Goal: Task Accomplishment & Management: Use online tool/utility

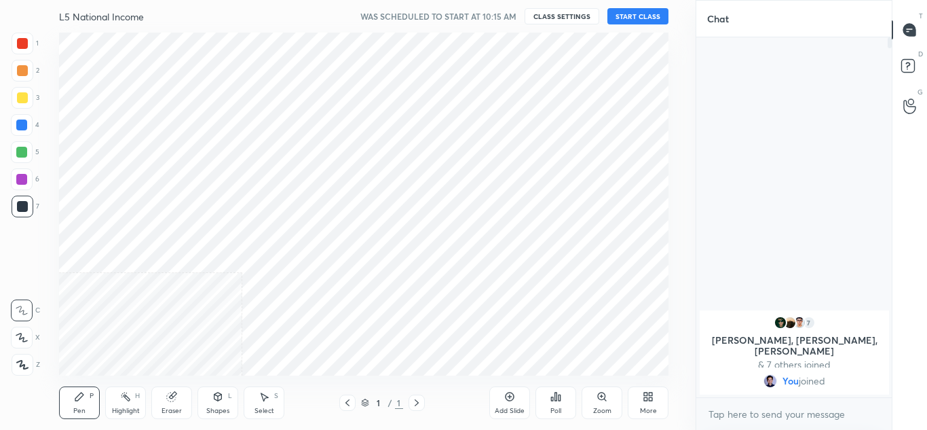
scroll to position [67529, 67230]
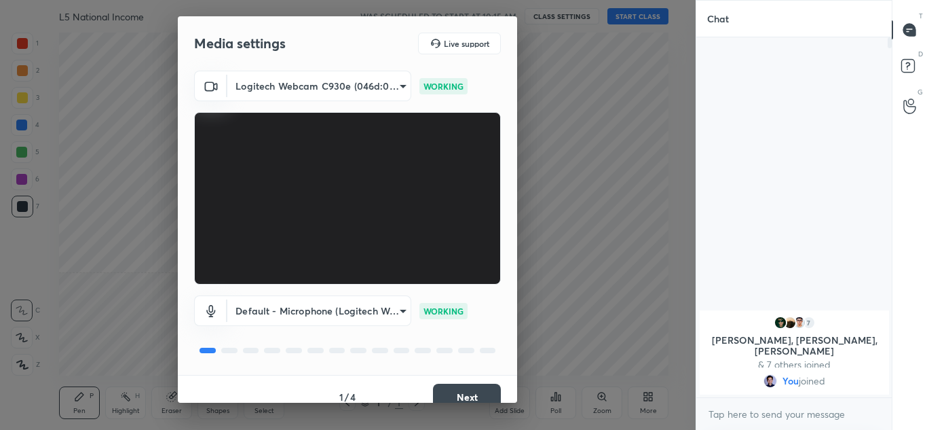
click at [470, 393] on button "Next" at bounding box center [467, 396] width 68 height 27
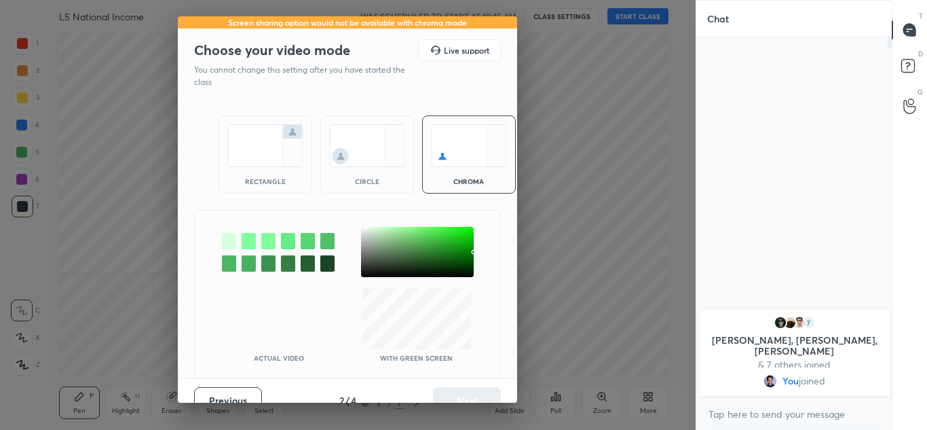
click at [257, 176] on div "rectangle" at bounding box center [266, 154] width 94 height 78
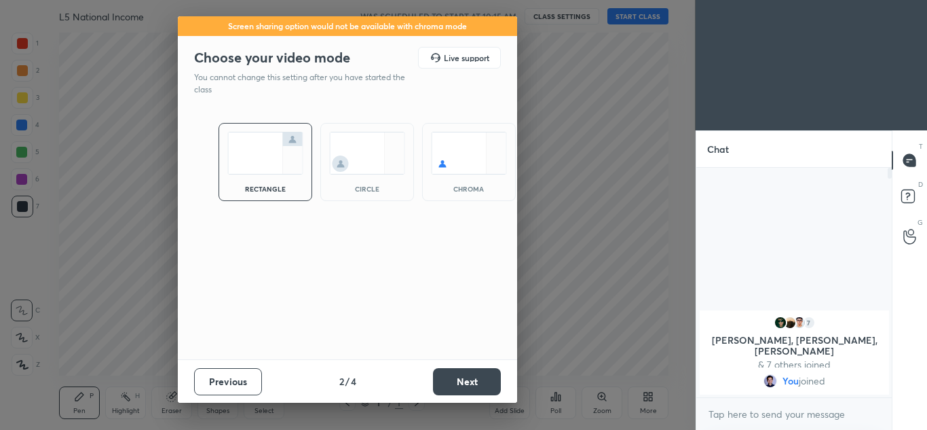
scroll to position [258, 191]
click at [464, 383] on button "Next" at bounding box center [467, 381] width 68 height 27
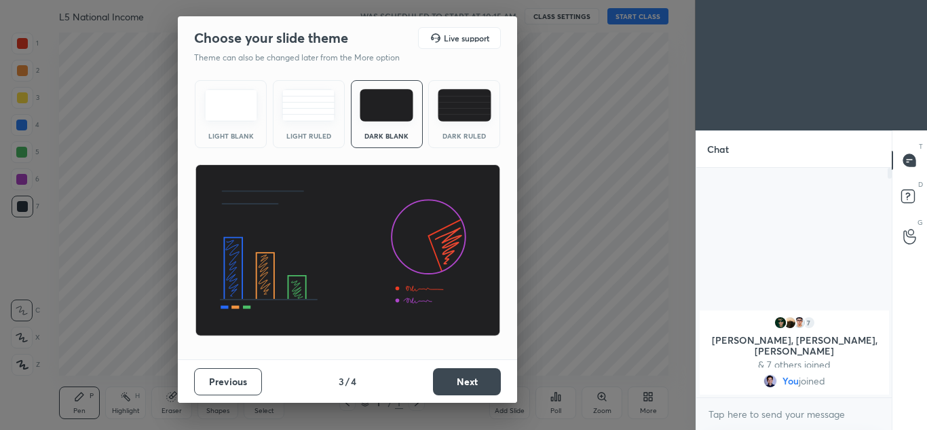
click at [466, 382] on button "Next" at bounding box center [467, 381] width 68 height 27
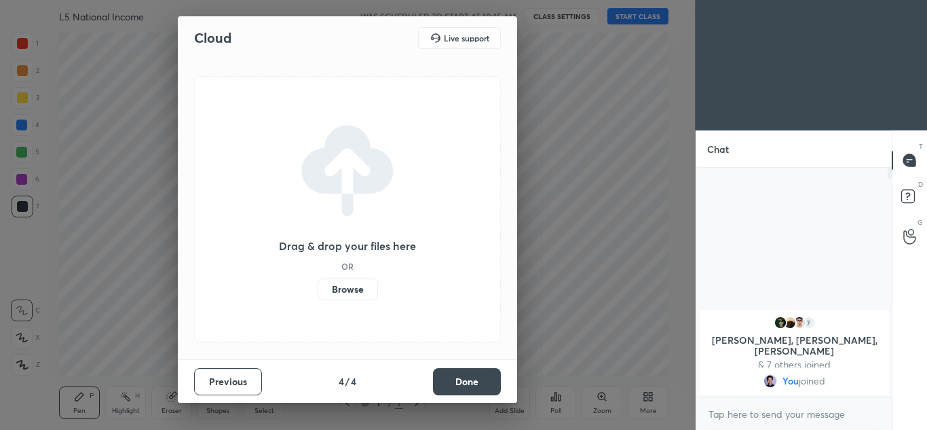
click at [466, 382] on button "Done" at bounding box center [467, 381] width 68 height 27
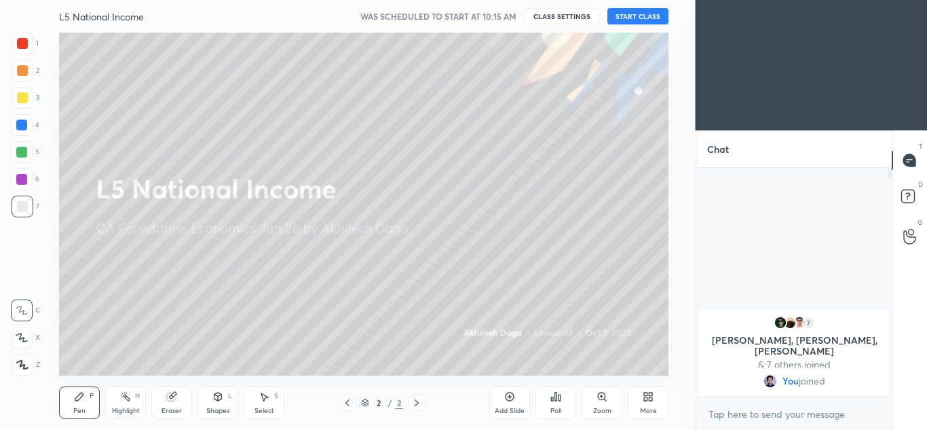
click at [639, 16] on button "START CLASS" at bounding box center [637, 16] width 61 height 16
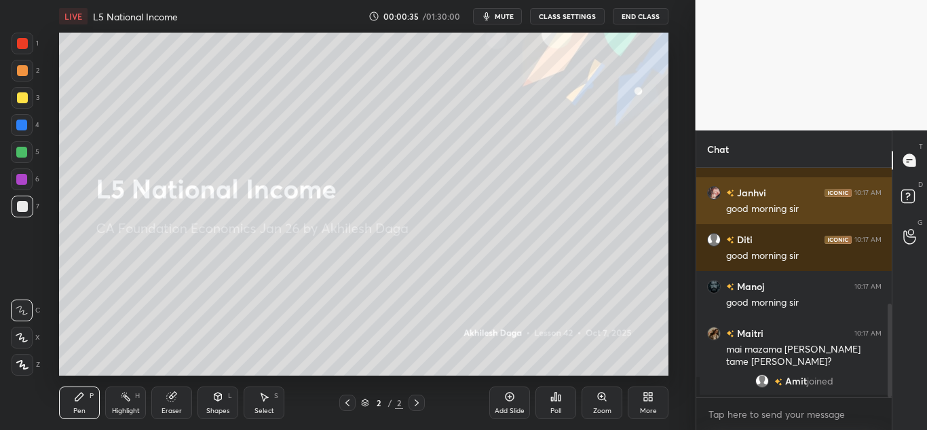
scroll to position [349, 0]
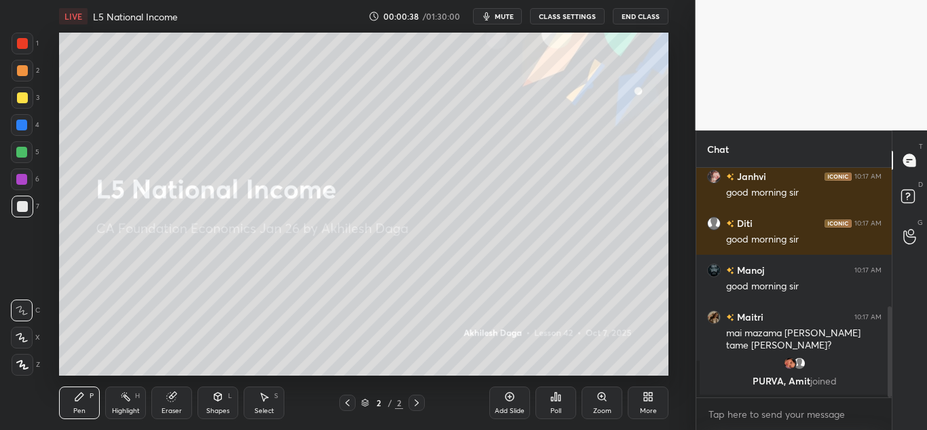
click at [21, 336] on icon at bounding box center [21, 337] width 11 height 8
click at [22, 358] on div at bounding box center [23, 365] width 22 height 22
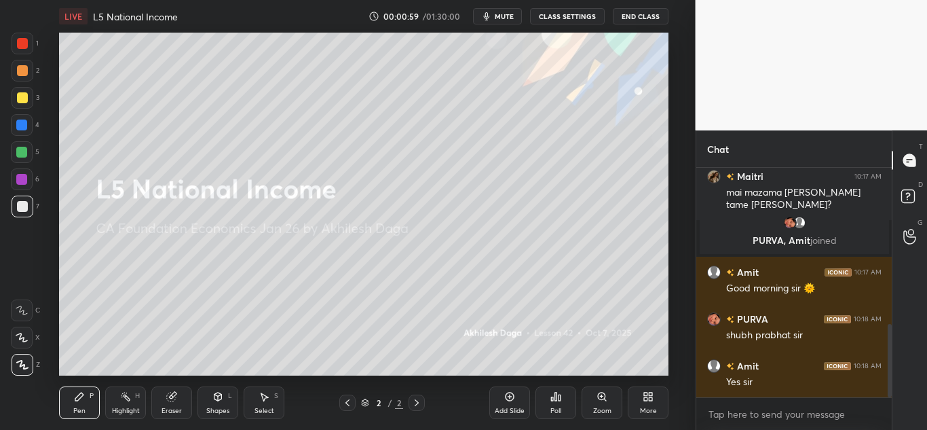
scroll to position [536, 0]
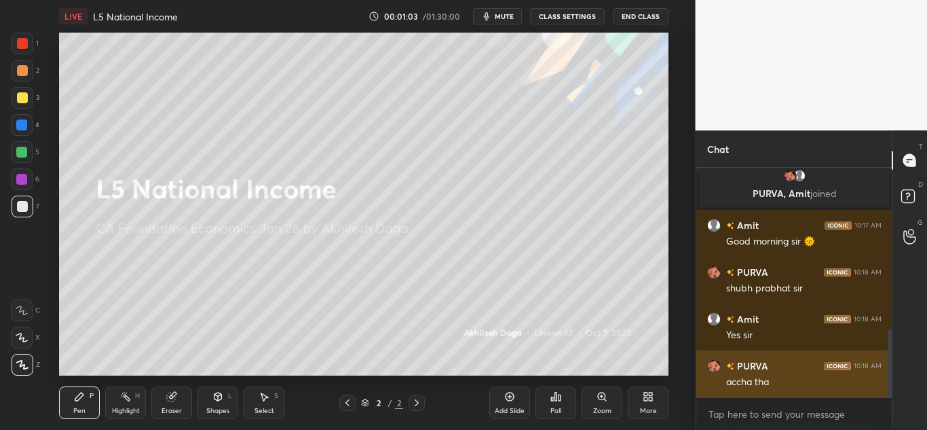
click at [707, 367] on div "grid" at bounding box center [714, 366] width 14 height 14
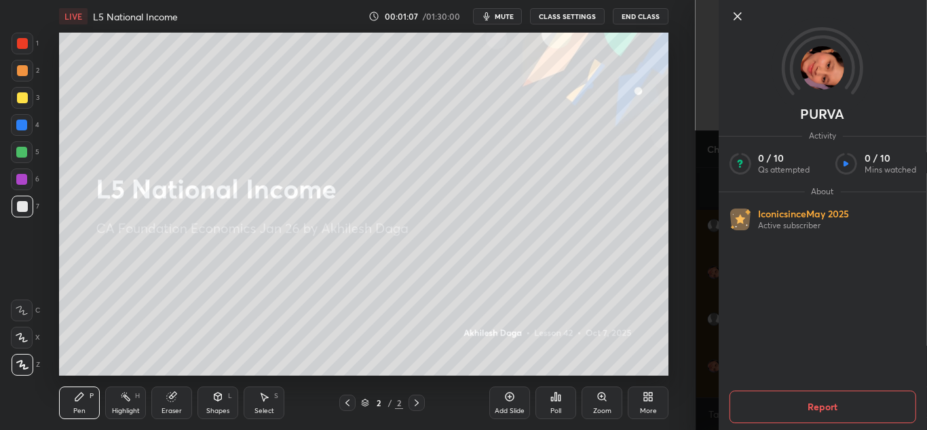
click at [708, 313] on div "PURVA Activity 0 / 10 Qs attempted 0 / 10 Mins watched About Iconic since [DATE…" at bounding box center [812, 215] width 232 height 430
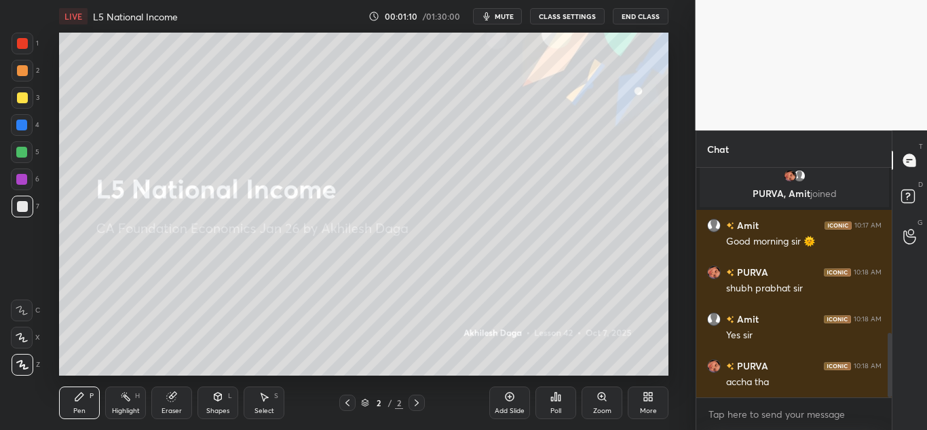
scroll to position [583, 0]
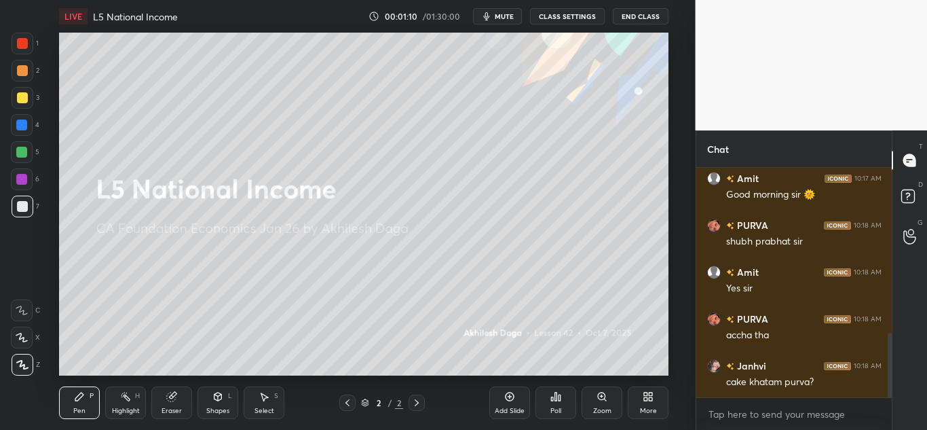
click at [21, 310] on icon at bounding box center [22, 310] width 12 height 10
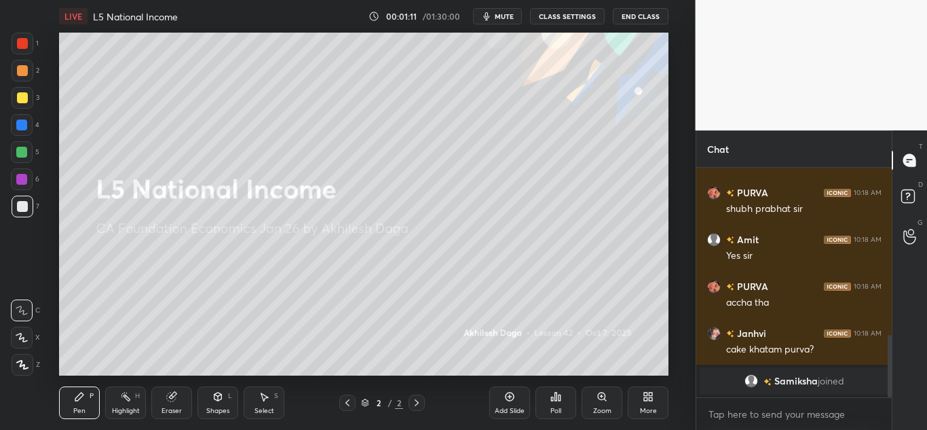
click at [24, 339] on icon at bounding box center [21, 337] width 11 height 8
click at [25, 339] on icon at bounding box center [22, 338] width 12 height 10
click at [23, 315] on div at bounding box center [22, 310] width 22 height 22
click at [22, 343] on div at bounding box center [22, 337] width 22 height 22
click at [20, 370] on div at bounding box center [23, 365] width 22 height 22
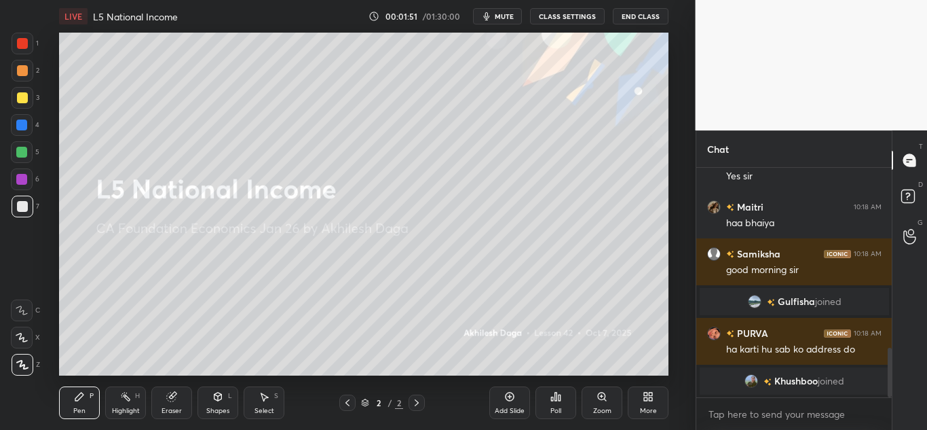
scroll to position [842, 0]
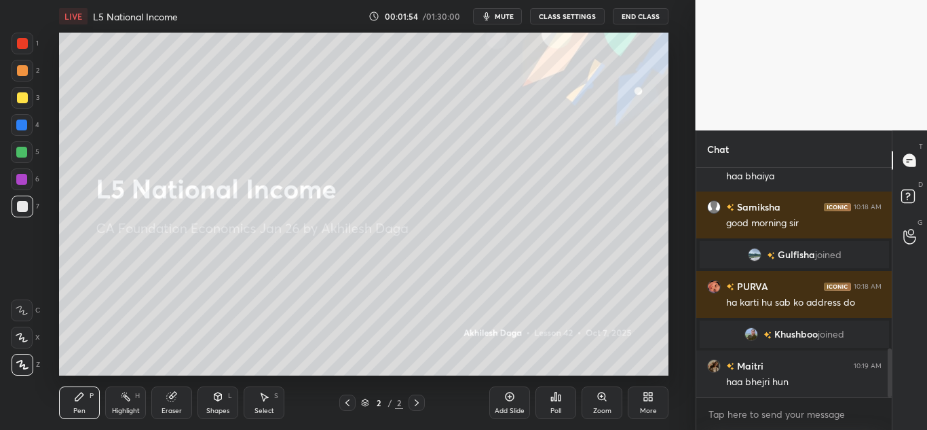
drag, startPoint x: 20, startPoint y: 331, endPoint x: 24, endPoint y: 306, distance: 25.4
click at [20, 331] on div at bounding box center [22, 337] width 22 height 22
click at [23, 309] on div at bounding box center [22, 310] width 22 height 22
drag, startPoint x: 20, startPoint y: 331, endPoint x: 12, endPoint y: 364, distance: 34.2
click at [20, 333] on div at bounding box center [22, 337] width 22 height 22
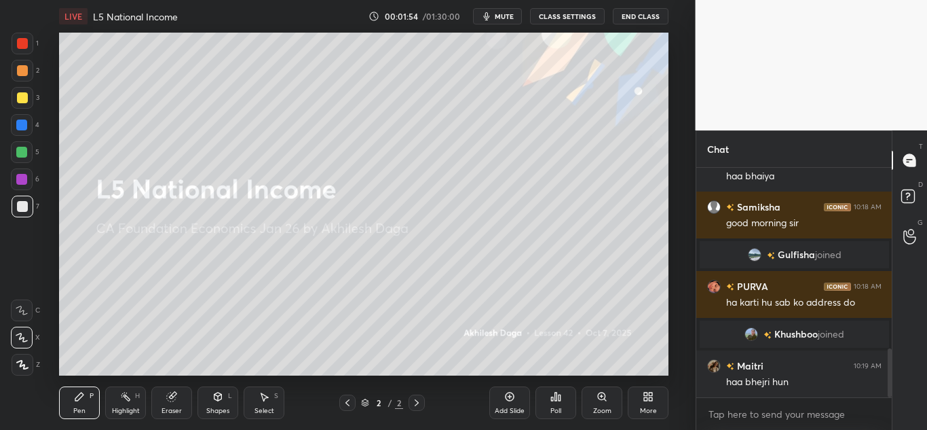
click at [12, 365] on div at bounding box center [23, 365] width 22 height 22
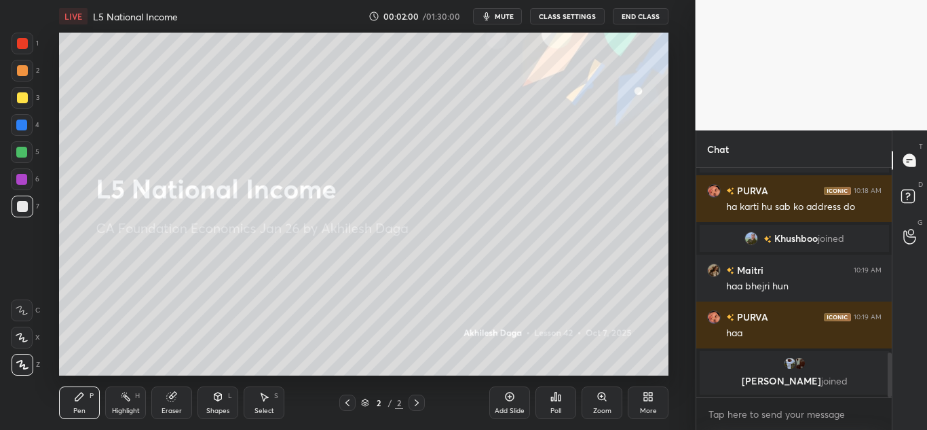
scroll to position [1048, 0]
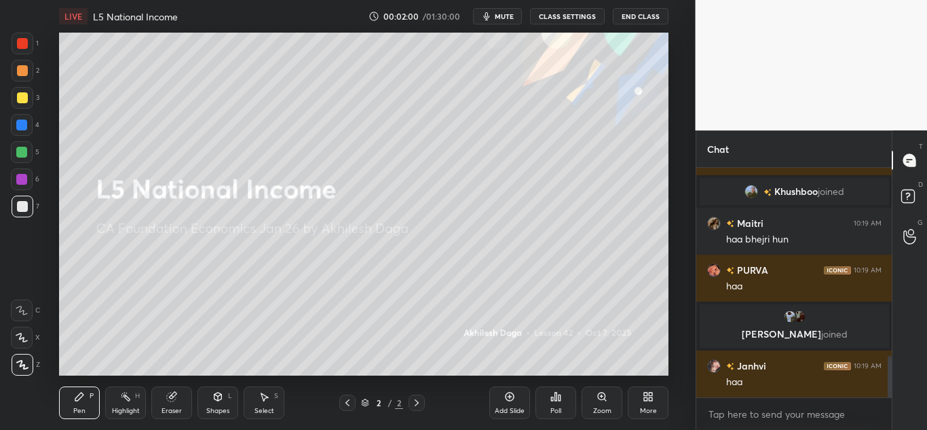
click at [510, 402] on div "Add Slide" at bounding box center [509, 402] width 41 height 33
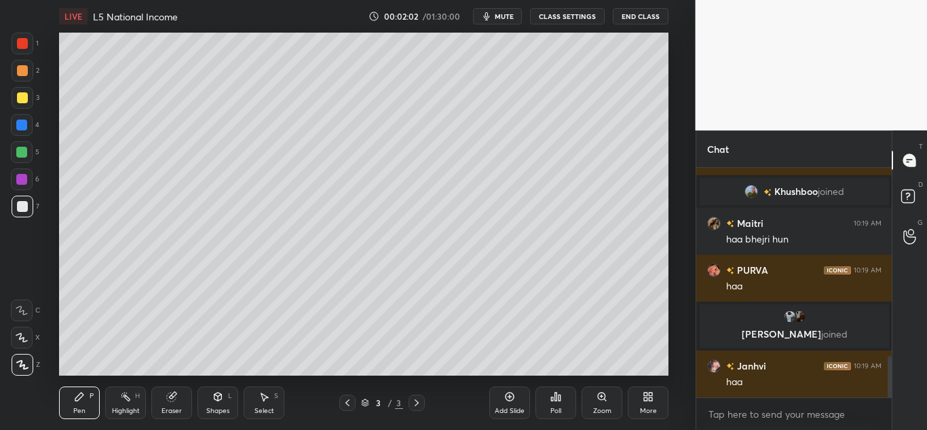
click at [21, 336] on icon at bounding box center [21, 337] width 11 height 8
drag, startPoint x: 24, startPoint y: 314, endPoint x: 22, endPoint y: 326, distance: 13.2
click at [22, 316] on div at bounding box center [22, 310] width 22 height 22
click at [19, 341] on icon at bounding box center [22, 338] width 12 height 10
click at [16, 368] on icon at bounding box center [22, 365] width 12 height 10
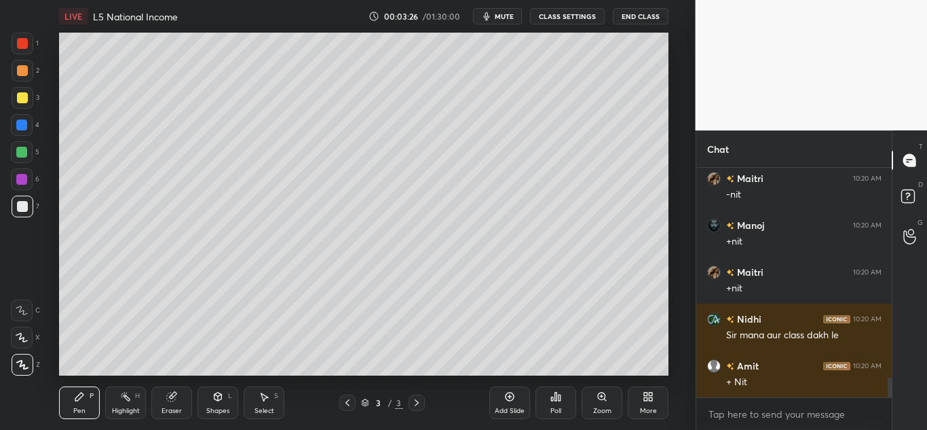
scroll to position [2434, 0]
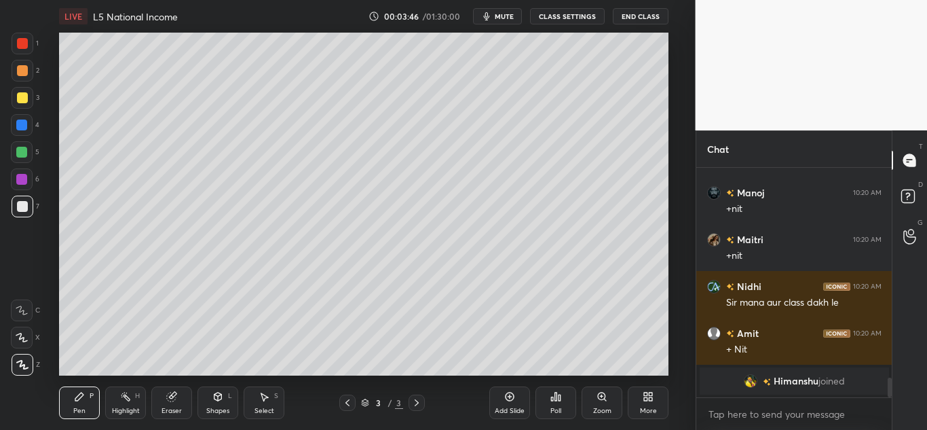
click at [514, 412] on div "Add Slide" at bounding box center [510, 410] width 30 height 7
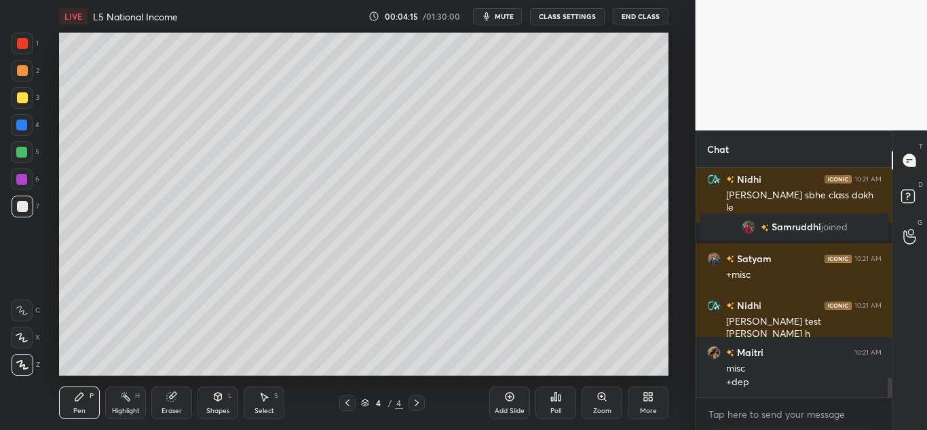
scroll to position [2470, 0]
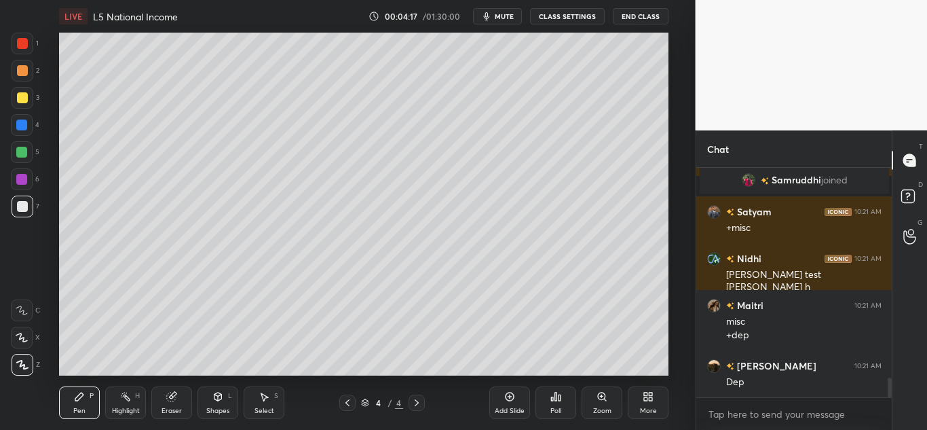
click at [222, 409] on div "Shapes" at bounding box center [217, 410] width 23 height 7
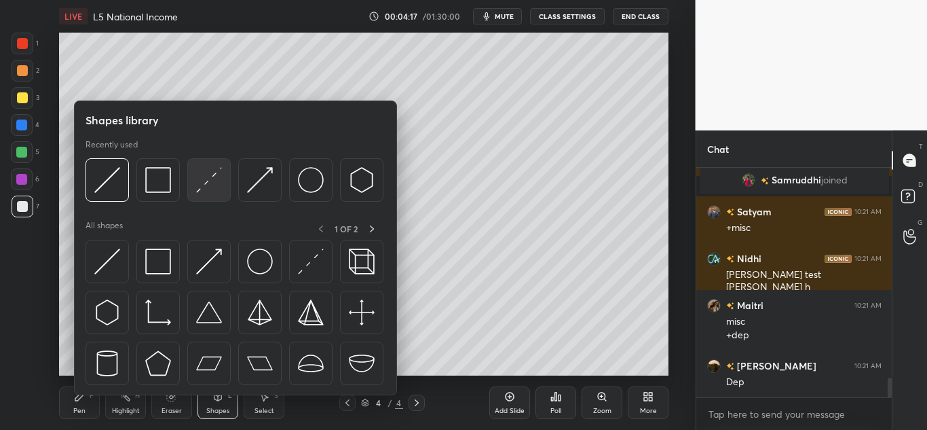
click at [214, 200] on div at bounding box center [208, 179] width 43 height 43
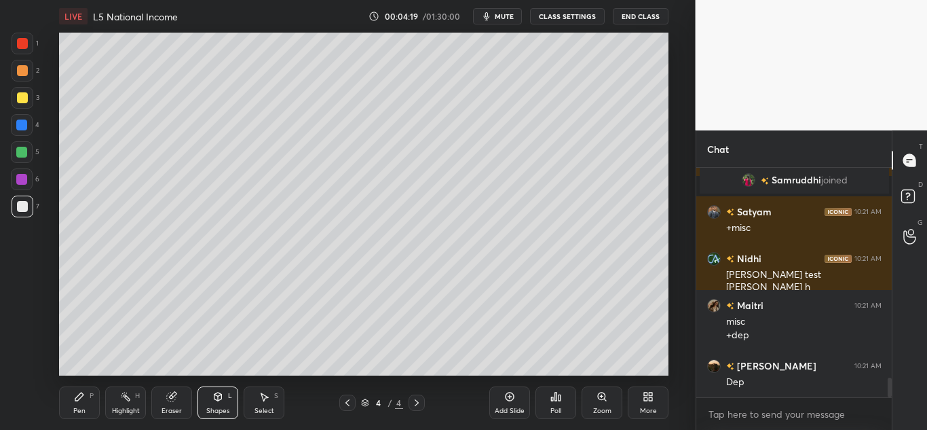
scroll to position [2517, 0]
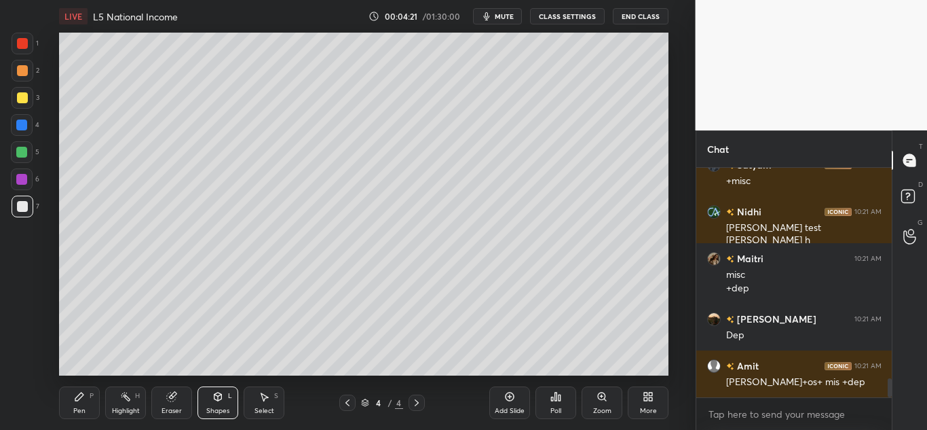
click at [83, 407] on div "Pen" at bounding box center [79, 410] width 12 height 7
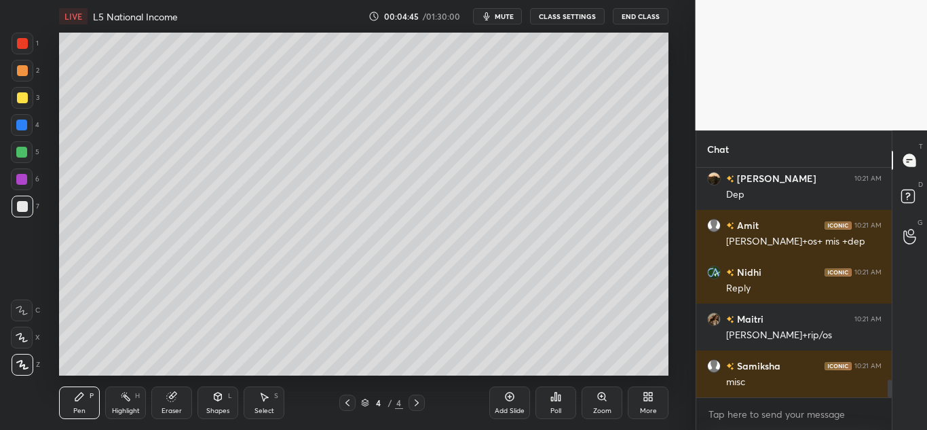
scroll to position [2704, 0]
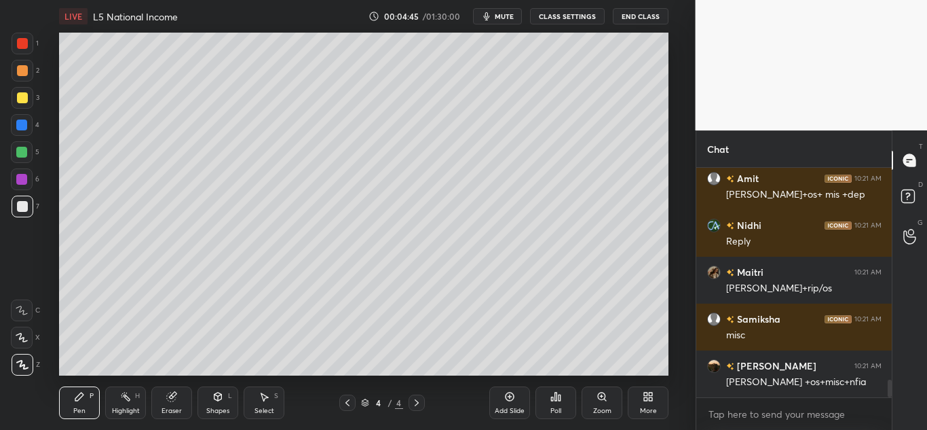
click at [222, 404] on div "Shapes L" at bounding box center [218, 402] width 41 height 33
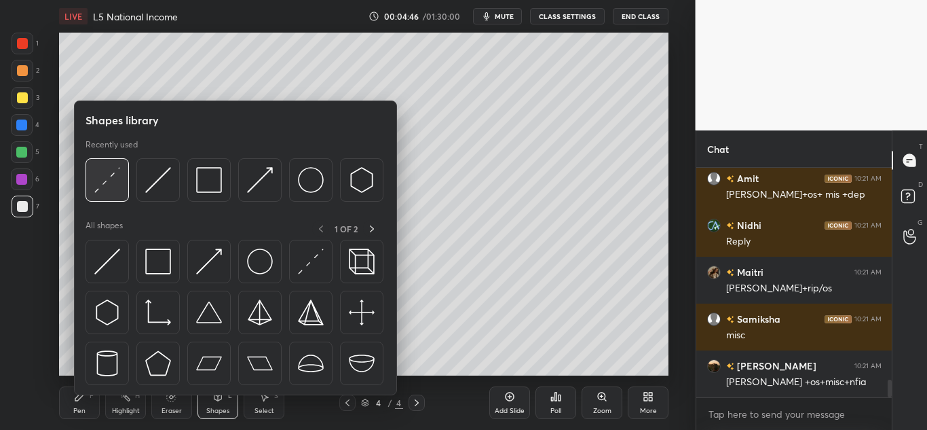
click at [120, 189] on div at bounding box center [107, 179] width 43 height 43
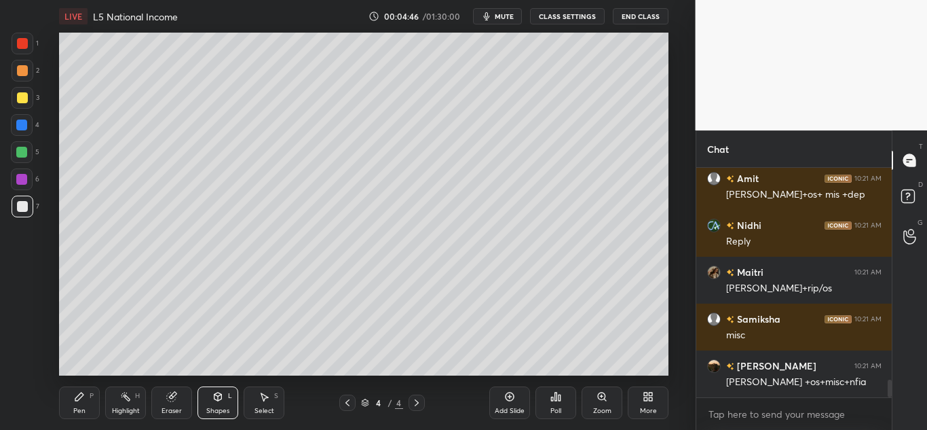
scroll to position [2751, 0]
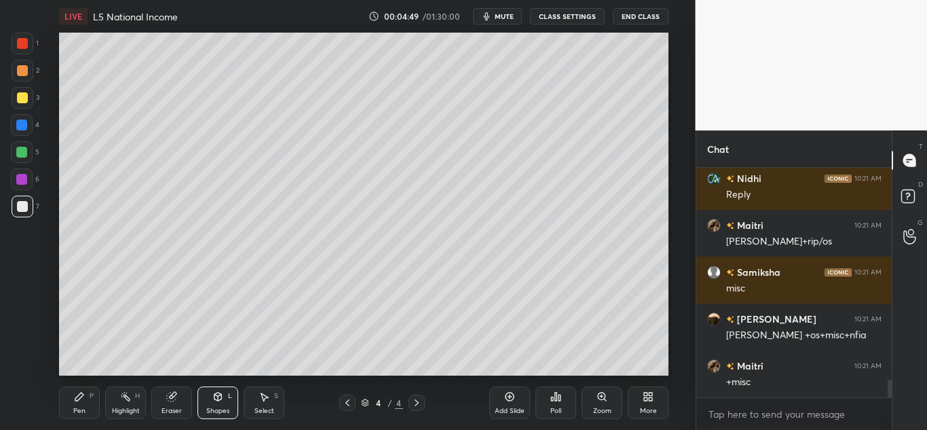
click at [79, 400] on icon at bounding box center [79, 396] width 8 height 8
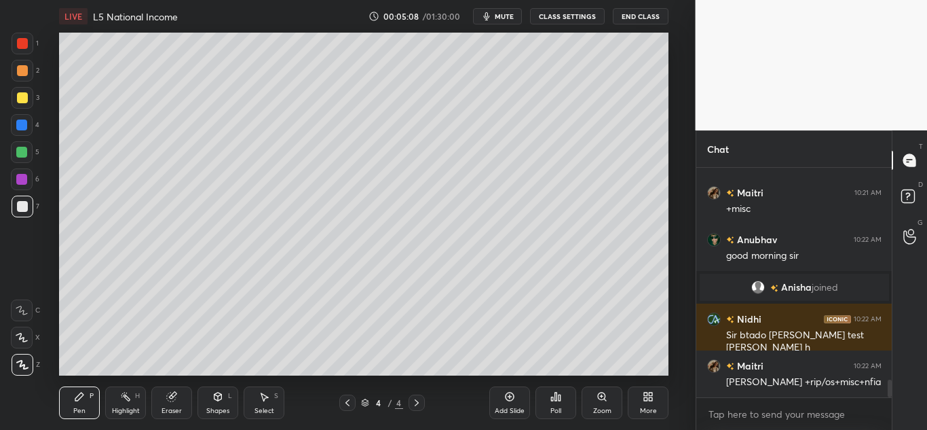
scroll to position [2802, 0]
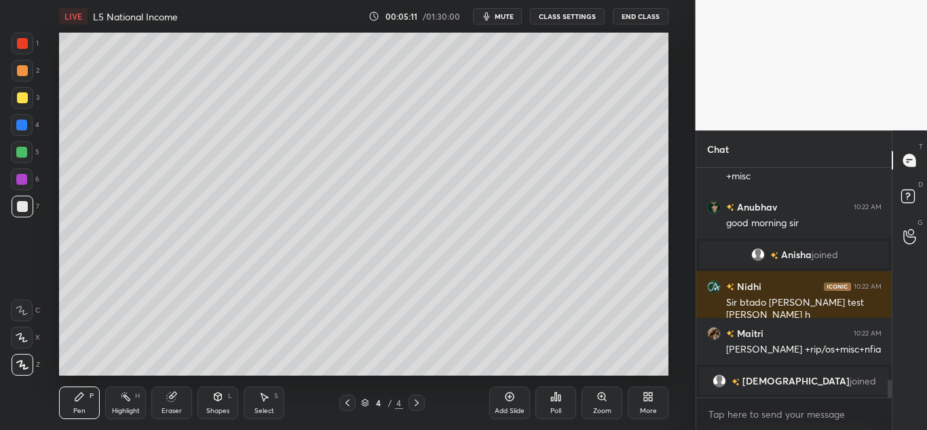
click at [26, 41] on div at bounding box center [22, 43] width 11 height 11
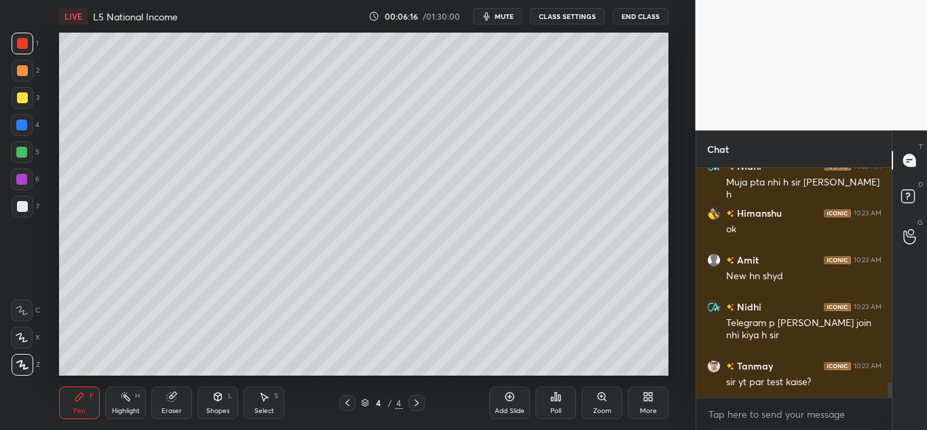
scroll to position [3317, 0]
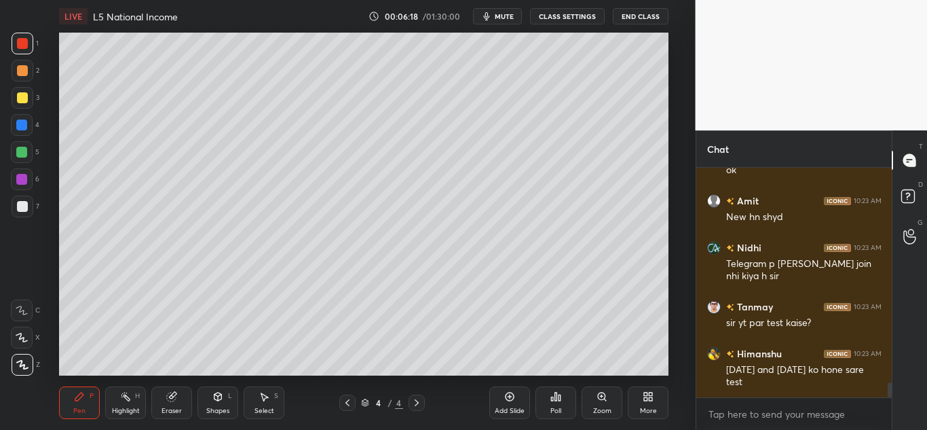
click at [499, 16] on span "mute" at bounding box center [504, 17] width 19 height 10
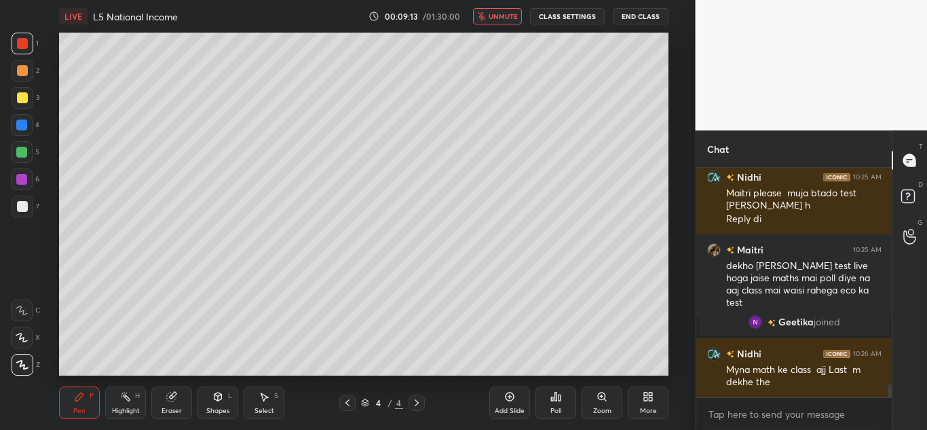
scroll to position [3782, 0]
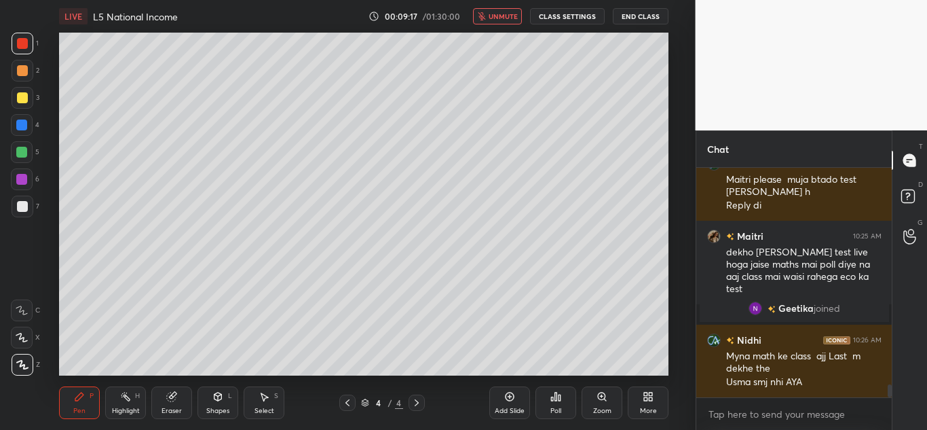
click at [506, 19] on span "unmute" at bounding box center [503, 17] width 29 height 10
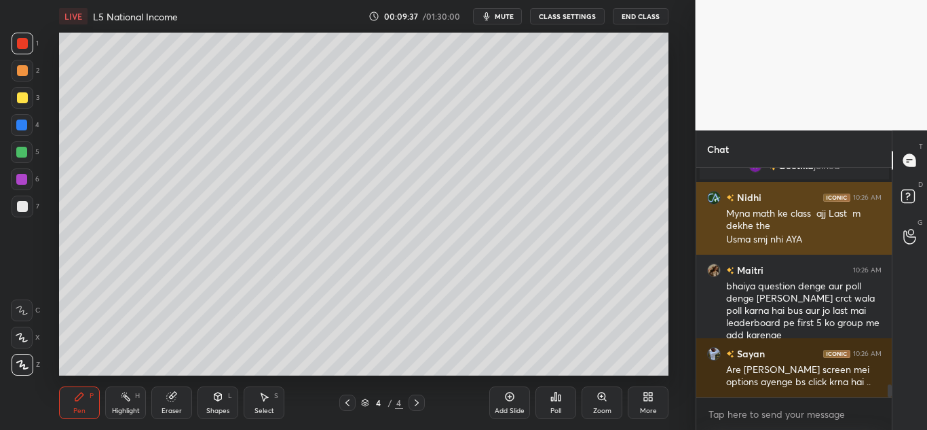
scroll to position [3957, 0]
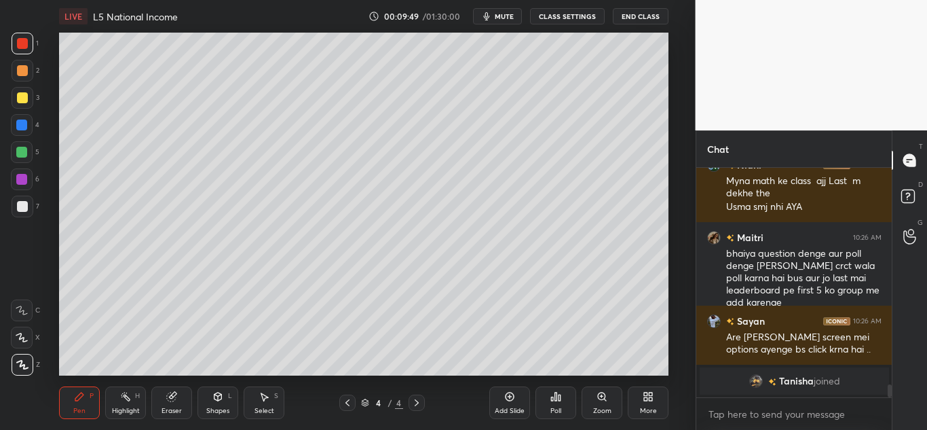
click at [498, 393] on div "Add Slide" at bounding box center [509, 402] width 41 height 33
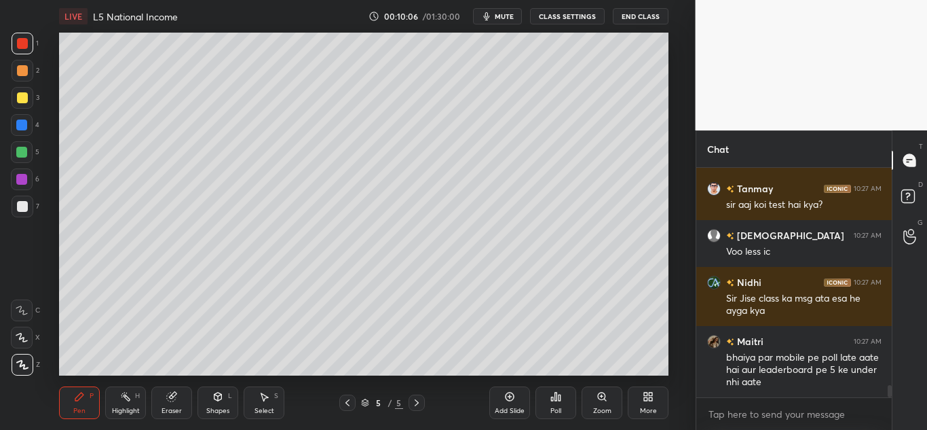
scroll to position [4198, 0]
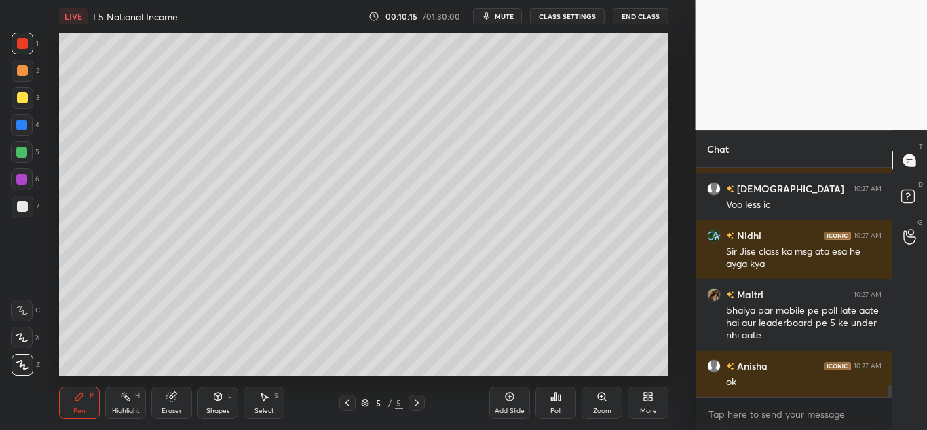
drag, startPoint x: 27, startPoint y: 211, endPoint x: 43, endPoint y: 240, distance: 32.5
click at [27, 209] on div at bounding box center [23, 206] width 22 height 22
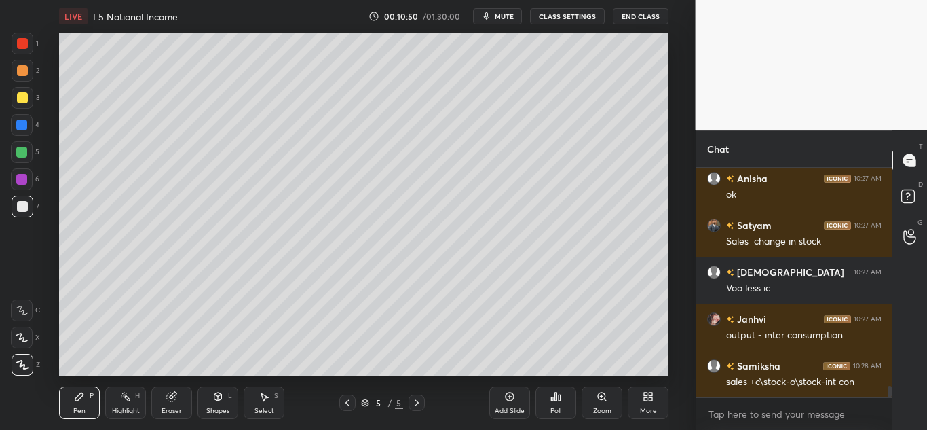
scroll to position [4432, 0]
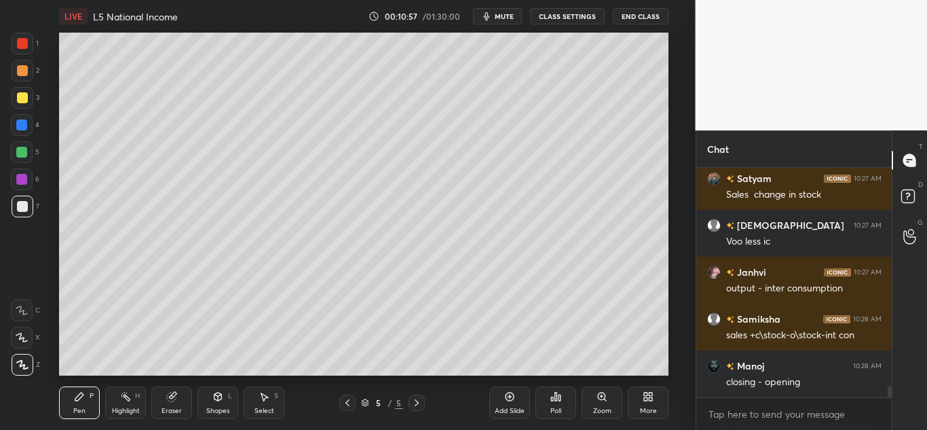
click at [168, 400] on div "Eraser" at bounding box center [171, 402] width 41 height 33
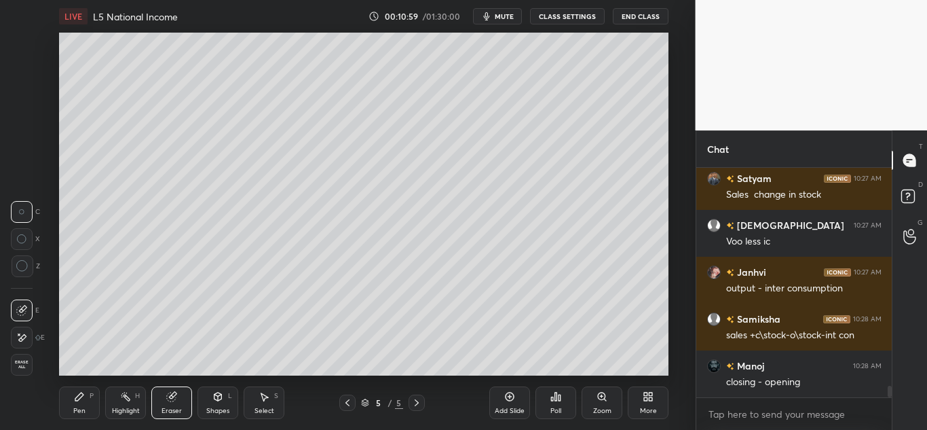
drag, startPoint x: 91, startPoint y: 400, endPoint x: 97, endPoint y: 394, distance: 8.6
click at [90, 399] on div "Pen P" at bounding box center [79, 402] width 41 height 33
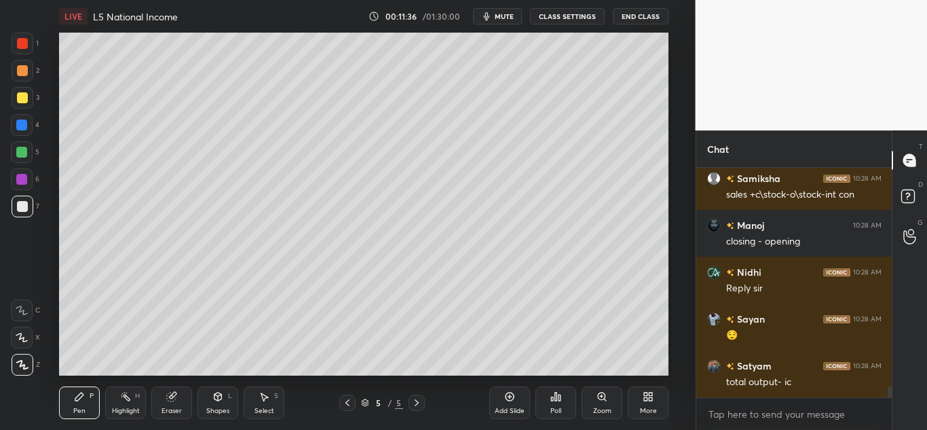
scroll to position [4632, 0]
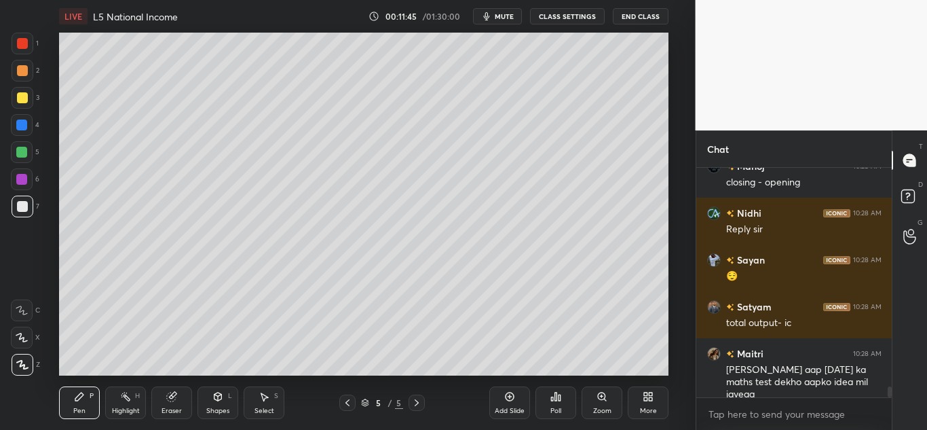
click at [504, 405] on div "Add Slide" at bounding box center [509, 402] width 41 height 33
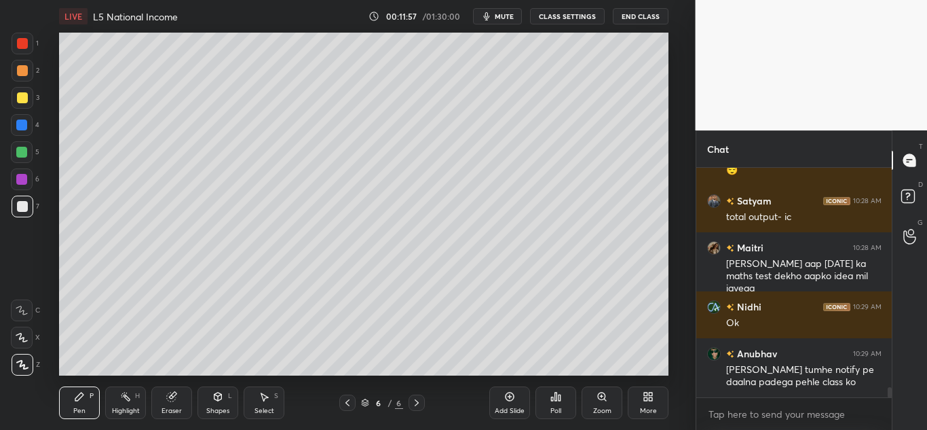
scroll to position [4784, 0]
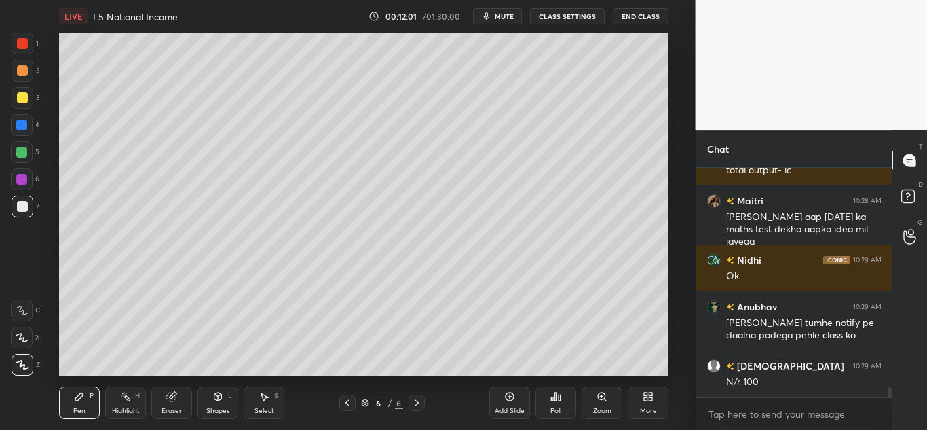
click at [164, 410] on div "Eraser" at bounding box center [172, 410] width 20 height 7
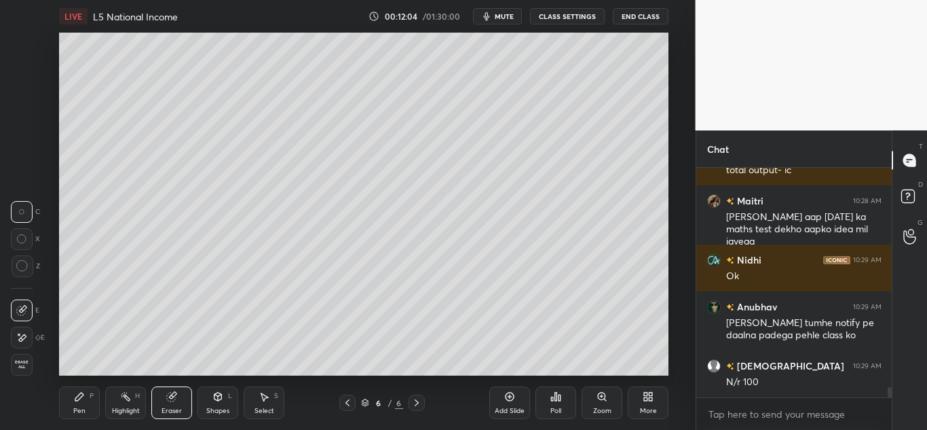
click at [80, 402] on div "Pen P" at bounding box center [79, 402] width 41 height 33
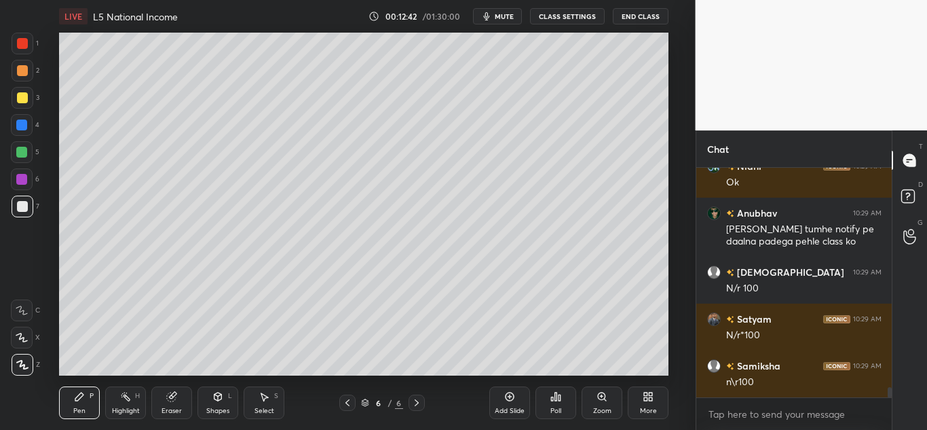
scroll to position [4925, 0]
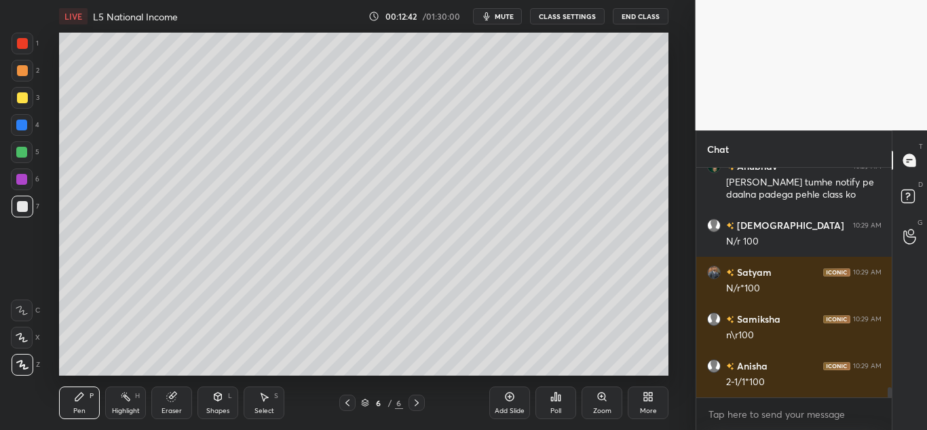
click at [212, 408] on div "Shapes" at bounding box center [217, 410] width 23 height 7
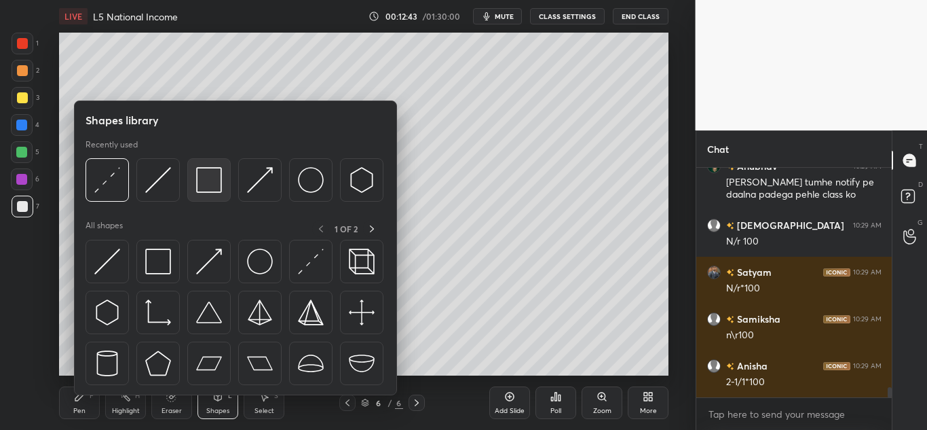
click at [210, 188] on img at bounding box center [209, 180] width 26 height 26
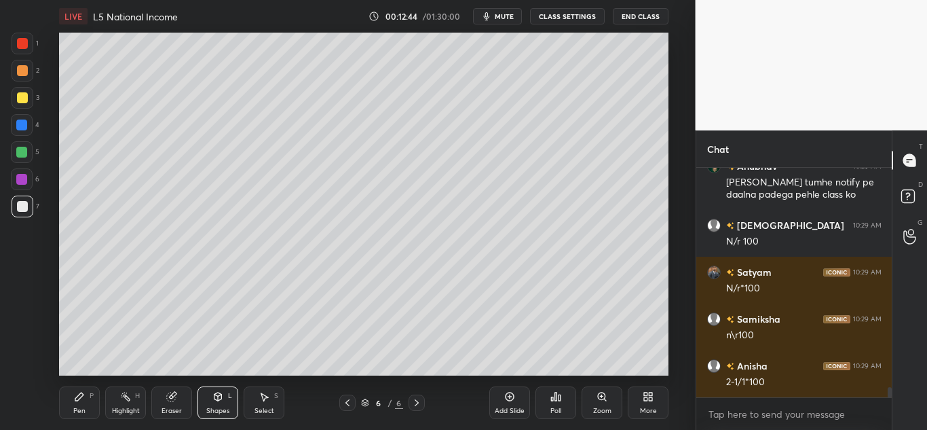
drag, startPoint x: 92, startPoint y: 395, endPoint x: 121, endPoint y: 394, distance: 28.5
click at [93, 395] on div "P" at bounding box center [92, 395] width 4 height 7
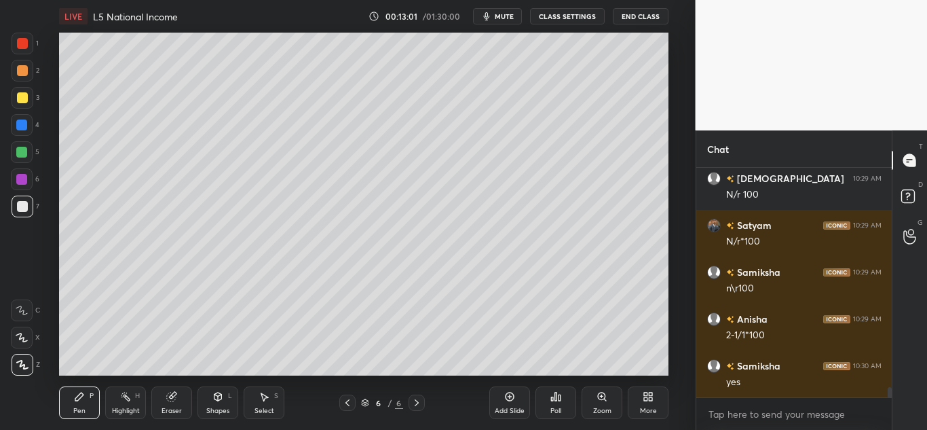
click at [26, 46] on div at bounding box center [22, 43] width 11 height 11
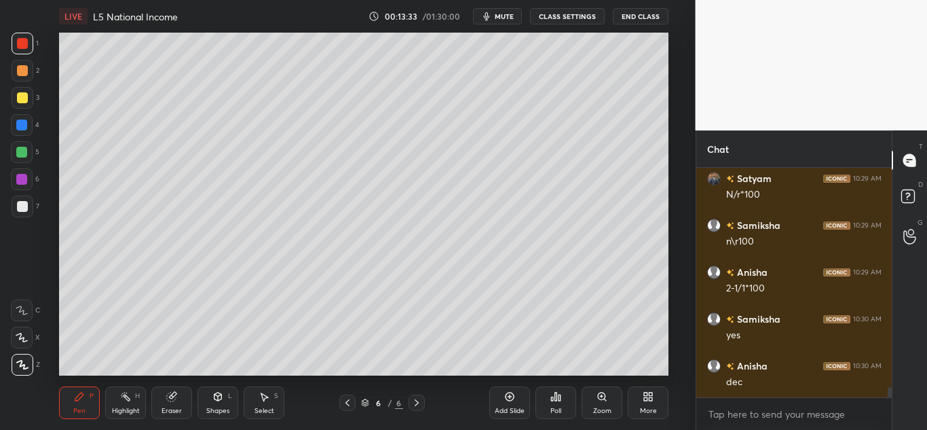
scroll to position [5114, 0]
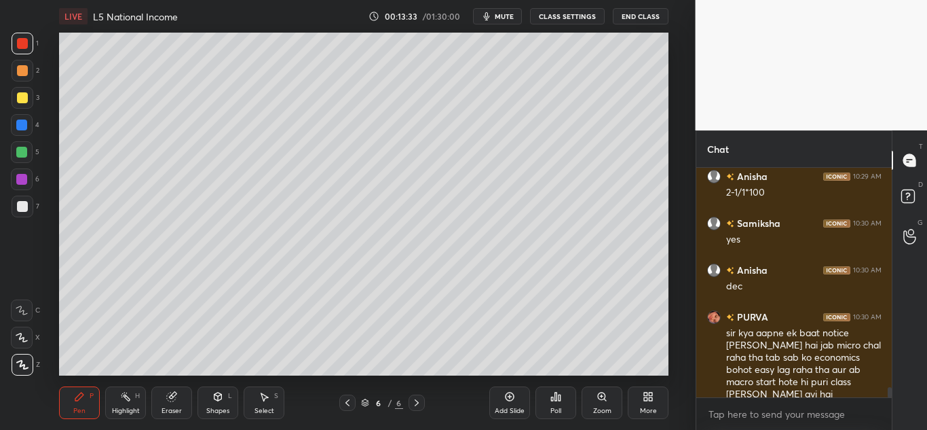
click at [419, 401] on icon at bounding box center [416, 402] width 11 height 11
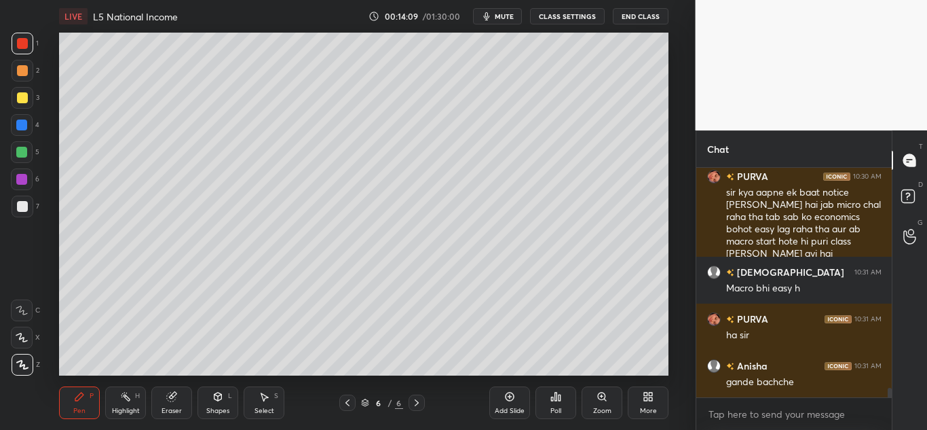
scroll to position [5301, 0]
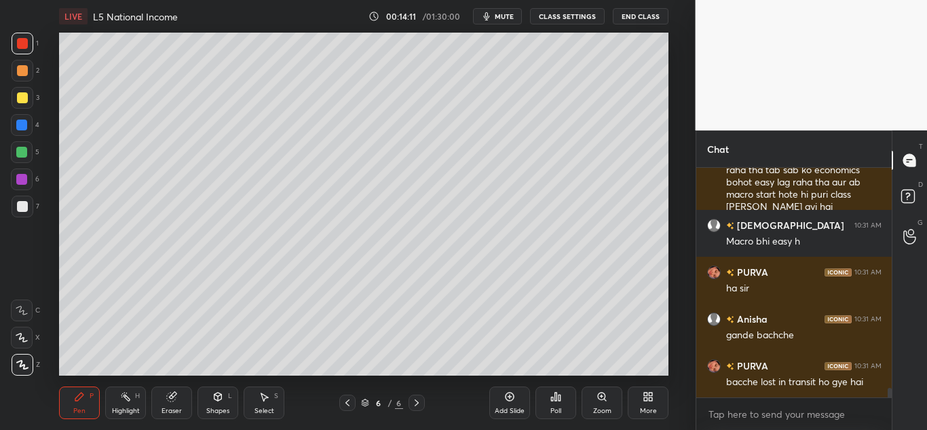
click at [508, 402] on div "Add Slide" at bounding box center [509, 402] width 41 height 33
click at [21, 208] on div at bounding box center [22, 206] width 11 height 11
click at [346, 403] on icon at bounding box center [347, 402] width 11 height 11
click at [346, 406] on icon at bounding box center [347, 402] width 11 height 11
click at [346, 407] on icon at bounding box center [347, 402] width 11 height 11
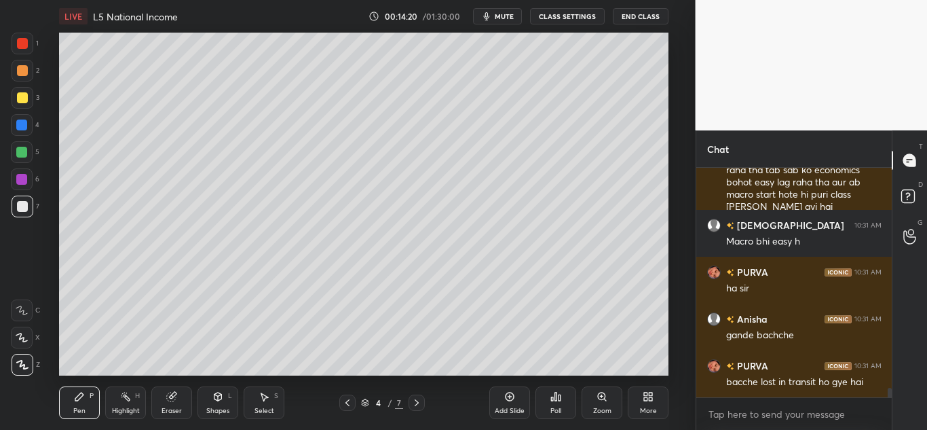
click at [346, 407] on icon at bounding box center [347, 402] width 11 height 11
click at [419, 400] on icon at bounding box center [416, 402] width 11 height 11
click at [417, 402] on icon at bounding box center [417, 402] width 4 height 7
click at [417, 402] on icon at bounding box center [416, 402] width 11 height 11
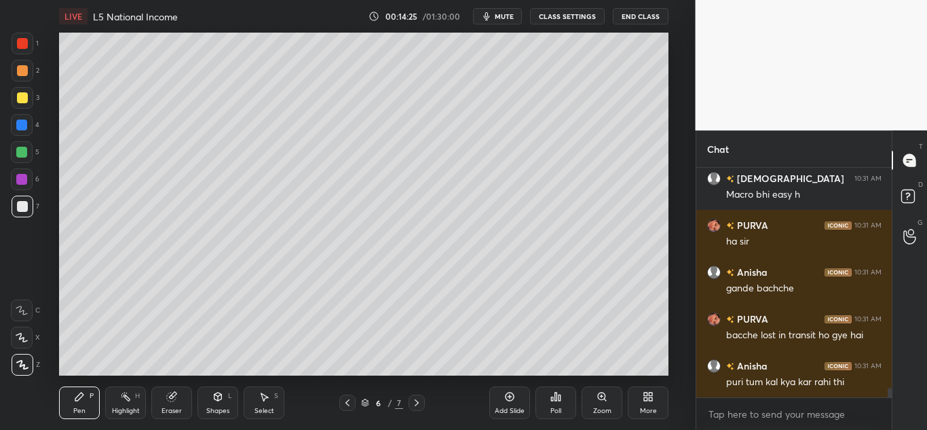
click at [417, 402] on icon at bounding box center [416, 402] width 11 height 11
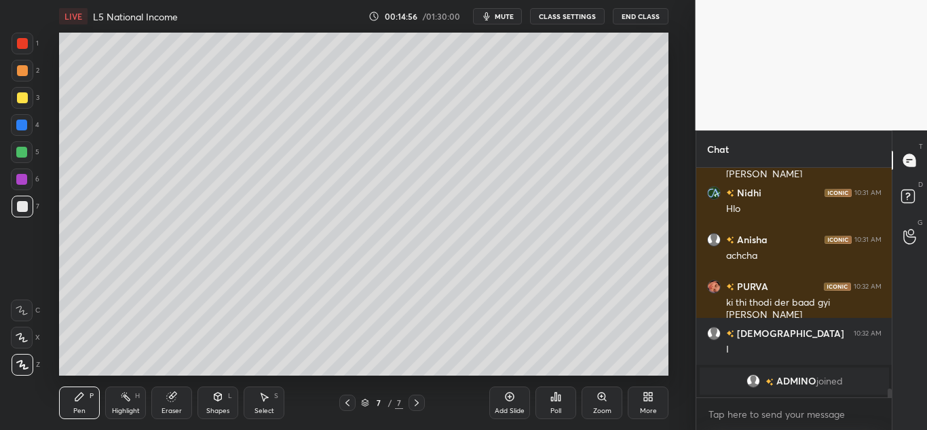
scroll to position [5122, 0]
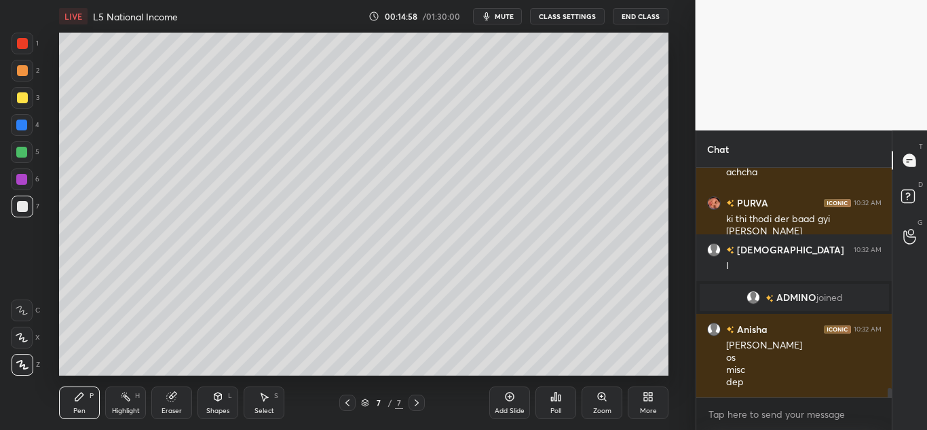
drag, startPoint x: 21, startPoint y: 45, endPoint x: 39, endPoint y: 57, distance: 22.0
click at [21, 45] on div at bounding box center [22, 43] width 11 height 11
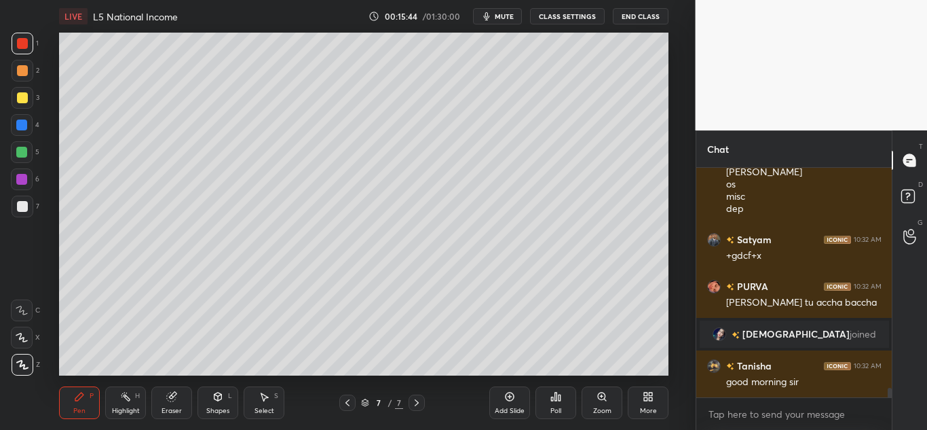
scroll to position [5228, 0]
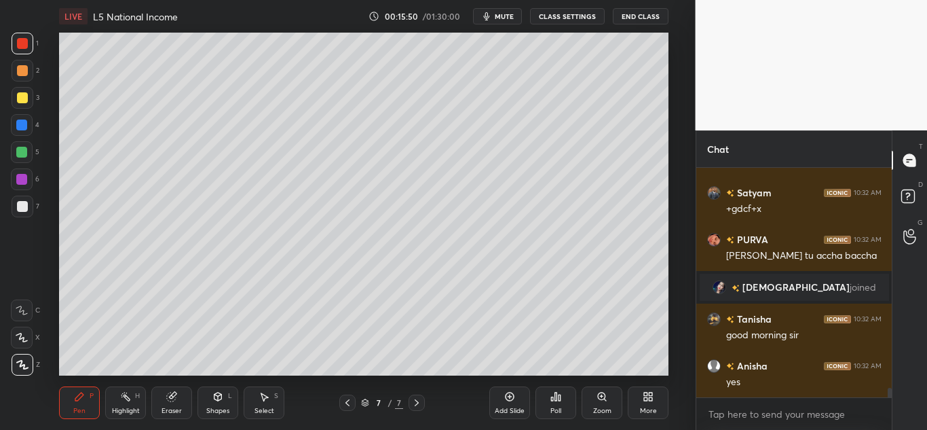
drag, startPoint x: 22, startPoint y: 214, endPoint x: 54, endPoint y: 271, distance: 65.3
click at [22, 215] on div at bounding box center [23, 206] width 22 height 22
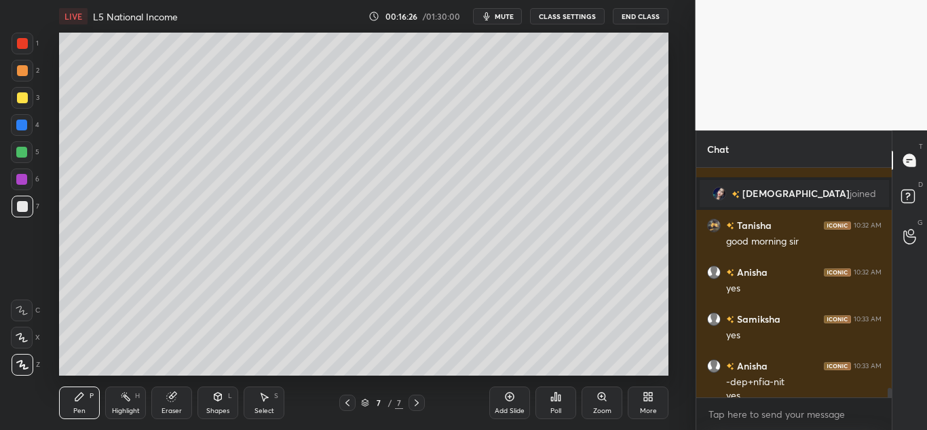
scroll to position [5335, 0]
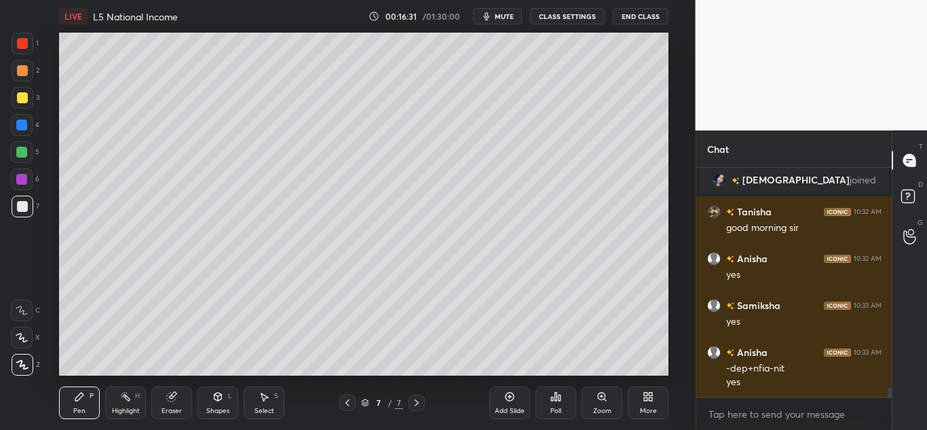
drag, startPoint x: 15, startPoint y: 45, endPoint x: 16, endPoint y: 67, distance: 21.8
click at [16, 46] on div at bounding box center [23, 44] width 22 height 22
click at [351, 405] on icon at bounding box center [347, 402] width 11 height 11
click at [354, 405] on div at bounding box center [347, 402] width 16 height 16
drag, startPoint x: 350, startPoint y: 401, endPoint x: 363, endPoint y: 402, distance: 13.0
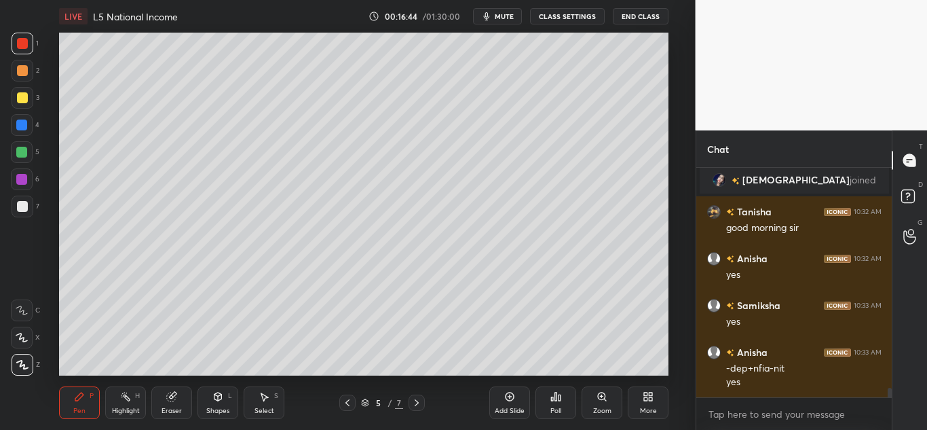
click at [351, 401] on icon at bounding box center [347, 402] width 11 height 11
click at [417, 400] on icon at bounding box center [416, 402] width 11 height 11
click at [418, 403] on icon at bounding box center [416, 402] width 11 height 11
drag, startPoint x: 418, startPoint y: 405, endPoint x: 426, endPoint y: 408, distance: 8.2
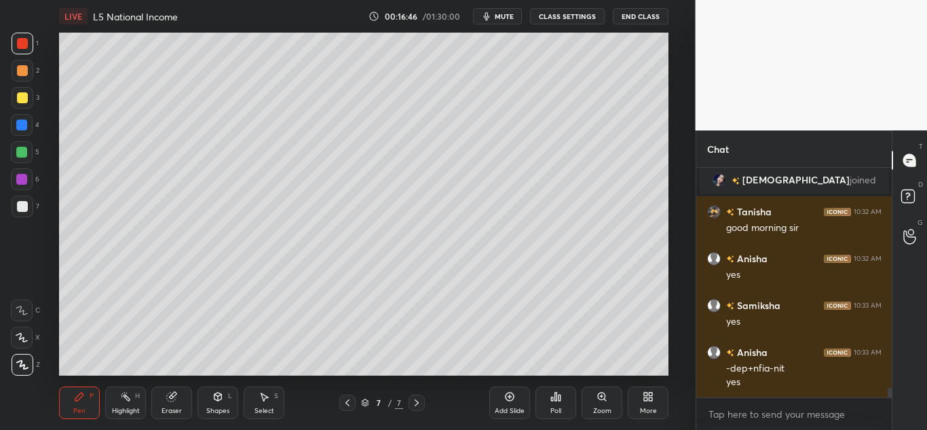
click at [418, 405] on icon at bounding box center [416, 402] width 11 height 11
click at [516, 402] on div "Add Slide" at bounding box center [509, 402] width 41 height 33
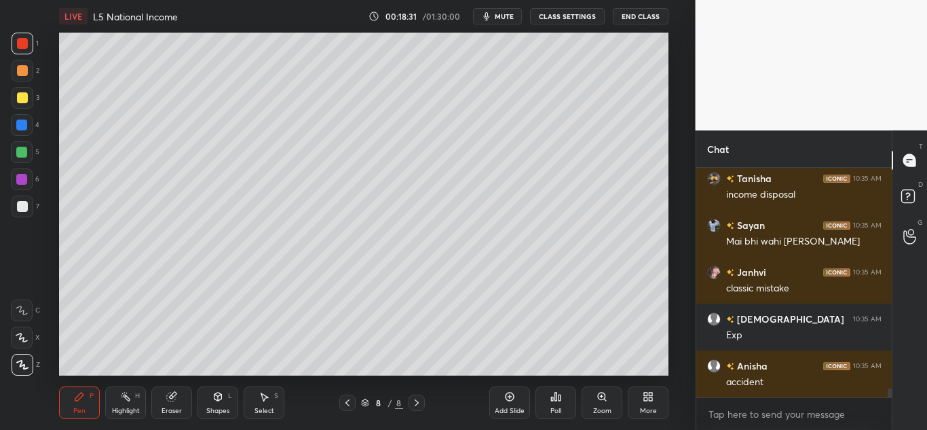
scroll to position [5804, 0]
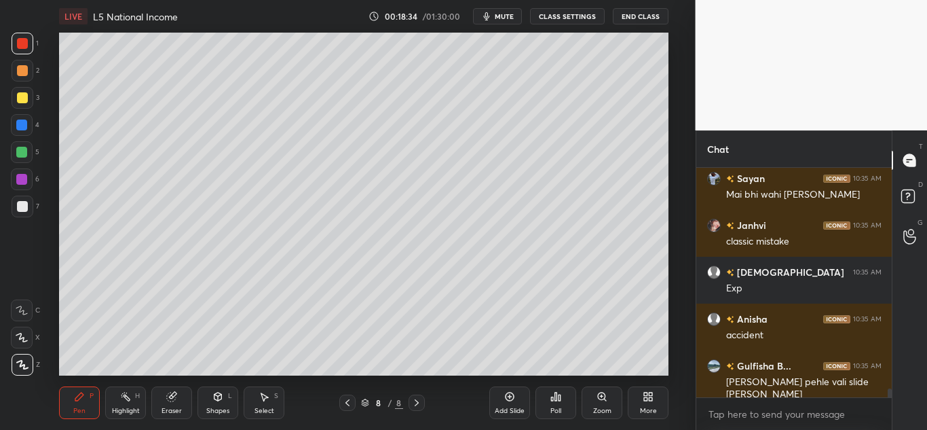
click at [345, 397] on icon at bounding box center [347, 402] width 11 height 11
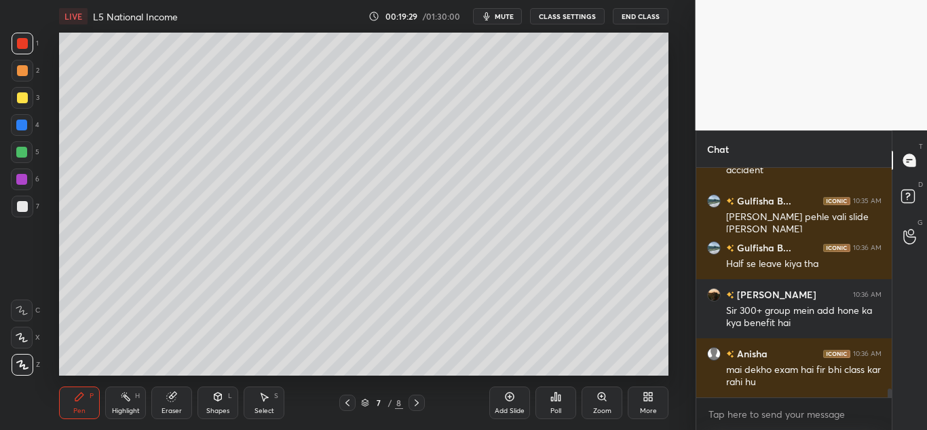
scroll to position [6015, 0]
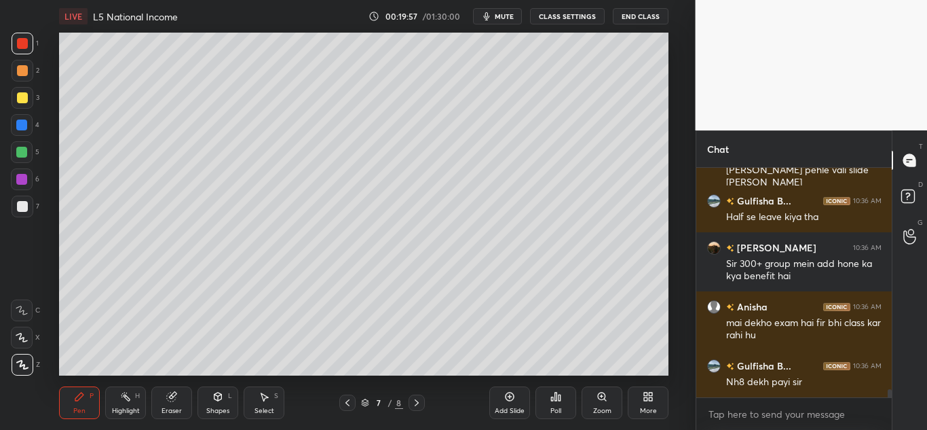
drag, startPoint x: 24, startPoint y: 43, endPoint x: 41, endPoint y: 64, distance: 26.6
click at [24, 44] on div at bounding box center [22, 43] width 11 height 11
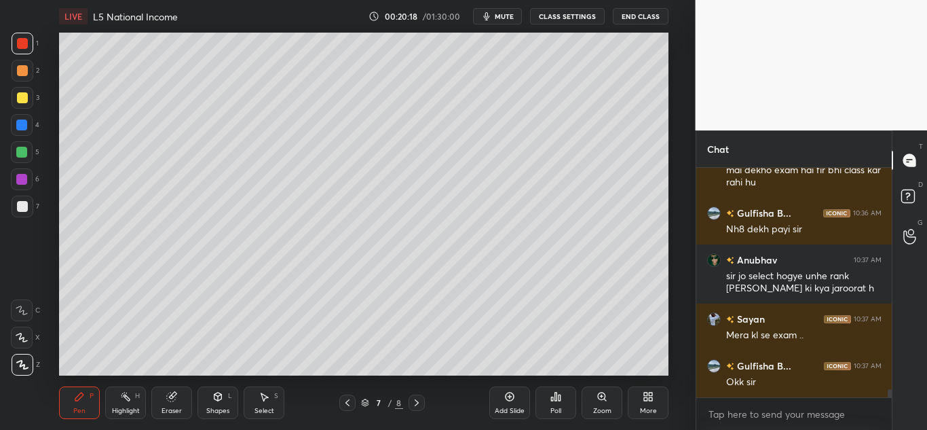
scroll to position [6215, 0]
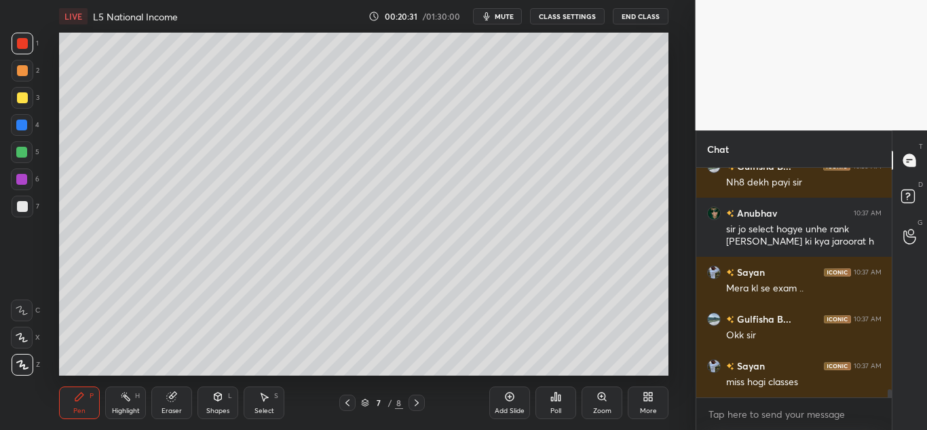
click at [220, 405] on div "Shapes L" at bounding box center [218, 402] width 41 height 33
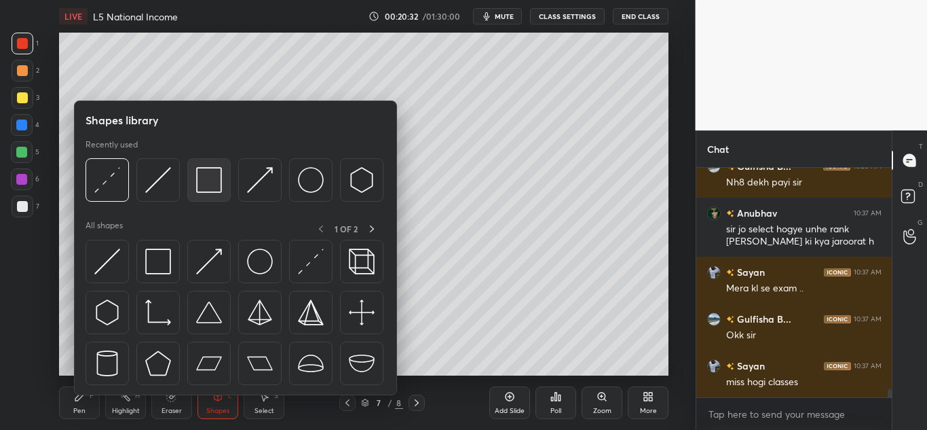
click at [225, 185] on div at bounding box center [208, 179] width 43 height 43
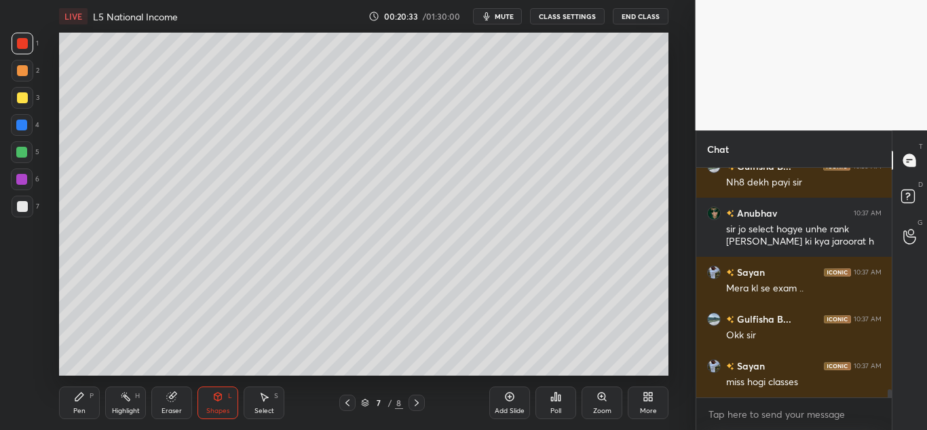
drag, startPoint x: 21, startPoint y: 206, endPoint x: 37, endPoint y: 205, distance: 15.7
click at [21, 207] on div at bounding box center [22, 206] width 11 height 11
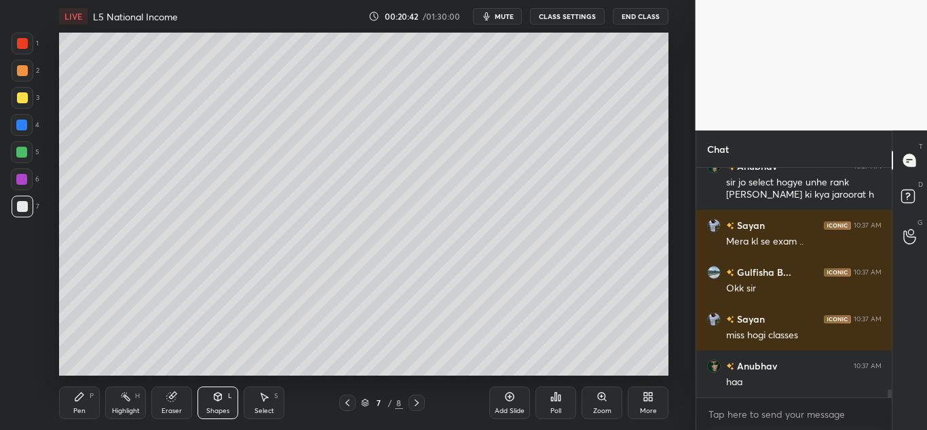
click at [77, 398] on icon at bounding box center [79, 396] width 8 height 8
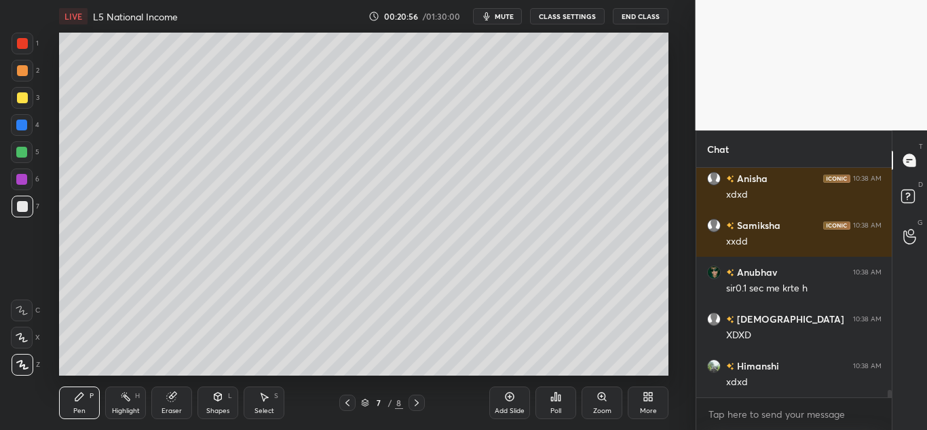
scroll to position [6590, 0]
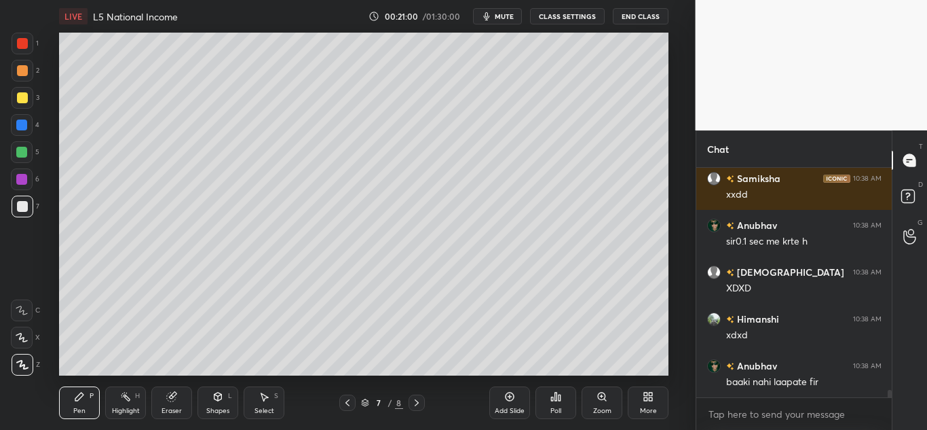
click at [19, 345] on div at bounding box center [22, 337] width 22 height 22
click at [11, 318] on div at bounding box center [22, 310] width 22 height 22
click at [15, 344] on div at bounding box center [22, 337] width 22 height 22
click at [20, 364] on icon at bounding box center [22, 365] width 12 height 10
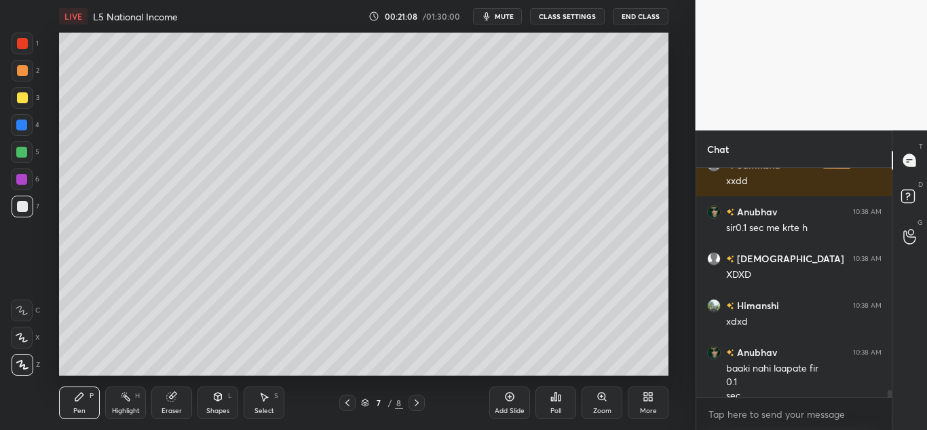
scroll to position [6617, 0]
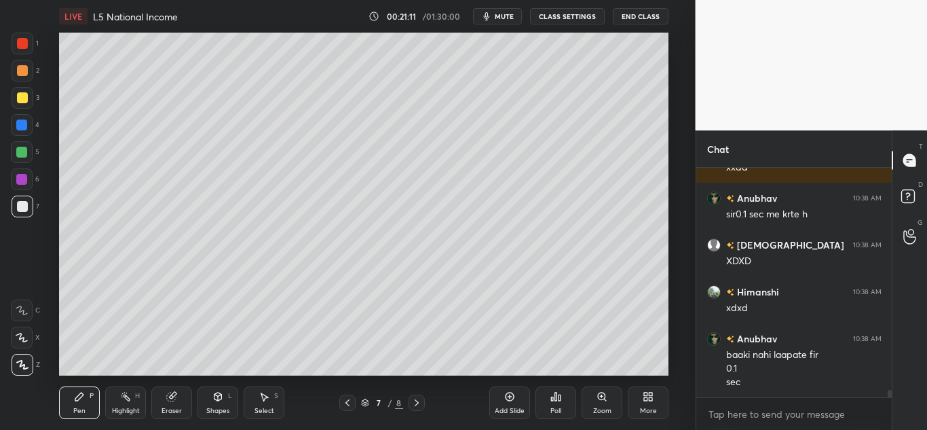
click at [647, 407] on div "More" at bounding box center [648, 410] width 17 height 7
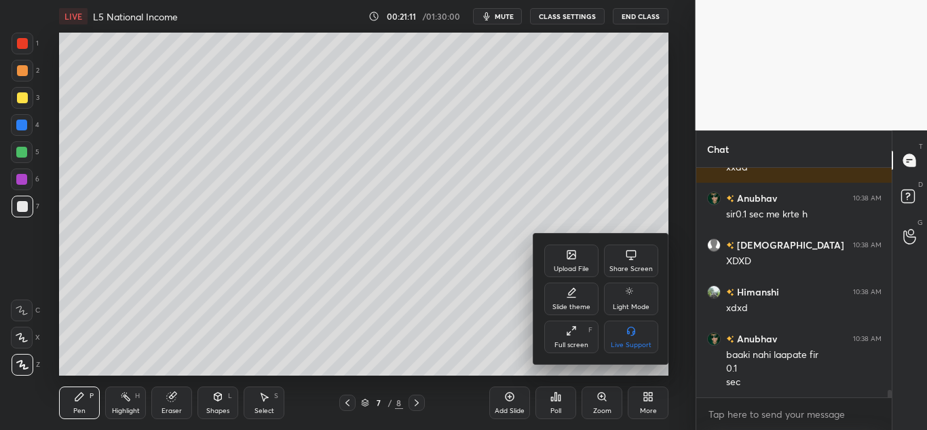
click at [578, 267] on div "Upload File" at bounding box center [571, 268] width 35 height 7
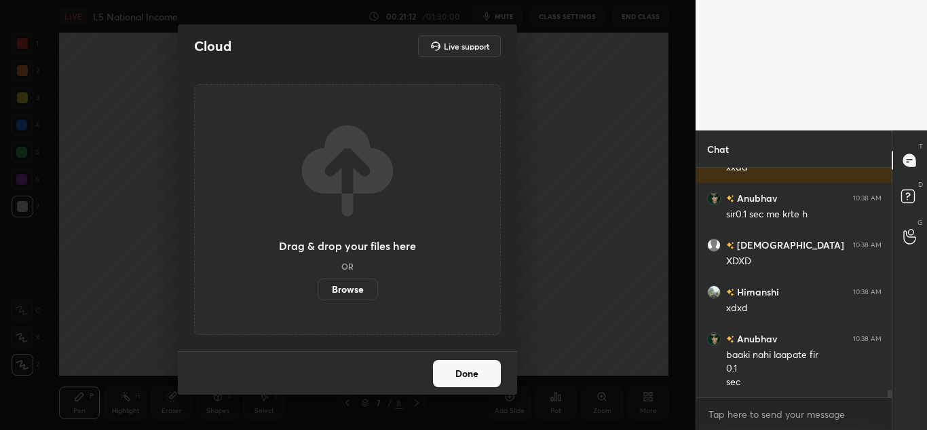
click at [352, 290] on label "Browse" at bounding box center [348, 289] width 60 height 22
click at [318, 290] on input "Browse" at bounding box center [318, 289] width 0 height 22
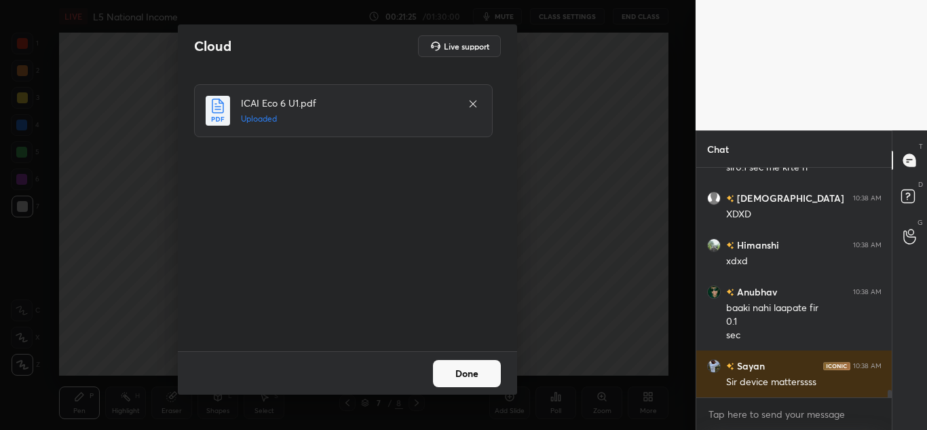
click at [486, 367] on button "Done" at bounding box center [467, 373] width 68 height 27
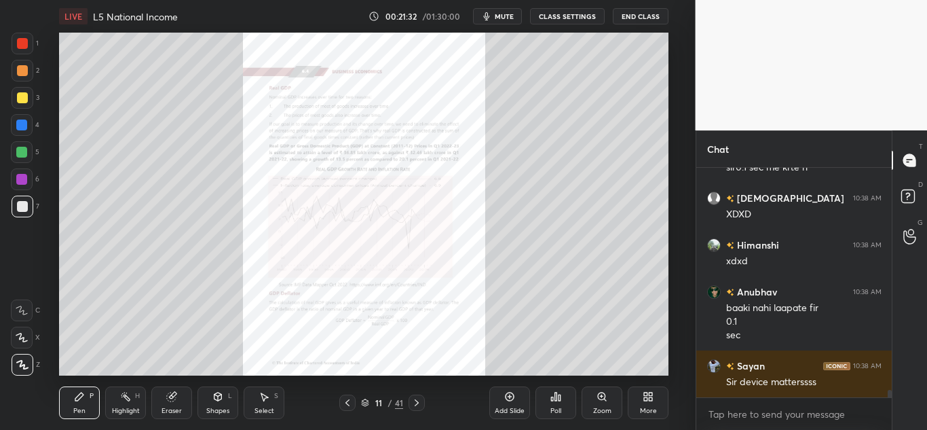
click at [365, 400] on icon at bounding box center [365, 402] width 8 height 8
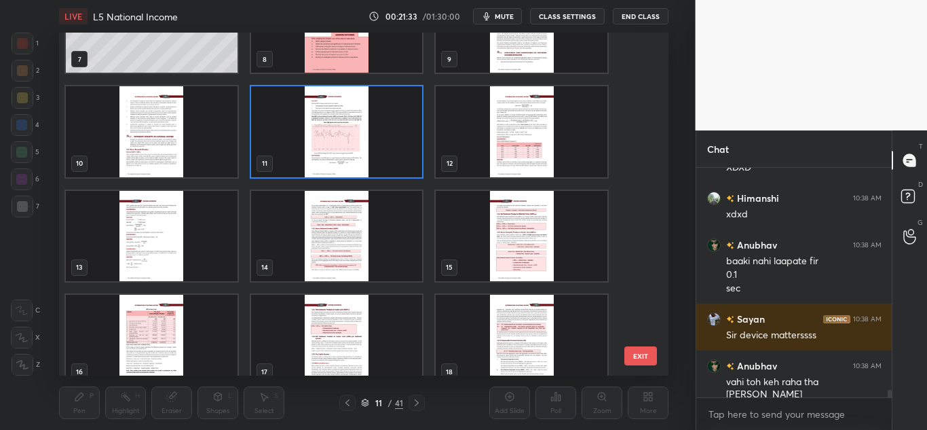
scroll to position [266, 0]
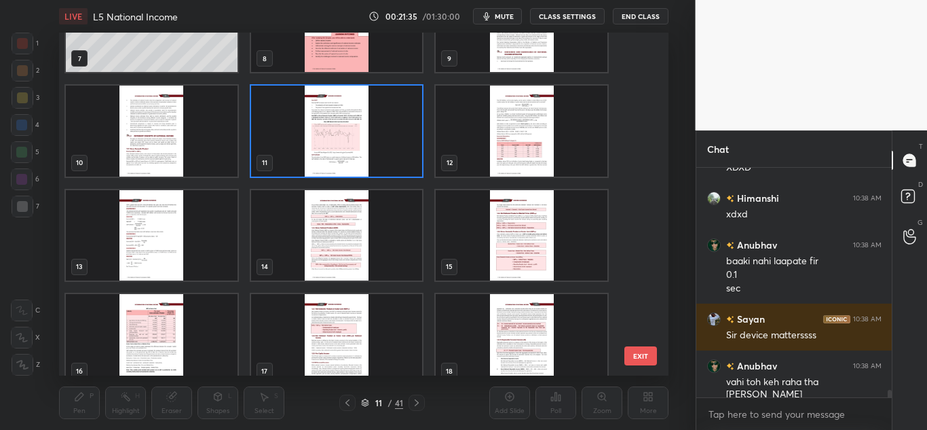
click at [386, 341] on img "grid" at bounding box center [337, 339] width 172 height 90
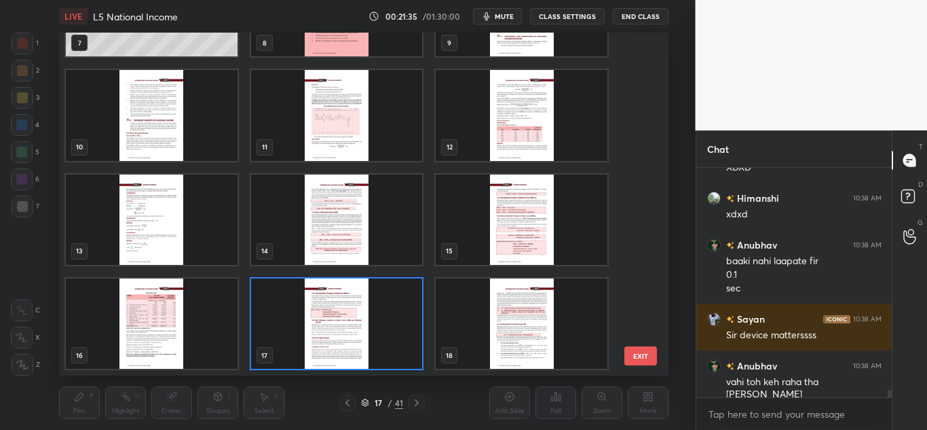
click at [386, 341] on div "4 5 6 7 8 9 10 11 12 13 14 15 16 17 18" at bounding box center [352, 204] width 586 height 343
click at [386, 341] on img "grid" at bounding box center [337, 323] width 172 height 90
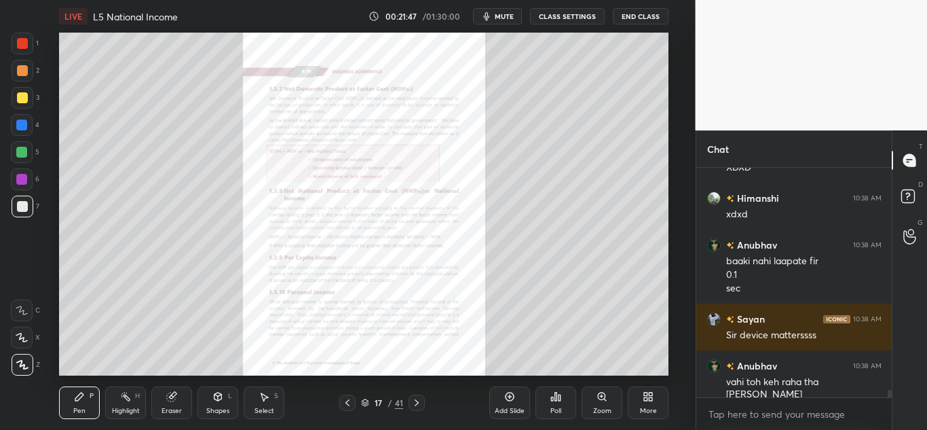
click at [601, 405] on div "Zoom" at bounding box center [602, 402] width 41 height 33
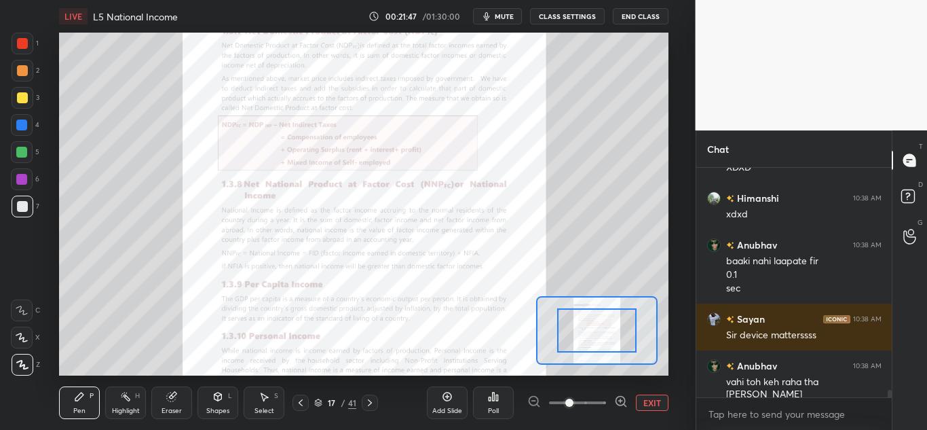
click at [603, 405] on span at bounding box center [577, 402] width 57 height 20
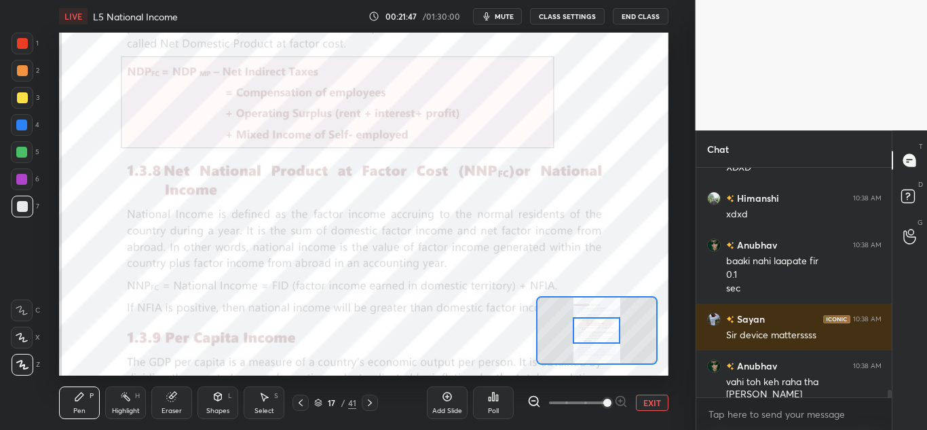
click at [603, 407] on span at bounding box center [607, 402] width 8 height 8
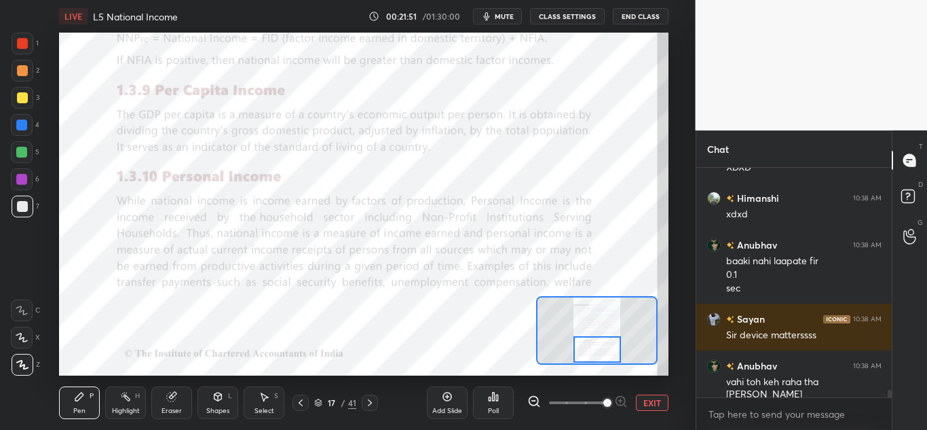
drag, startPoint x: 605, startPoint y: 330, endPoint x: 606, endPoint y: 350, distance: 19.7
click at [605, 350] on div at bounding box center [598, 349] width 48 height 26
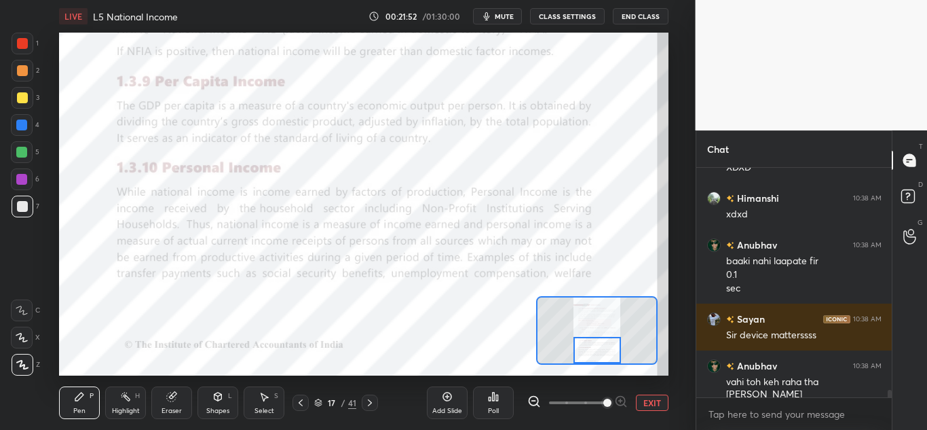
click at [22, 44] on div at bounding box center [22, 43] width 11 height 11
click at [214, 399] on icon at bounding box center [217, 396] width 7 height 8
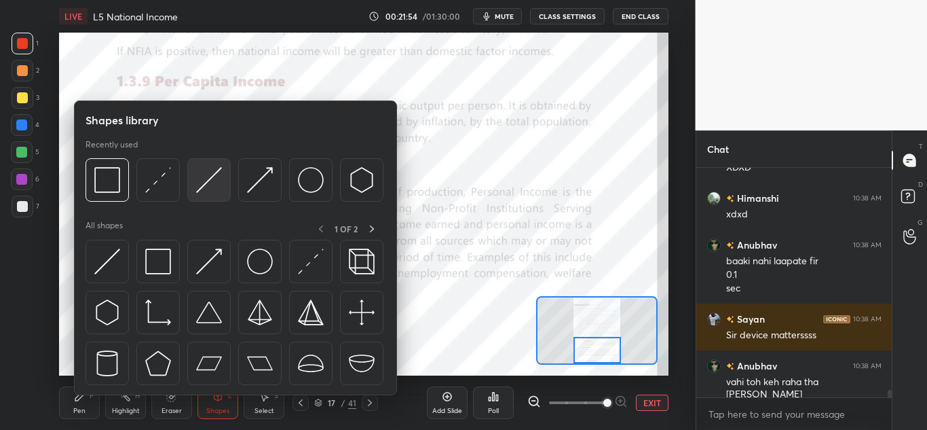
click at [204, 182] on img at bounding box center [209, 180] width 26 height 26
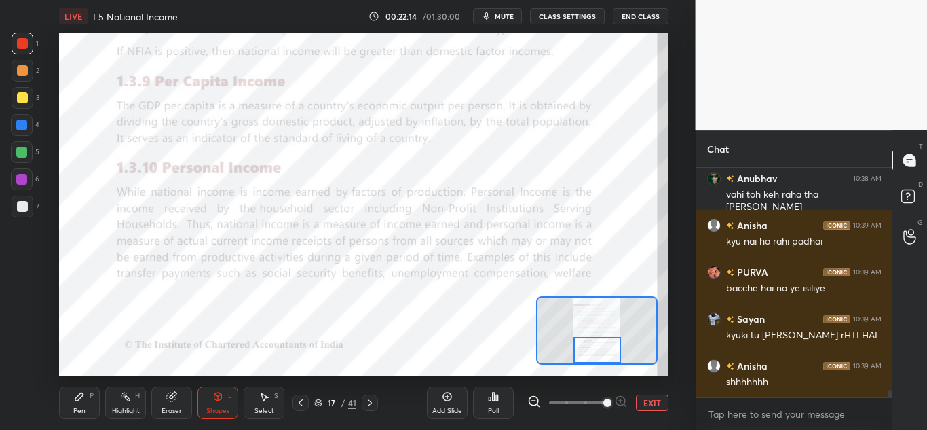
scroll to position [6969, 0]
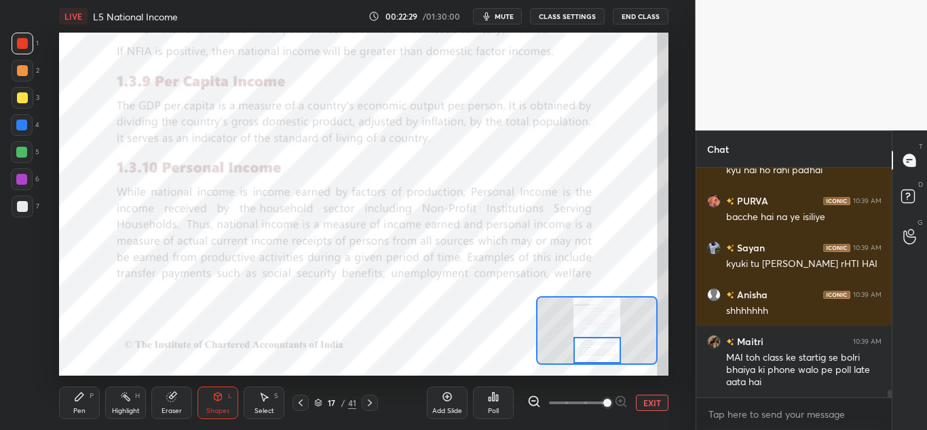
click at [83, 405] on div "Pen P" at bounding box center [79, 402] width 41 height 33
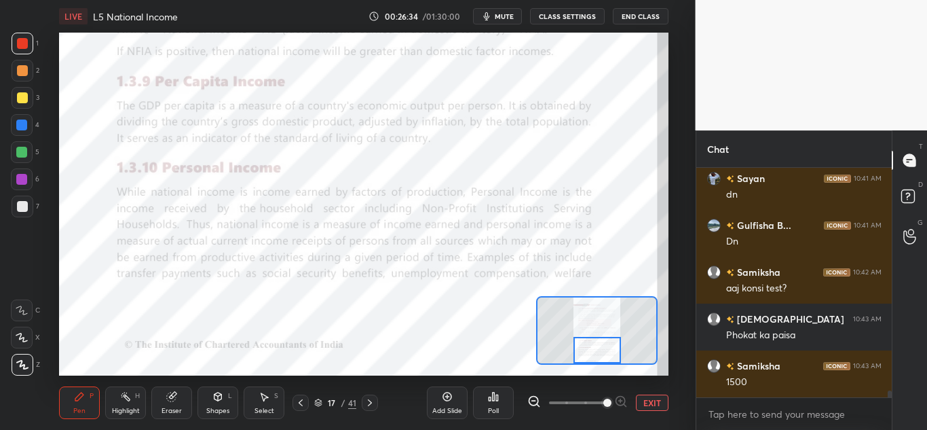
scroll to position [7578, 0]
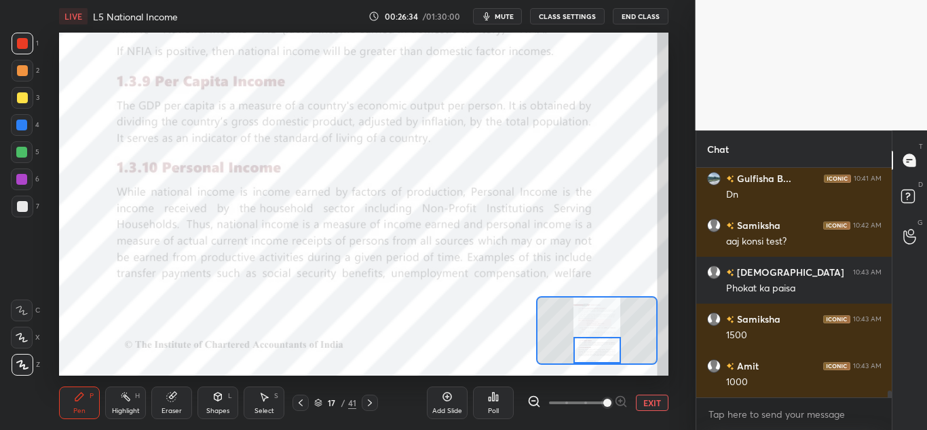
drag, startPoint x: 371, startPoint y: 402, endPoint x: 386, endPoint y: 402, distance: 14.9
click at [371, 402] on icon at bounding box center [369, 402] width 11 height 11
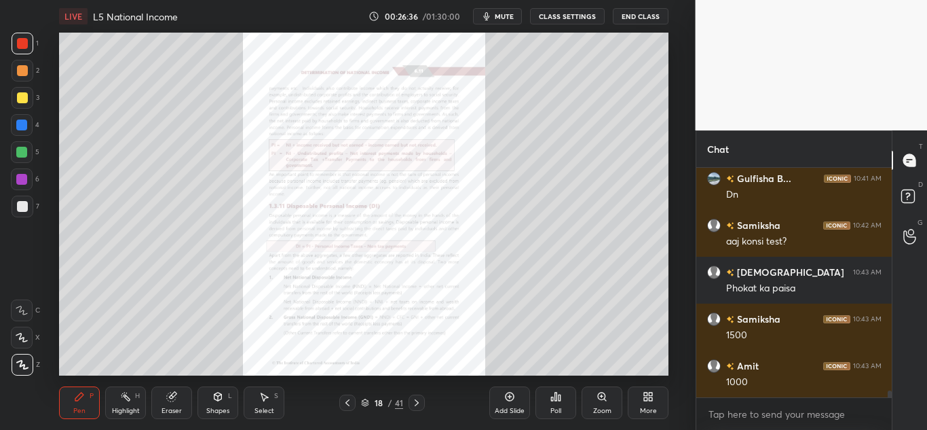
click at [605, 400] on icon at bounding box center [602, 396] width 11 height 11
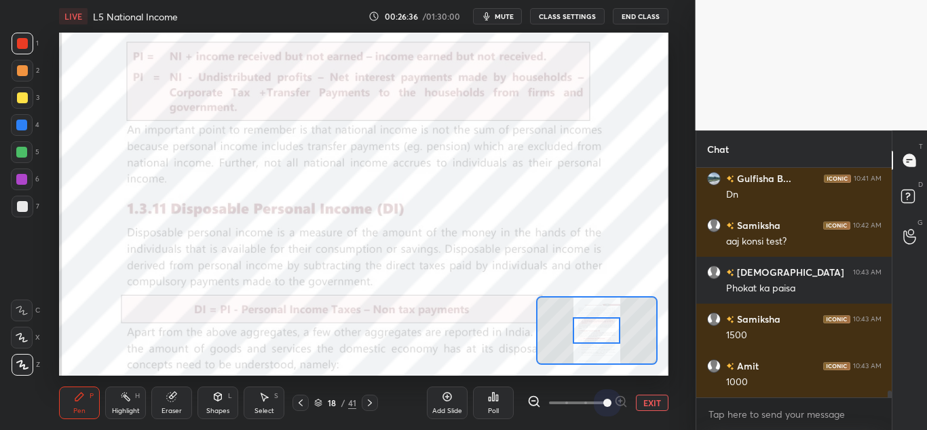
click at [605, 400] on span at bounding box center [577, 402] width 57 height 20
click at [606, 399] on span at bounding box center [607, 402] width 8 height 8
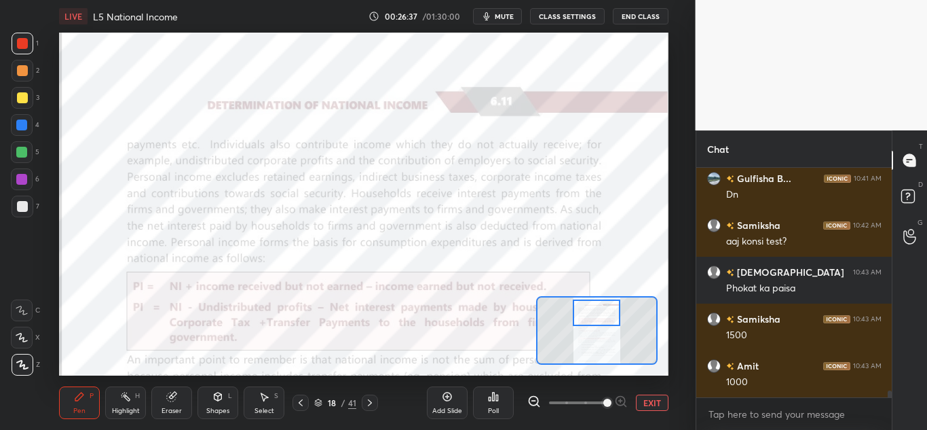
drag, startPoint x: 596, startPoint y: 319, endPoint x: 596, endPoint y: 305, distance: 14.3
click at [596, 305] on div at bounding box center [597, 312] width 48 height 26
drag, startPoint x: 21, startPoint y: 130, endPoint x: 29, endPoint y: 130, distance: 8.1
click at [22, 130] on div at bounding box center [22, 125] width 22 height 22
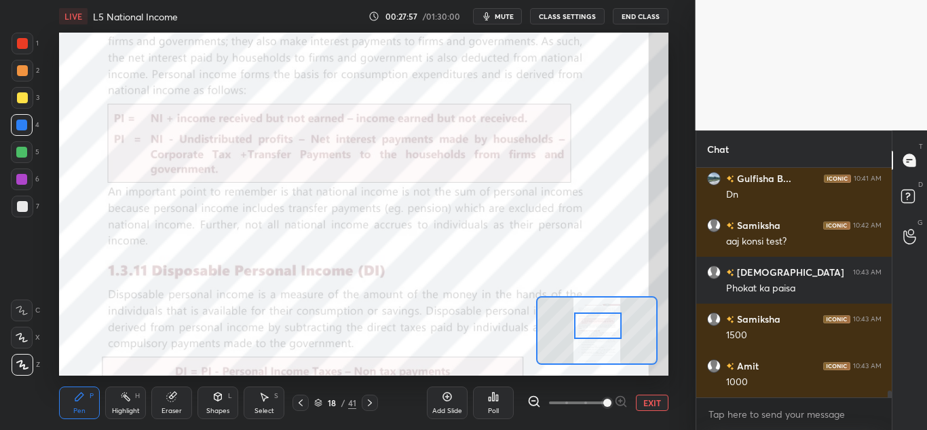
drag, startPoint x: 598, startPoint y: 320, endPoint x: 599, endPoint y: 334, distance: 14.3
click at [599, 333] on div at bounding box center [598, 325] width 48 height 26
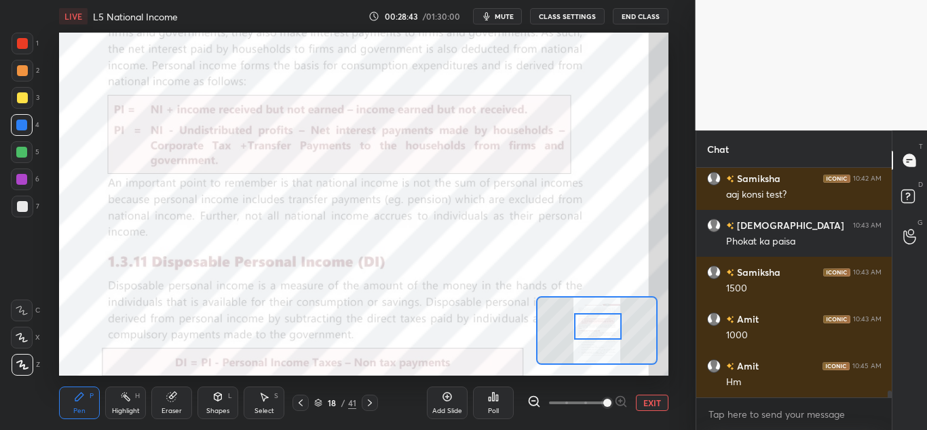
scroll to position [7684, 0]
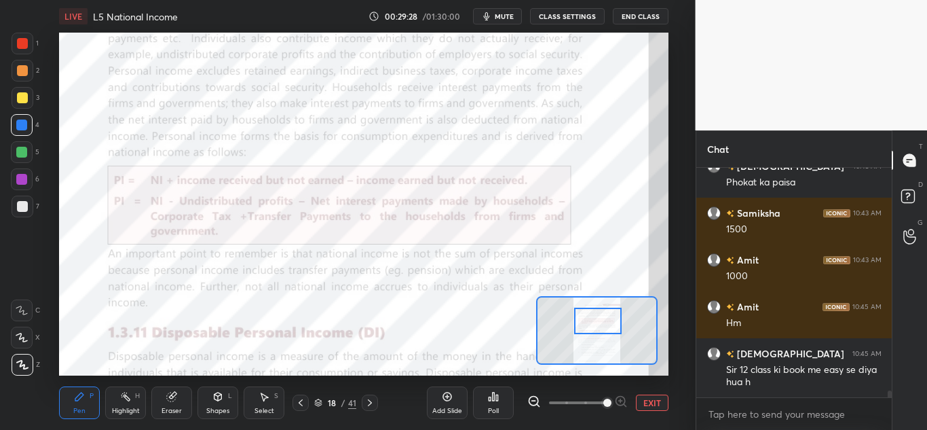
click at [605, 324] on div at bounding box center [598, 320] width 48 height 26
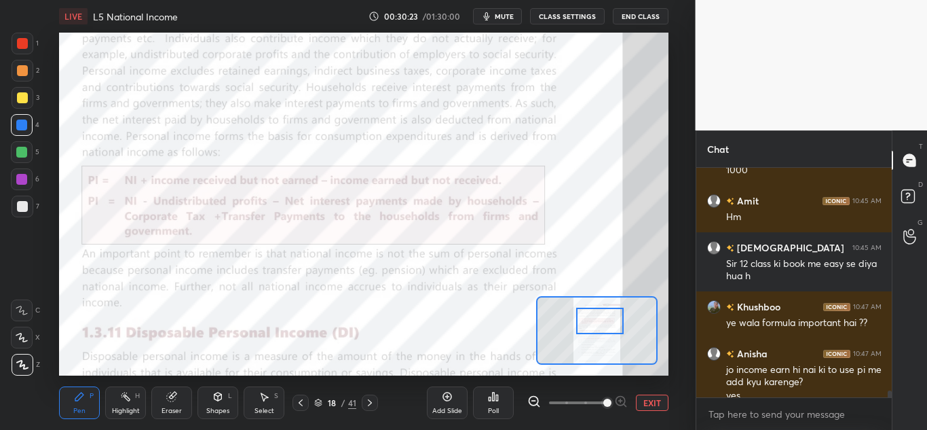
scroll to position [7803, 0]
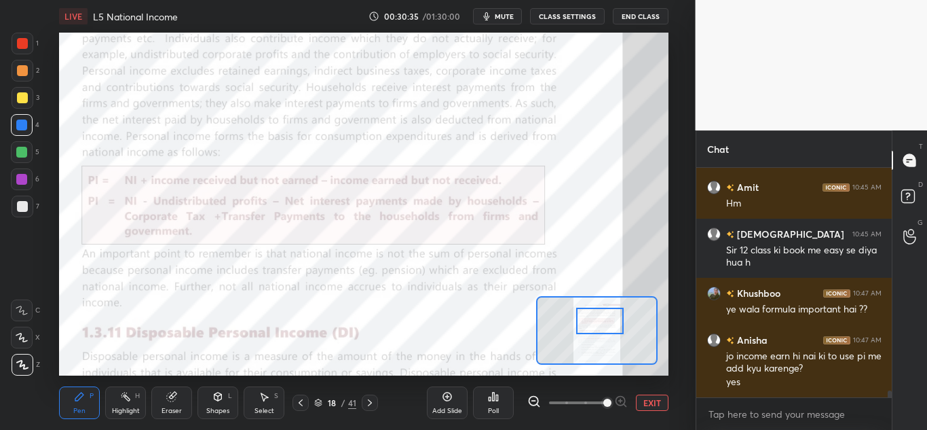
click at [509, 11] on button "mute" at bounding box center [497, 16] width 49 height 16
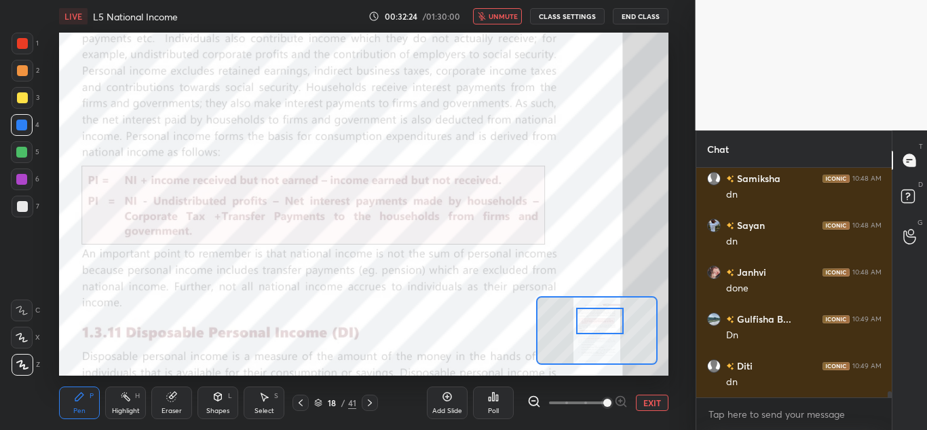
scroll to position [8084, 0]
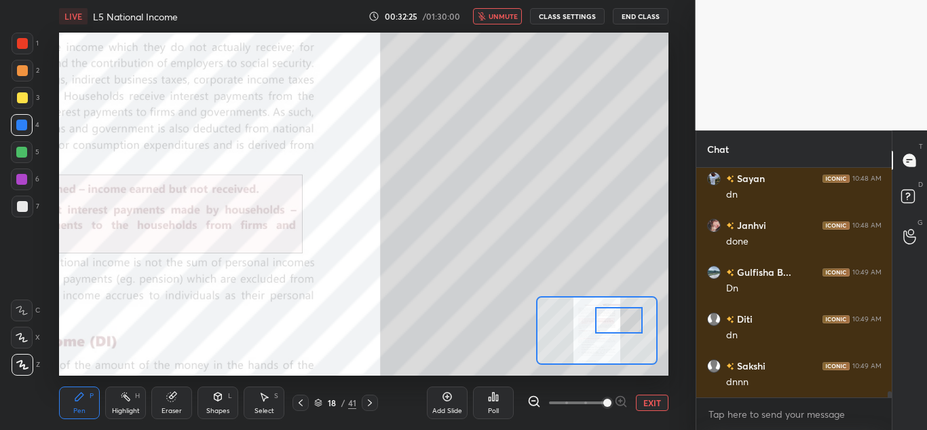
drag, startPoint x: 598, startPoint y: 322, endPoint x: 628, endPoint y: 322, distance: 30.5
click at [629, 322] on div at bounding box center [619, 320] width 48 height 26
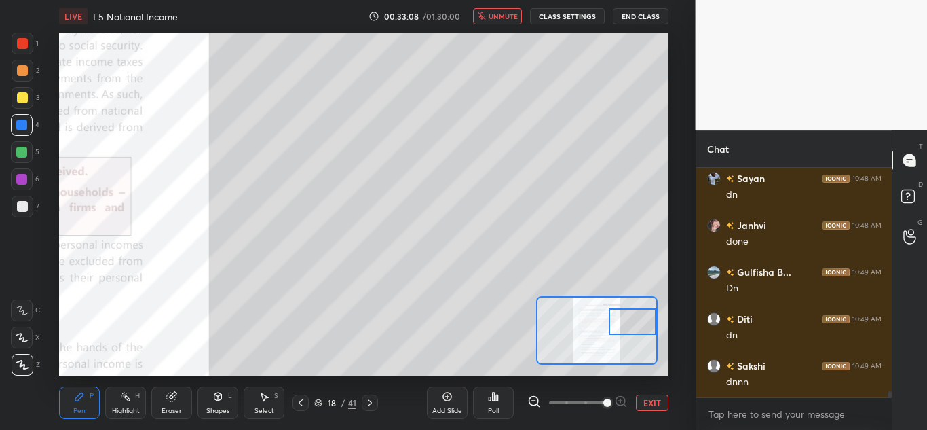
drag, startPoint x: 626, startPoint y: 315, endPoint x: 643, endPoint y: 315, distance: 17.0
click at [643, 315] on div at bounding box center [633, 321] width 48 height 26
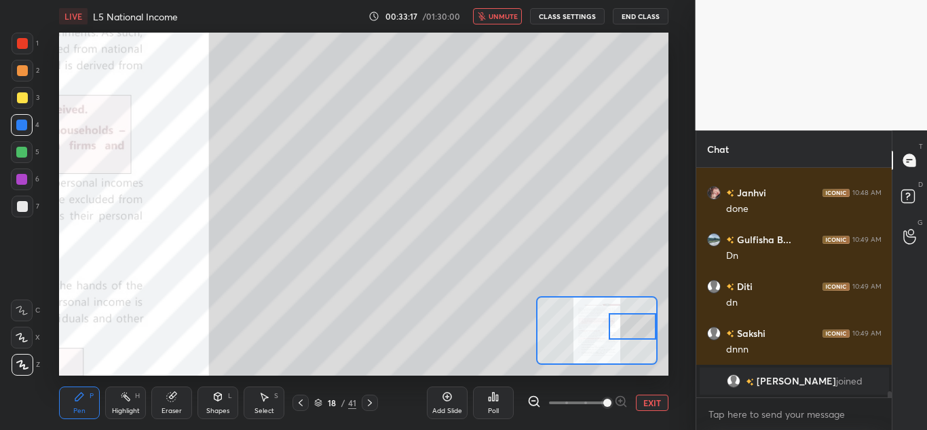
click at [639, 326] on div at bounding box center [633, 326] width 48 height 26
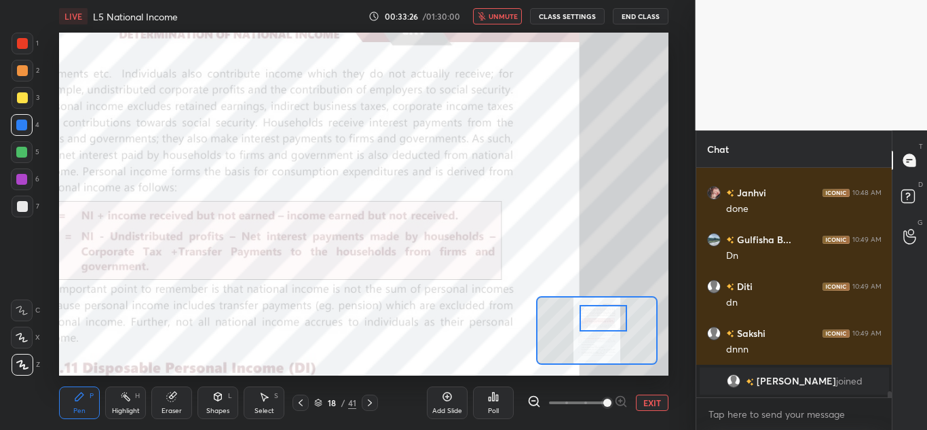
scroll to position [7268, 0]
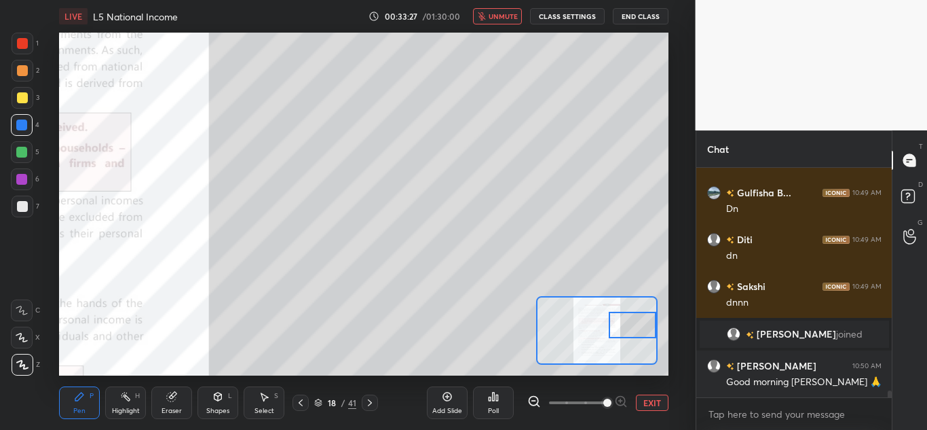
drag, startPoint x: 641, startPoint y: 331, endPoint x: 652, endPoint y: 330, distance: 10.3
click at [652, 330] on div at bounding box center [633, 325] width 48 height 26
click at [512, 18] on span "unmute" at bounding box center [503, 17] width 29 height 10
click at [631, 328] on div at bounding box center [633, 325] width 48 height 26
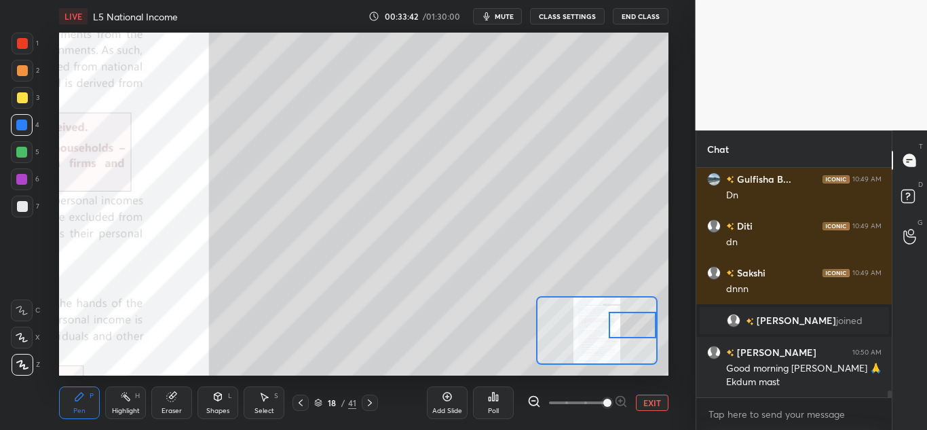
scroll to position [7295, 0]
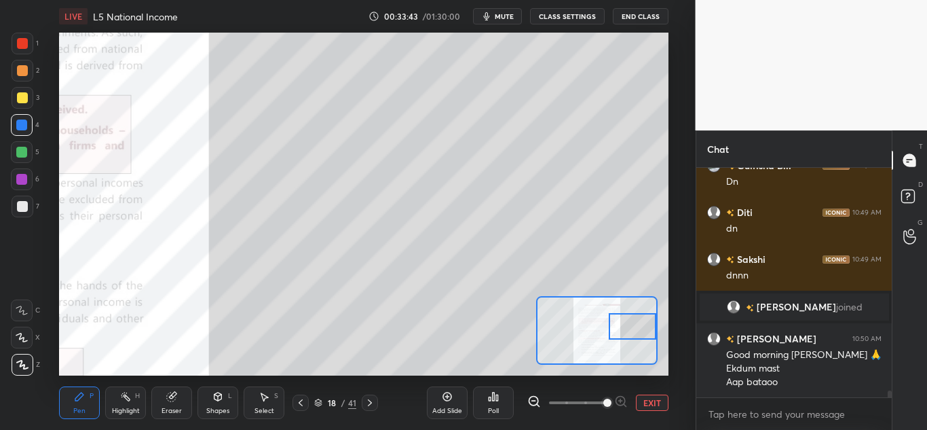
click at [635, 328] on div at bounding box center [633, 326] width 48 height 26
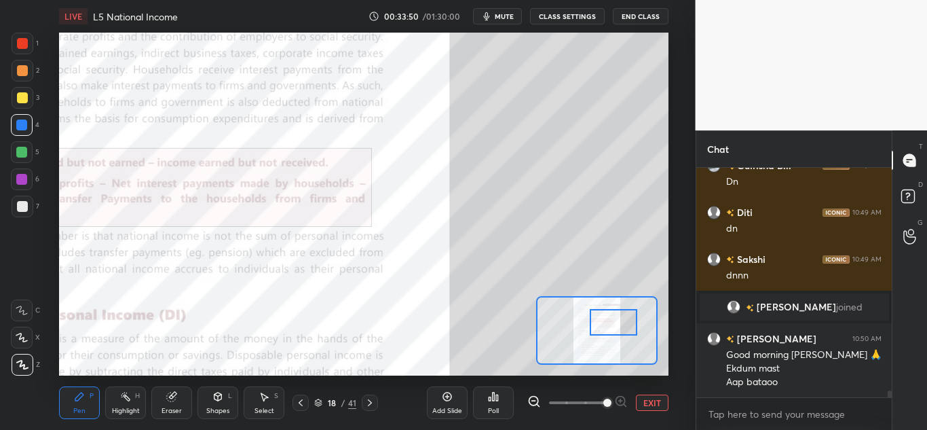
scroll to position [7342, 0]
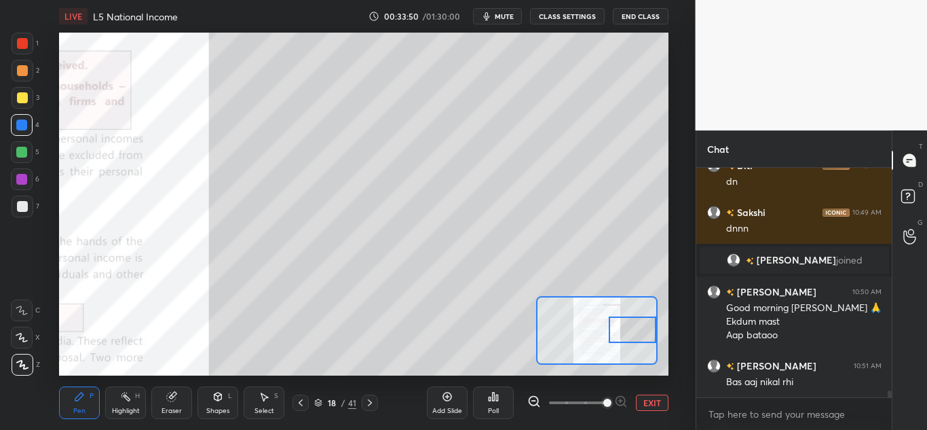
drag, startPoint x: 625, startPoint y: 335, endPoint x: 636, endPoint y: 334, distance: 10.9
click at [637, 334] on div at bounding box center [633, 329] width 48 height 26
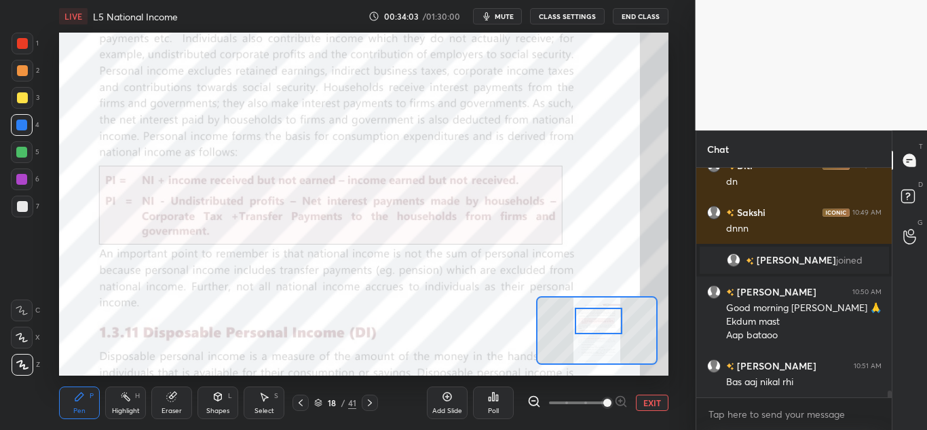
scroll to position [7355, 0]
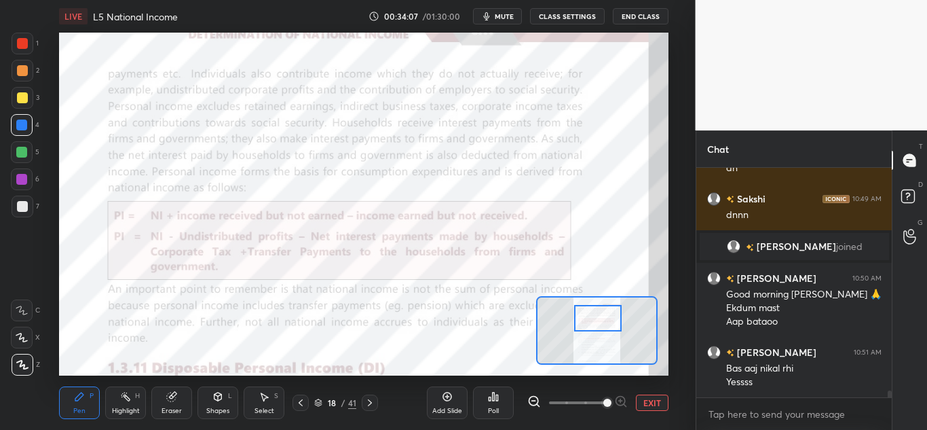
drag, startPoint x: 639, startPoint y: 331, endPoint x: 604, endPoint y: 320, distance: 36.3
click at [604, 320] on div at bounding box center [598, 318] width 48 height 26
click at [297, 399] on icon at bounding box center [300, 402] width 11 height 11
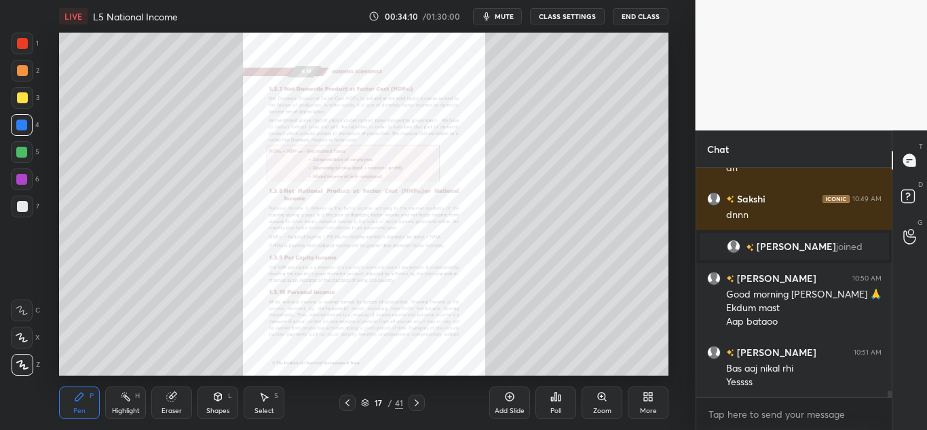
click at [592, 407] on div "Zoom" at bounding box center [602, 402] width 41 height 33
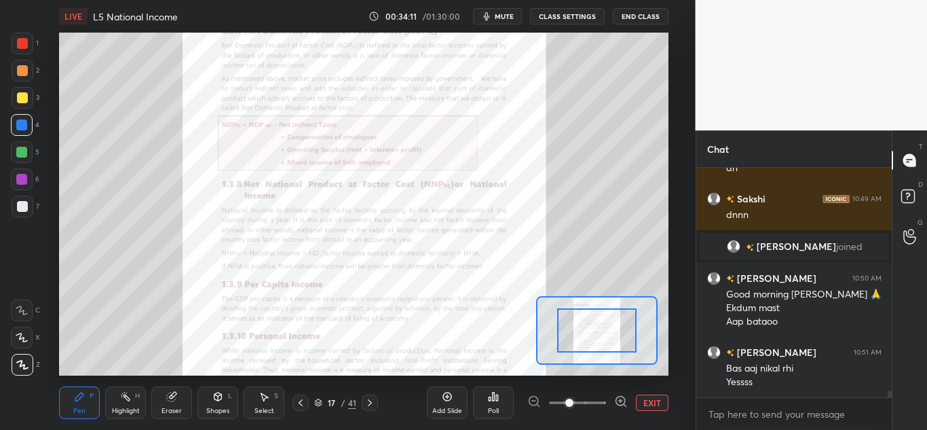
click at [594, 406] on span at bounding box center [577, 402] width 57 height 20
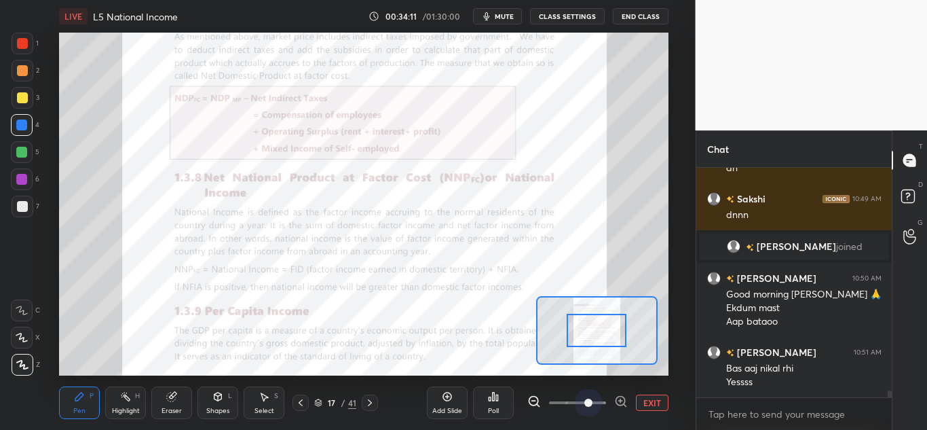
drag, startPoint x: 596, startPoint y: 403, endPoint x: 595, endPoint y: 367, distance: 36.0
click at [593, 401] on span at bounding box center [588, 402] width 8 height 8
drag, startPoint x: 592, startPoint y: 390, endPoint x: 603, endPoint y: 383, distance: 13.4
click at [606, 387] on div "Add Slide Poll EXIT" at bounding box center [548, 402] width 242 height 76
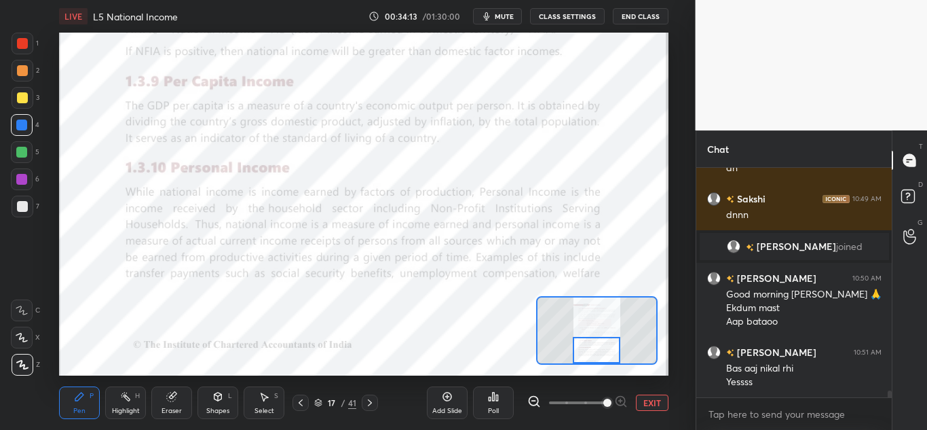
drag, startPoint x: 595, startPoint y: 337, endPoint x: 595, endPoint y: 362, distance: 24.4
click at [595, 362] on div at bounding box center [597, 350] width 48 height 26
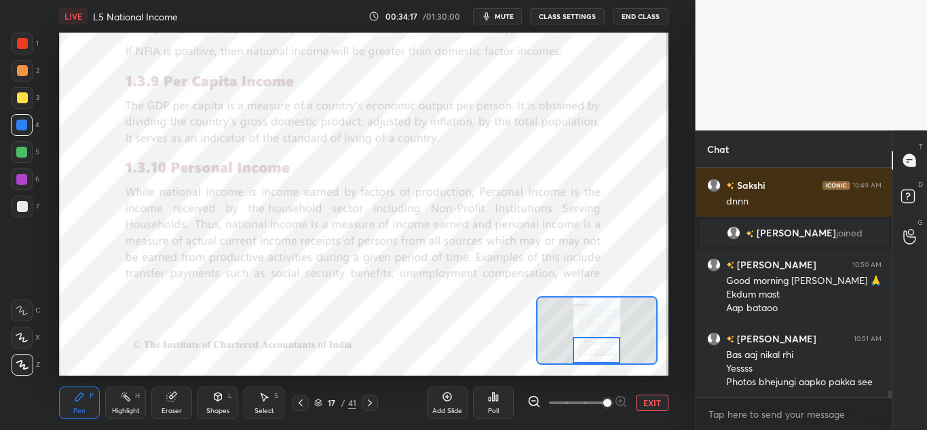
click at [369, 403] on icon at bounding box center [369, 402] width 11 height 11
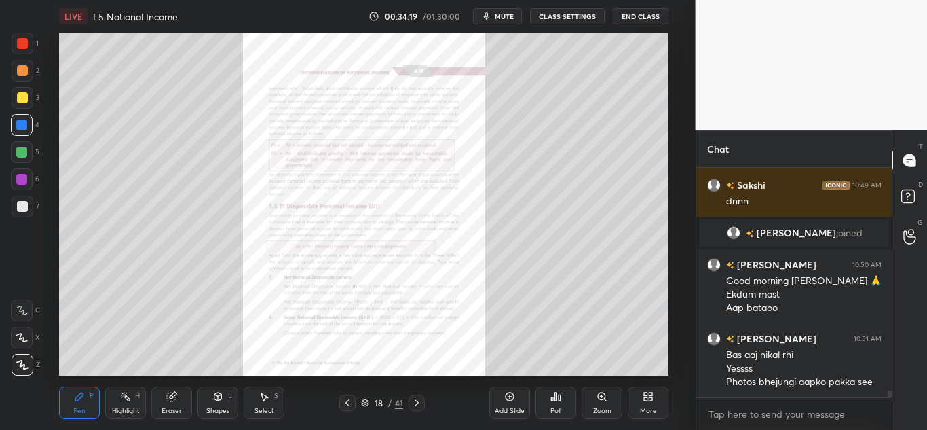
click at [603, 400] on icon at bounding box center [602, 396] width 11 height 11
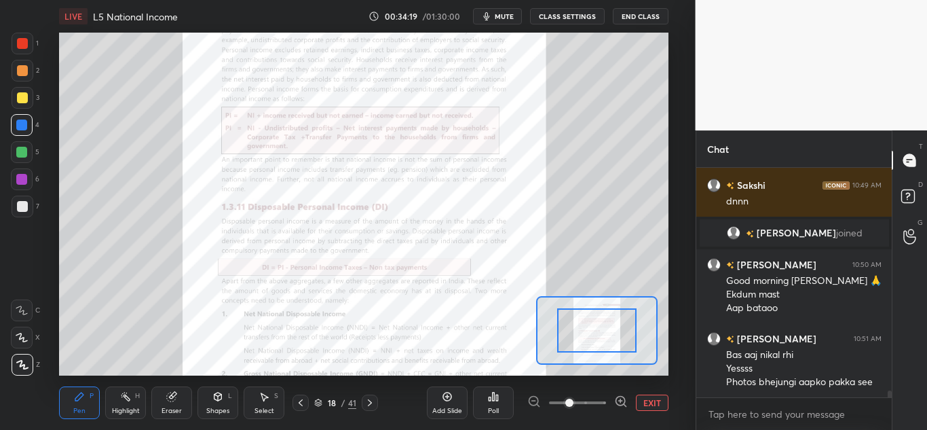
click at [605, 400] on span at bounding box center [577, 402] width 57 height 20
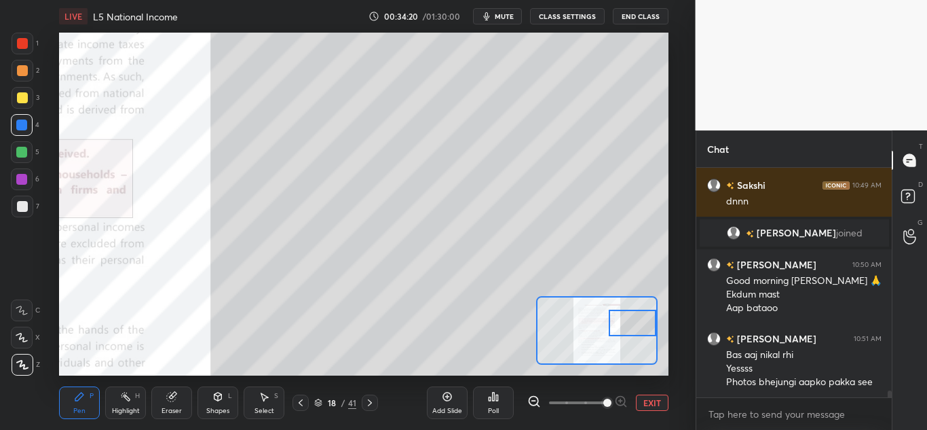
drag, startPoint x: 597, startPoint y: 328, endPoint x: 641, endPoint y: 317, distance: 44.8
click at [641, 317] on div at bounding box center [633, 322] width 48 height 26
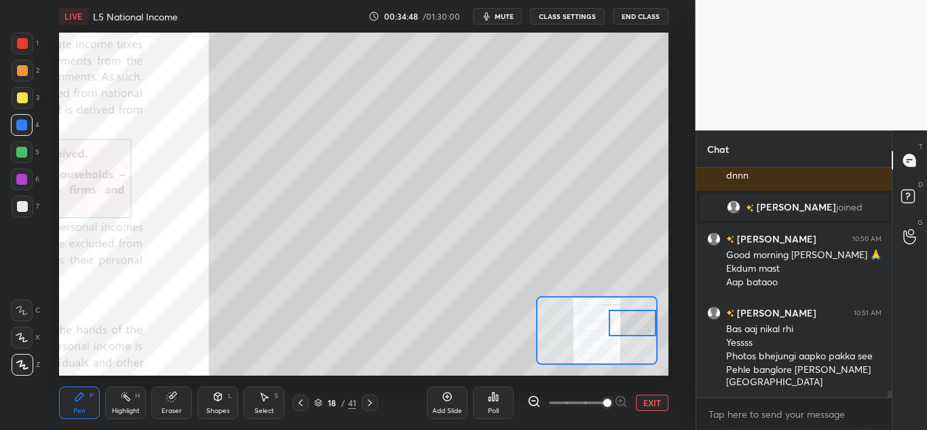
click at [643, 323] on div at bounding box center [633, 322] width 48 height 26
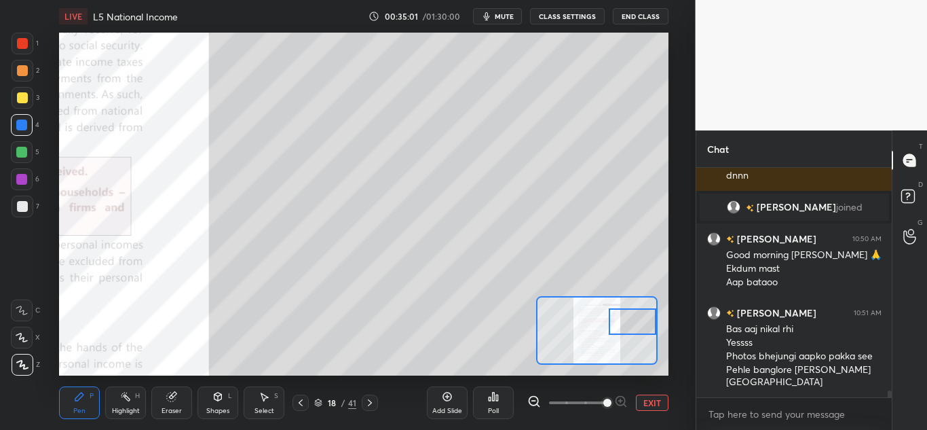
click at [631, 319] on div at bounding box center [633, 321] width 48 height 26
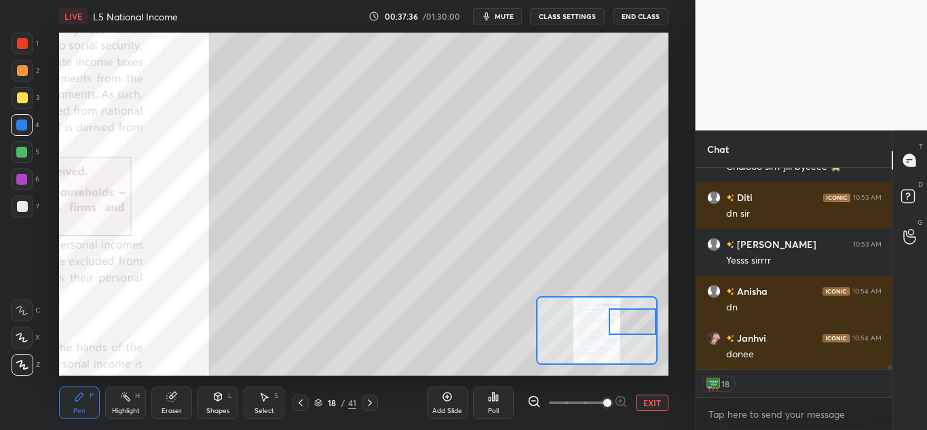
scroll to position [8083, 0]
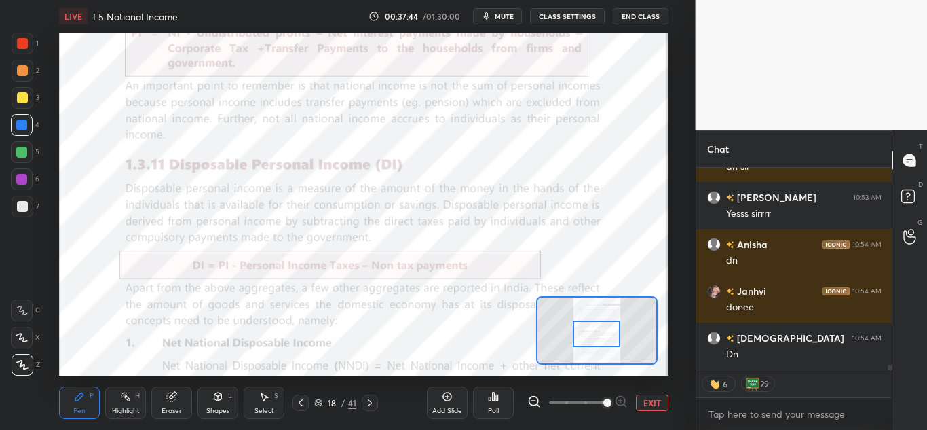
drag, startPoint x: 626, startPoint y: 322, endPoint x: 590, endPoint y: 334, distance: 38.0
click at [590, 334] on div at bounding box center [597, 333] width 48 height 26
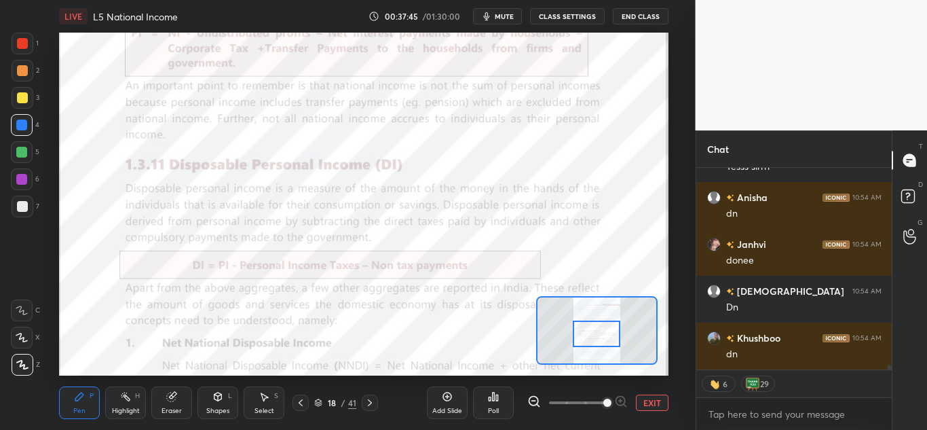
drag, startPoint x: 298, startPoint y: 404, endPoint x: 308, endPoint y: 407, distance: 10.7
click at [298, 405] on icon at bounding box center [300, 402] width 11 height 11
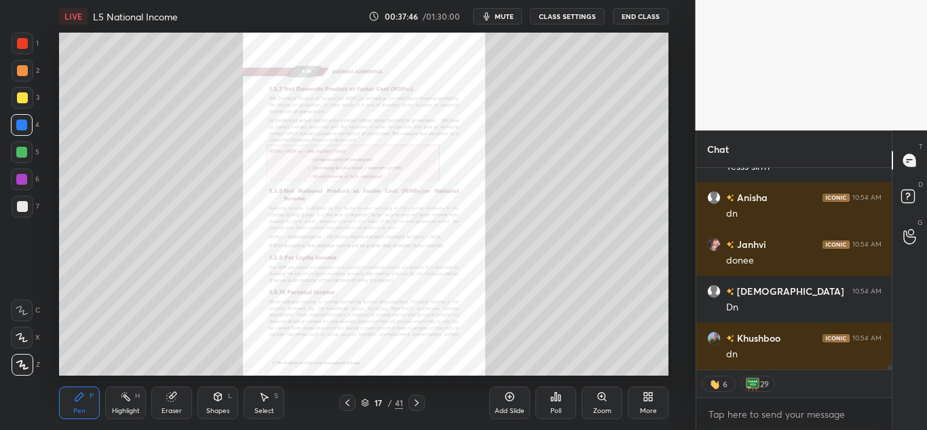
click at [604, 407] on div "Zoom" at bounding box center [602, 410] width 18 height 7
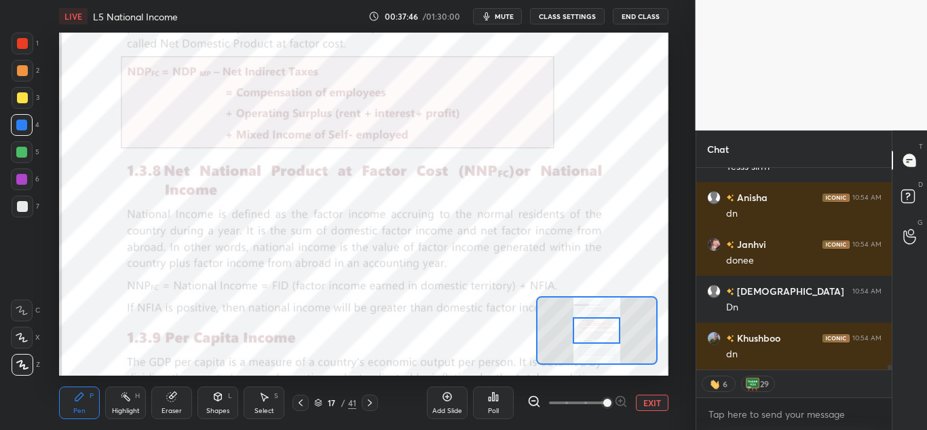
click at [602, 407] on span at bounding box center [577, 402] width 57 height 20
click at [603, 407] on span at bounding box center [607, 402] width 8 height 8
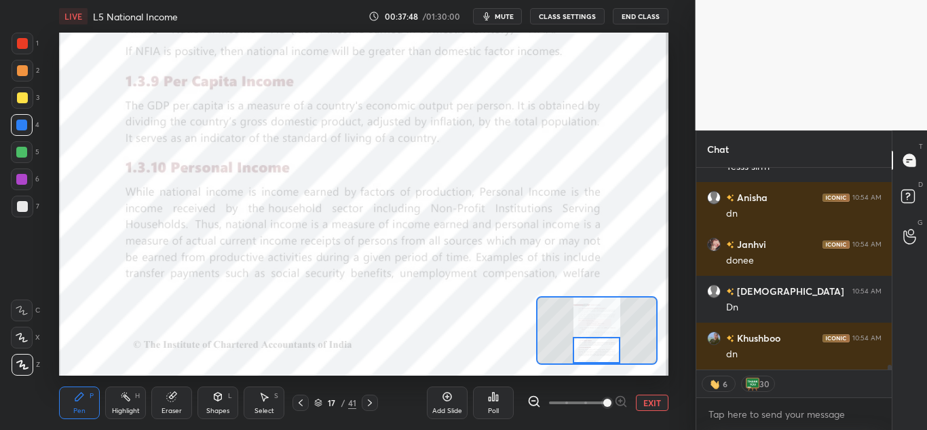
drag, startPoint x: 597, startPoint y: 333, endPoint x: 597, endPoint y: 354, distance: 20.4
click at [597, 354] on div at bounding box center [597, 350] width 48 height 26
click at [371, 400] on icon at bounding box center [369, 402] width 11 height 11
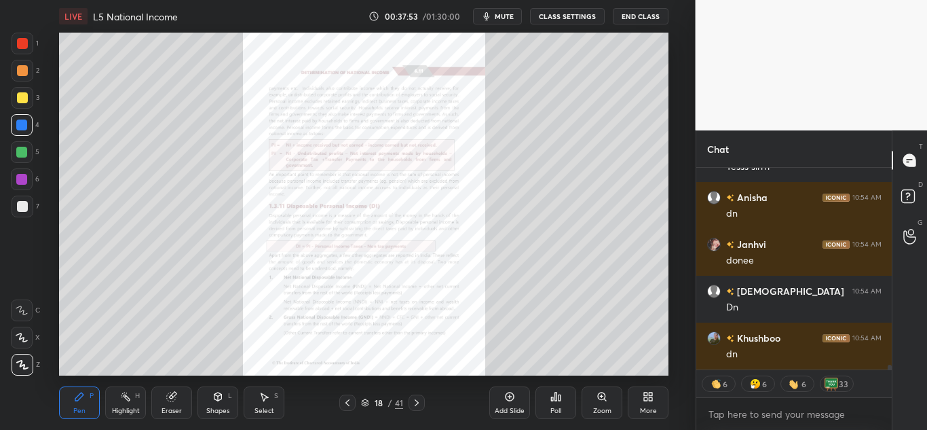
click at [606, 402] on div "Zoom" at bounding box center [602, 402] width 41 height 33
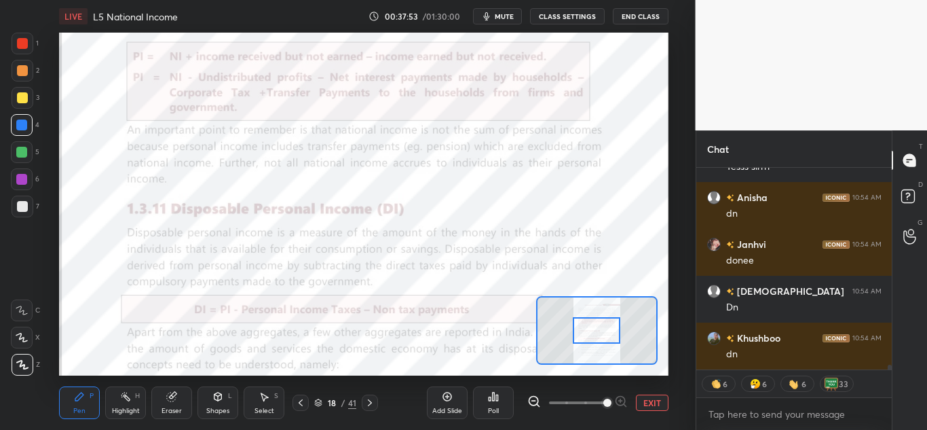
click at [606, 404] on span at bounding box center [607, 402] width 8 height 8
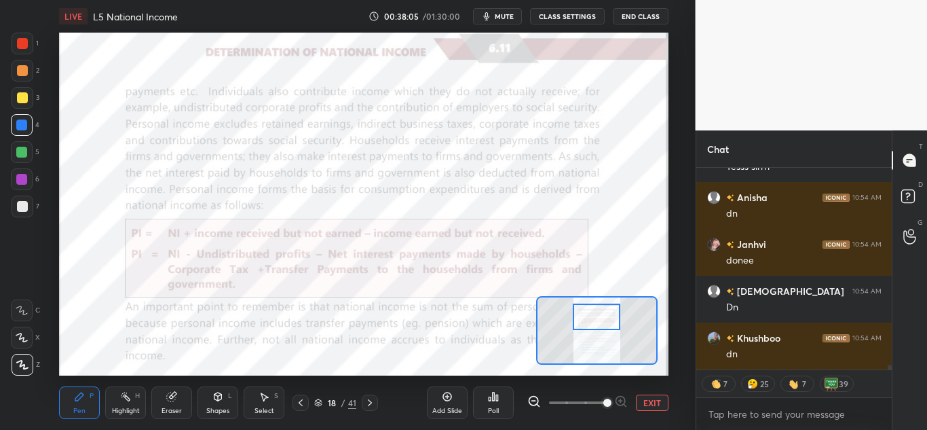
drag, startPoint x: 601, startPoint y: 329, endPoint x: 601, endPoint y: 316, distance: 13.6
click at [601, 316] on div at bounding box center [597, 316] width 48 height 26
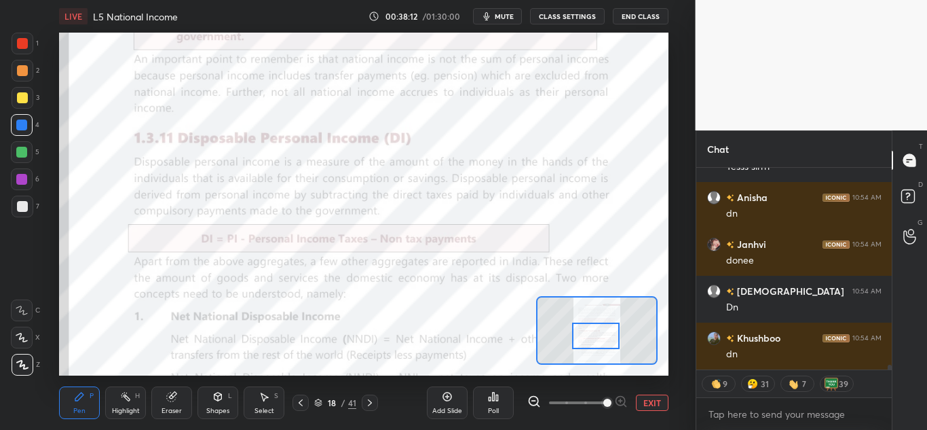
drag, startPoint x: 601, startPoint y: 321, endPoint x: 601, endPoint y: 340, distance: 19.0
click at [601, 340] on div at bounding box center [596, 335] width 48 height 26
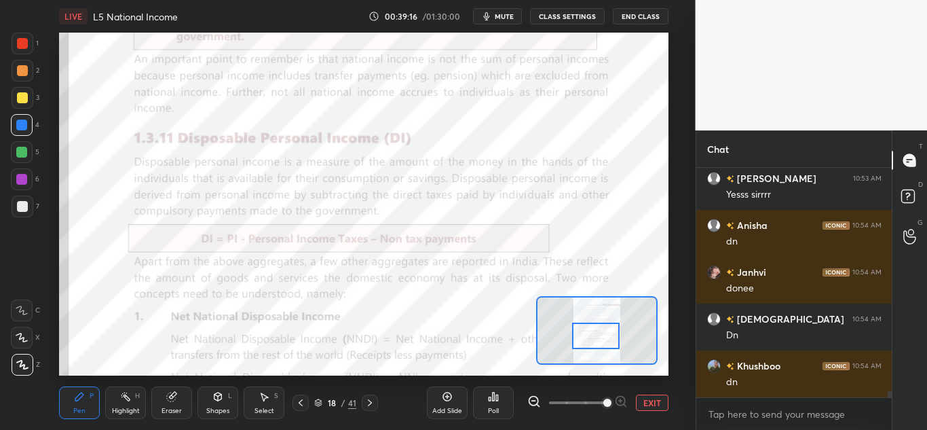
scroll to position [8149, 0]
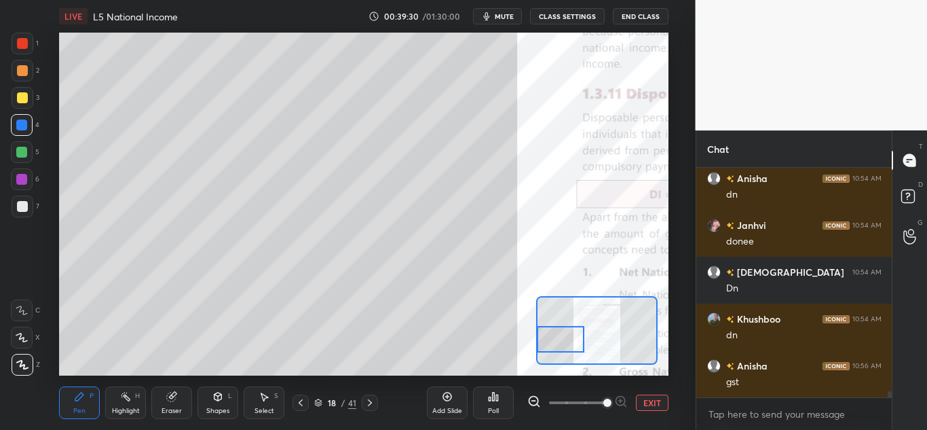
click at [529, 338] on div "Setting up your live class Poll for secs No correct answer Start poll" at bounding box center [363, 204] width 609 height 343
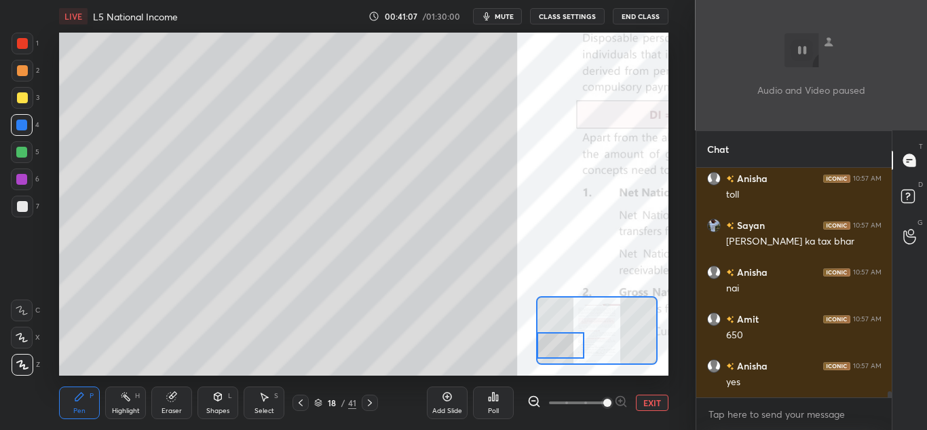
scroll to position [8523, 0]
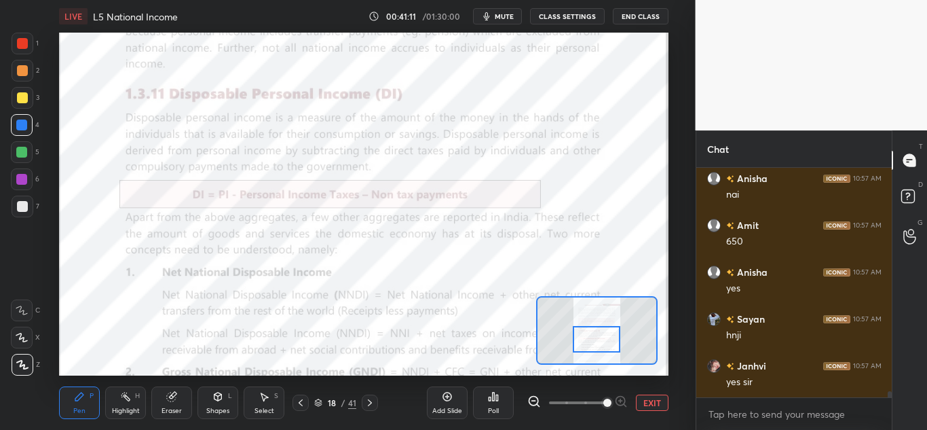
drag, startPoint x: 555, startPoint y: 347, endPoint x: 590, endPoint y: 340, distance: 35.9
click at [590, 340] on div at bounding box center [597, 339] width 48 height 26
click at [509, 20] on span "mute" at bounding box center [504, 17] width 19 height 10
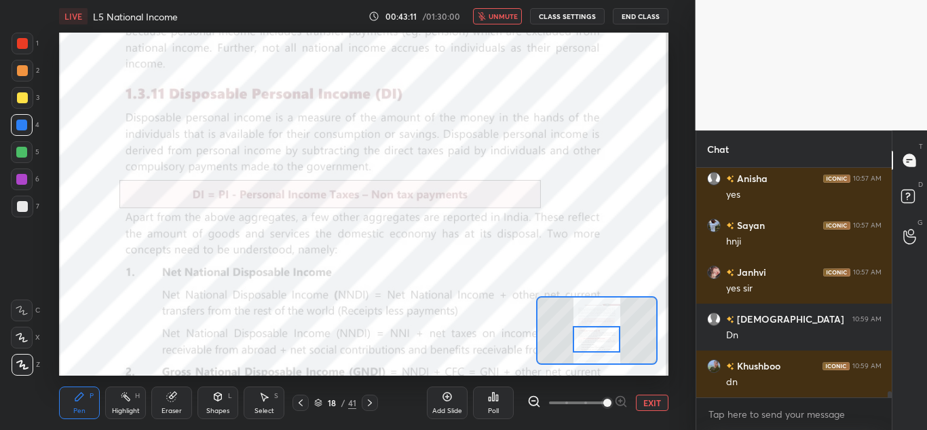
scroll to position [8664, 0]
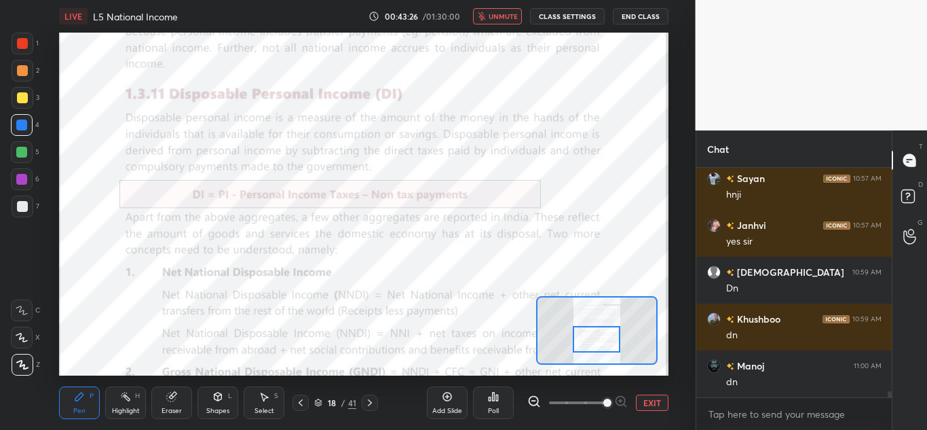
click at [494, 22] on button "unmute" at bounding box center [497, 16] width 49 height 16
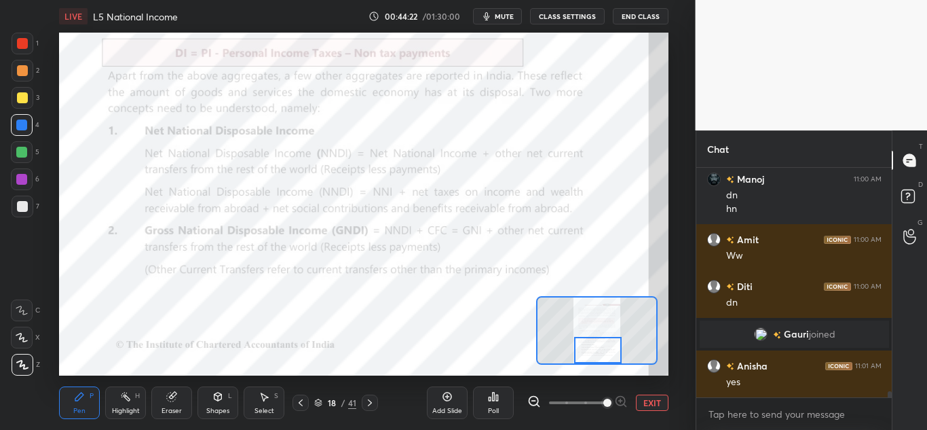
scroll to position [8282, 0]
drag, startPoint x: 599, startPoint y: 331, endPoint x: 600, endPoint y: 346, distance: 15.0
click at [600, 346] on div at bounding box center [598, 350] width 48 height 26
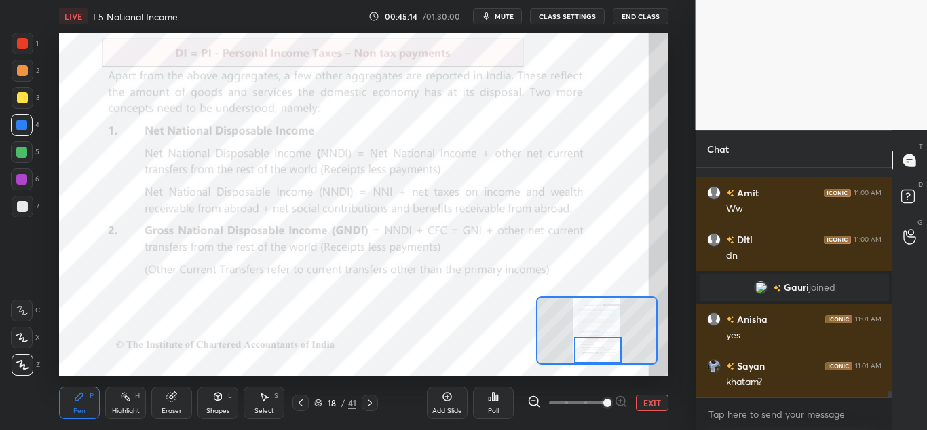
scroll to position [8376, 0]
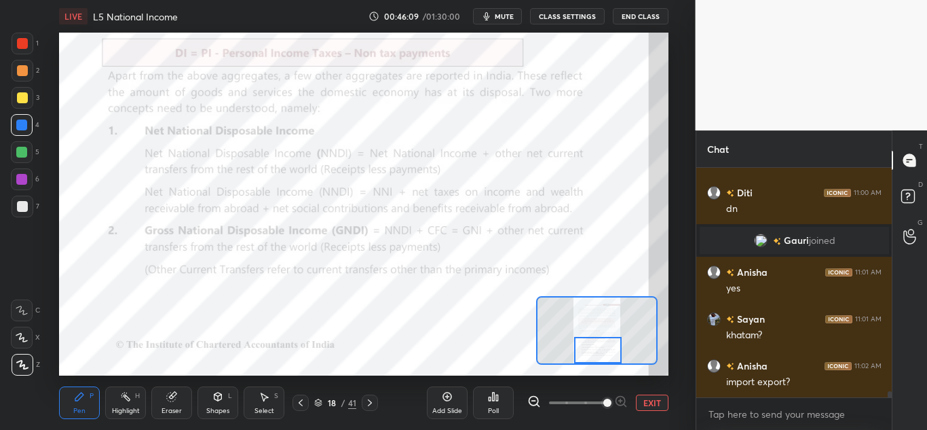
click at [370, 403] on icon at bounding box center [369, 402] width 11 height 11
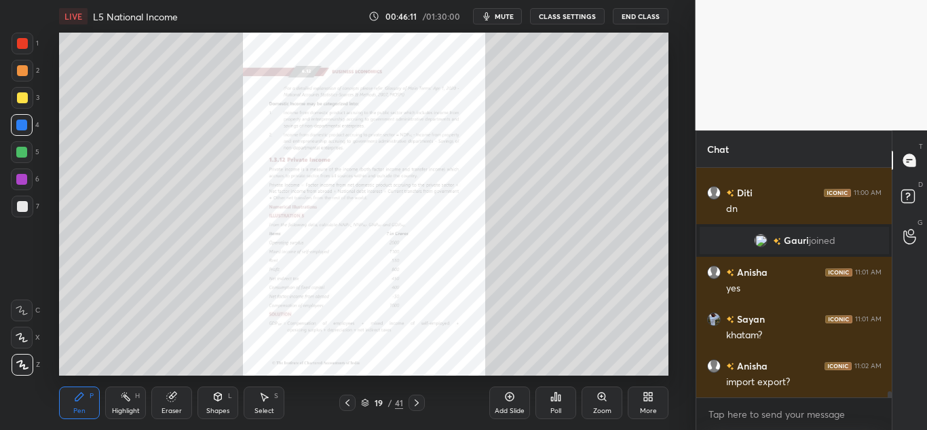
click at [606, 409] on div "Zoom" at bounding box center [602, 410] width 18 height 7
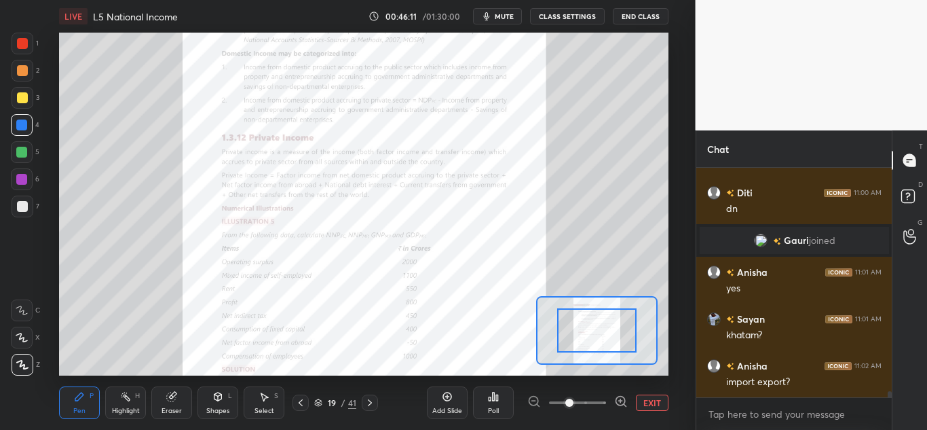
click at [603, 408] on span at bounding box center [577, 402] width 57 height 20
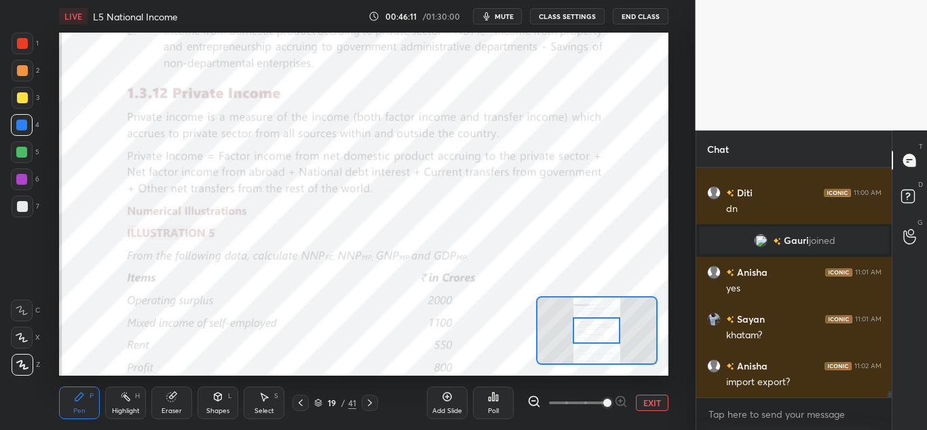
click at [603, 407] on span at bounding box center [607, 402] width 8 height 8
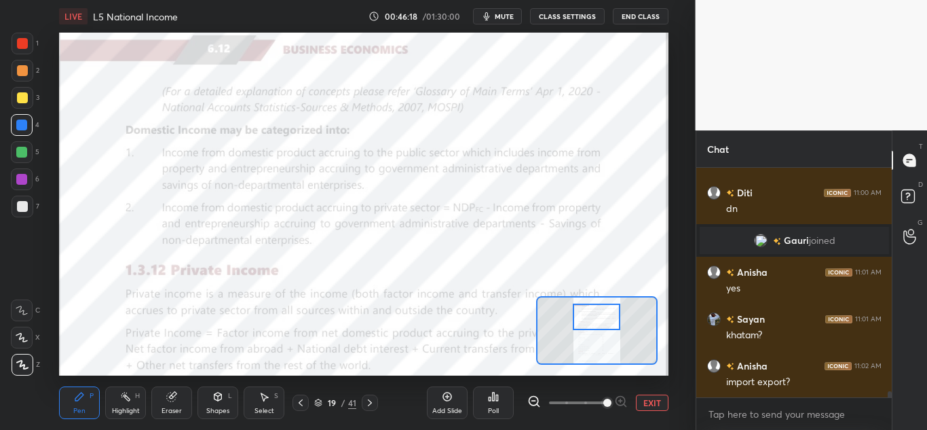
scroll to position [8423, 0]
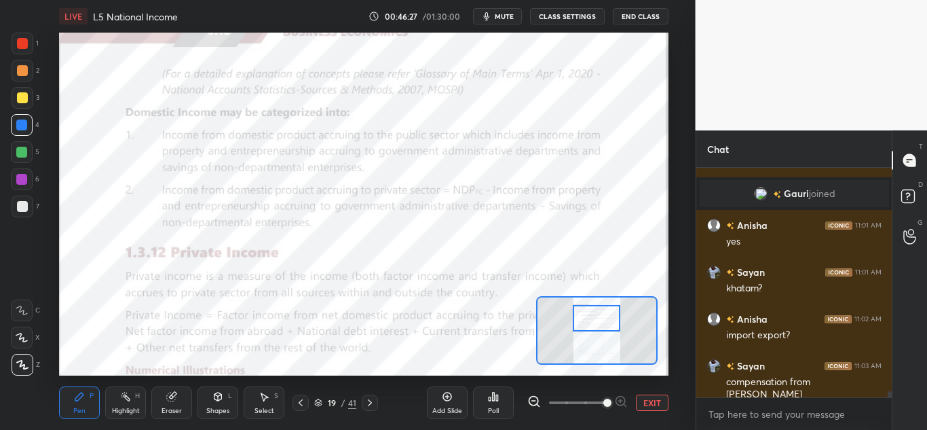
click at [593, 318] on div at bounding box center [597, 318] width 48 height 26
click at [301, 402] on icon at bounding box center [300, 402] width 11 height 11
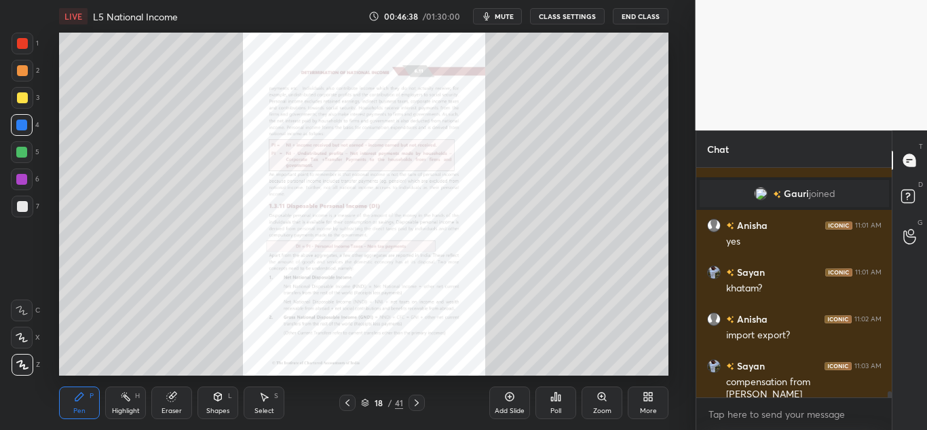
click at [597, 405] on div "Zoom" at bounding box center [602, 402] width 41 height 33
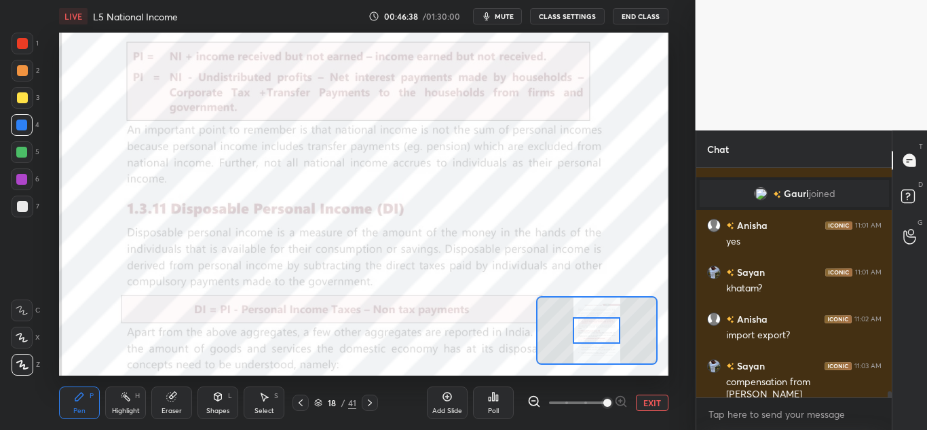
click at [601, 405] on span at bounding box center [577, 402] width 57 height 20
click at [603, 404] on span at bounding box center [607, 402] width 8 height 8
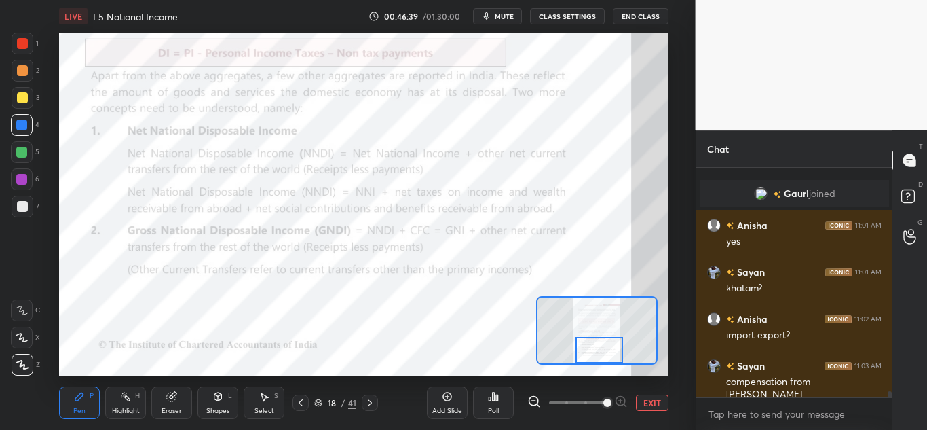
scroll to position [8470, 0]
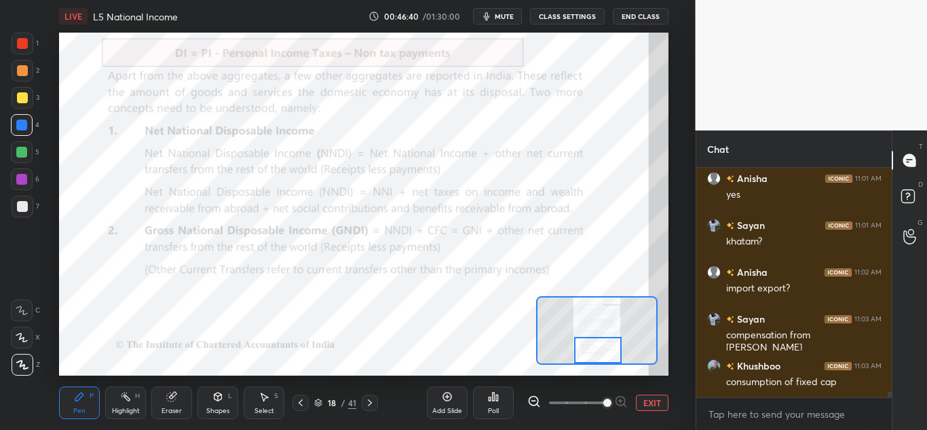
drag, startPoint x: 595, startPoint y: 335, endPoint x: 596, endPoint y: 357, distance: 22.4
click at [596, 357] on div at bounding box center [598, 350] width 48 height 26
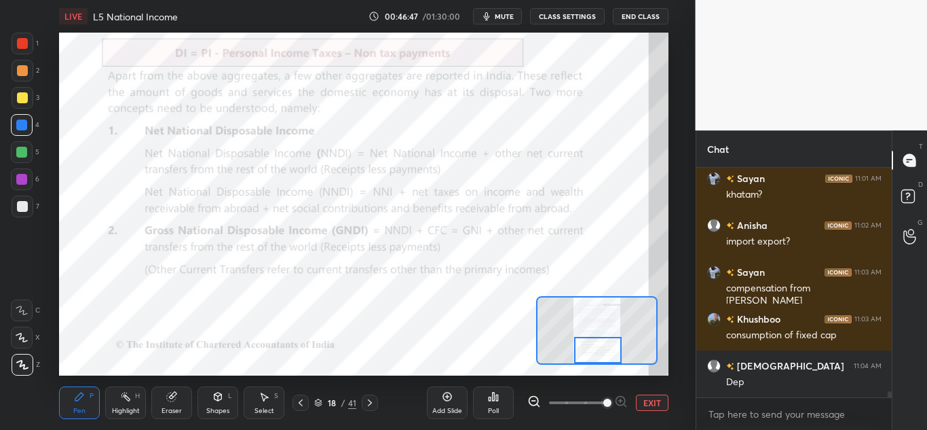
scroll to position [8563, 0]
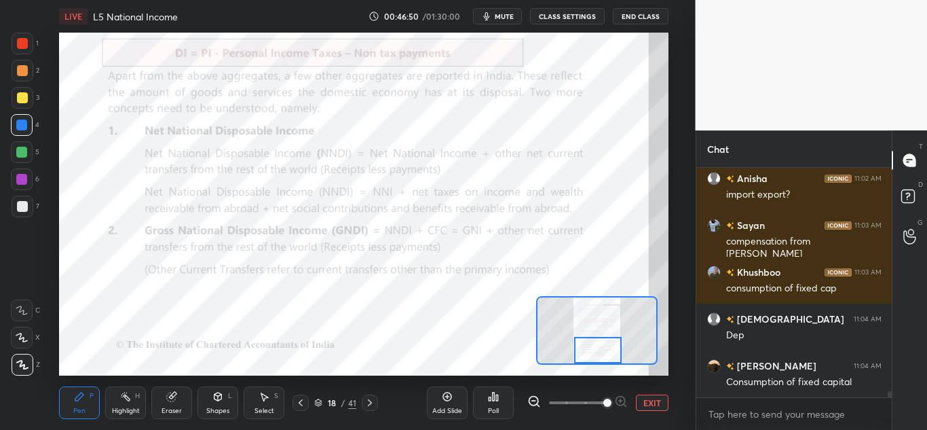
click at [123, 402] on div "Highlight H" at bounding box center [125, 402] width 41 height 33
click at [125, 401] on div "Highlight H" at bounding box center [125, 402] width 41 height 33
click at [180, 407] on div "Eraser" at bounding box center [172, 410] width 20 height 7
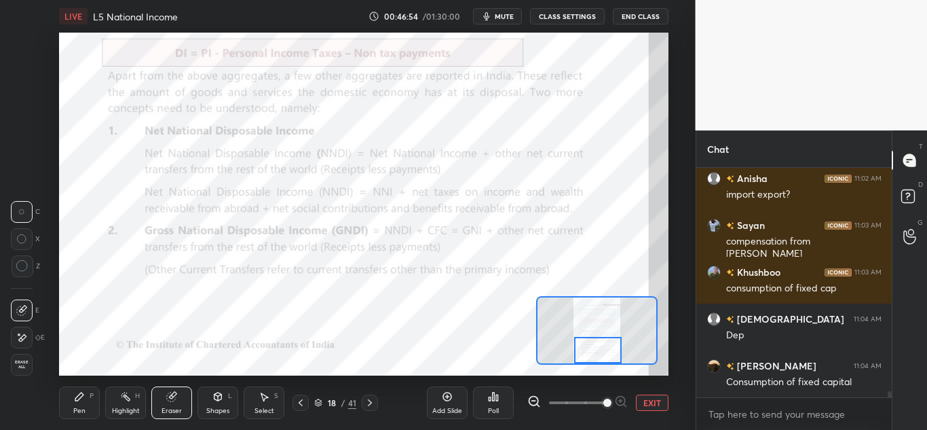
drag, startPoint x: 87, startPoint y: 405, endPoint x: 100, endPoint y: 396, distance: 16.0
click at [89, 405] on div "Pen P" at bounding box center [79, 402] width 41 height 33
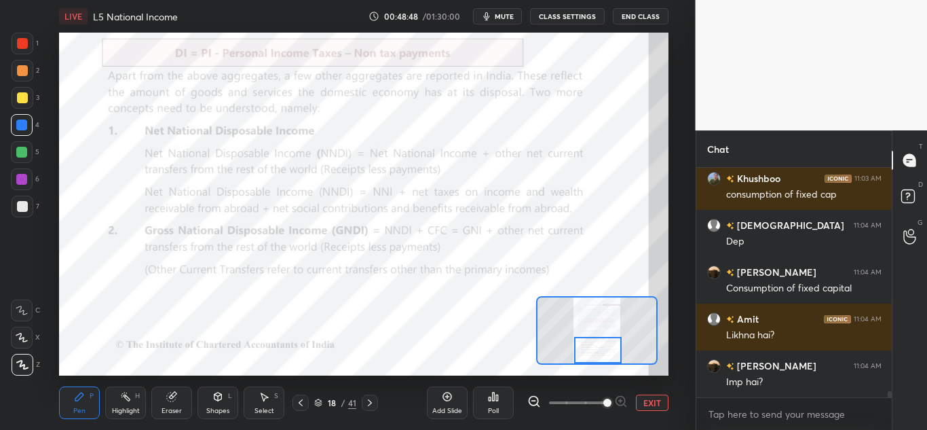
scroll to position [8704, 0]
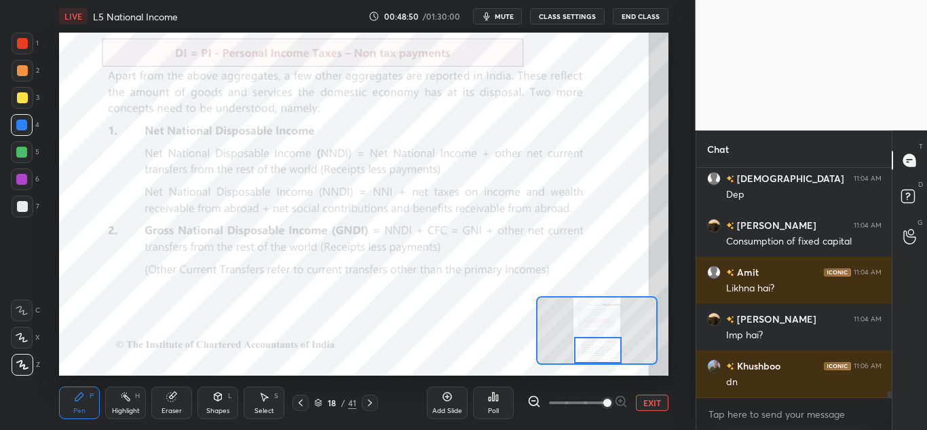
click at [513, 23] on button "mute" at bounding box center [497, 16] width 49 height 16
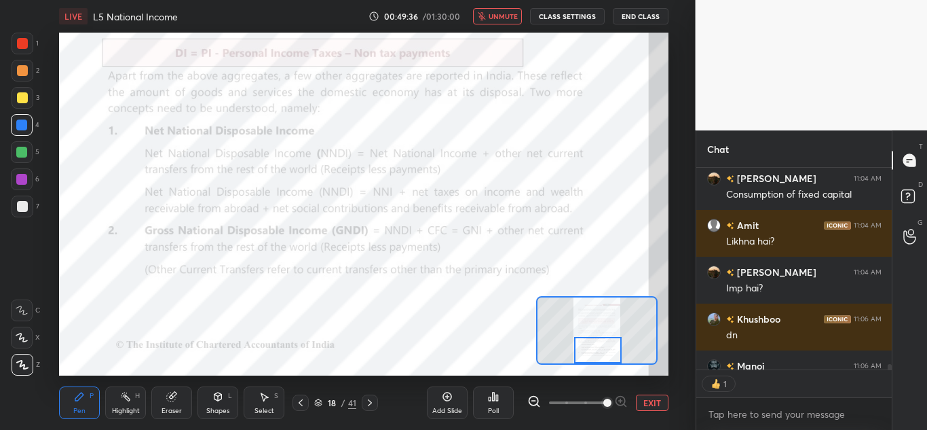
scroll to position [8825, 0]
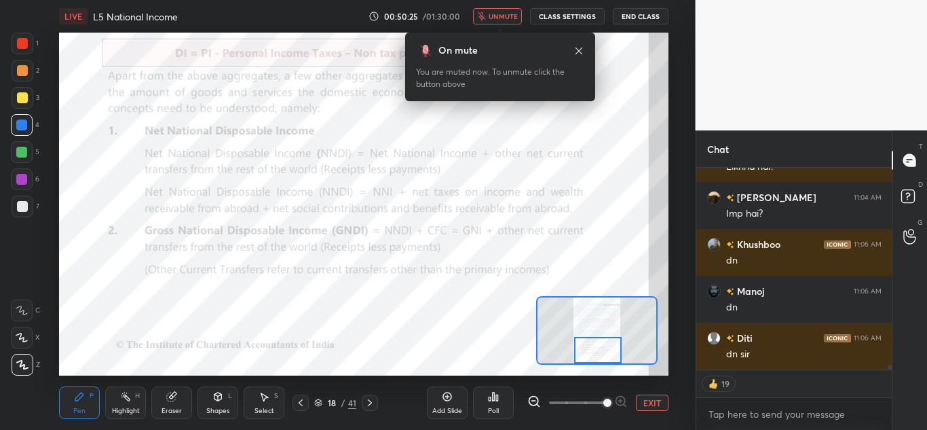
click at [501, 14] on span "unmute" at bounding box center [503, 17] width 29 height 10
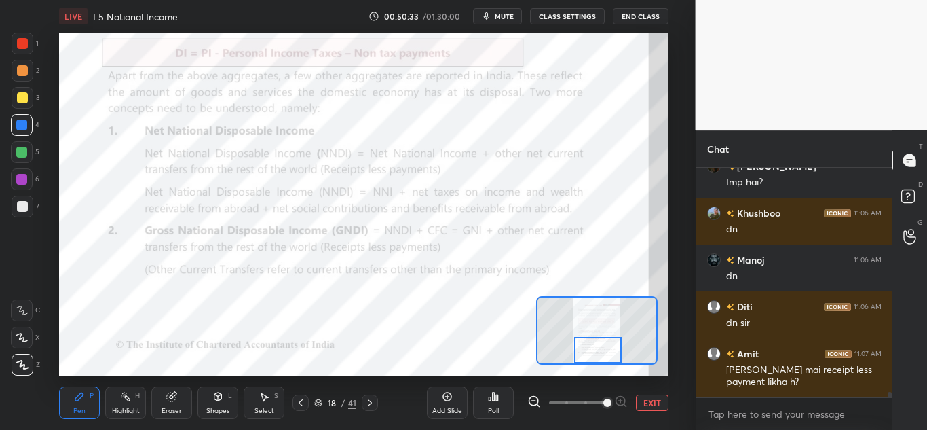
scroll to position [8903, 0]
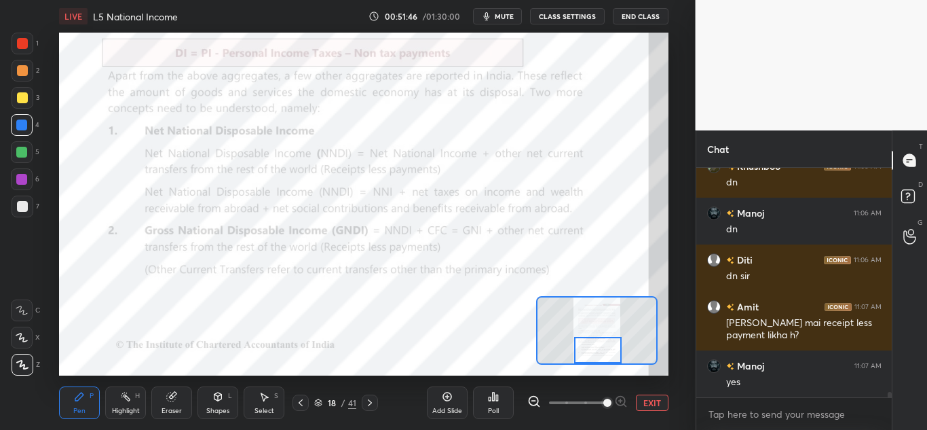
click at [596, 352] on div at bounding box center [598, 350] width 48 height 26
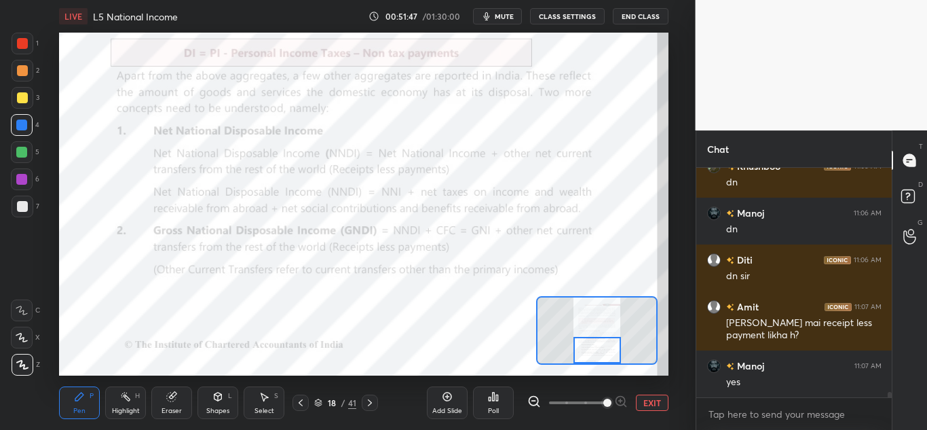
drag, startPoint x: 452, startPoint y: 407, endPoint x: 459, endPoint y: 409, distance: 6.9
click at [457, 409] on div "Add Slide" at bounding box center [447, 410] width 30 height 7
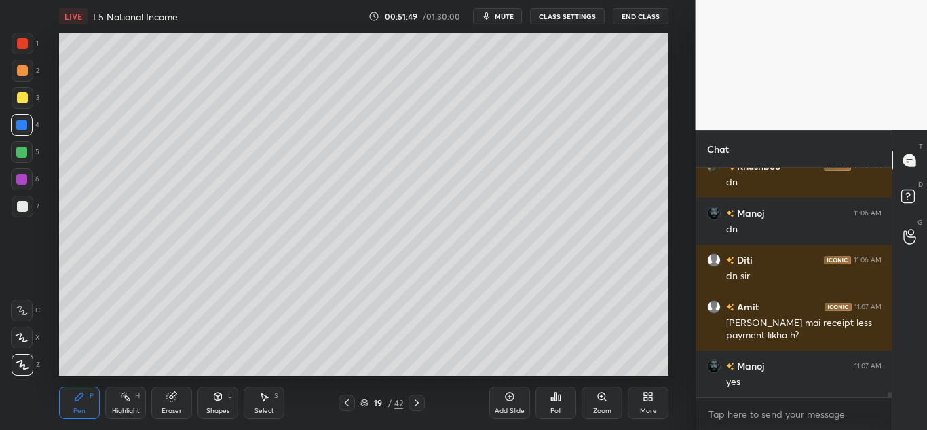
click at [24, 43] on div at bounding box center [22, 43] width 11 height 11
click at [344, 401] on icon at bounding box center [346, 402] width 11 height 11
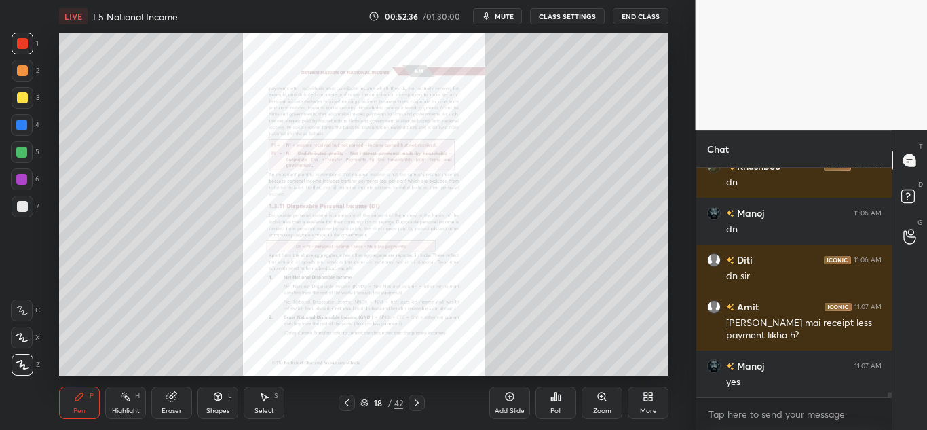
click at [414, 402] on icon at bounding box center [416, 402] width 11 height 11
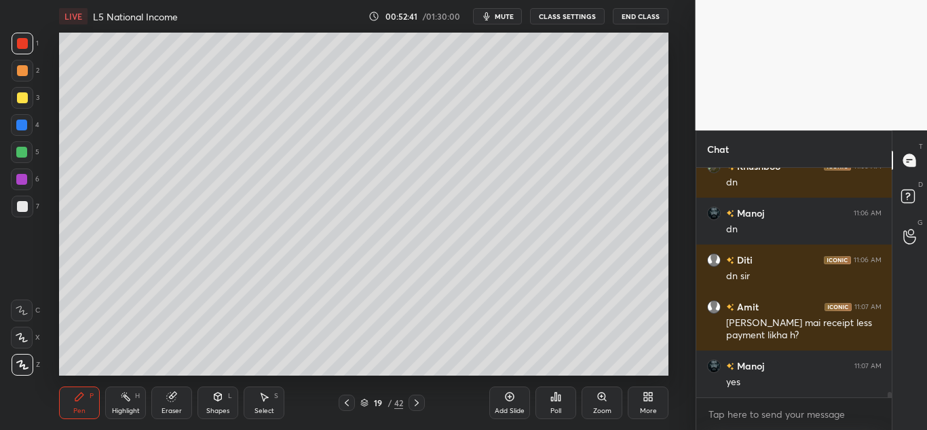
click at [419, 402] on icon at bounding box center [416, 402] width 11 height 11
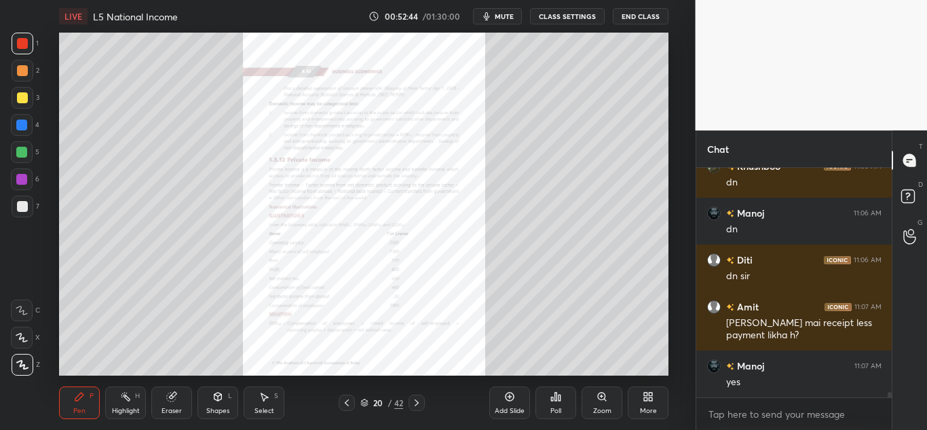
click at [600, 400] on icon at bounding box center [602, 396] width 11 height 11
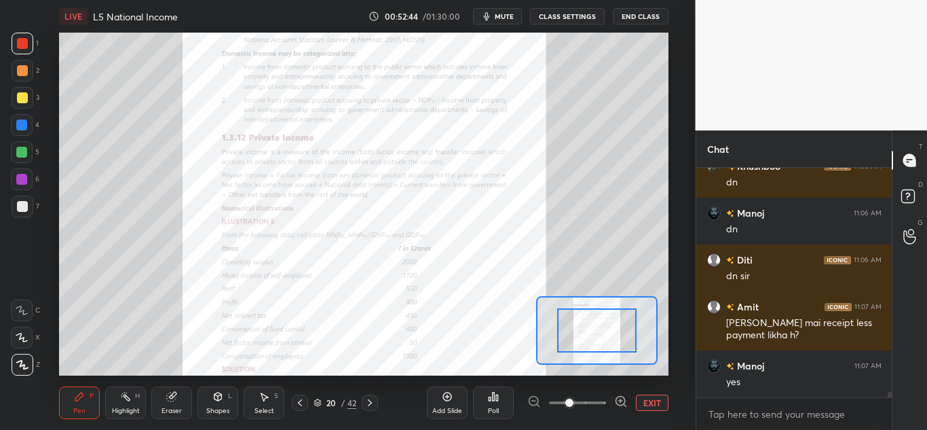
click at [601, 402] on span at bounding box center [577, 402] width 57 height 20
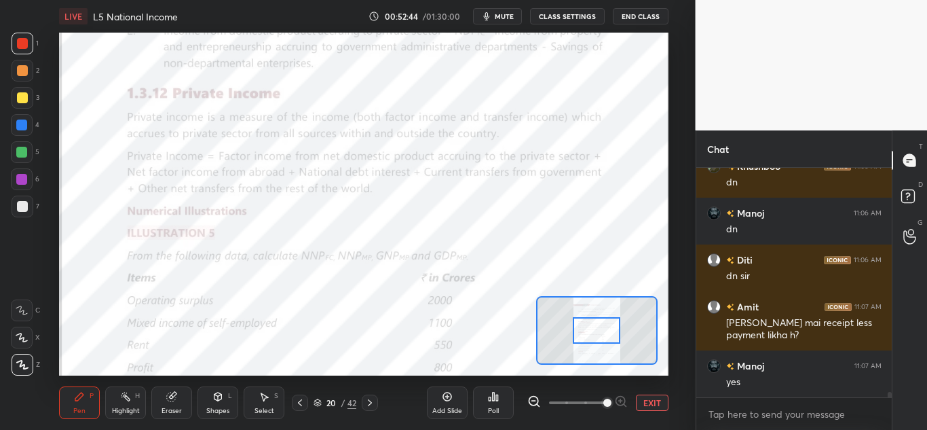
click at [603, 402] on span at bounding box center [607, 402] width 8 height 8
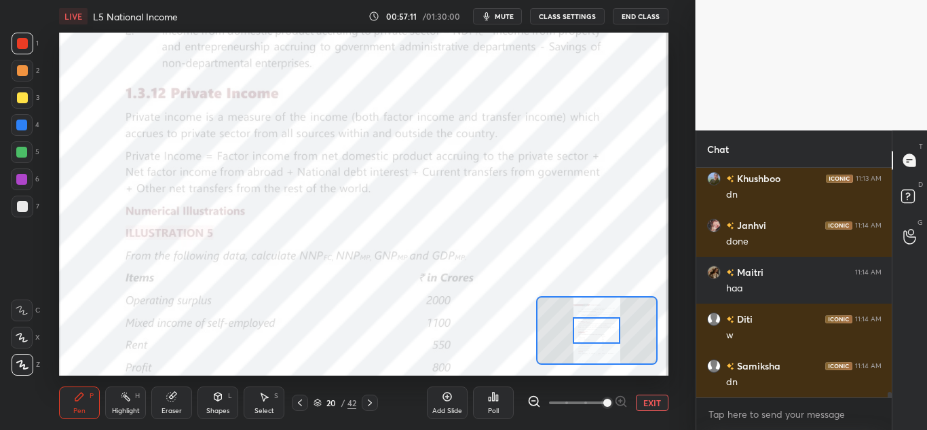
scroll to position [9184, 0]
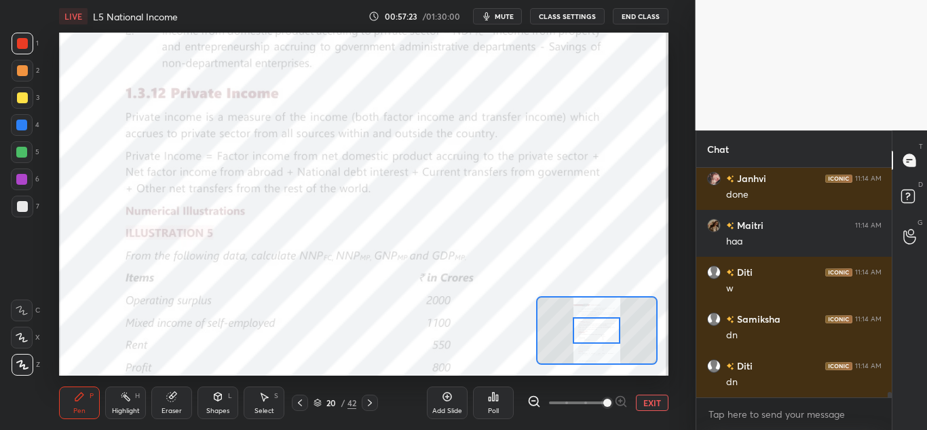
click at [304, 399] on div at bounding box center [300, 402] width 16 height 16
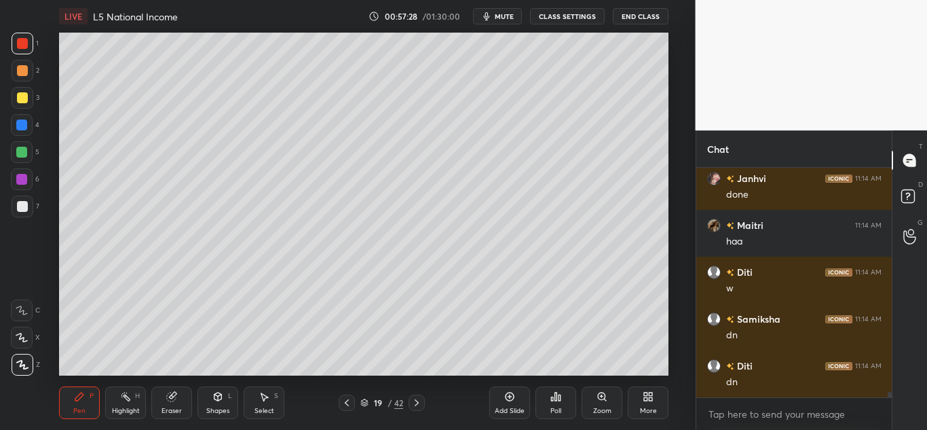
scroll to position [9231, 0]
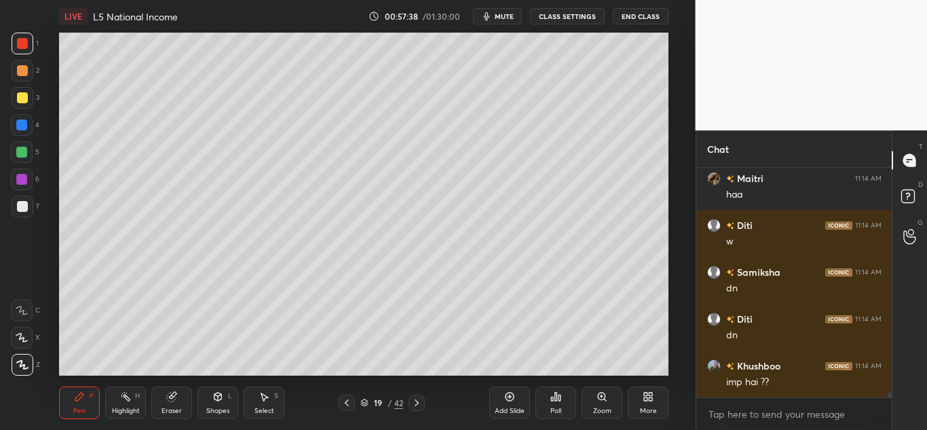
click at [413, 401] on icon at bounding box center [416, 402] width 11 height 11
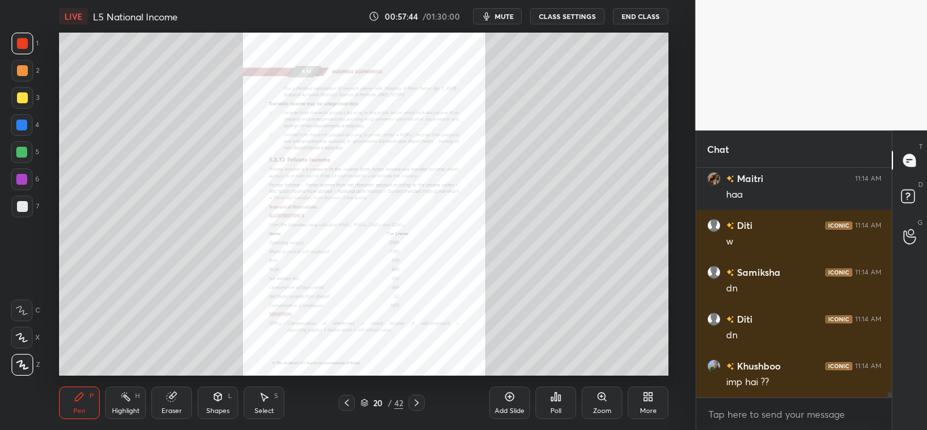
click at [348, 405] on icon at bounding box center [346, 402] width 11 height 11
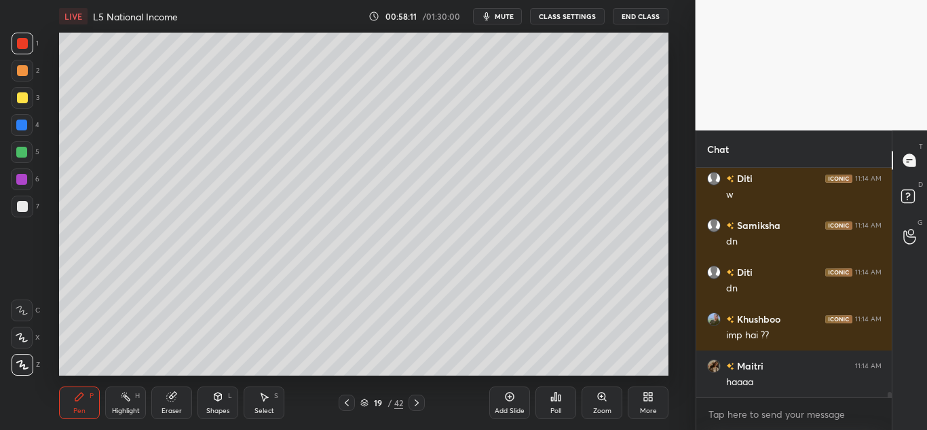
scroll to position [9325, 0]
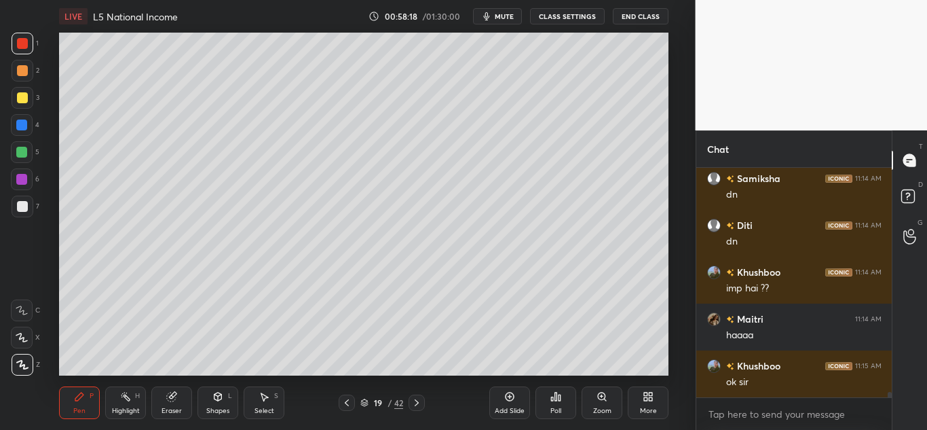
click at [418, 402] on icon at bounding box center [417, 402] width 4 height 7
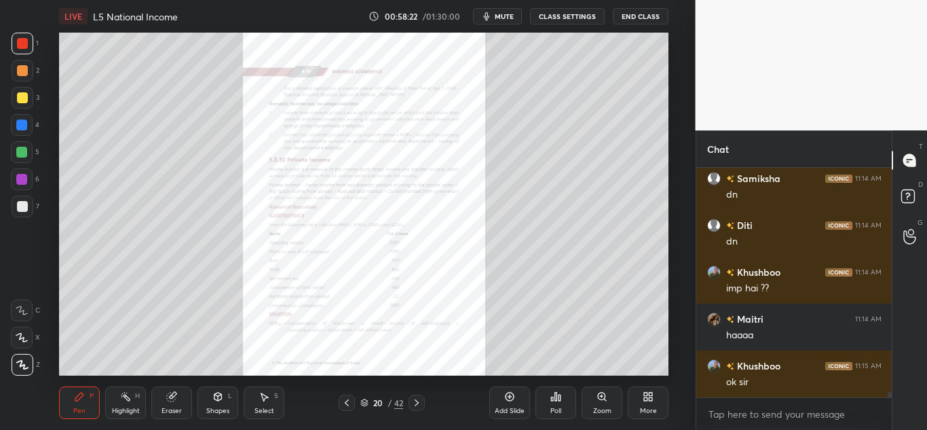
click at [595, 398] on div "Zoom" at bounding box center [602, 402] width 41 height 33
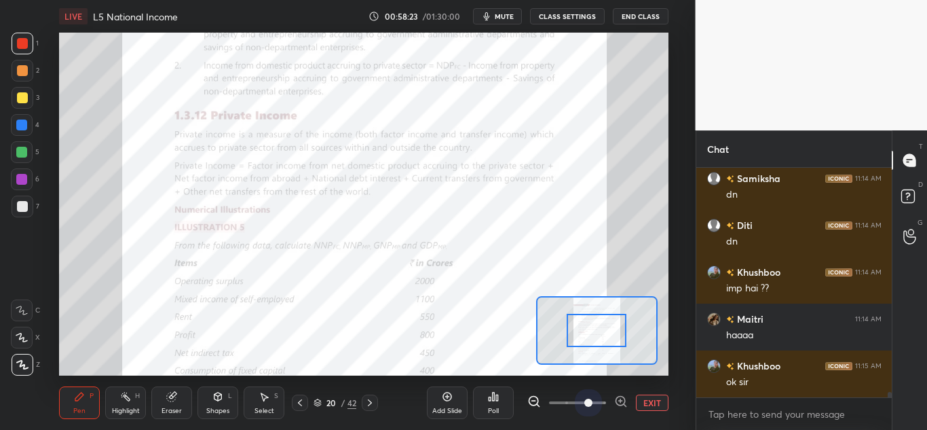
click at [596, 398] on span at bounding box center [577, 402] width 57 height 20
click at [593, 398] on span at bounding box center [588, 402] width 8 height 8
drag, startPoint x: 579, startPoint y: 400, endPoint x: 595, endPoint y: 398, distance: 15.8
click at [593, 398] on span at bounding box center [588, 402] width 8 height 8
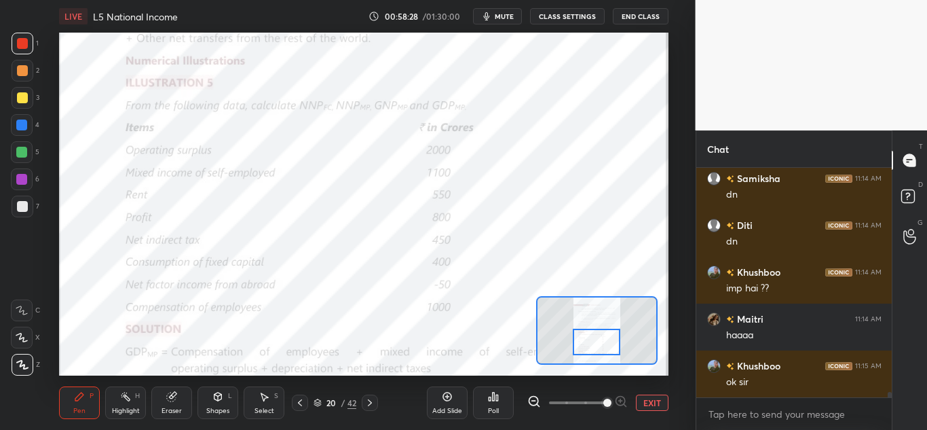
click at [601, 345] on div at bounding box center [597, 341] width 48 height 26
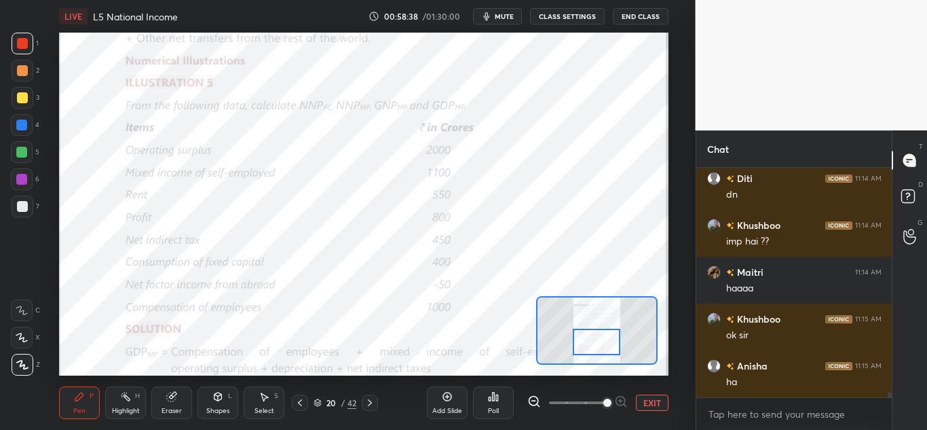
click at [369, 400] on icon at bounding box center [369, 402] width 11 height 11
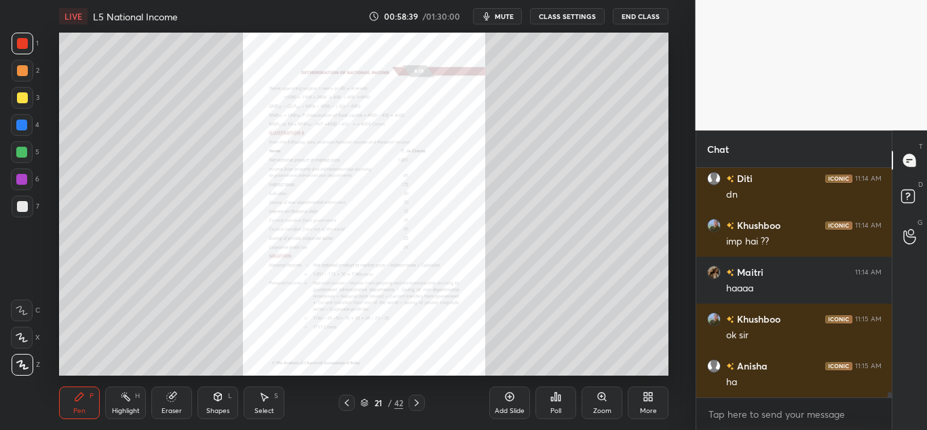
scroll to position [9419, 0]
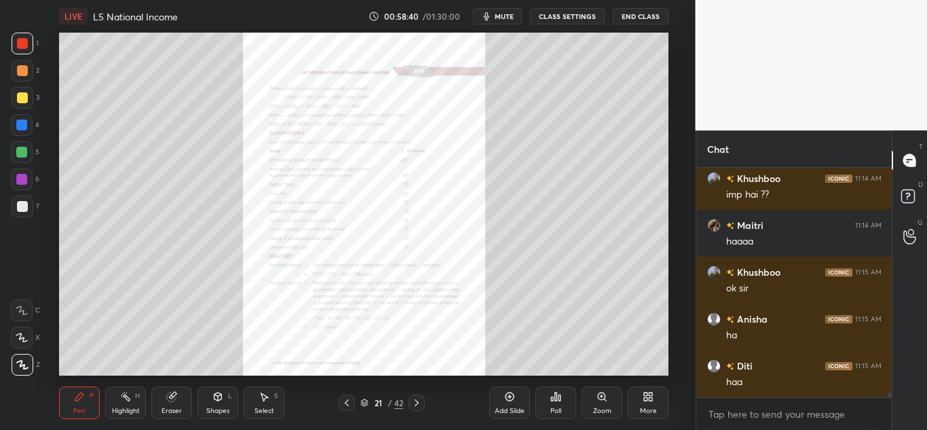
click at [598, 405] on div "Zoom" at bounding box center [602, 402] width 41 height 33
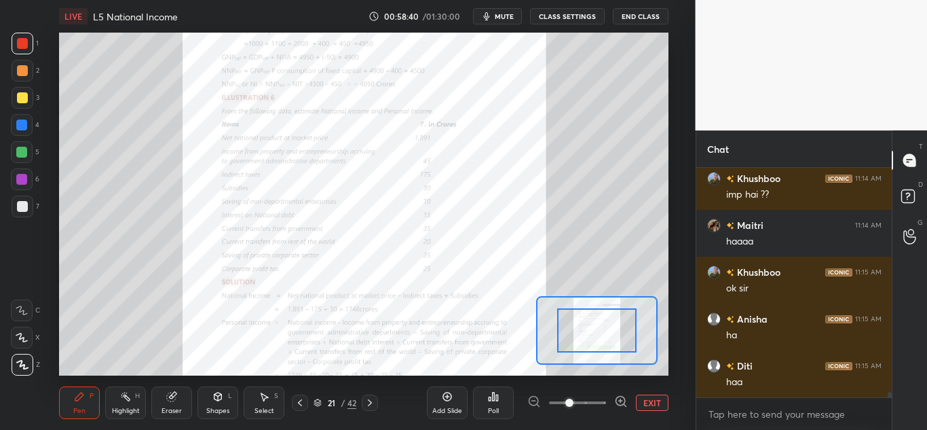
scroll to position [9465, 0]
click at [599, 402] on span at bounding box center [577, 402] width 57 height 20
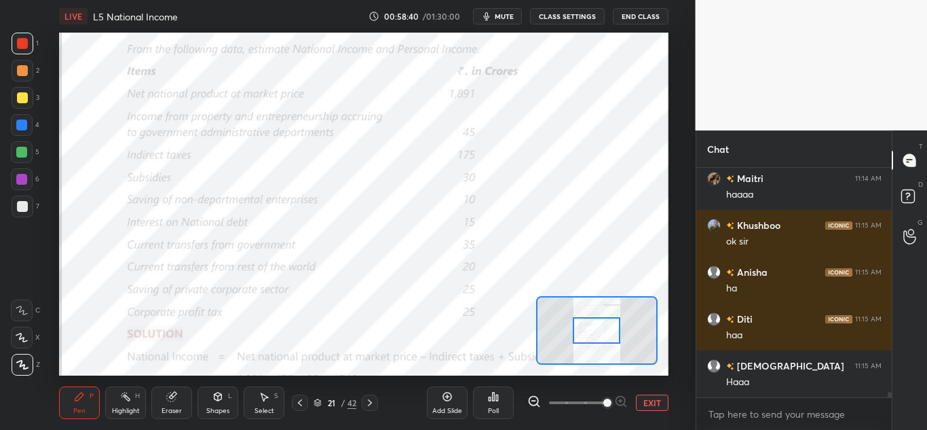
drag, startPoint x: 599, startPoint y: 402, endPoint x: 599, endPoint y: 389, distance: 12.9
click at [603, 401] on span at bounding box center [607, 402] width 8 height 8
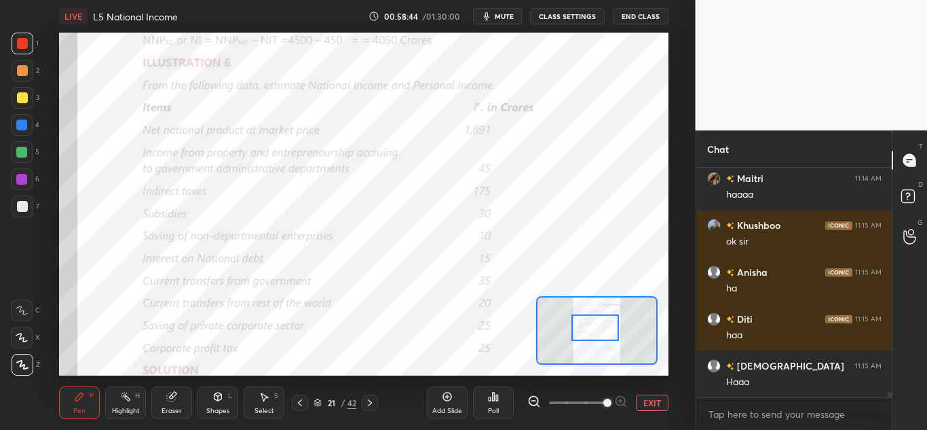
drag, startPoint x: 595, startPoint y: 309, endPoint x: 592, endPoint y: 324, distance: 16.0
click at [595, 326] on div at bounding box center [595, 327] width 48 height 26
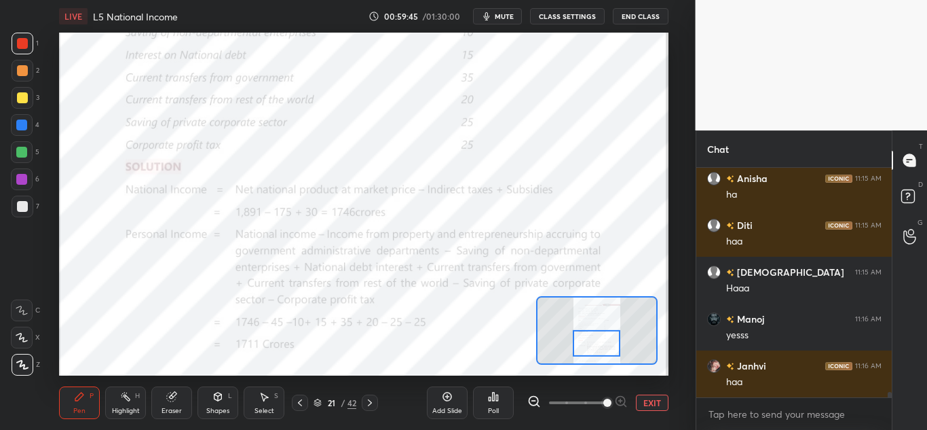
scroll to position [9606, 0]
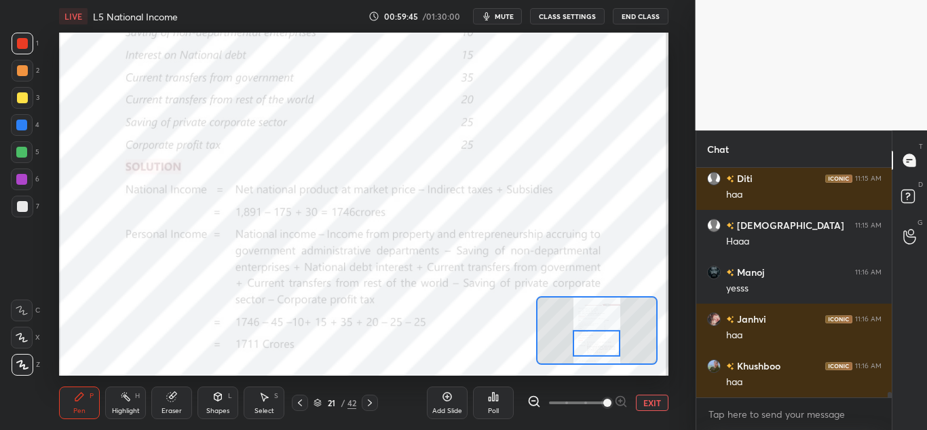
drag, startPoint x: 605, startPoint y: 331, endPoint x: 607, endPoint y: 347, distance: 15.7
click at [607, 347] on div at bounding box center [597, 343] width 48 height 26
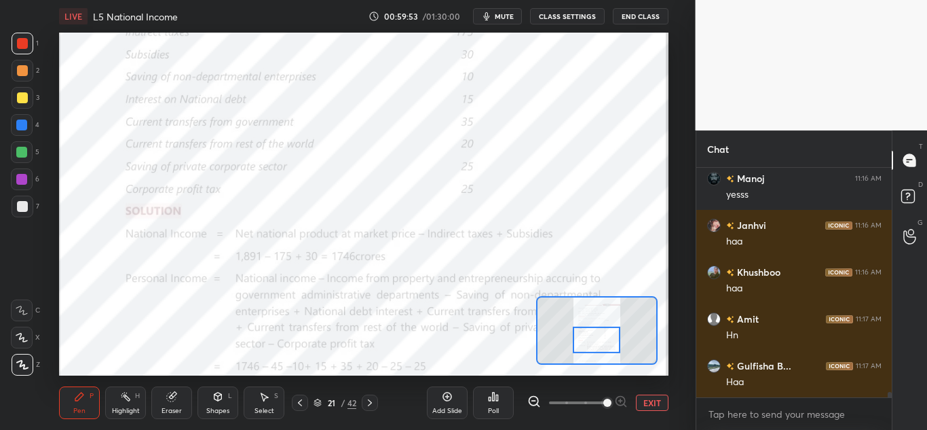
scroll to position [9746, 0]
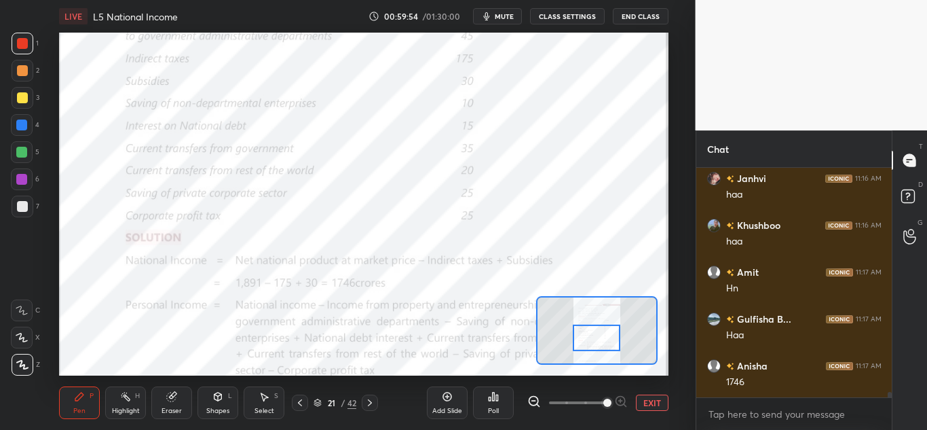
click at [601, 339] on div at bounding box center [597, 337] width 48 height 26
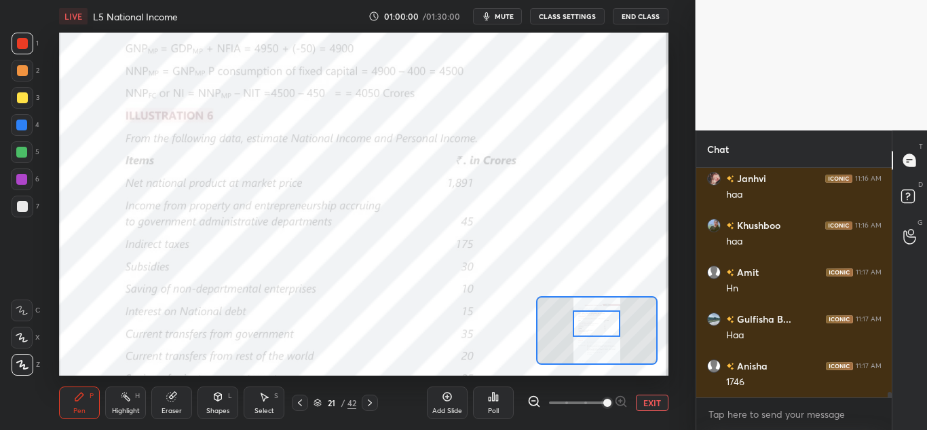
drag, startPoint x: 597, startPoint y: 337, endPoint x: 597, endPoint y: 326, distance: 10.9
click at [597, 326] on div at bounding box center [597, 323] width 48 height 26
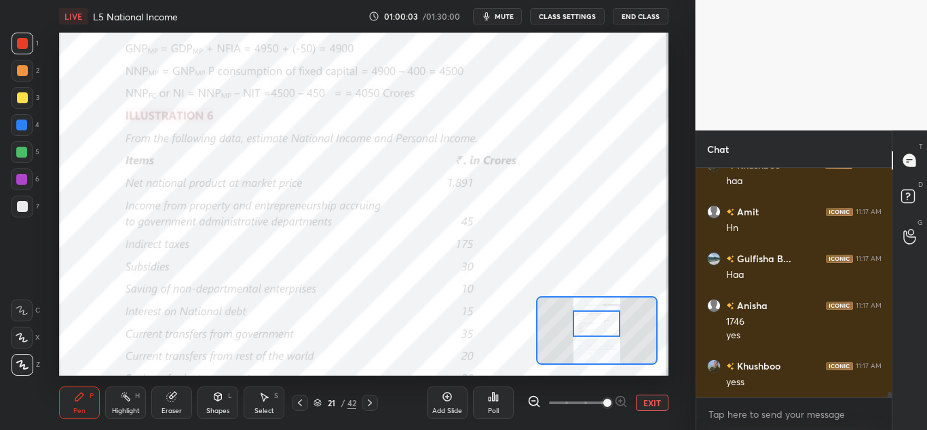
scroll to position [9854, 0]
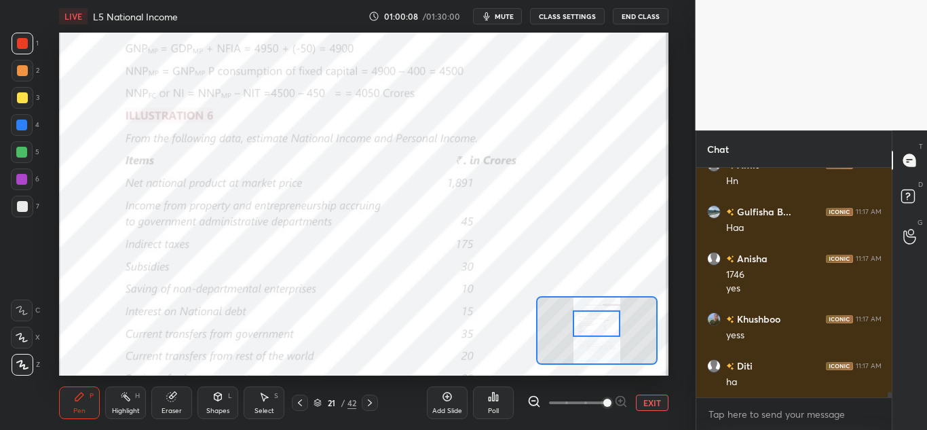
click at [304, 400] on icon at bounding box center [300, 402] width 11 height 11
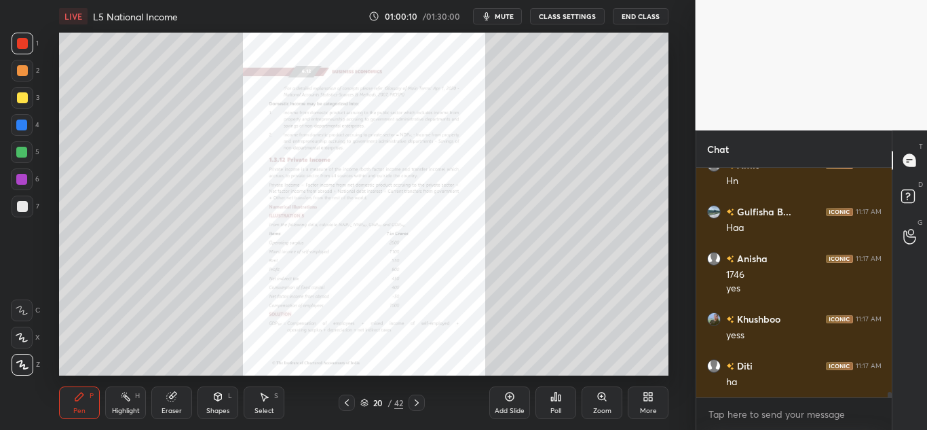
click at [344, 402] on icon at bounding box center [346, 402] width 11 height 11
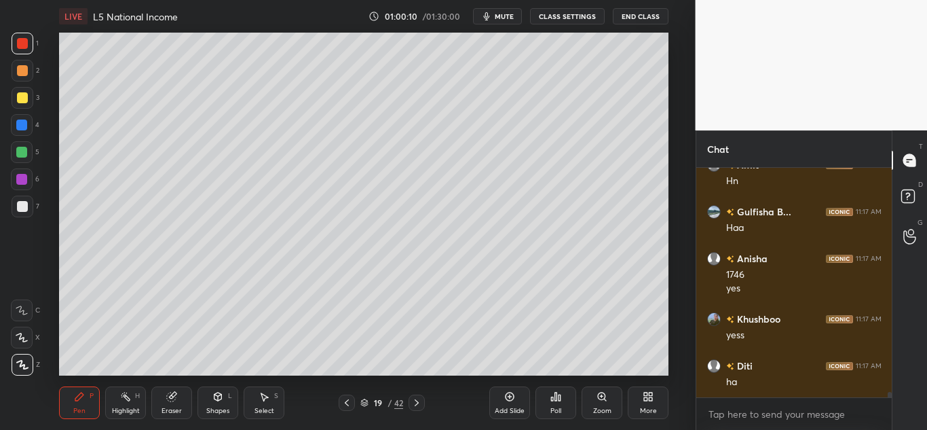
click at [347, 402] on icon at bounding box center [346, 402] width 11 height 11
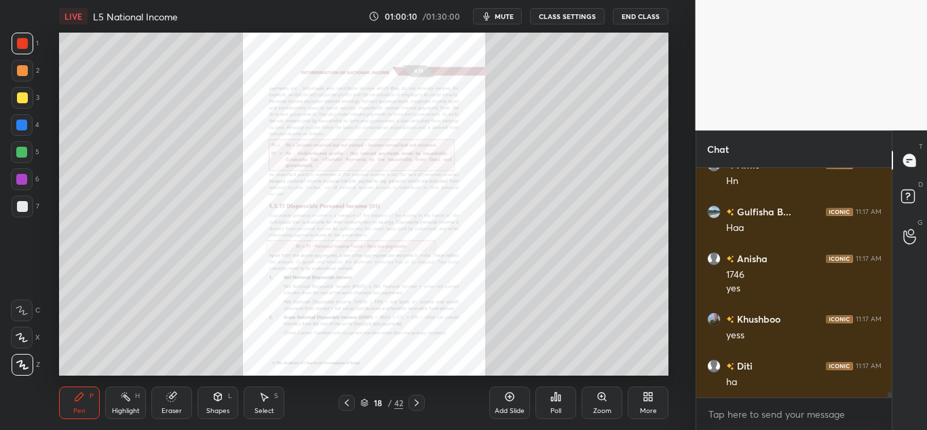
click at [348, 402] on icon at bounding box center [346, 402] width 11 height 11
click at [603, 404] on div "Zoom" at bounding box center [602, 402] width 41 height 33
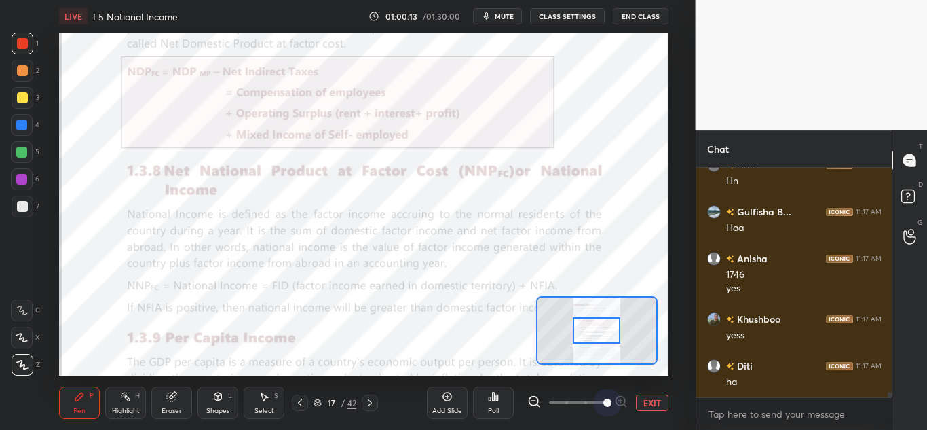
click at [604, 403] on span at bounding box center [577, 402] width 57 height 20
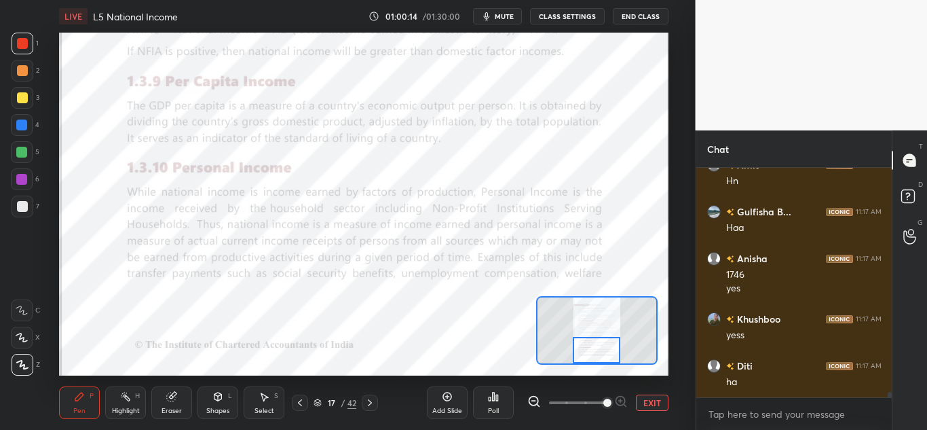
drag, startPoint x: 604, startPoint y: 348, endPoint x: 603, endPoint y: 356, distance: 8.8
click at [604, 356] on div at bounding box center [597, 350] width 48 height 26
drag, startPoint x: 367, startPoint y: 401, endPoint x: 381, endPoint y: 404, distance: 15.2
click at [367, 401] on icon at bounding box center [369, 402] width 11 height 11
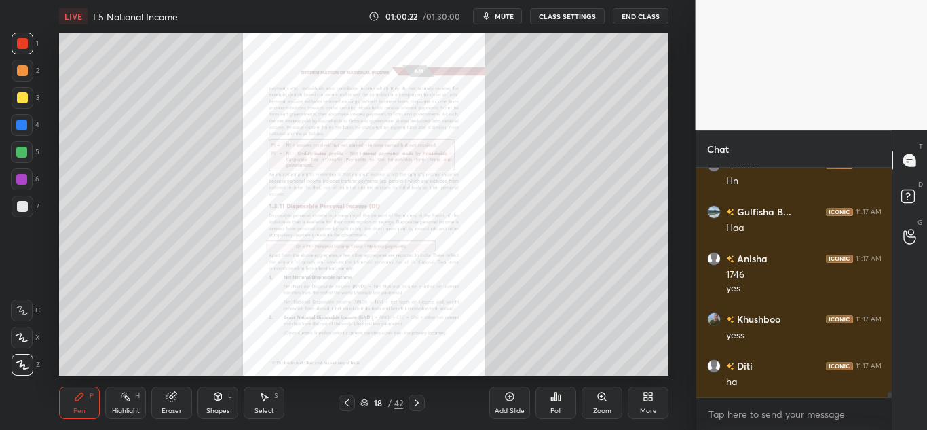
click at [604, 404] on div "Zoom" at bounding box center [602, 402] width 41 height 33
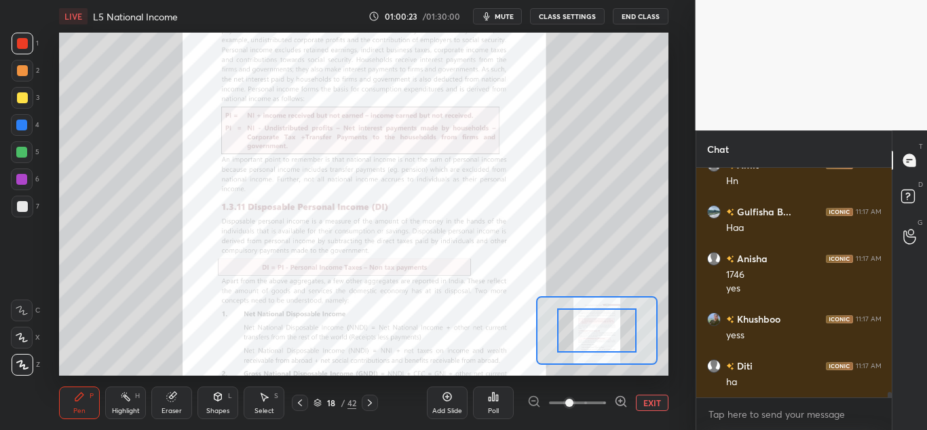
click at [605, 405] on span at bounding box center [577, 402] width 57 height 20
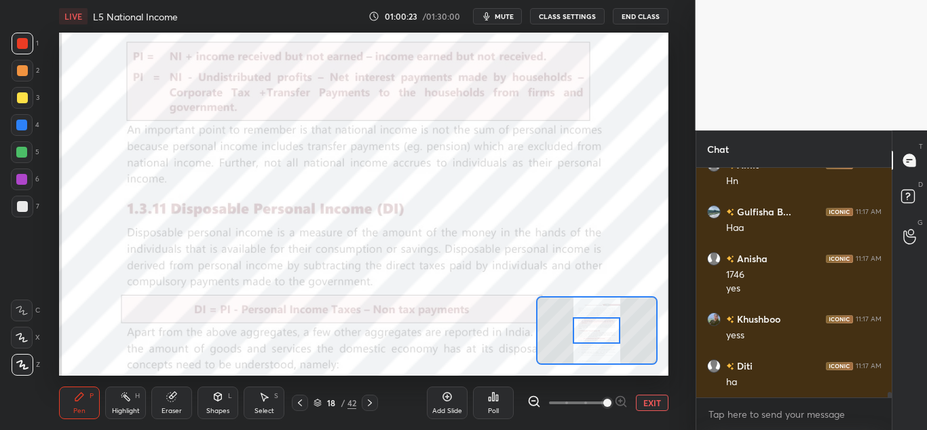
drag, startPoint x: 605, startPoint y: 405, endPoint x: 614, endPoint y: 364, distance: 41.7
click at [606, 405] on span at bounding box center [607, 402] width 8 height 8
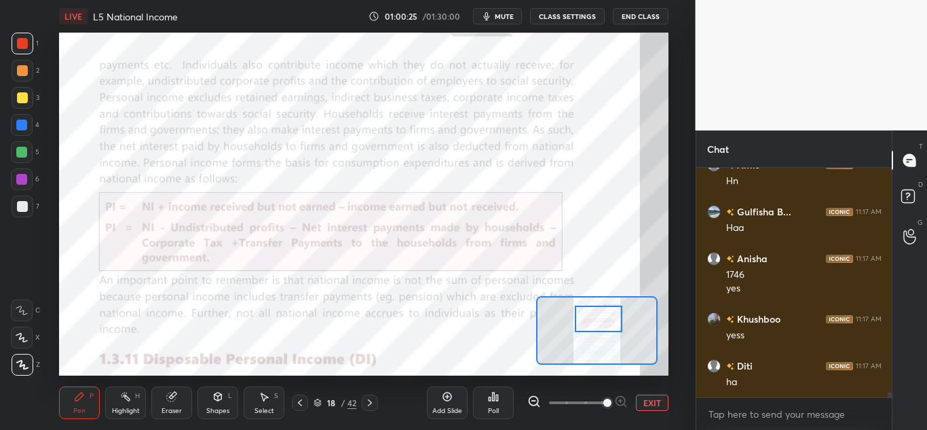
drag, startPoint x: 603, startPoint y: 334, endPoint x: 605, endPoint y: 322, distance: 11.7
click at [605, 322] on div at bounding box center [599, 318] width 48 height 26
click at [369, 405] on icon at bounding box center [370, 402] width 4 height 7
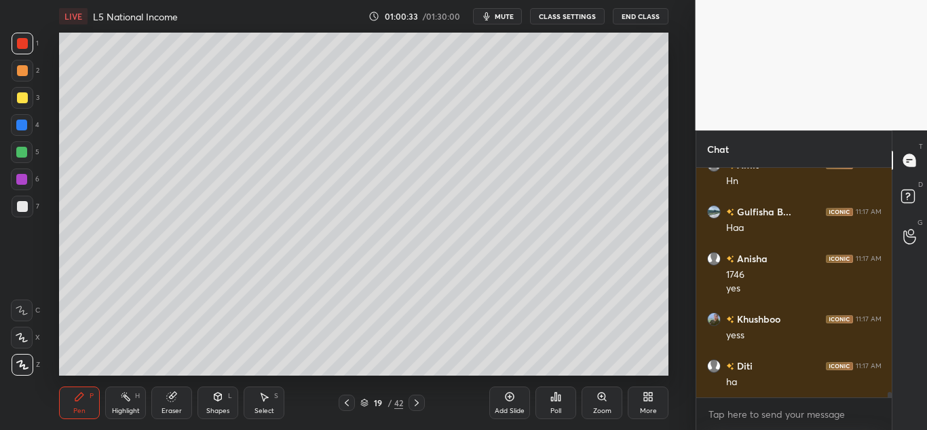
click at [415, 400] on icon at bounding box center [416, 402] width 11 height 11
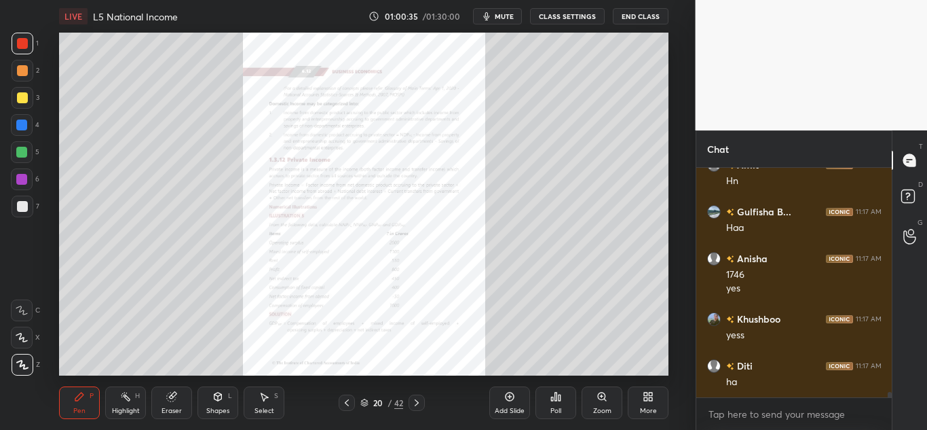
click at [419, 401] on icon at bounding box center [416, 402] width 11 height 11
click at [606, 402] on div "Zoom" at bounding box center [602, 402] width 41 height 33
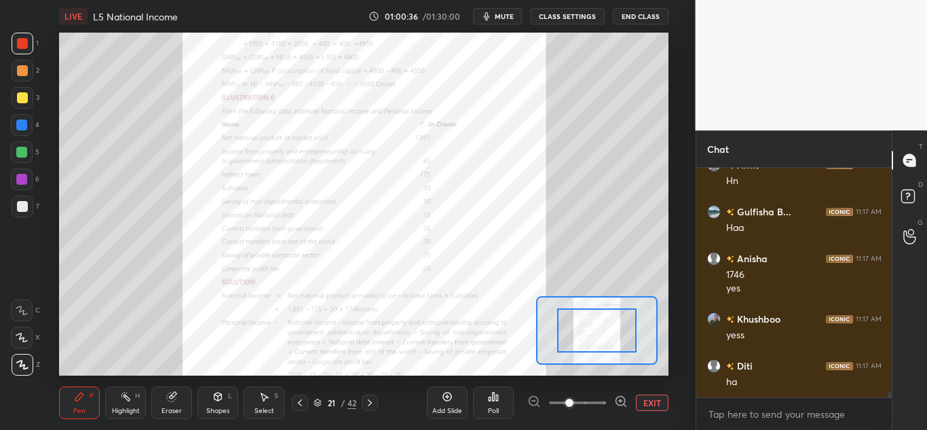
click at [607, 402] on div at bounding box center [577, 402] width 100 height 16
click at [608, 401] on div at bounding box center [577, 402] width 100 height 16
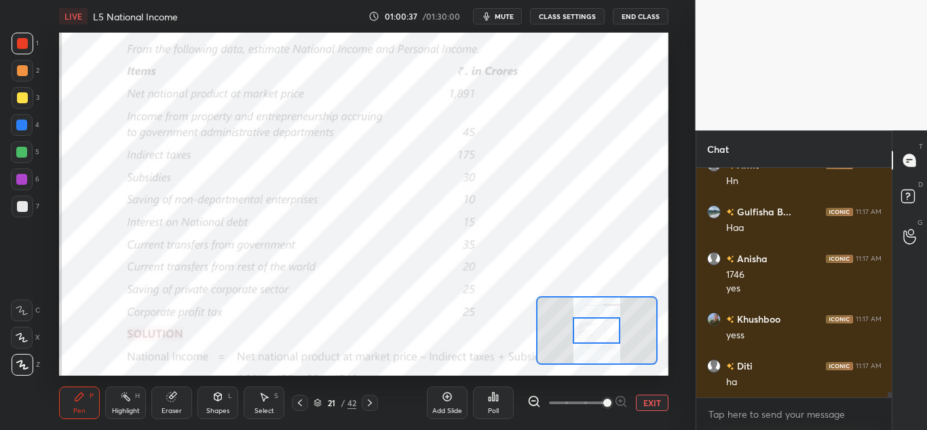
drag, startPoint x: 593, startPoint y: 402, endPoint x: 615, endPoint y: 401, distance: 22.4
click at [606, 401] on span at bounding box center [577, 402] width 57 height 20
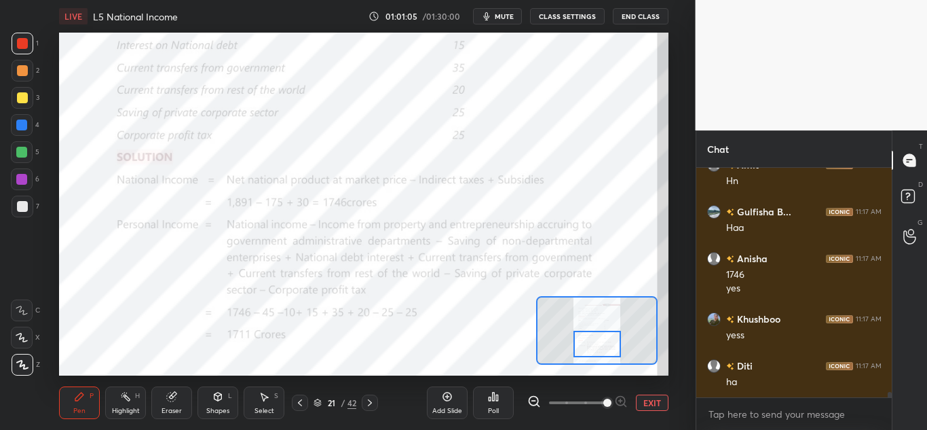
drag, startPoint x: 598, startPoint y: 327, endPoint x: 599, endPoint y: 341, distance: 13.6
click at [599, 341] on div at bounding box center [598, 344] width 48 height 26
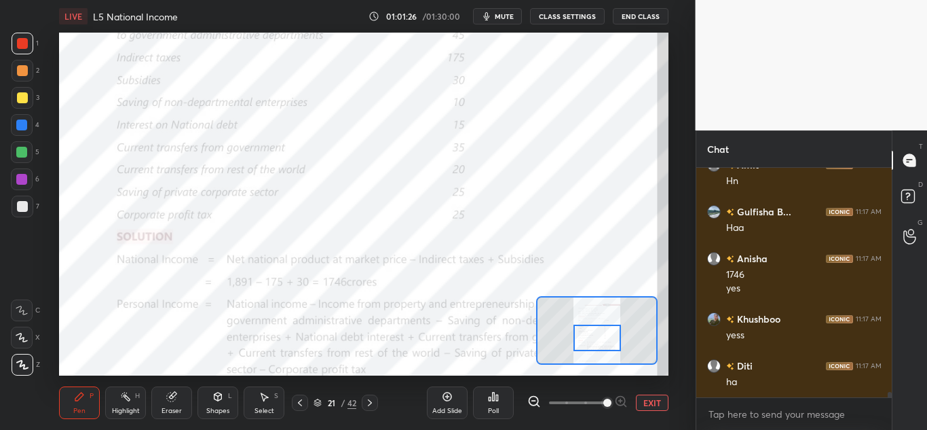
click at [603, 337] on div at bounding box center [598, 337] width 48 height 26
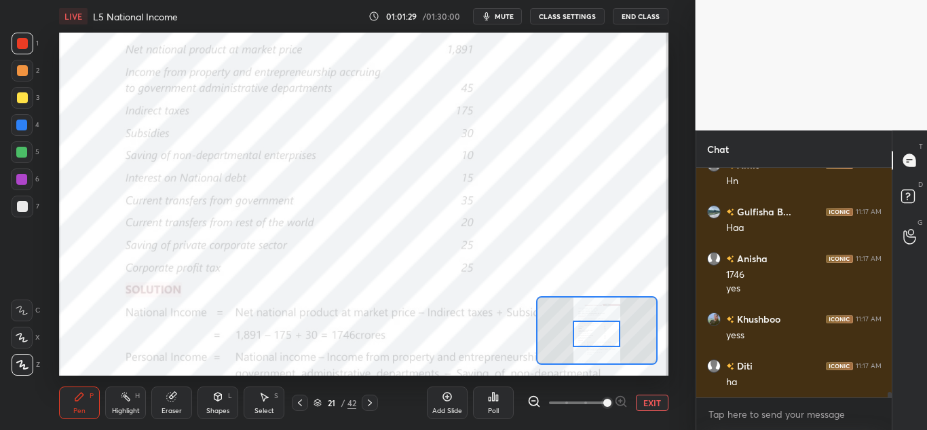
drag, startPoint x: 590, startPoint y: 335, endPoint x: 585, endPoint y: 323, distance: 12.8
click at [590, 329] on div at bounding box center [597, 333] width 48 height 26
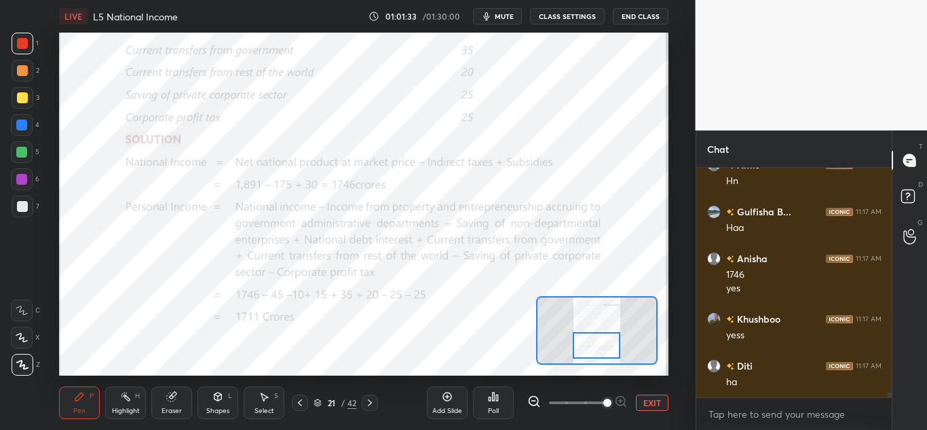
click at [596, 343] on div at bounding box center [597, 345] width 48 height 26
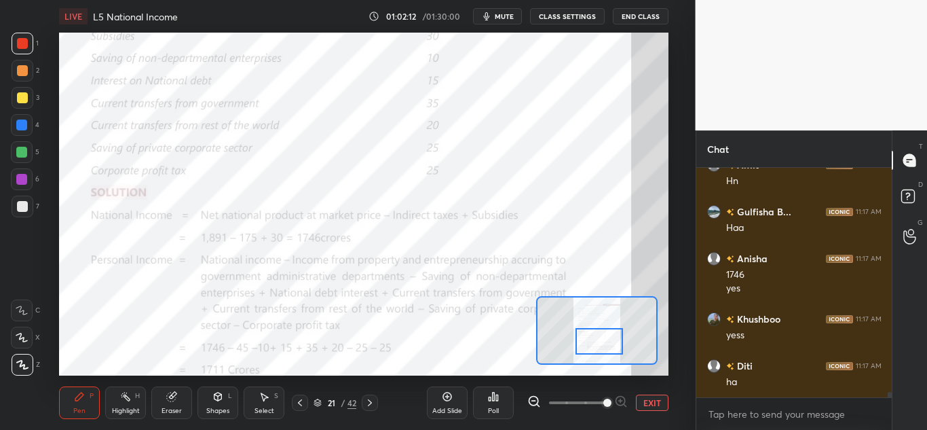
scroll to position [9900, 0]
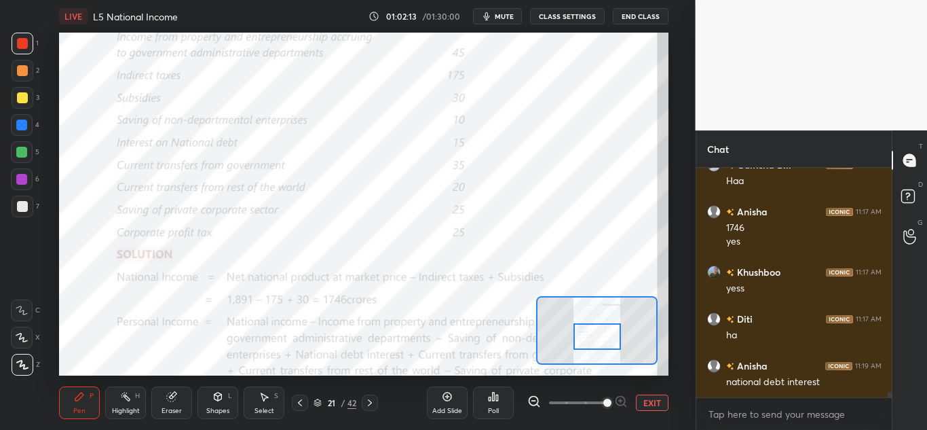
drag, startPoint x: 604, startPoint y: 344, endPoint x: 605, endPoint y: 337, distance: 7.5
click at [605, 337] on div at bounding box center [598, 336] width 48 height 26
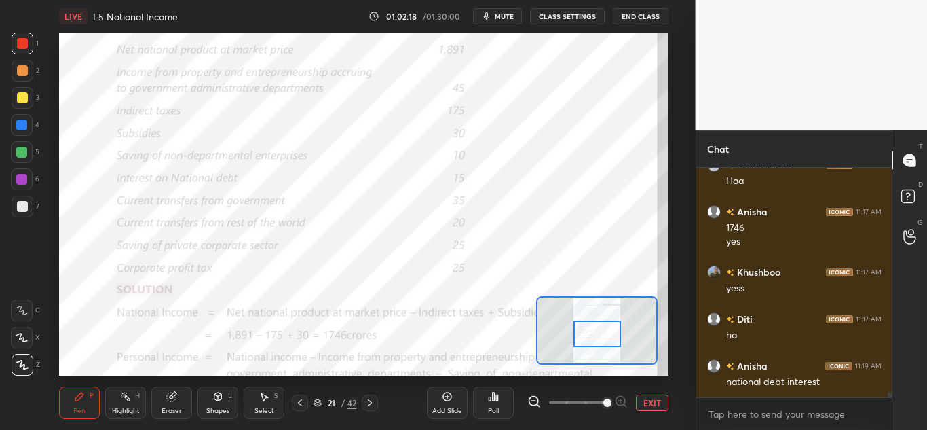
click at [599, 332] on div at bounding box center [598, 333] width 48 height 26
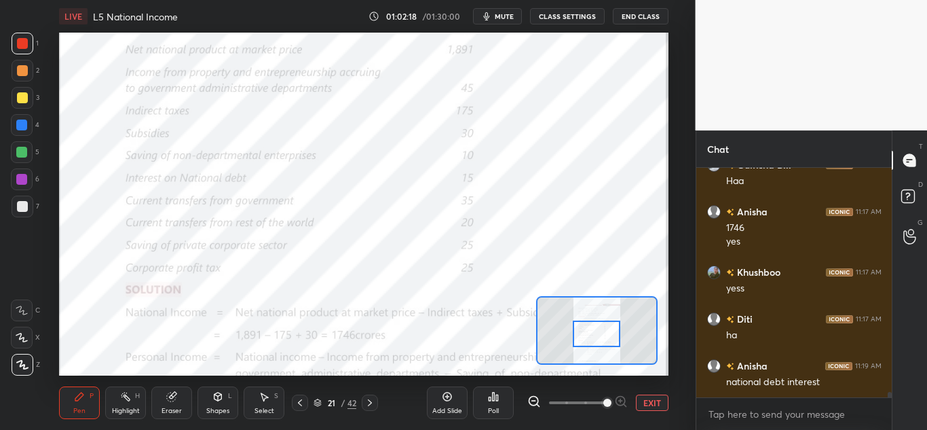
click at [601, 333] on div at bounding box center [597, 333] width 48 height 26
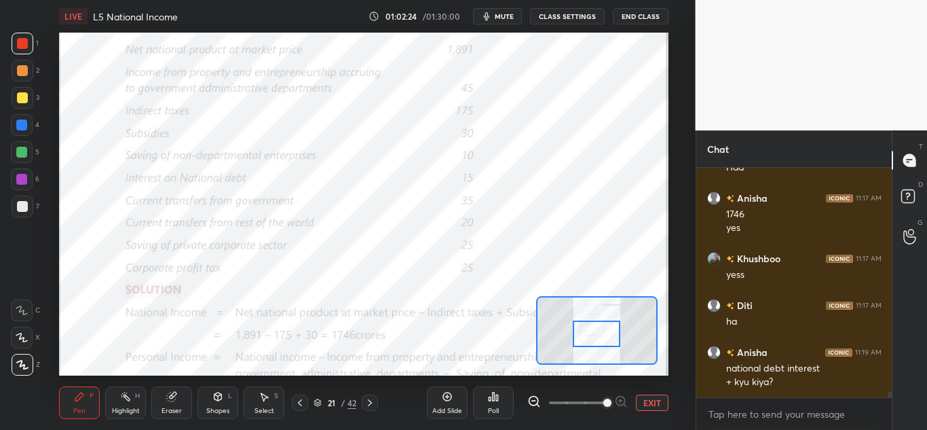
click at [304, 402] on icon at bounding box center [300, 402] width 11 height 11
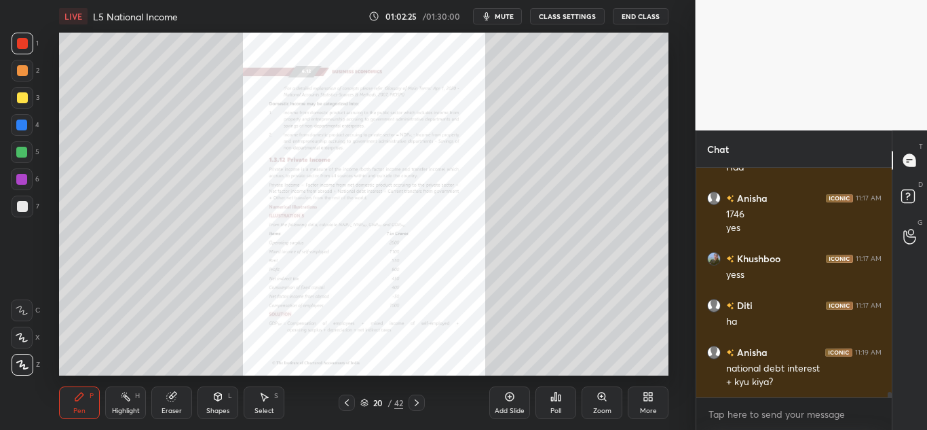
click at [352, 407] on div at bounding box center [347, 402] width 16 height 16
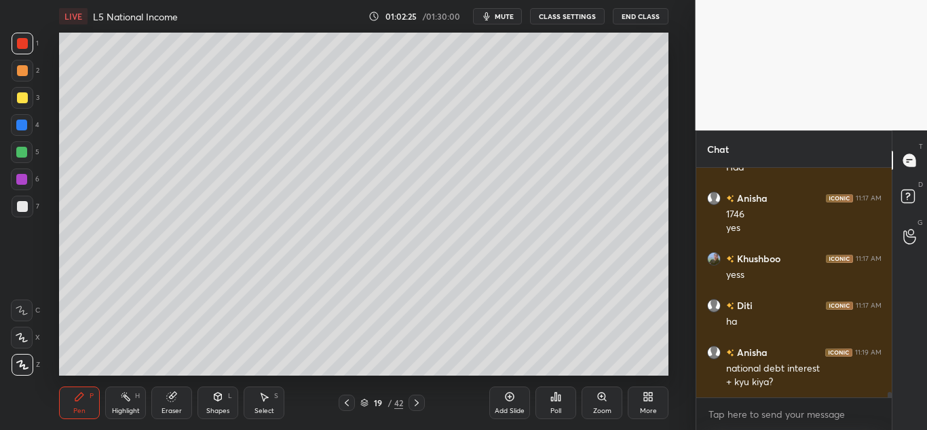
click at [352, 405] on div at bounding box center [347, 402] width 16 height 16
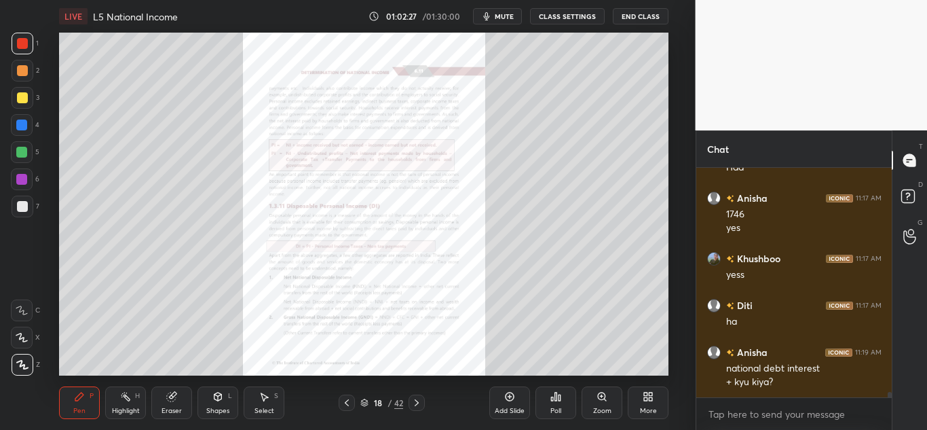
click at [614, 409] on div "Zoom" at bounding box center [602, 402] width 41 height 33
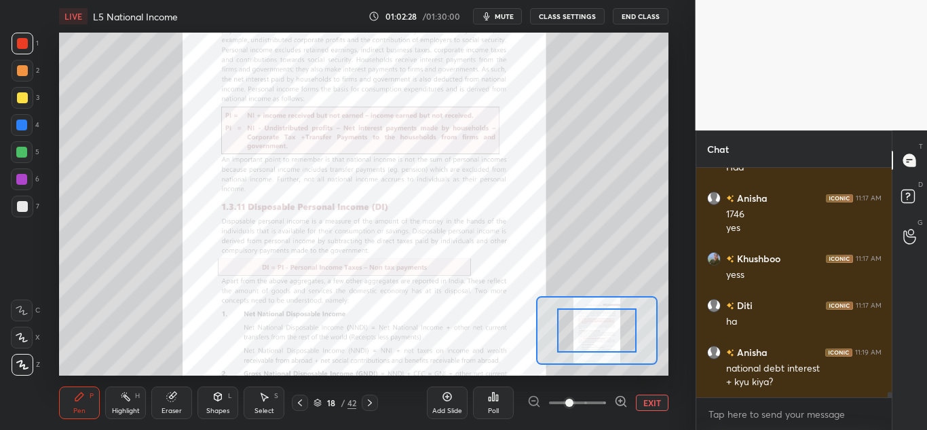
click at [613, 410] on div at bounding box center [577, 402] width 100 height 16
click at [613, 409] on div at bounding box center [577, 402] width 100 height 16
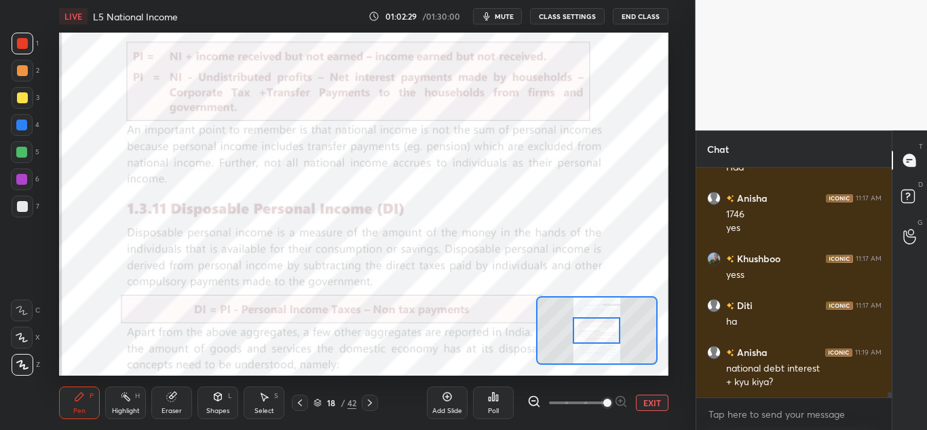
drag, startPoint x: 599, startPoint y: 407, endPoint x: 614, endPoint y: 405, distance: 15.1
click at [606, 405] on span at bounding box center [577, 402] width 57 height 20
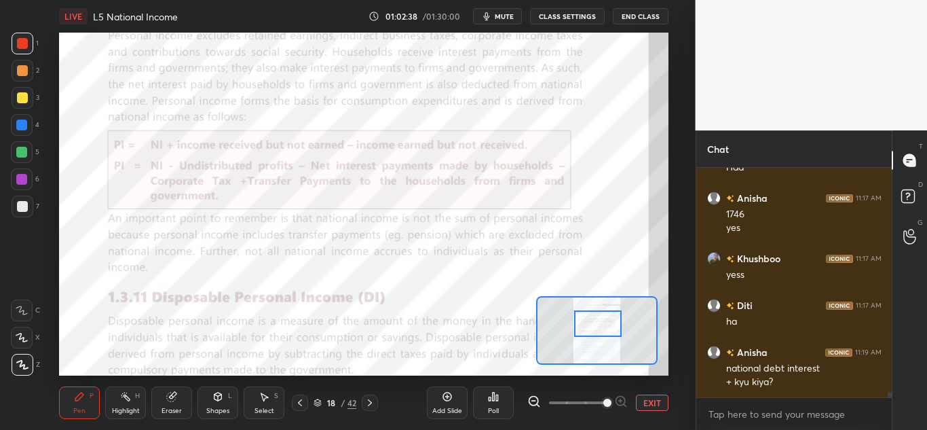
click at [604, 330] on div at bounding box center [598, 323] width 48 height 26
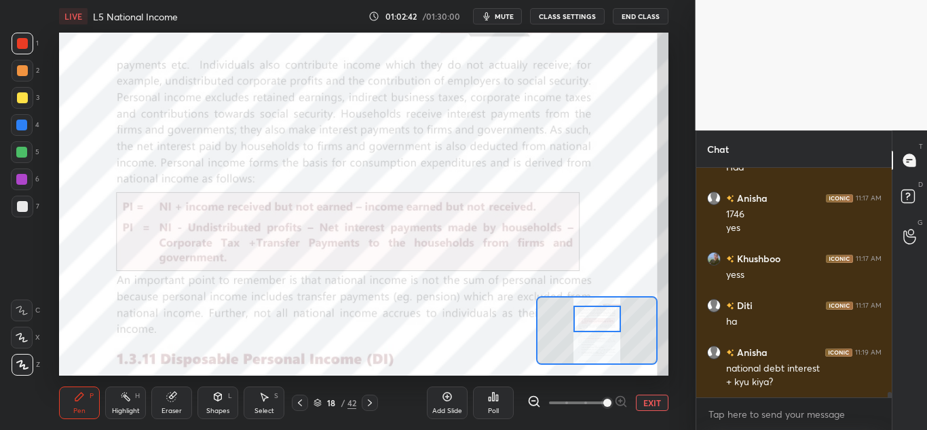
click at [604, 323] on div at bounding box center [598, 318] width 48 height 26
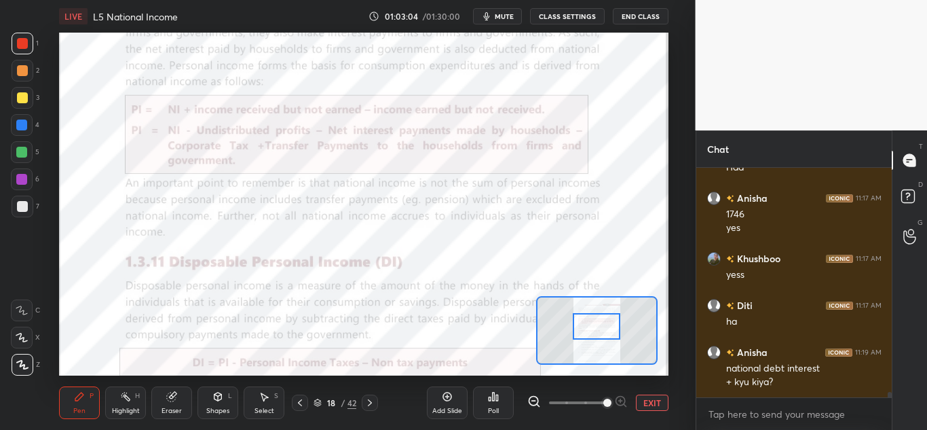
drag, startPoint x: 598, startPoint y: 328, endPoint x: 597, endPoint y: 336, distance: 7.5
click at [597, 336] on div at bounding box center [597, 326] width 48 height 26
click at [368, 400] on icon at bounding box center [369, 402] width 11 height 11
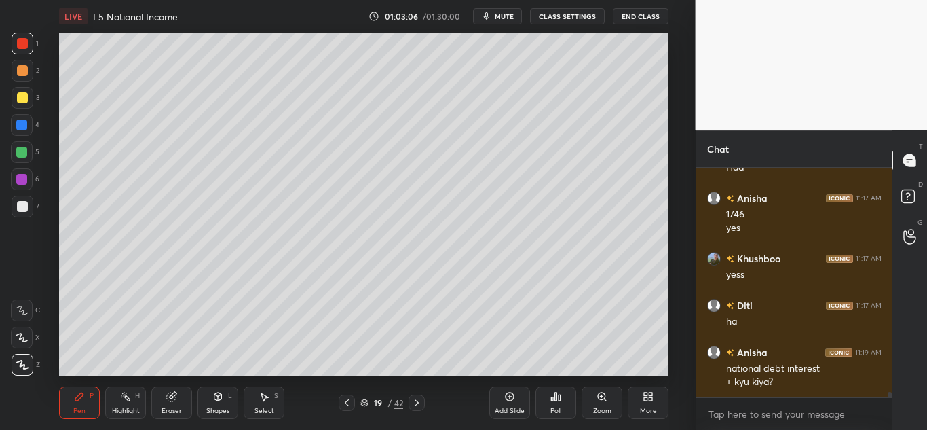
click at [415, 405] on icon at bounding box center [416, 402] width 11 height 11
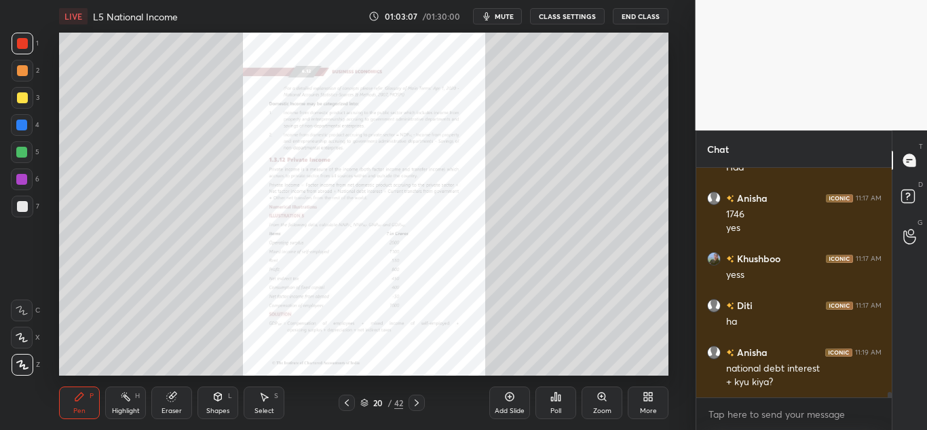
click at [600, 405] on div "Zoom" at bounding box center [602, 402] width 41 height 33
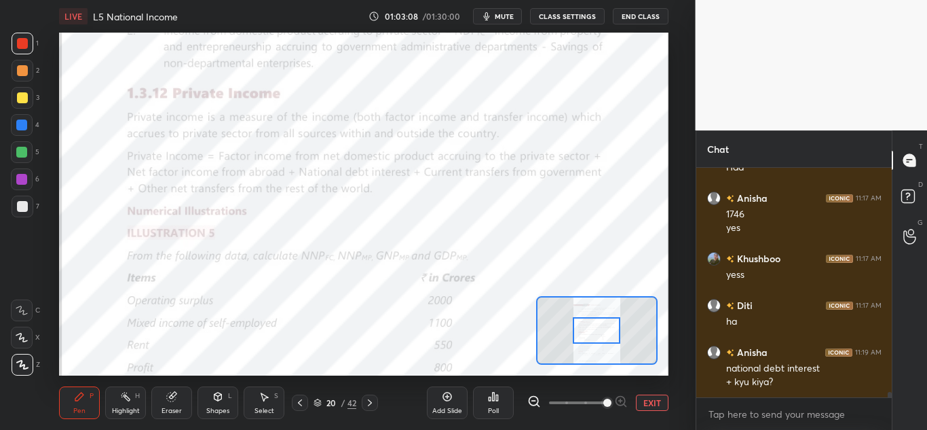
click at [603, 405] on span at bounding box center [607, 402] width 8 height 8
click at [370, 400] on icon at bounding box center [370, 402] width 4 height 7
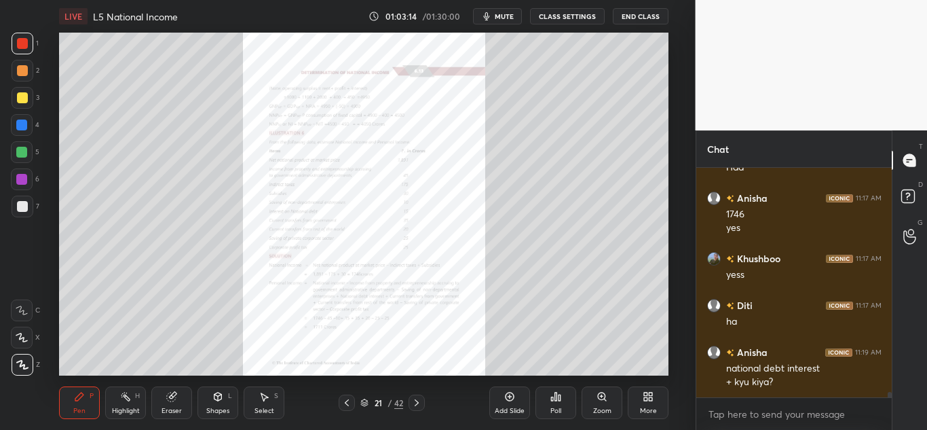
click at [607, 408] on div "Zoom" at bounding box center [602, 410] width 18 height 7
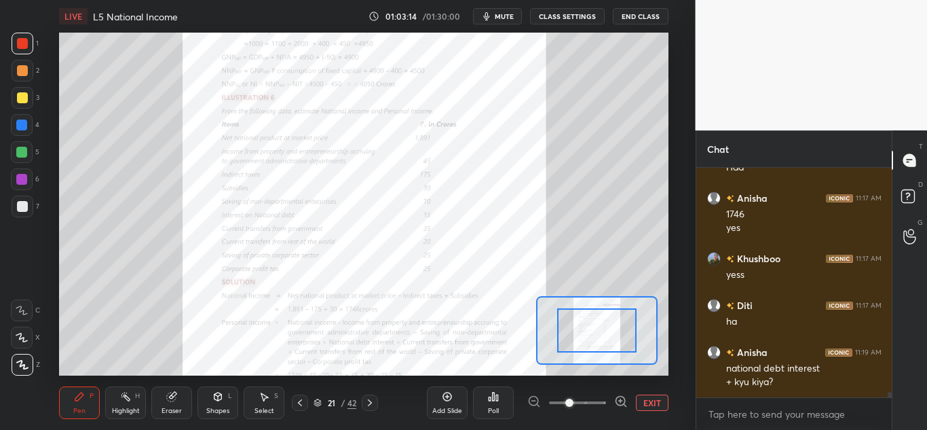
click at [607, 408] on div at bounding box center [577, 402] width 100 height 16
drag, startPoint x: 567, startPoint y: 399, endPoint x: 602, endPoint y: 398, distance: 35.3
click at [574, 398] on span at bounding box center [569, 402] width 8 height 8
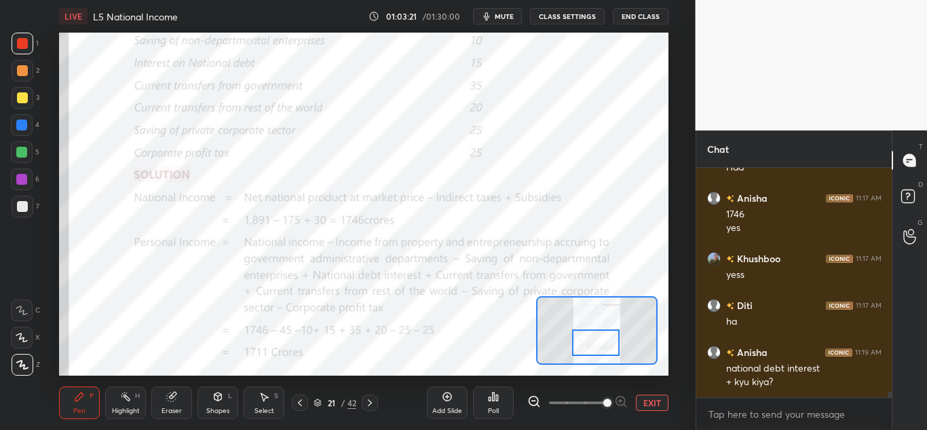
click at [609, 343] on div at bounding box center [596, 342] width 48 height 26
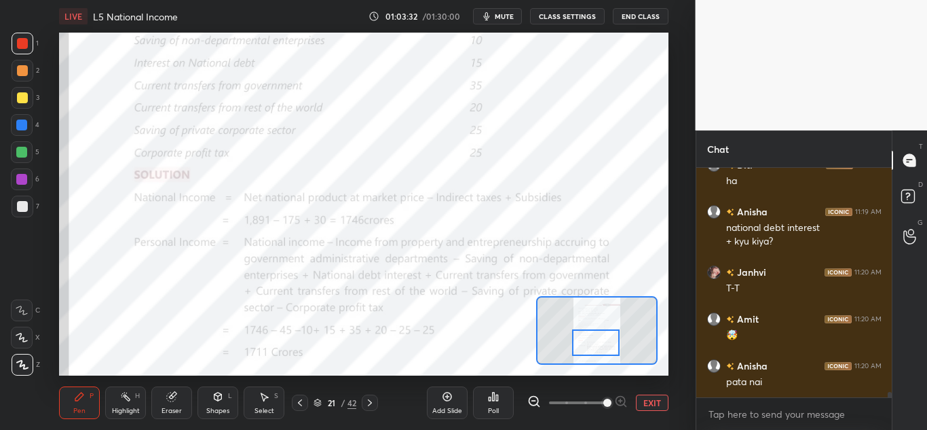
scroll to position [10101, 0]
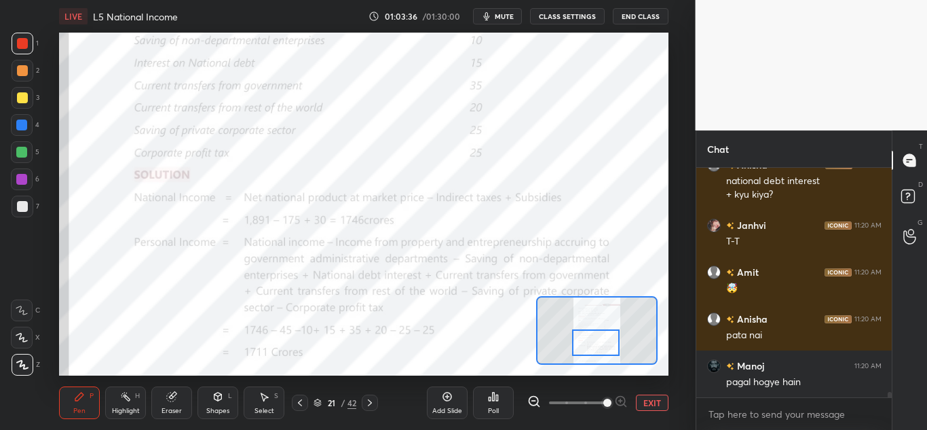
click at [303, 403] on icon at bounding box center [300, 402] width 11 height 11
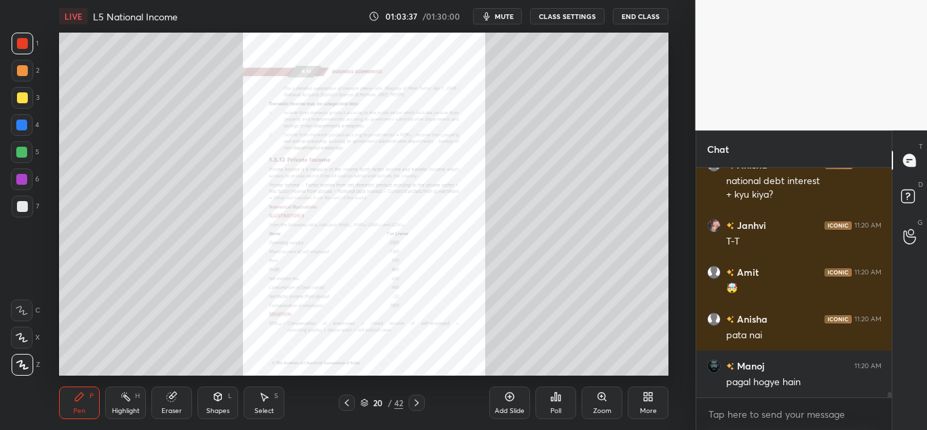
click at [605, 400] on icon at bounding box center [602, 396] width 11 height 11
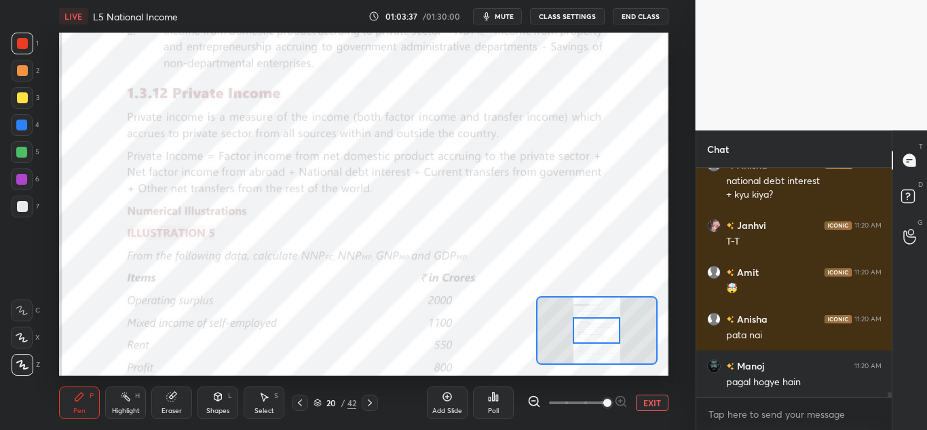
click at [605, 398] on span at bounding box center [607, 402] width 8 height 8
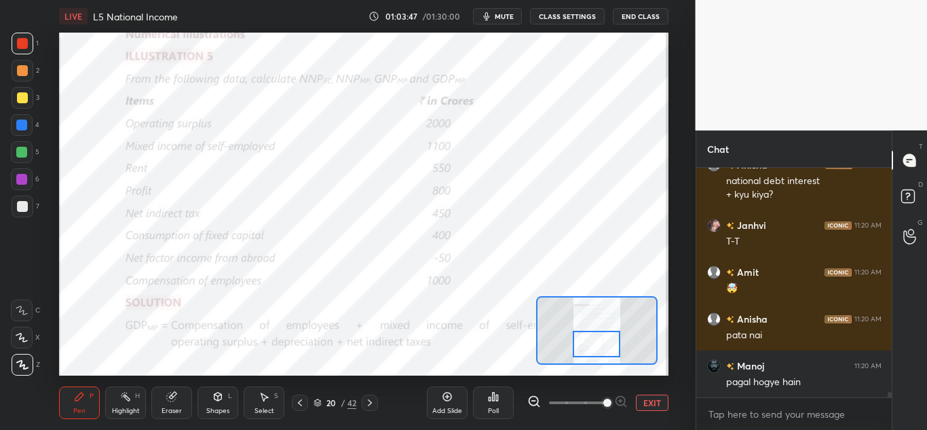
drag, startPoint x: 609, startPoint y: 330, endPoint x: 605, endPoint y: 344, distance: 14.7
click at [609, 344] on div at bounding box center [597, 344] width 48 height 26
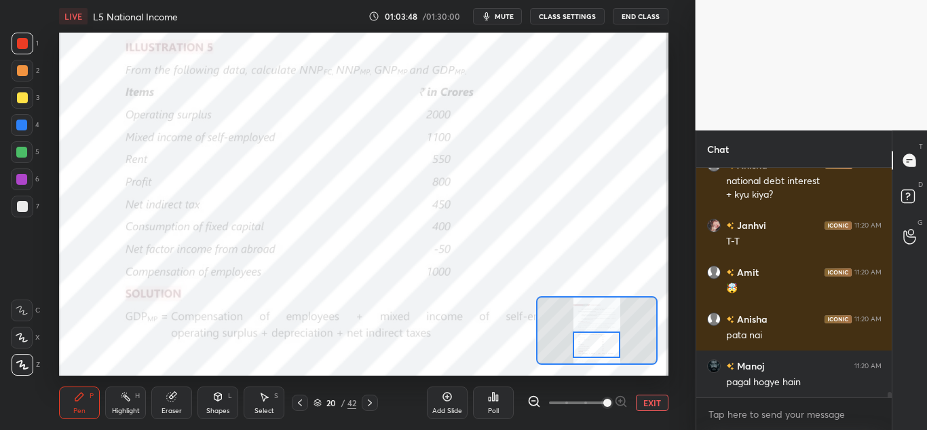
click at [372, 403] on icon at bounding box center [369, 402] width 11 height 11
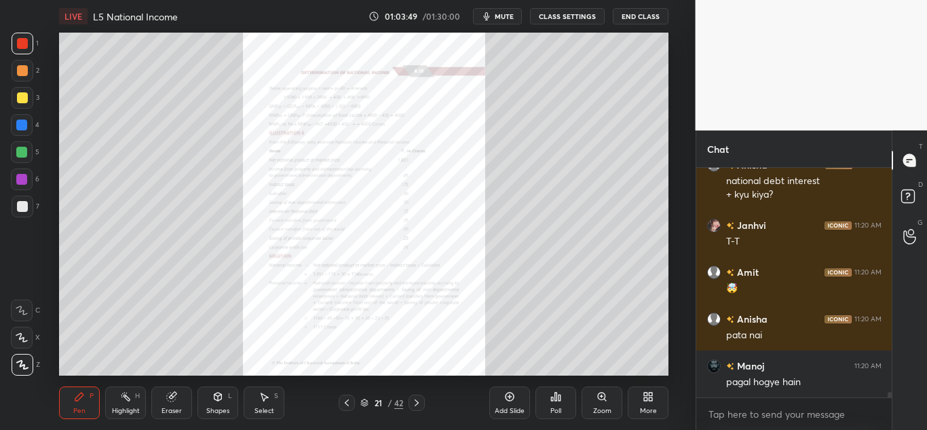
click at [597, 402] on div "Zoom" at bounding box center [602, 402] width 41 height 33
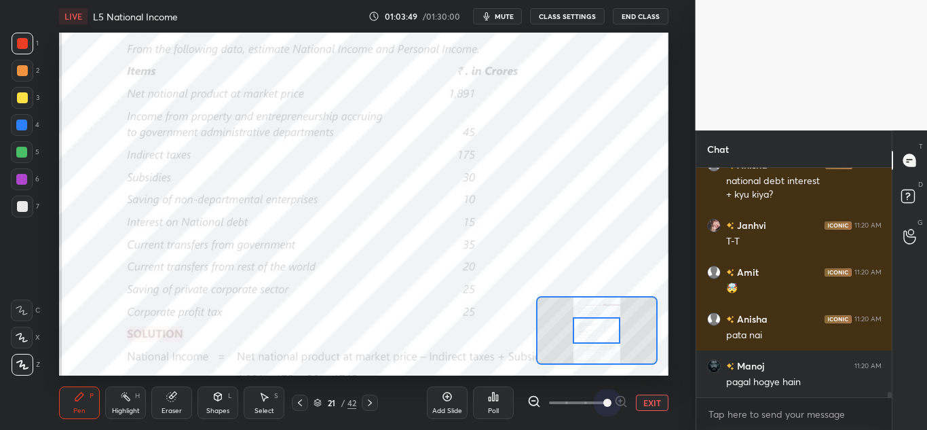
click at [600, 404] on span at bounding box center [577, 402] width 57 height 20
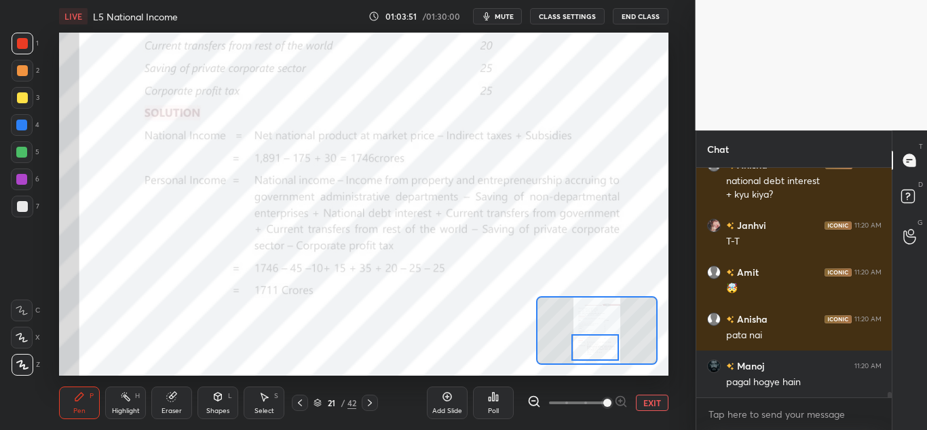
drag, startPoint x: 605, startPoint y: 337, endPoint x: 603, endPoint y: 354, distance: 17.0
click at [603, 354] on div at bounding box center [595, 347] width 48 height 26
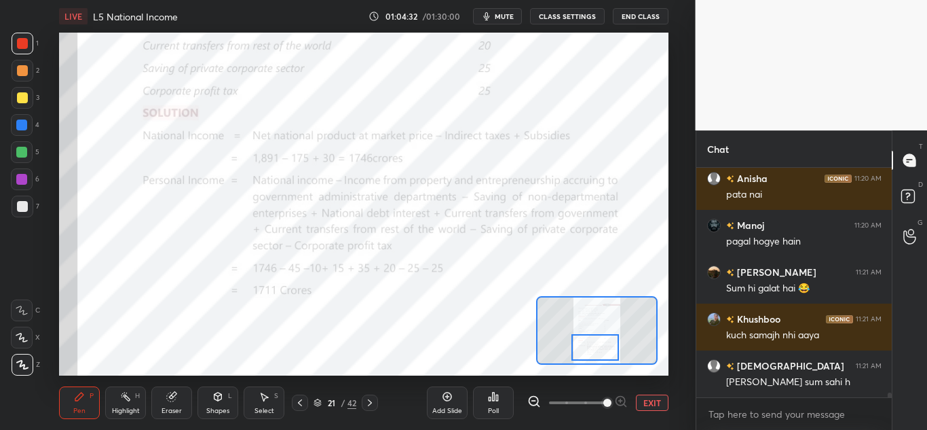
scroll to position [10289, 0]
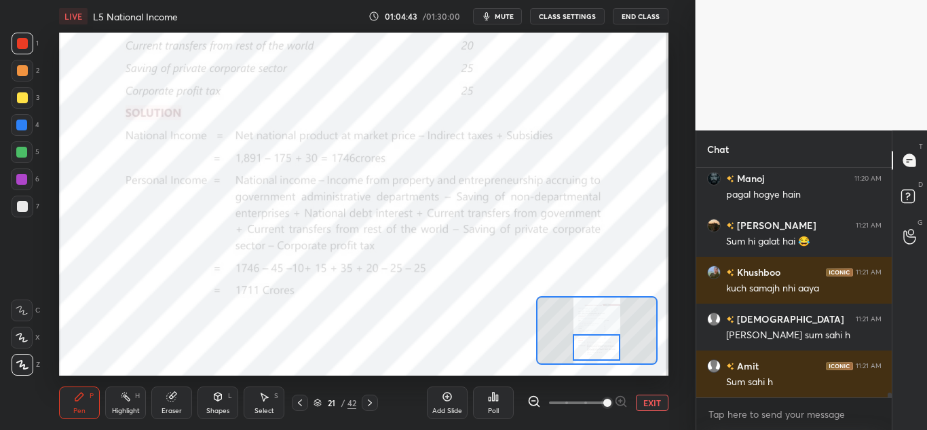
click at [604, 346] on div at bounding box center [597, 347] width 48 height 26
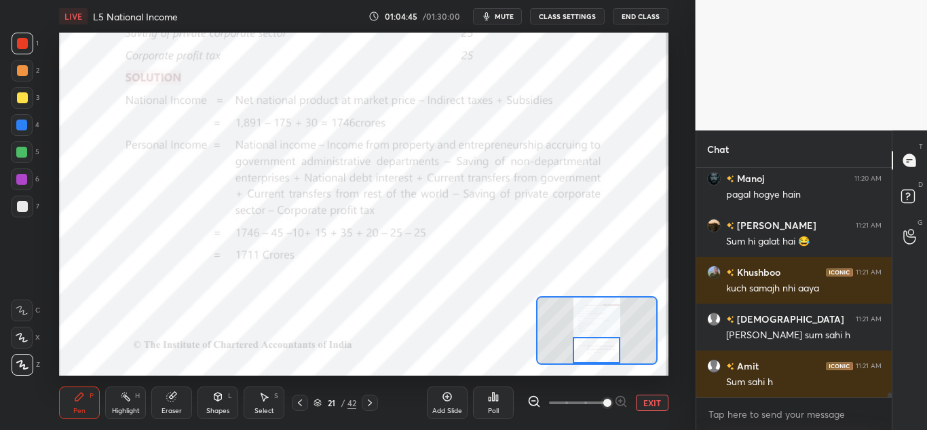
click at [605, 350] on div at bounding box center [597, 350] width 48 height 26
click at [298, 404] on icon at bounding box center [300, 402] width 11 height 11
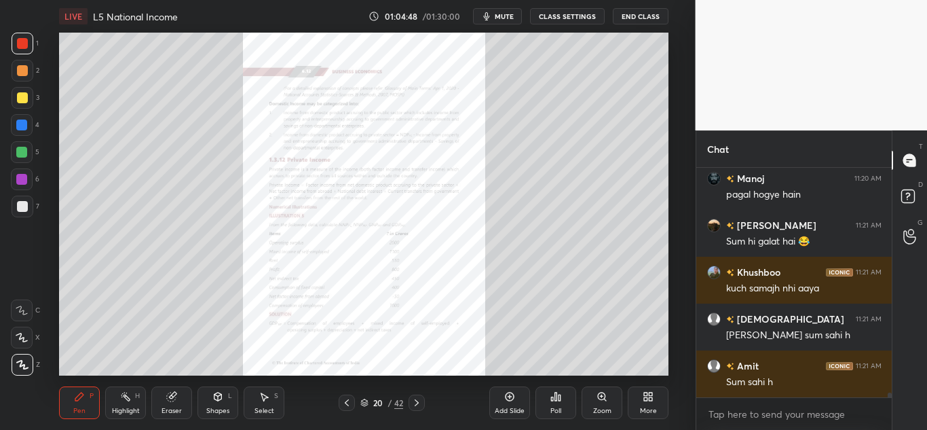
click at [345, 401] on icon at bounding box center [346, 402] width 11 height 11
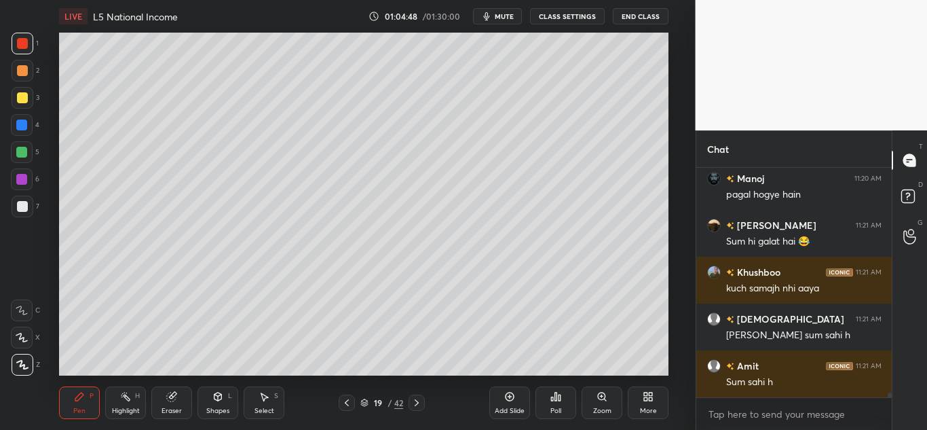
click at [347, 402] on icon at bounding box center [346, 402] width 11 height 11
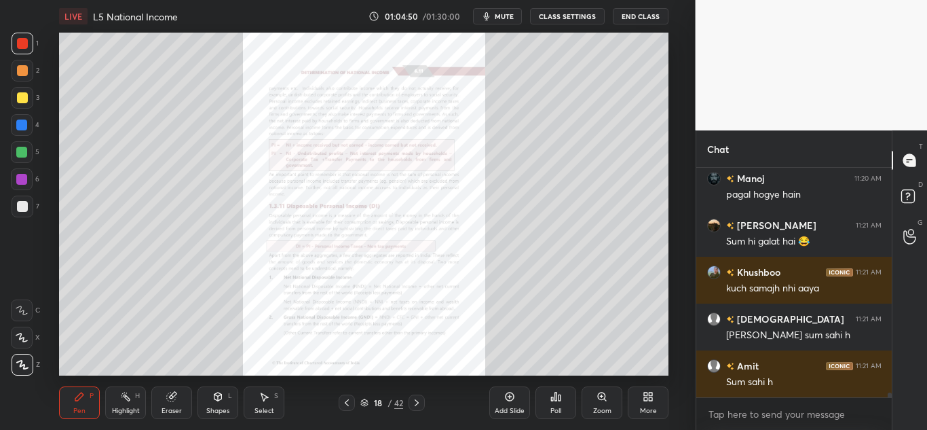
click at [609, 402] on div "Zoom" at bounding box center [602, 402] width 41 height 33
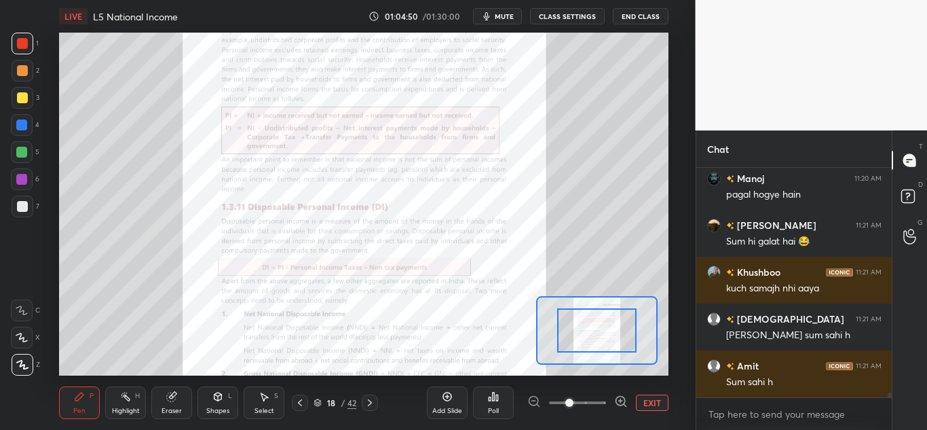
click at [608, 404] on div at bounding box center [577, 402] width 100 height 16
click at [609, 403] on div at bounding box center [577, 402] width 100 height 16
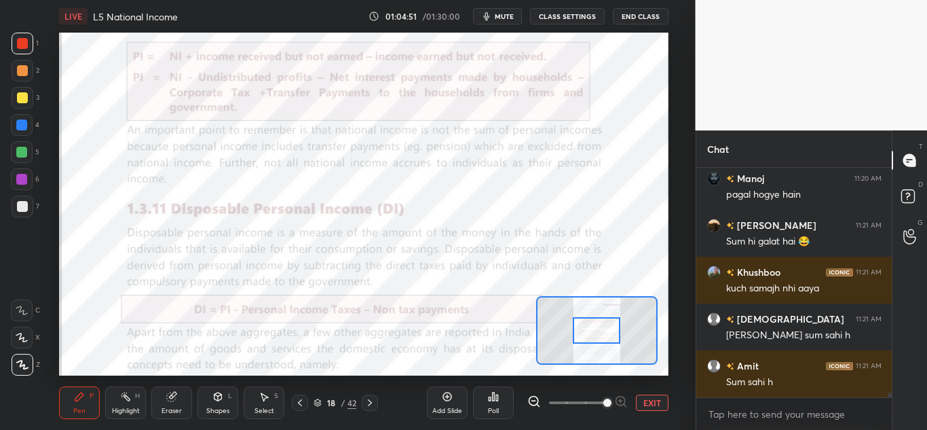
drag, startPoint x: 597, startPoint y: 408, endPoint x: 609, endPoint y: 407, distance: 12.3
click at [606, 407] on span at bounding box center [577, 402] width 57 height 20
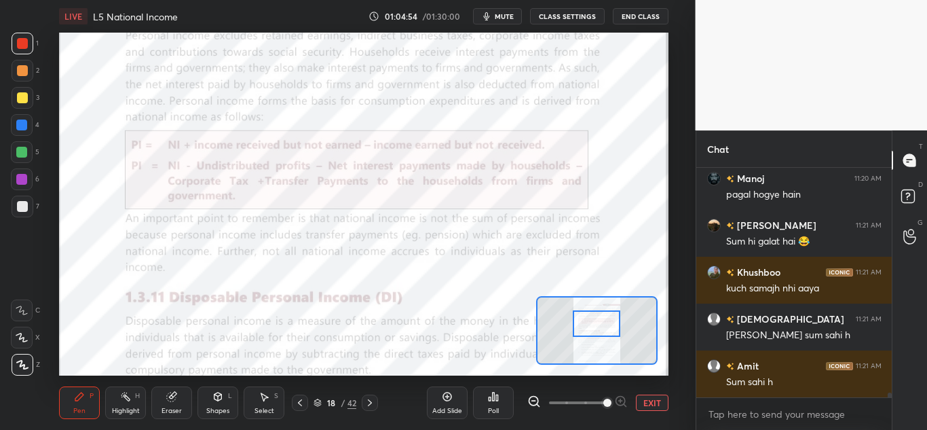
click at [603, 324] on div at bounding box center [597, 323] width 48 height 26
click at [372, 402] on icon at bounding box center [369, 402] width 11 height 11
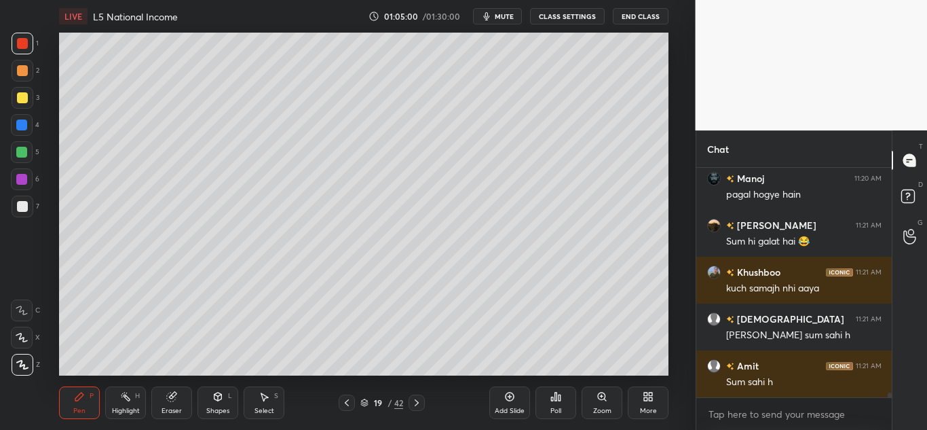
drag, startPoint x: 413, startPoint y: 399, endPoint x: 419, endPoint y: 407, distance: 9.2
click at [414, 400] on icon at bounding box center [416, 402] width 11 height 11
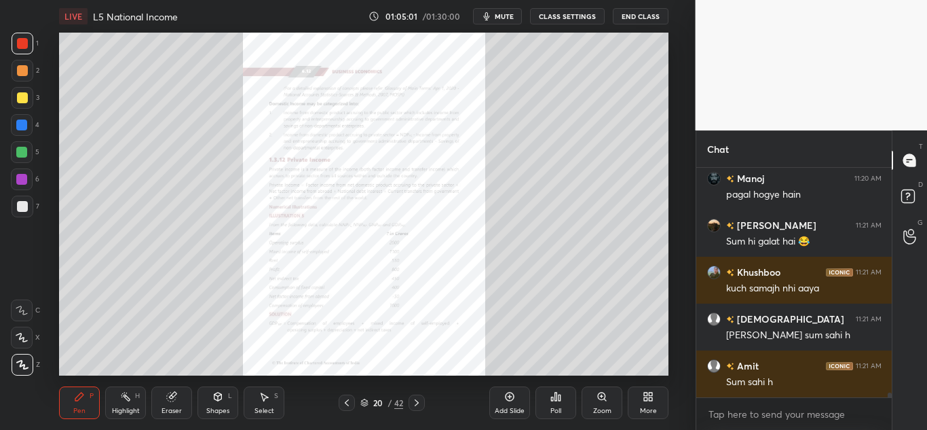
click at [420, 402] on icon at bounding box center [416, 402] width 11 height 11
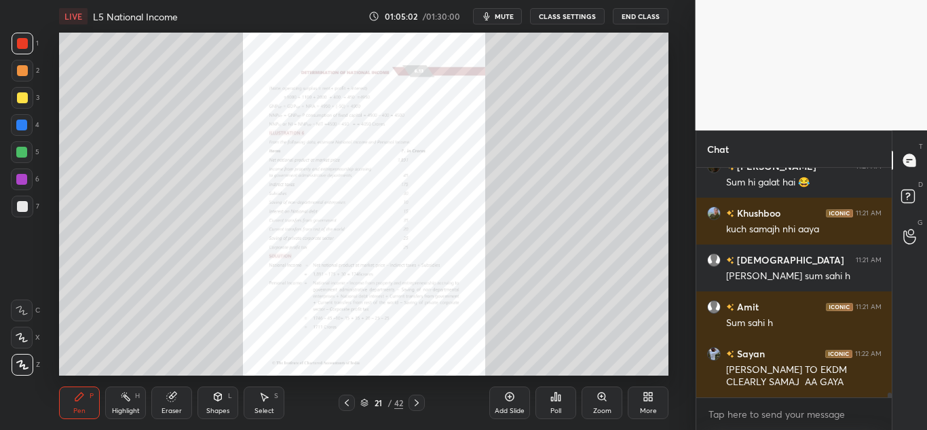
click at [601, 407] on div "Zoom" at bounding box center [602, 410] width 18 height 7
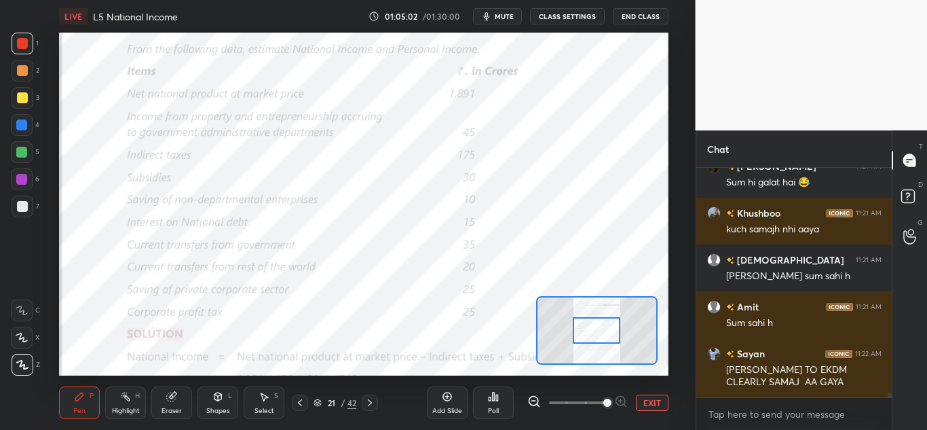
click at [603, 405] on span at bounding box center [607, 402] width 8 height 8
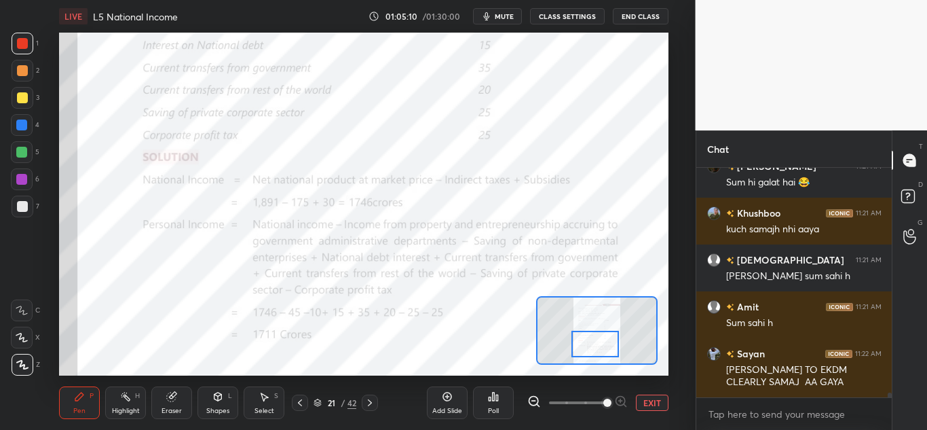
drag, startPoint x: 602, startPoint y: 334, endPoint x: 600, endPoint y: 345, distance: 11.0
click at [601, 348] on div at bounding box center [595, 344] width 48 height 26
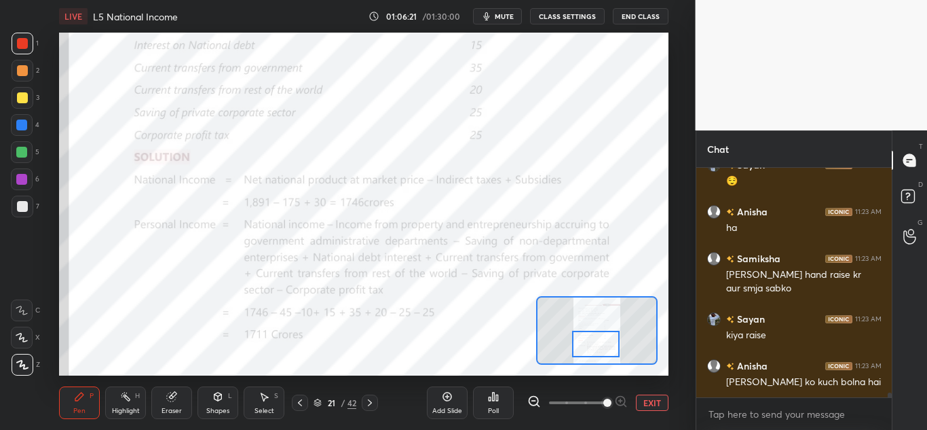
scroll to position [10736, 0]
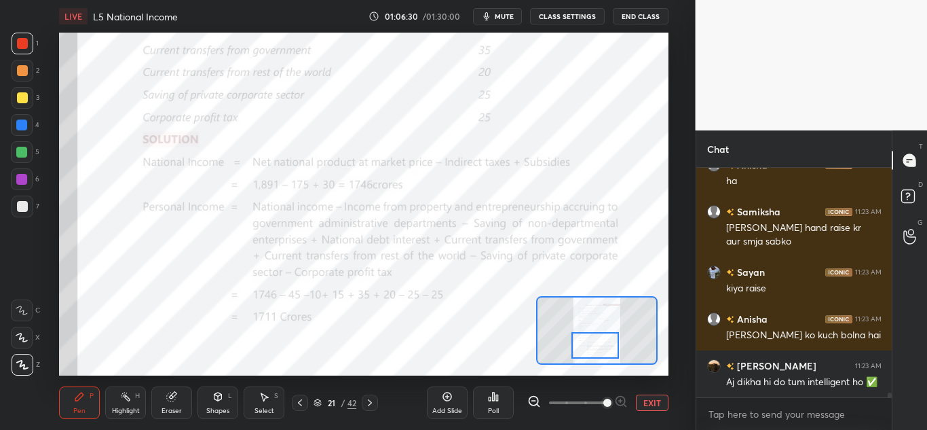
click at [595, 350] on div at bounding box center [595, 345] width 48 height 26
click at [507, 17] on span "mute" at bounding box center [504, 17] width 19 height 10
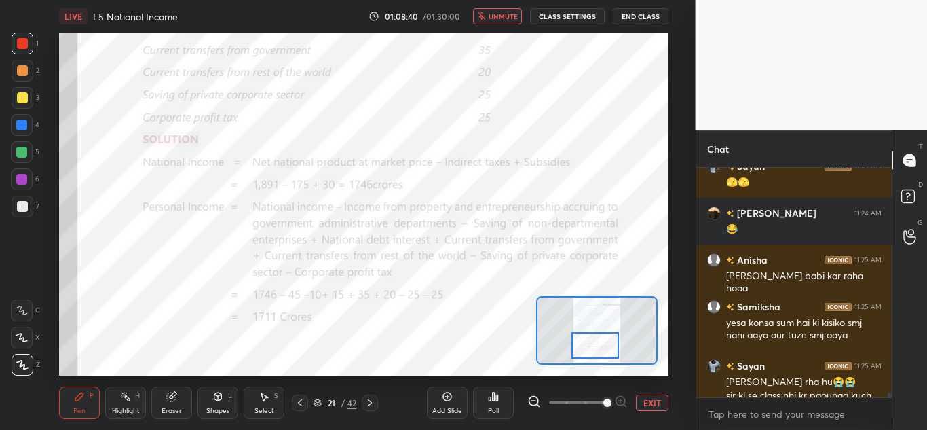
scroll to position [11282, 0]
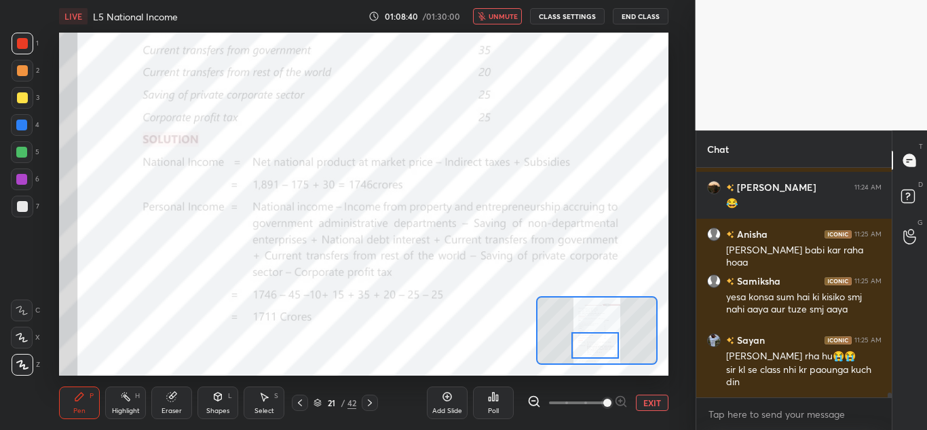
click at [506, 18] on span "unmute" at bounding box center [503, 17] width 29 height 10
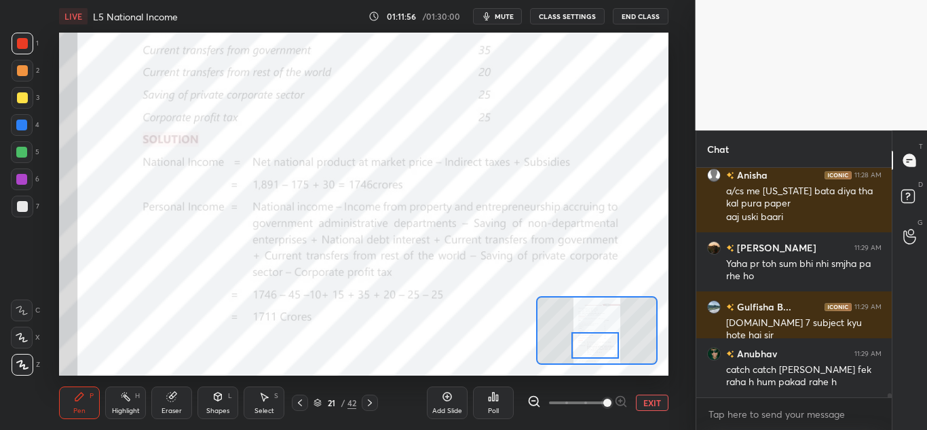
scroll to position [13096, 0]
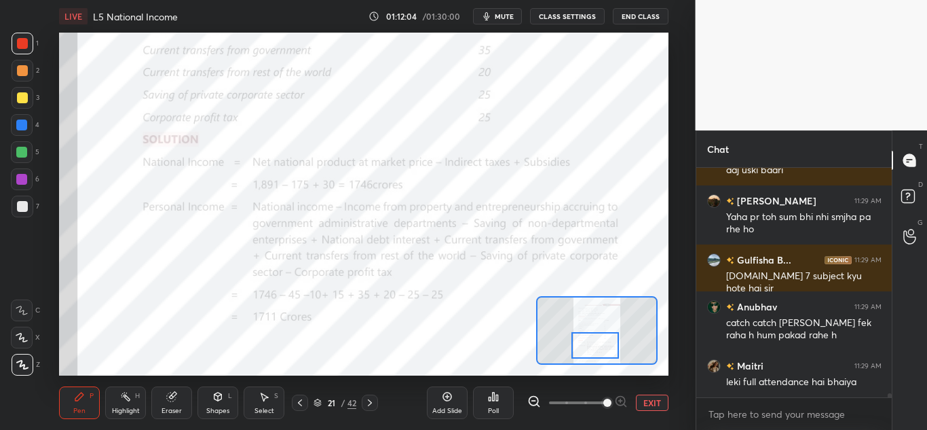
click at [372, 400] on icon at bounding box center [369, 402] width 11 height 11
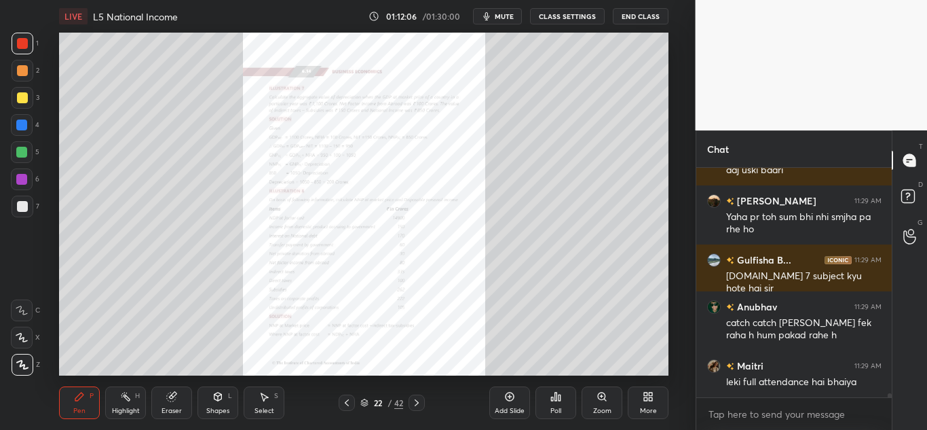
click at [593, 405] on div "Zoom" at bounding box center [602, 402] width 41 height 33
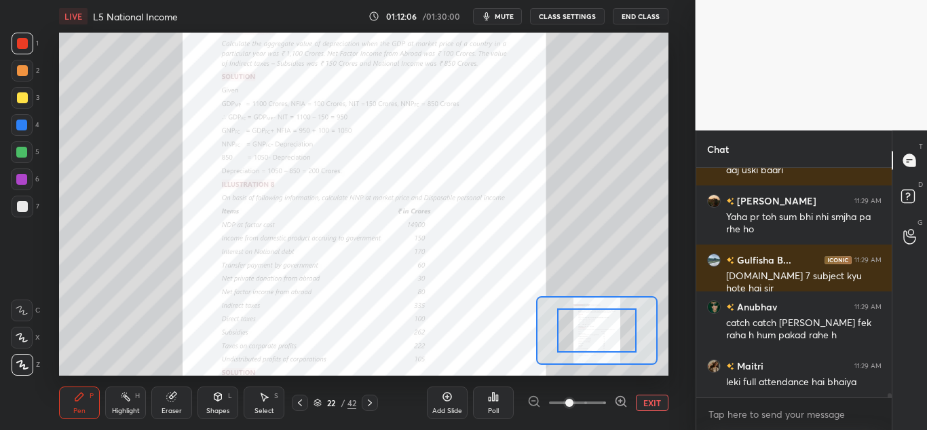
click at [595, 405] on span at bounding box center [577, 402] width 57 height 20
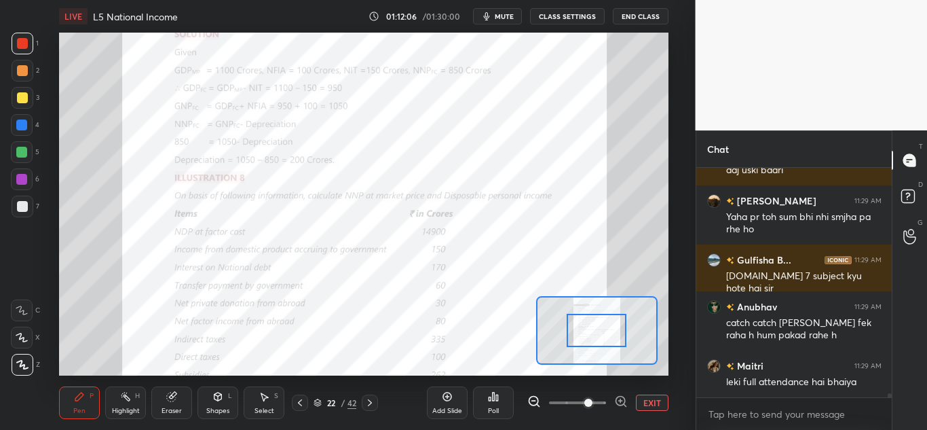
click at [593, 405] on span at bounding box center [588, 402] width 8 height 8
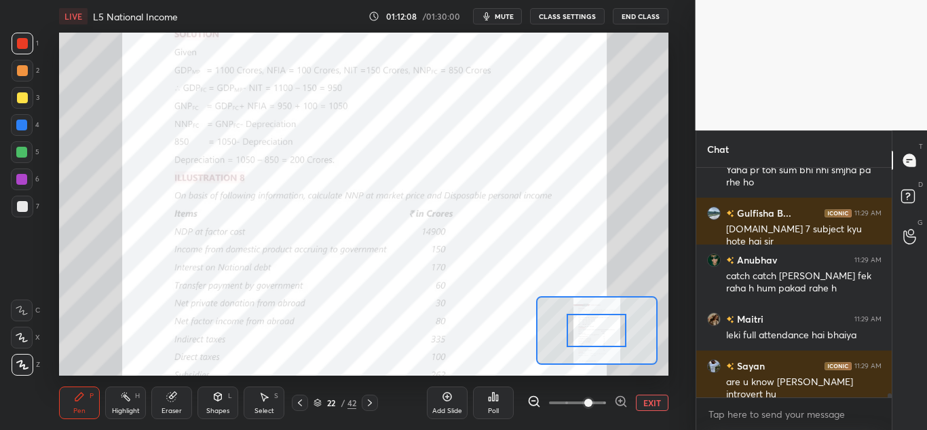
drag, startPoint x: 572, startPoint y: 400, endPoint x: 596, endPoint y: 396, distance: 24.1
click at [596, 396] on span at bounding box center [577, 402] width 57 height 20
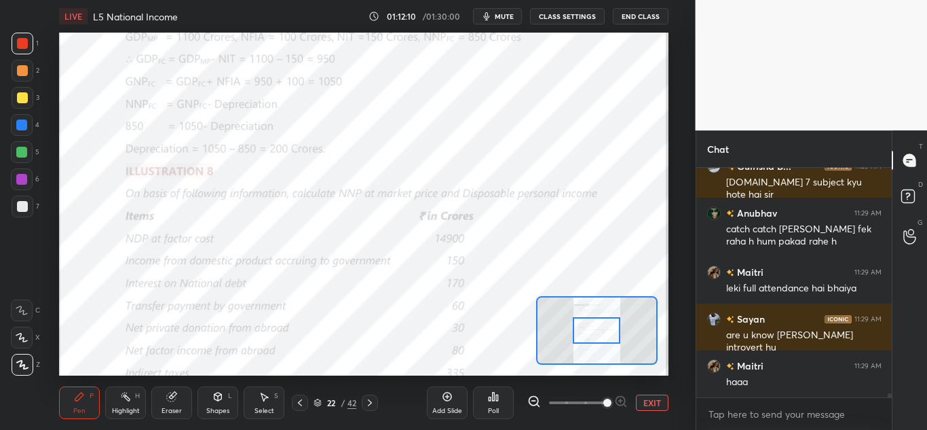
drag, startPoint x: 596, startPoint y: 404, endPoint x: 610, endPoint y: 394, distance: 17.1
click at [612, 402] on span at bounding box center [607, 402] width 8 height 8
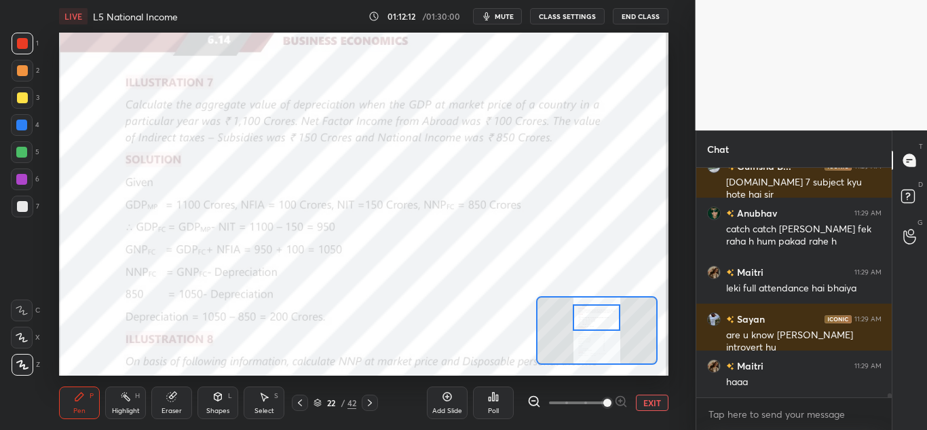
scroll to position [13204, 0]
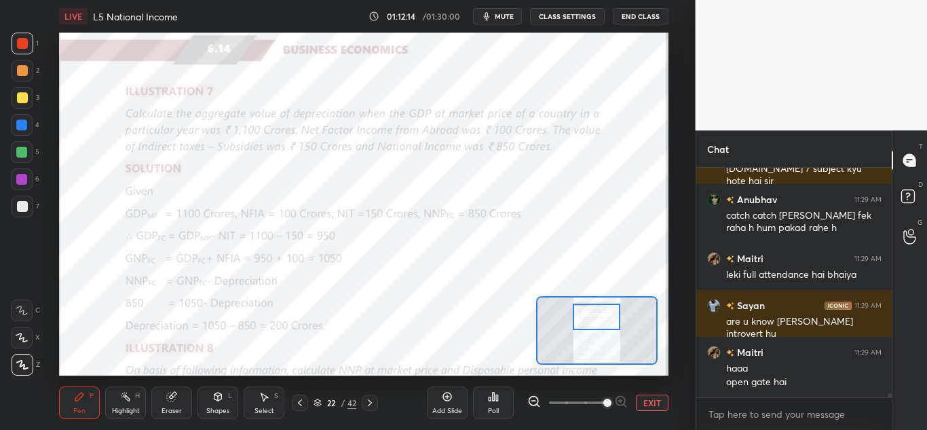
drag, startPoint x: 603, startPoint y: 326, endPoint x: 602, endPoint y: 316, distance: 9.5
click at [604, 316] on div at bounding box center [597, 316] width 48 height 26
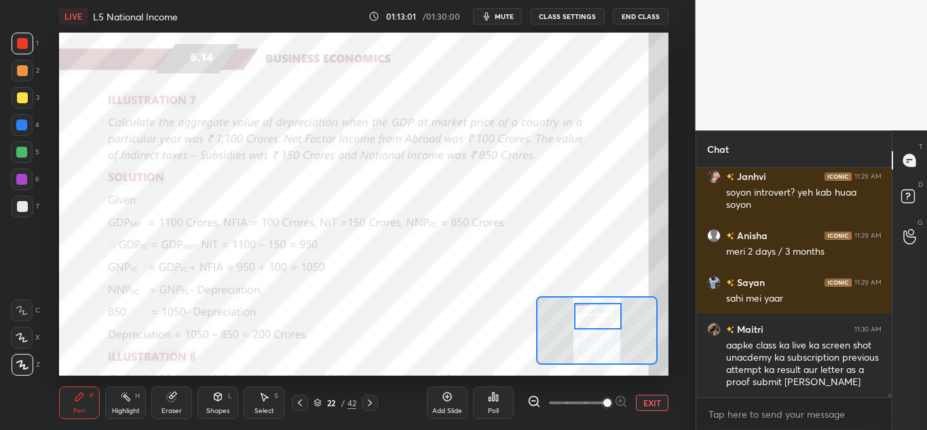
scroll to position [13514, 0]
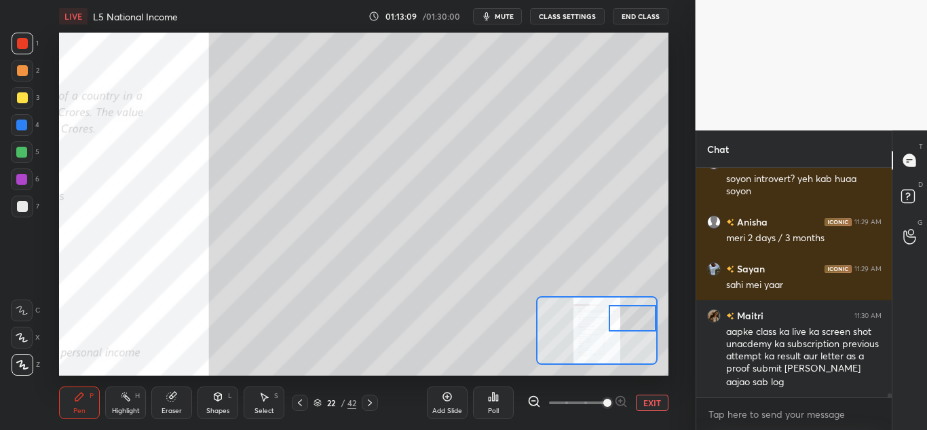
drag, startPoint x: 607, startPoint y: 312, endPoint x: 650, endPoint y: 314, distance: 42.8
click at [650, 314] on div at bounding box center [633, 318] width 48 height 26
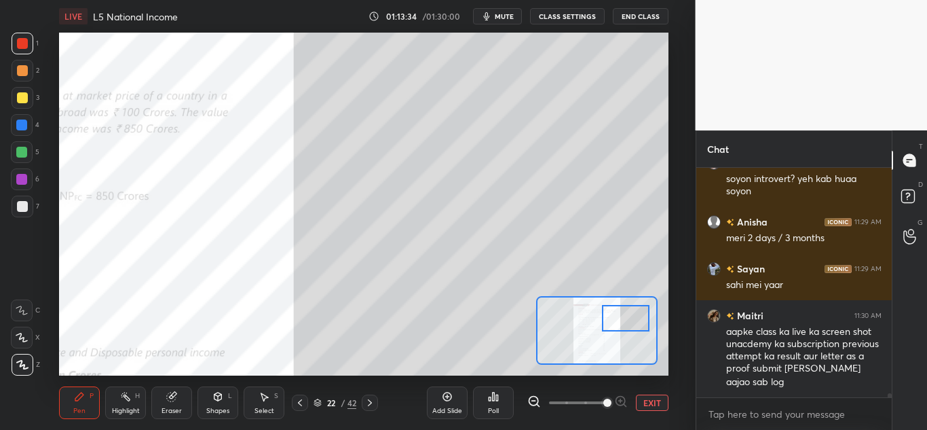
click at [628, 316] on div at bounding box center [626, 318] width 48 height 26
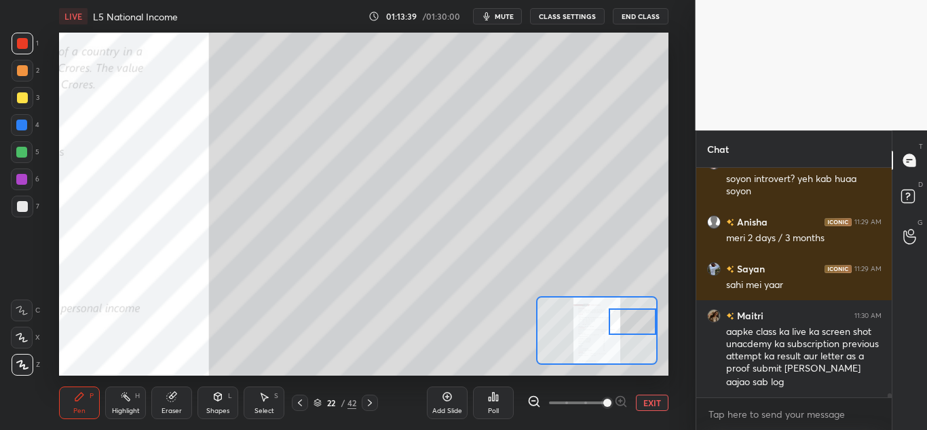
drag, startPoint x: 620, startPoint y: 327, endPoint x: 614, endPoint y: 316, distance: 13.1
click at [635, 331] on div at bounding box center [633, 321] width 48 height 26
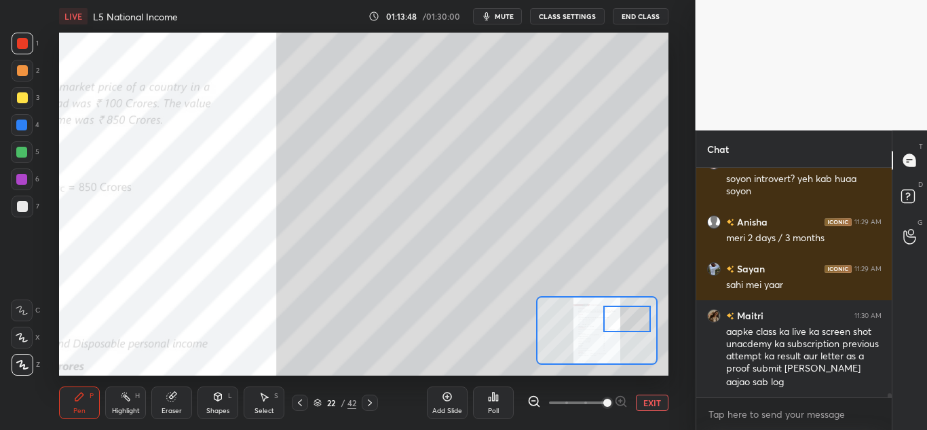
drag, startPoint x: 620, startPoint y: 330, endPoint x: 624, endPoint y: 312, distance: 18.0
click at [632, 328] on div at bounding box center [627, 318] width 48 height 26
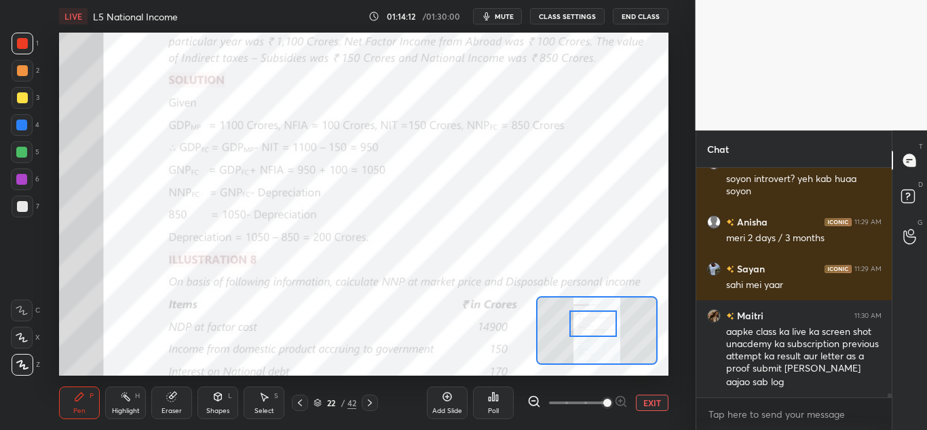
scroll to position [13561, 0]
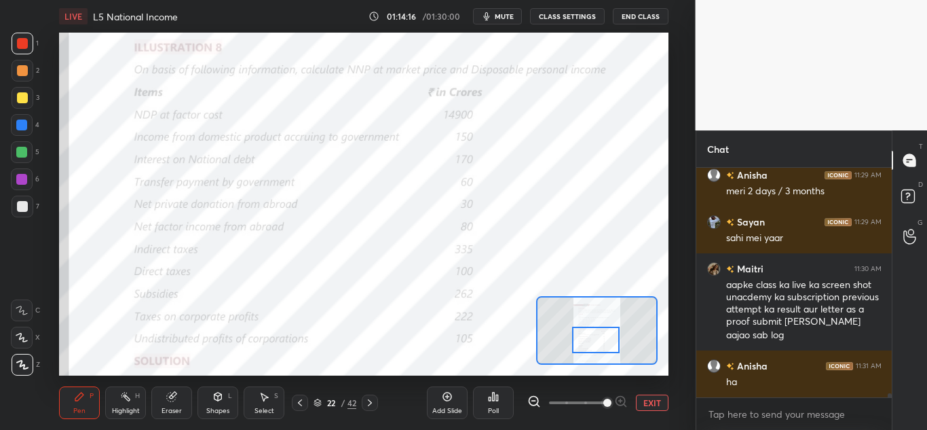
drag, startPoint x: 631, startPoint y: 320, endPoint x: 607, endPoint y: 339, distance: 30.4
click at [607, 339] on div at bounding box center [596, 339] width 48 height 26
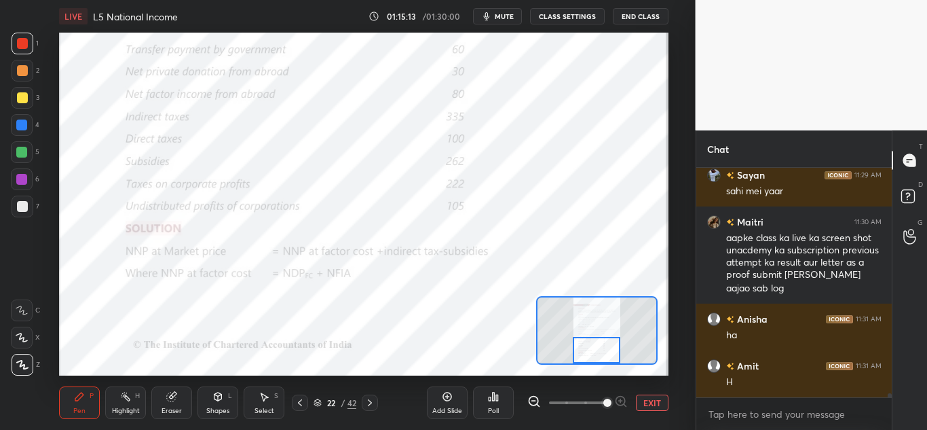
drag, startPoint x: 601, startPoint y: 350, endPoint x: 599, endPoint y: 362, distance: 13.1
click at [601, 362] on div at bounding box center [597, 350] width 48 height 26
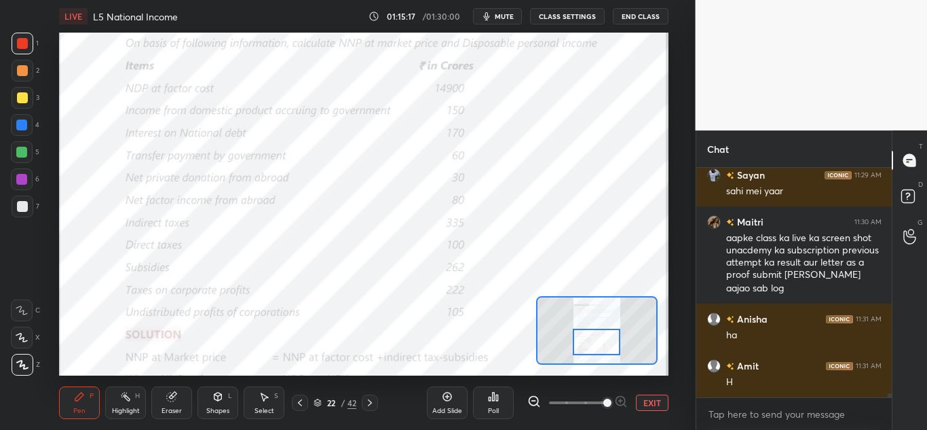
drag, startPoint x: 595, startPoint y: 343, endPoint x: 595, endPoint y: 335, distance: 8.2
click at [595, 335] on div at bounding box center [597, 341] width 48 height 26
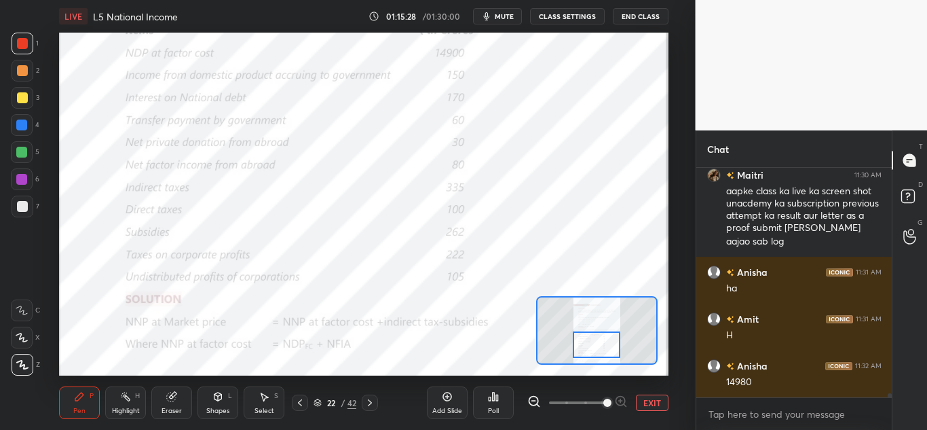
click at [600, 346] on div at bounding box center [597, 344] width 48 height 26
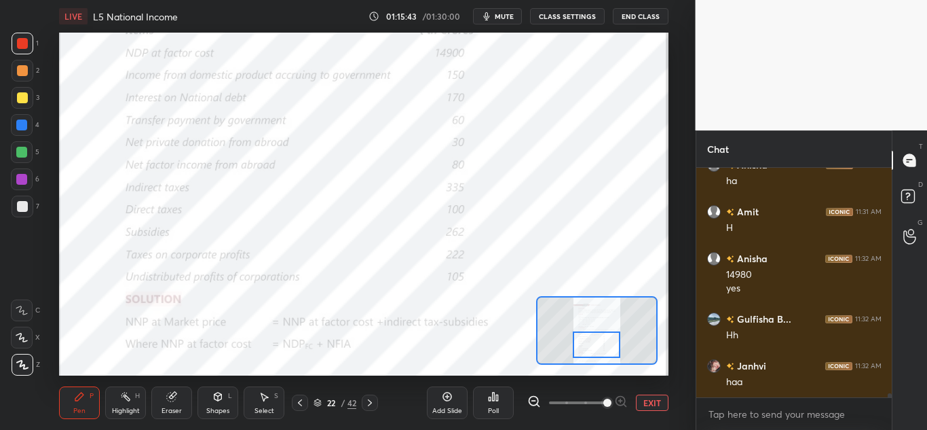
scroll to position [13808, 0]
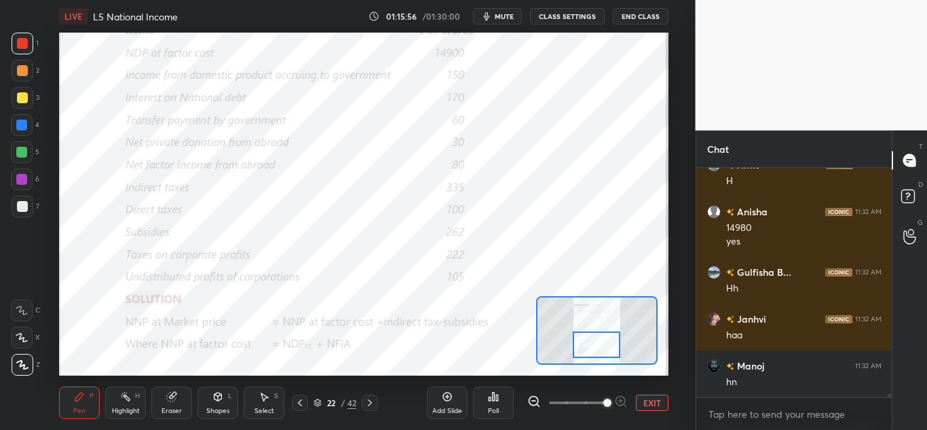
drag, startPoint x: 371, startPoint y: 402, endPoint x: 375, endPoint y: 385, distance: 18.1
click at [371, 402] on icon at bounding box center [369, 402] width 11 height 11
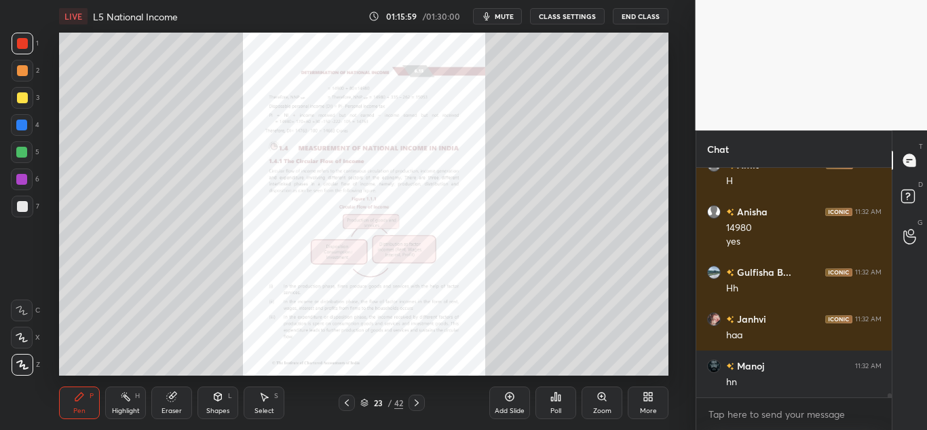
click at [603, 405] on div "Zoom" at bounding box center [602, 402] width 41 height 33
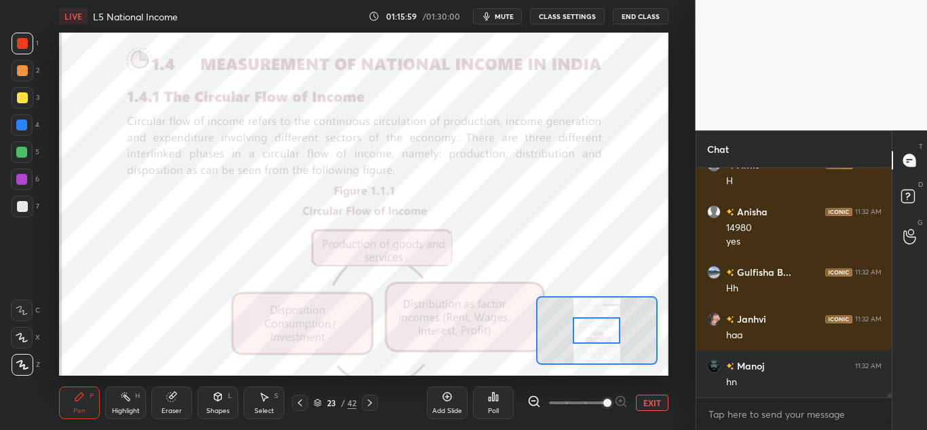
click at [603, 407] on span at bounding box center [577, 402] width 57 height 20
click at [606, 402] on span at bounding box center [607, 402] width 8 height 8
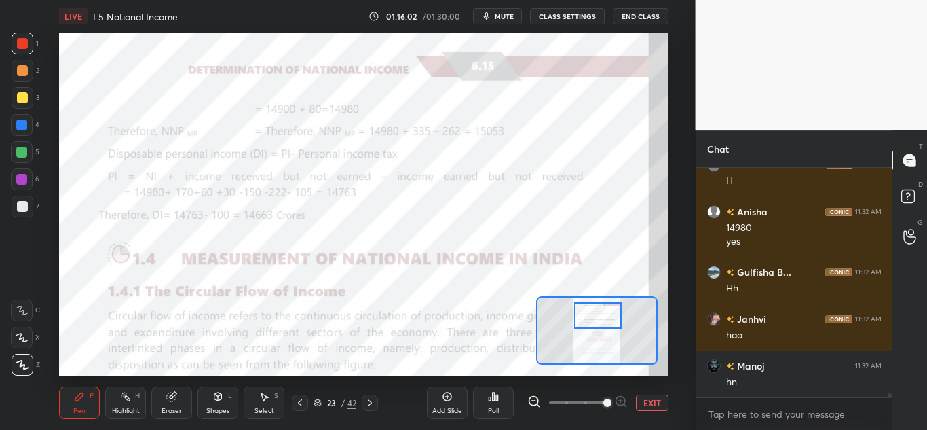
drag, startPoint x: 586, startPoint y: 326, endPoint x: 588, endPoint y: 317, distance: 9.6
click at [588, 317] on div at bounding box center [598, 315] width 48 height 26
click at [299, 402] on icon at bounding box center [300, 402] width 11 height 11
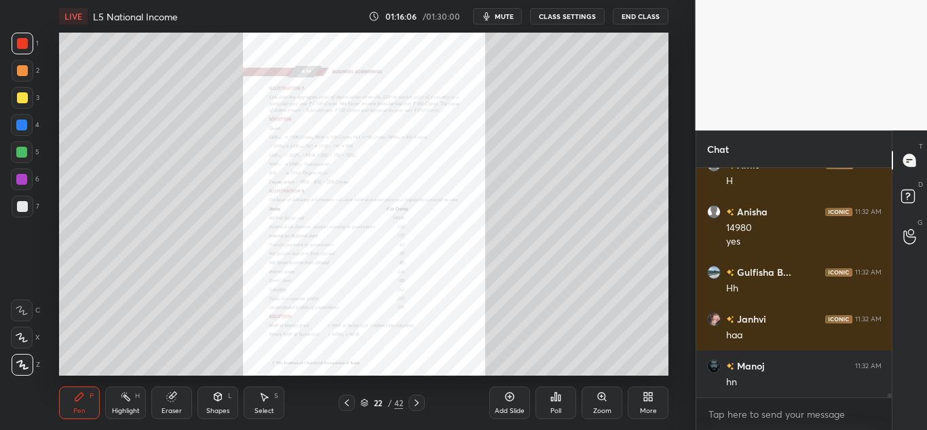
click at [598, 407] on div "Zoom" at bounding box center [602, 410] width 18 height 7
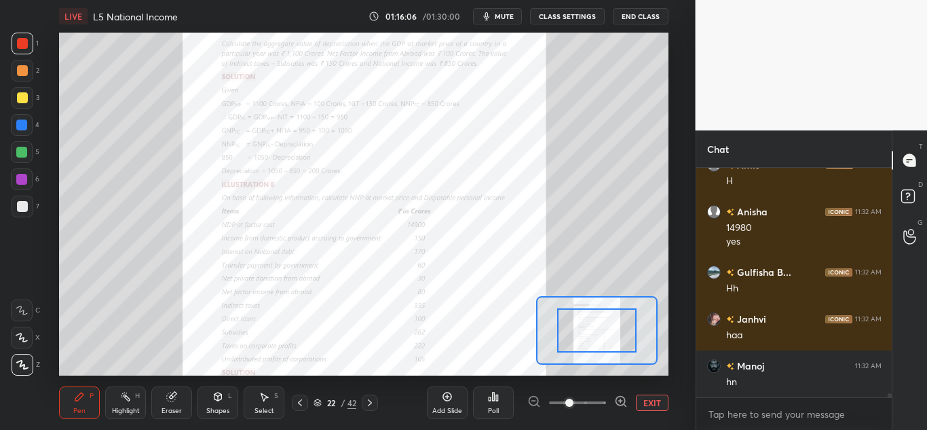
click at [601, 406] on span at bounding box center [577, 402] width 57 height 20
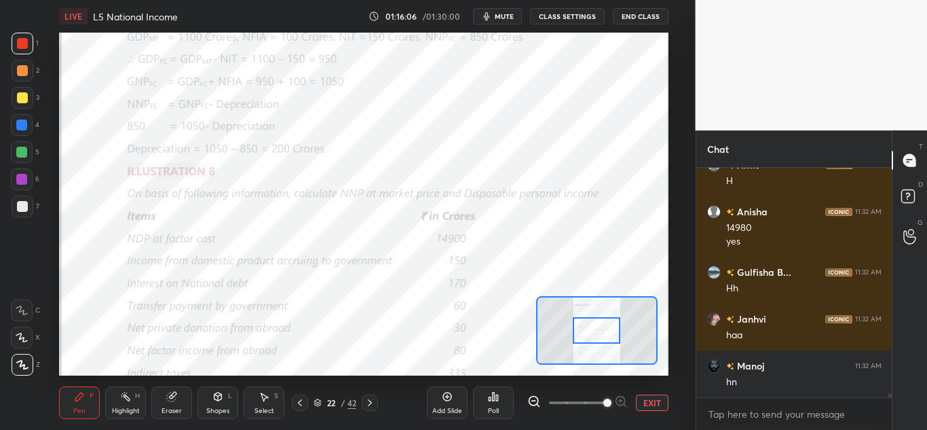
click at [603, 403] on span at bounding box center [607, 402] width 8 height 8
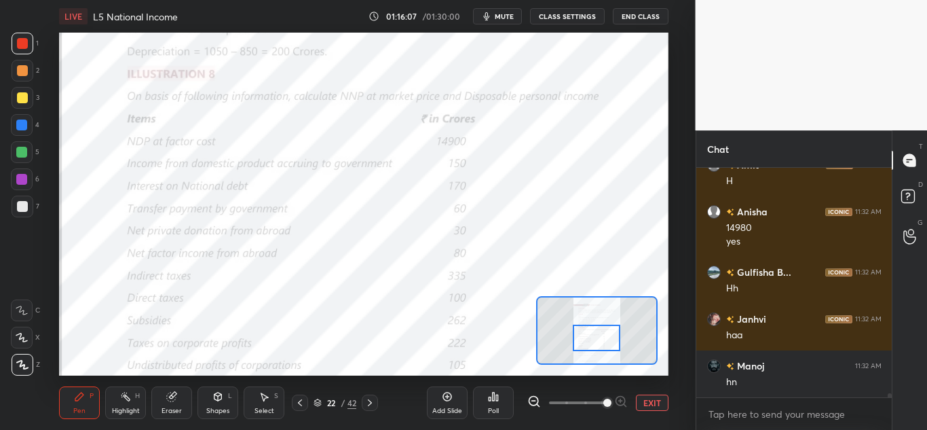
click at [606, 337] on div at bounding box center [597, 337] width 48 height 26
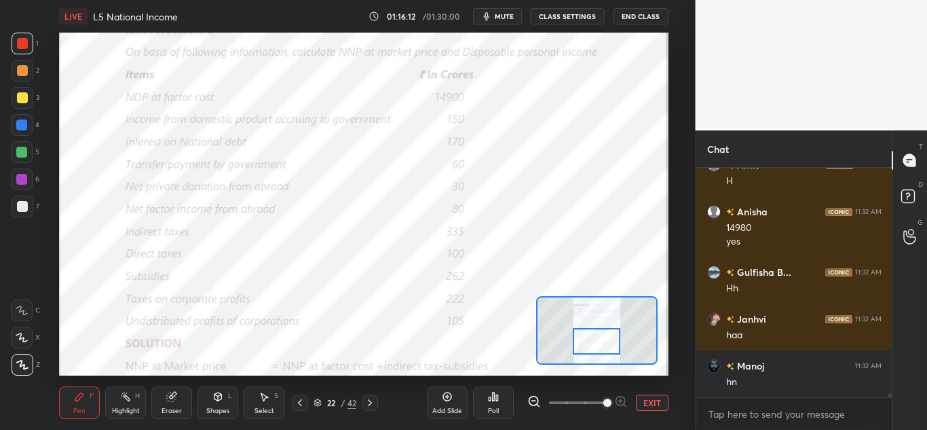
click at [369, 403] on icon at bounding box center [369, 402] width 11 height 11
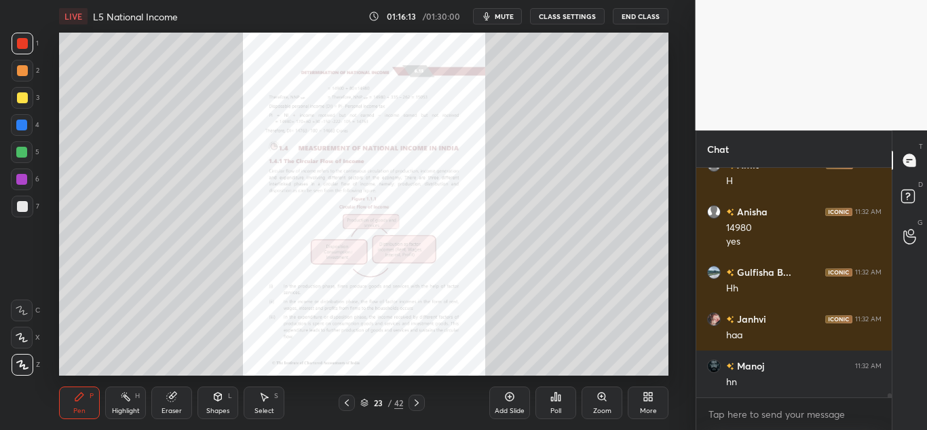
click at [593, 405] on div "Zoom" at bounding box center [602, 402] width 41 height 33
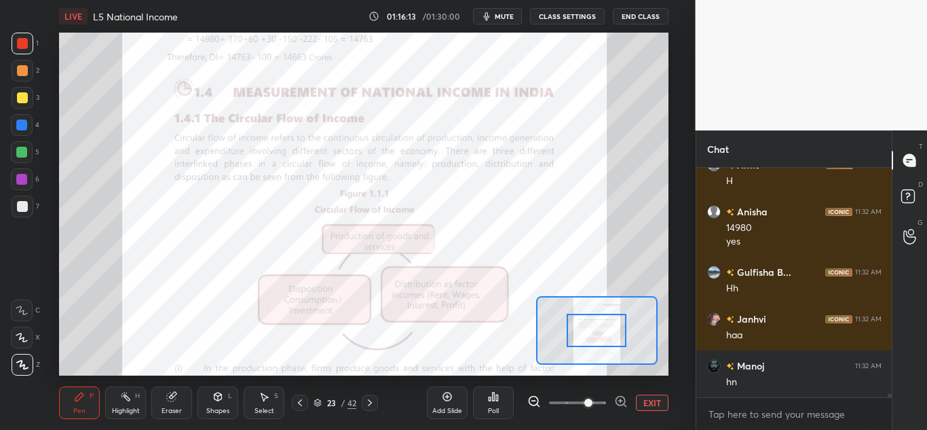
click at [593, 406] on span at bounding box center [588, 402] width 8 height 8
drag, startPoint x: 591, startPoint y: 400, endPoint x: 603, endPoint y: 398, distance: 11.9
click at [593, 398] on span at bounding box center [588, 402] width 8 height 8
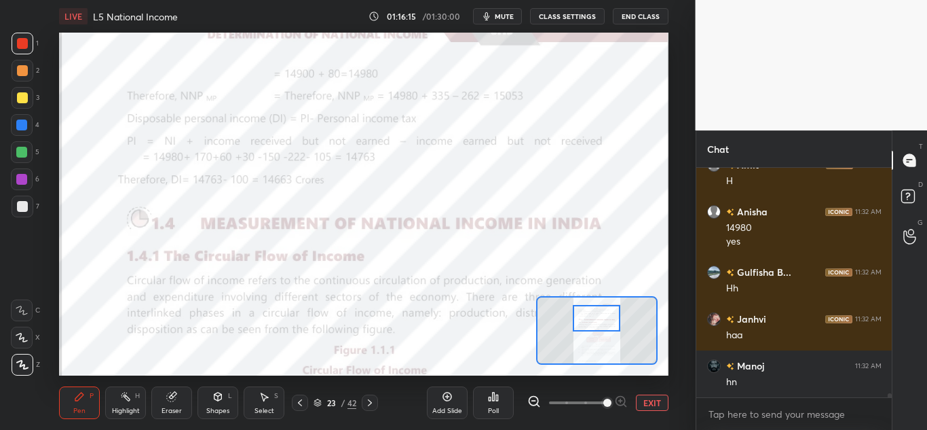
drag, startPoint x: 601, startPoint y: 326, endPoint x: 602, endPoint y: 316, distance: 10.3
click at [602, 316] on div at bounding box center [597, 318] width 48 height 26
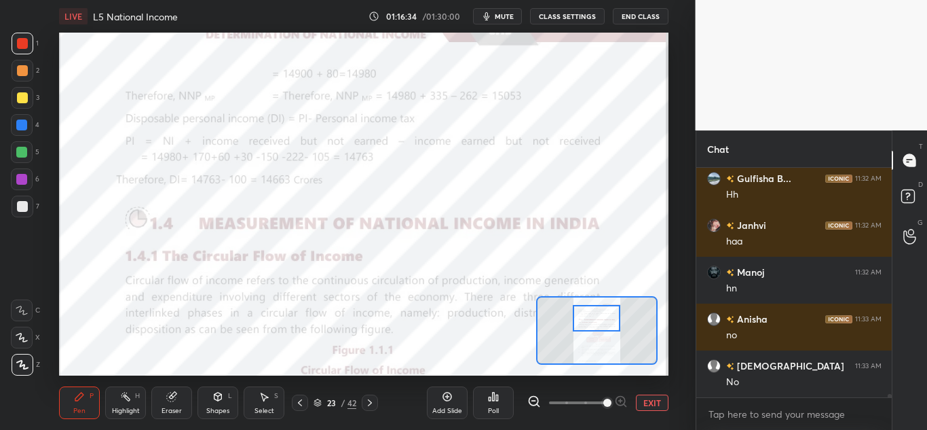
scroll to position [13949, 0]
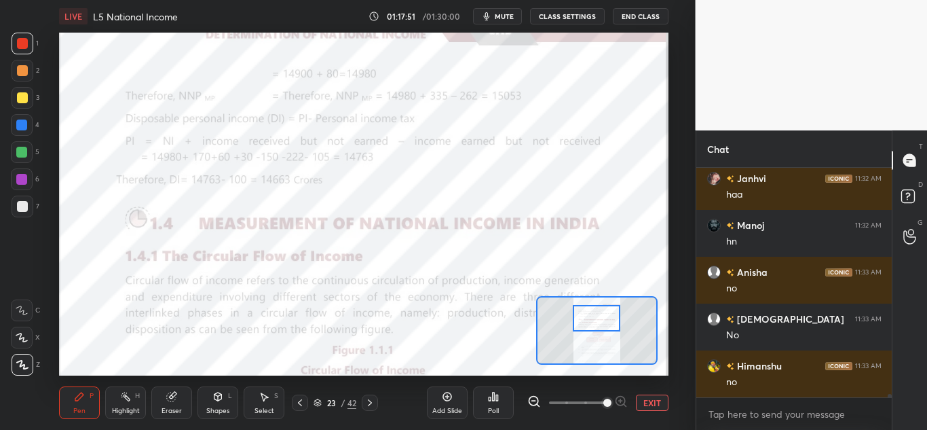
click at [179, 411] on div "Eraser" at bounding box center [172, 410] width 20 height 7
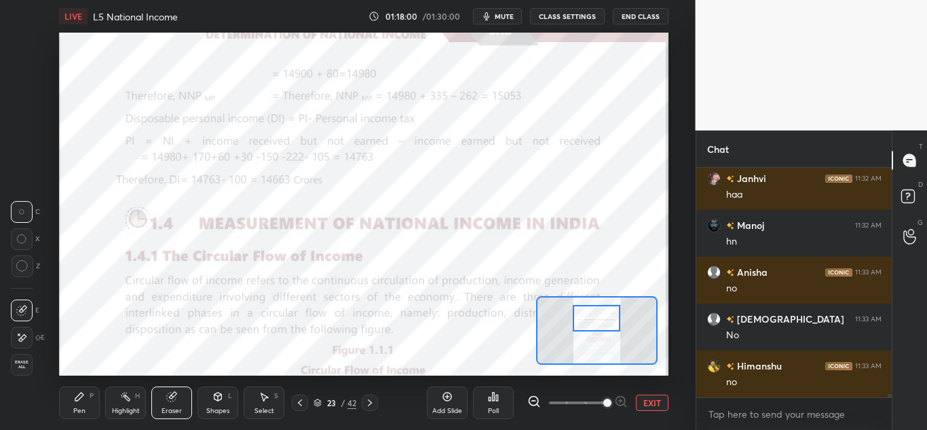
drag, startPoint x: 296, startPoint y: 411, endPoint x: 303, endPoint y: 412, distance: 6.9
click at [297, 411] on div "Pen P Highlight H Eraser Shapes L Select S 23 / 42 Add Slide Poll EXIT" at bounding box center [363, 402] width 609 height 54
click at [297, 404] on icon at bounding box center [300, 402] width 11 height 11
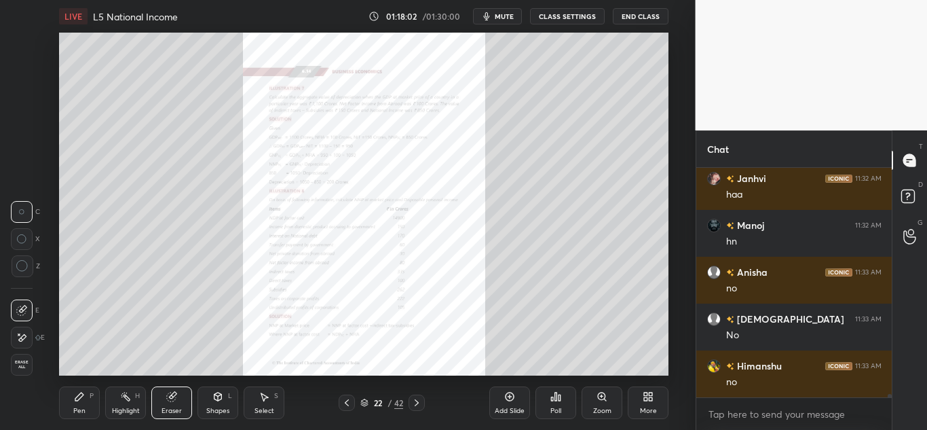
click at [605, 407] on div "Zoom" at bounding box center [602, 410] width 18 height 7
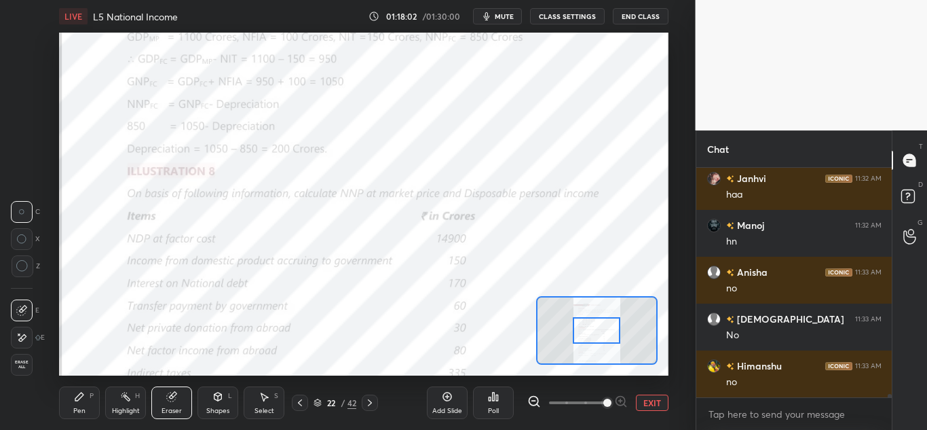
click at [605, 405] on span at bounding box center [577, 402] width 57 height 20
click at [605, 404] on span at bounding box center [607, 402] width 8 height 8
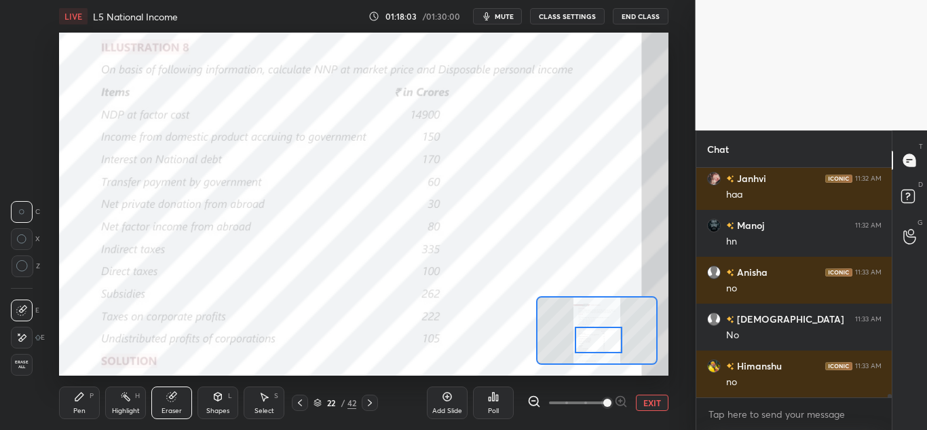
drag, startPoint x: 588, startPoint y: 331, endPoint x: 588, endPoint y: 339, distance: 7.5
click at [590, 341] on div at bounding box center [599, 339] width 48 height 26
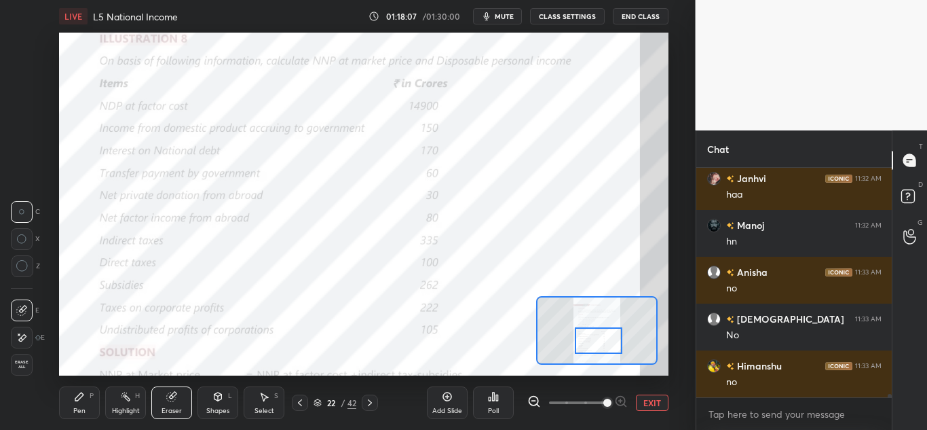
click at [90, 396] on div "P" at bounding box center [92, 395] width 4 height 7
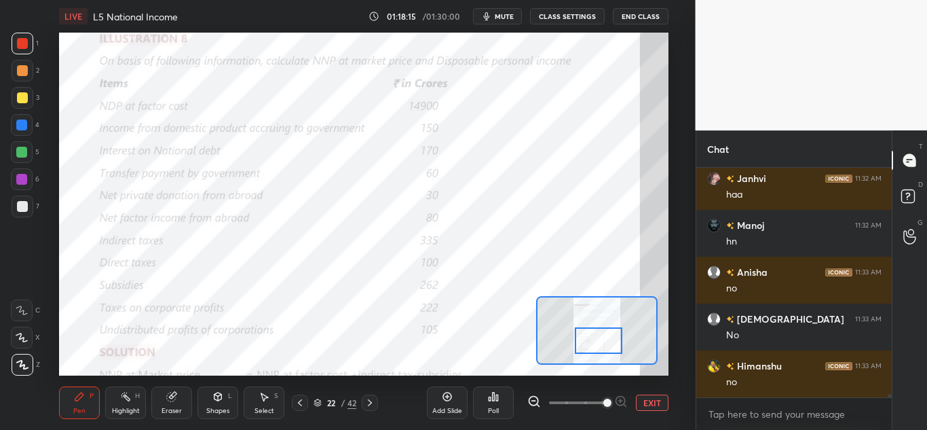
drag, startPoint x: 367, startPoint y: 405, endPoint x: 377, endPoint y: 401, distance: 11.6
click at [368, 405] on icon at bounding box center [369, 402] width 11 height 11
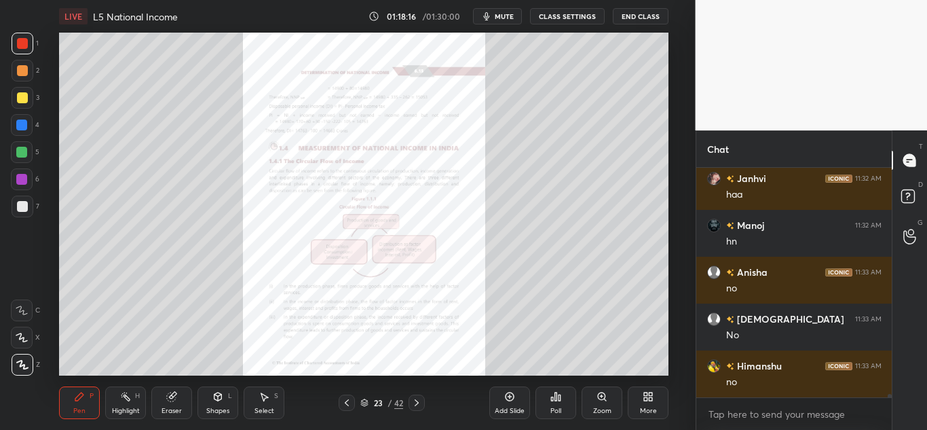
click at [584, 392] on div "Zoom" at bounding box center [602, 402] width 41 height 33
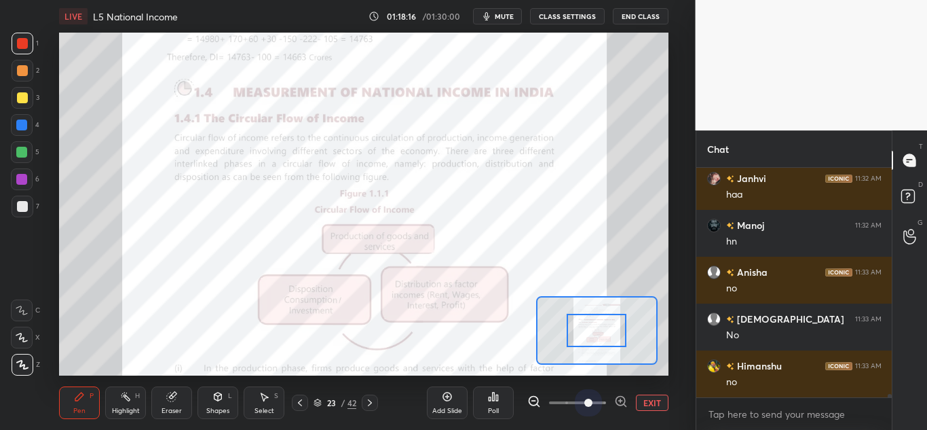
click at [591, 395] on span at bounding box center [577, 402] width 57 height 20
click at [593, 398] on span at bounding box center [588, 402] width 8 height 8
drag, startPoint x: 590, startPoint y: 398, endPoint x: 599, endPoint y: 393, distance: 9.8
click at [593, 398] on span at bounding box center [588, 402] width 8 height 8
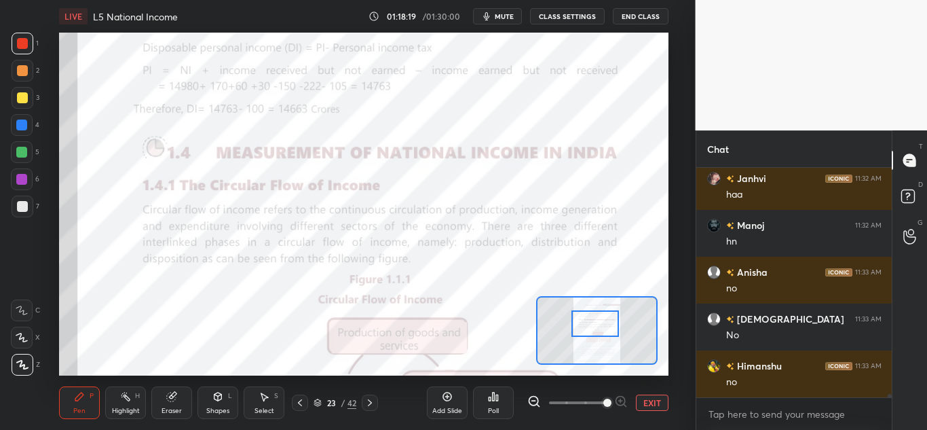
drag, startPoint x: 596, startPoint y: 329, endPoint x: 595, endPoint y: 322, distance: 6.9
click at [595, 322] on div at bounding box center [595, 323] width 48 height 26
click at [305, 400] on icon at bounding box center [300, 402] width 11 height 11
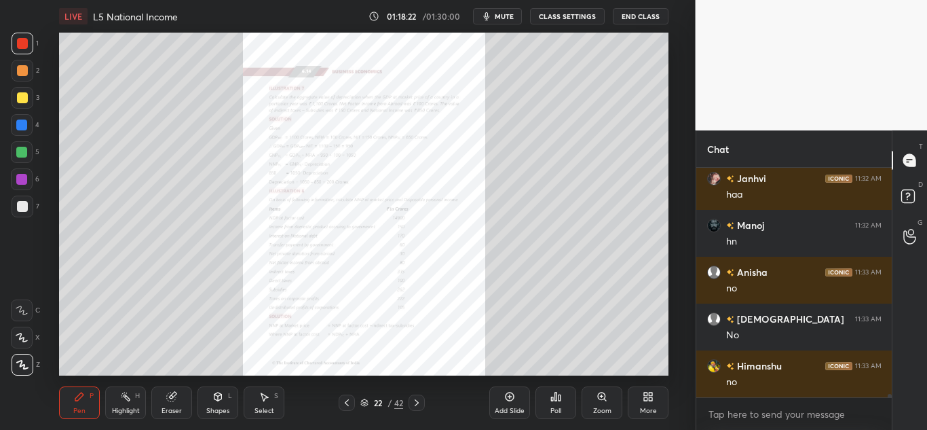
scroll to position [198, 191]
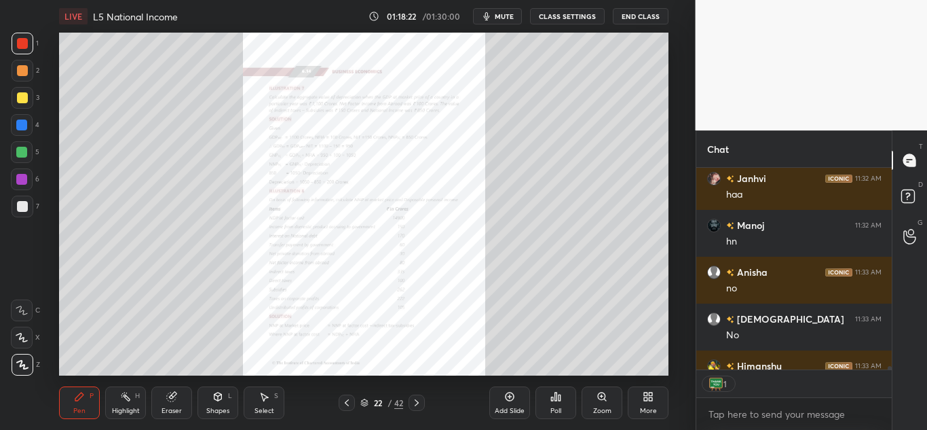
click at [601, 405] on div "Zoom" at bounding box center [602, 402] width 41 height 33
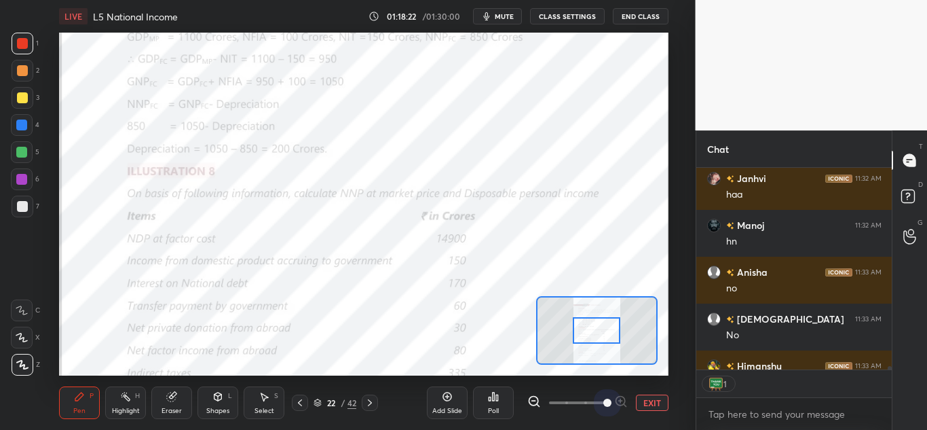
click at [603, 405] on span at bounding box center [577, 402] width 57 height 20
click at [603, 403] on span at bounding box center [607, 402] width 8 height 8
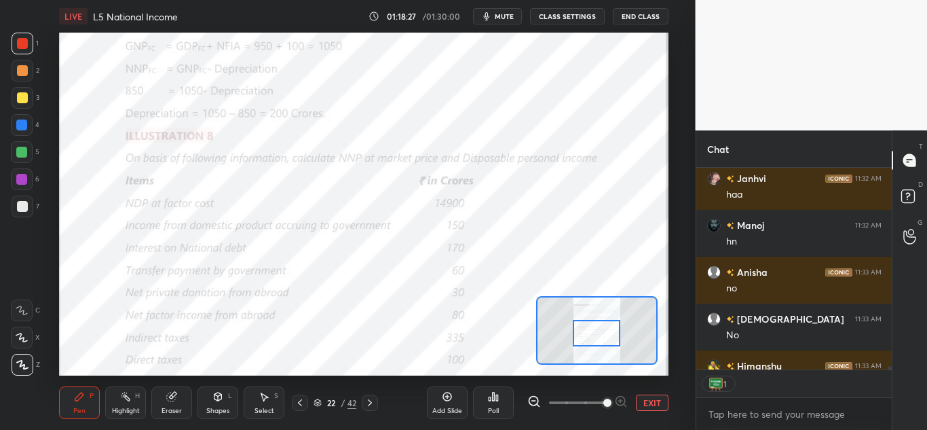
click at [601, 342] on div at bounding box center [597, 333] width 48 height 26
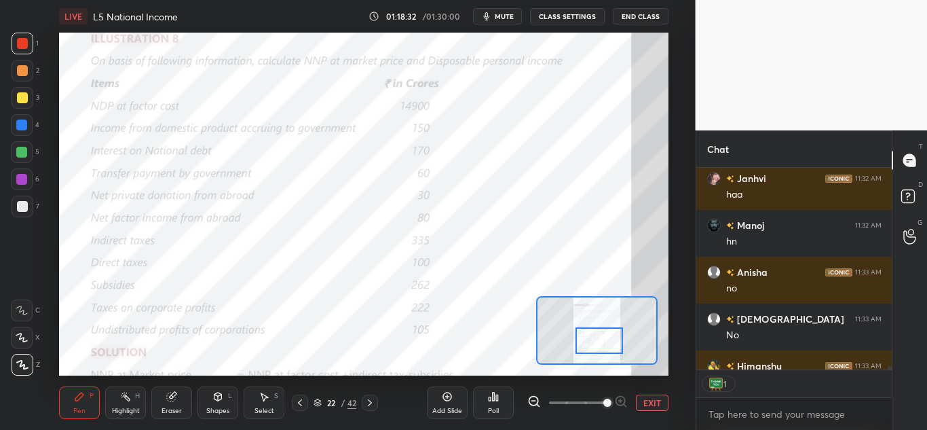
type textarea "x"
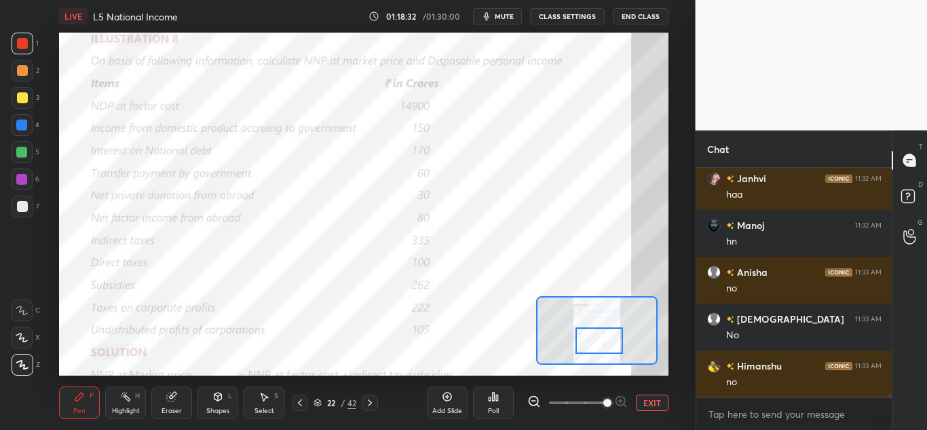
scroll to position [225, 191]
click at [371, 402] on icon at bounding box center [370, 402] width 4 height 7
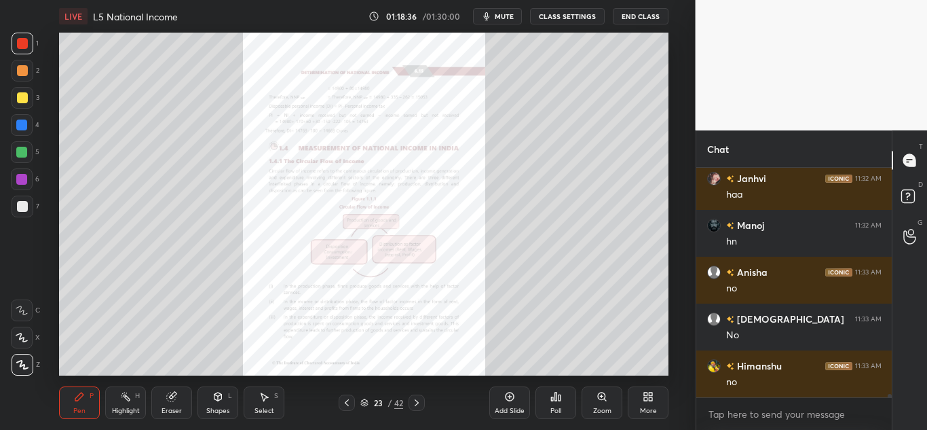
click at [602, 402] on div "Zoom" at bounding box center [602, 402] width 41 height 33
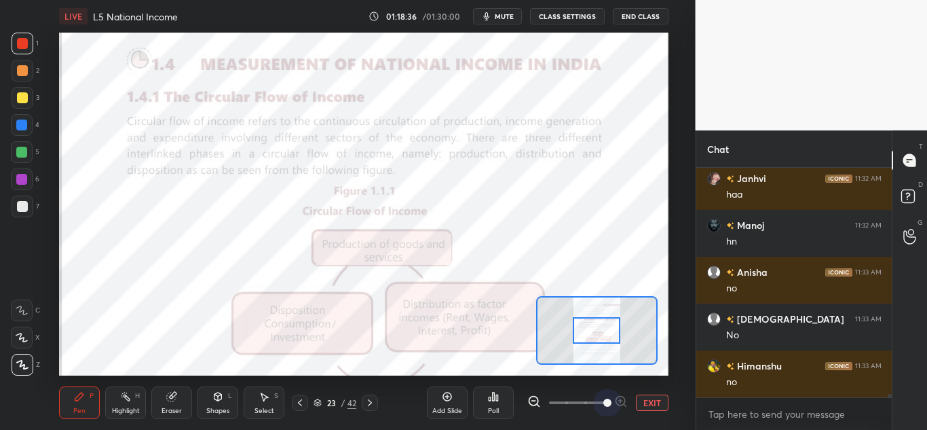
click at [603, 402] on span at bounding box center [577, 402] width 57 height 20
click at [605, 401] on span at bounding box center [607, 402] width 8 height 8
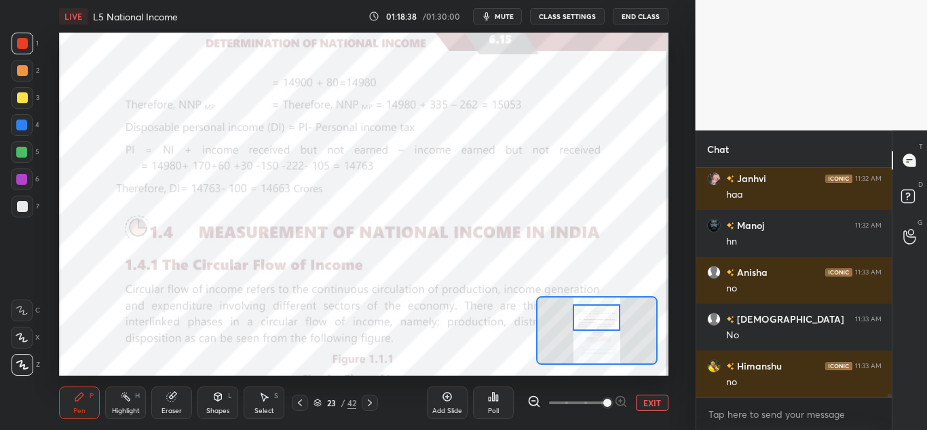
drag, startPoint x: 598, startPoint y: 333, endPoint x: 599, endPoint y: 322, distance: 10.3
click at [599, 322] on div at bounding box center [597, 317] width 48 height 26
click at [301, 404] on icon at bounding box center [300, 402] width 11 height 11
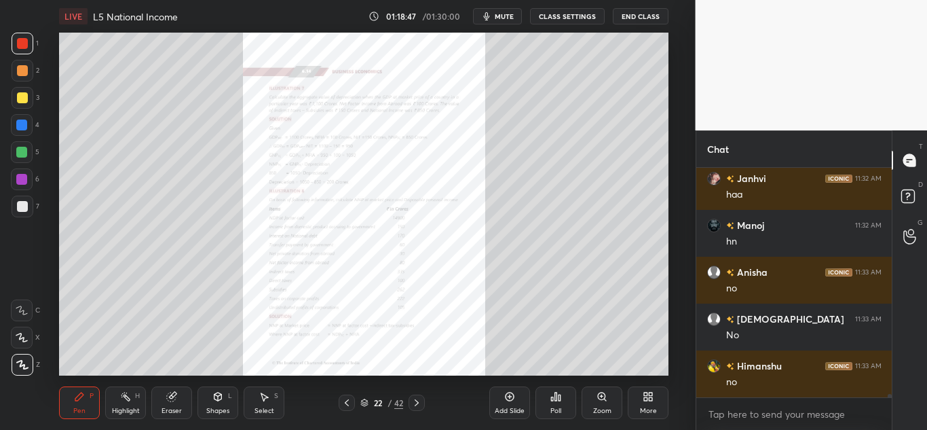
click at [605, 405] on div "Zoom" at bounding box center [602, 402] width 41 height 33
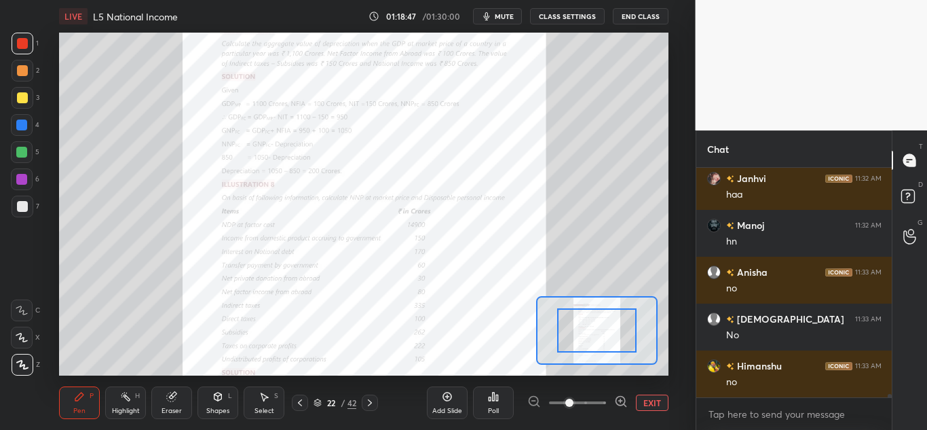
click at [605, 404] on span at bounding box center [577, 402] width 57 height 20
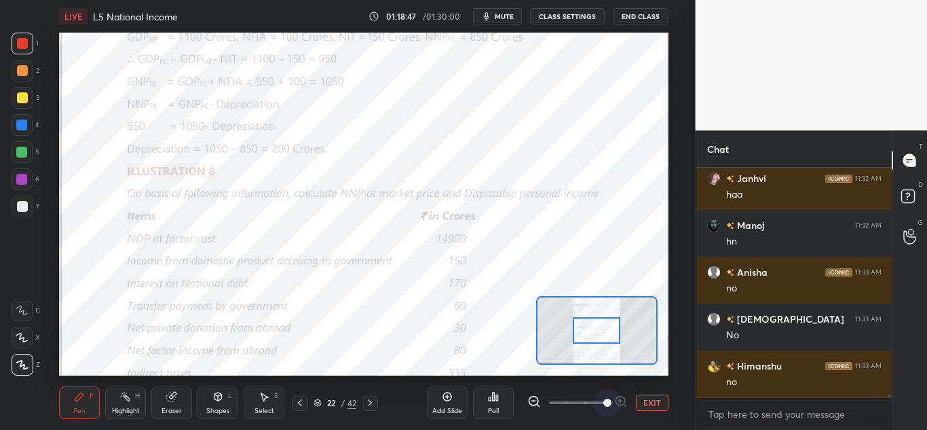
drag, startPoint x: 605, startPoint y: 405, endPoint x: 599, endPoint y: 365, distance: 39.8
click at [605, 400] on span at bounding box center [607, 402] width 8 height 8
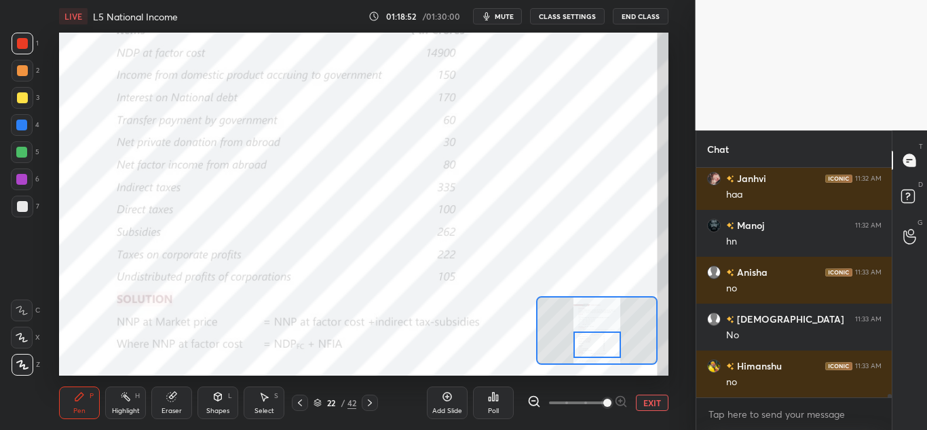
drag, startPoint x: 598, startPoint y: 337, endPoint x: 599, endPoint y: 353, distance: 15.7
click at [599, 353] on div at bounding box center [598, 344] width 48 height 26
click at [373, 411] on div "Pen P Highlight H Eraser Shapes L Select S 22 / 42 Add Slide Poll EXIT" at bounding box center [363, 402] width 609 height 54
click at [367, 405] on icon at bounding box center [369, 402] width 11 height 11
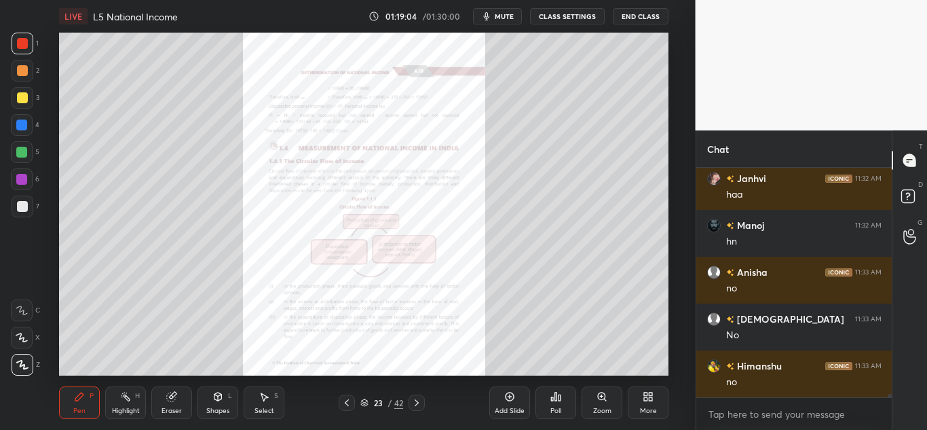
click at [599, 395] on icon at bounding box center [601, 395] width 7 height 7
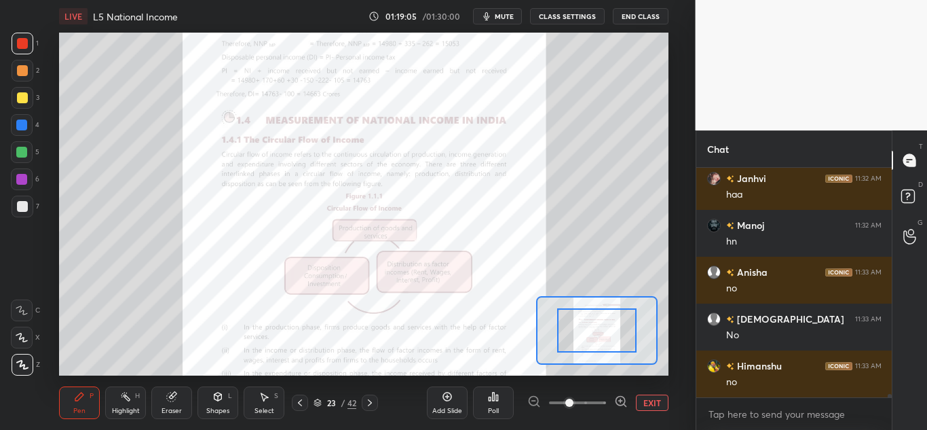
click at [601, 395] on span at bounding box center [577, 402] width 57 height 20
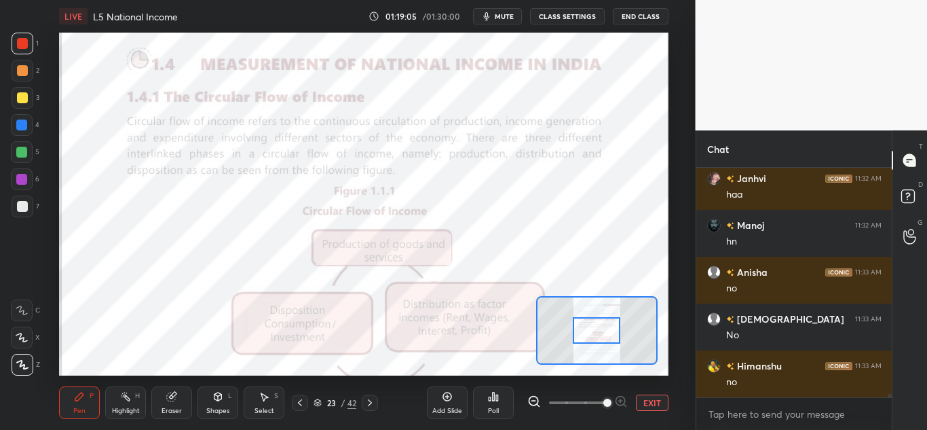
click at [603, 398] on span at bounding box center [607, 402] width 8 height 8
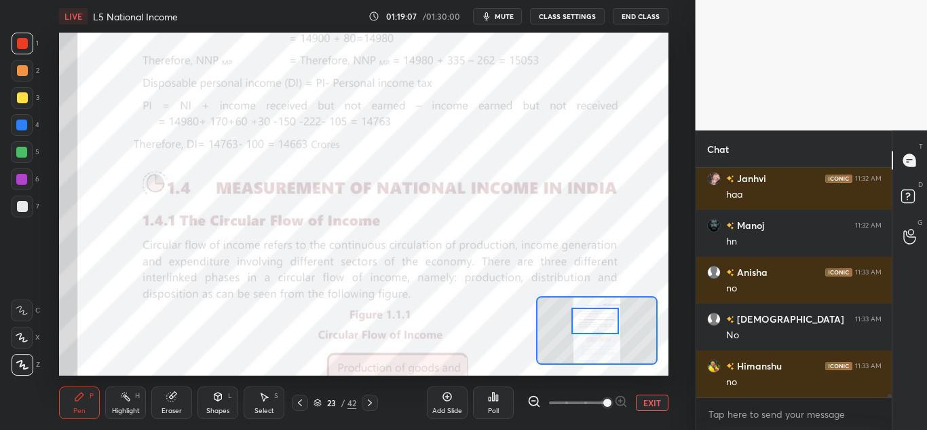
drag, startPoint x: 594, startPoint y: 341, endPoint x: 593, endPoint y: 331, distance: 9.6
click at [593, 331] on div at bounding box center [595, 320] width 48 height 26
click at [294, 412] on div "Pen P Highlight H Eraser Shapes L Select S 23 / 42 Add Slide Poll EXIT" at bounding box center [363, 402] width 609 height 54
click at [299, 406] on icon at bounding box center [300, 402] width 11 height 11
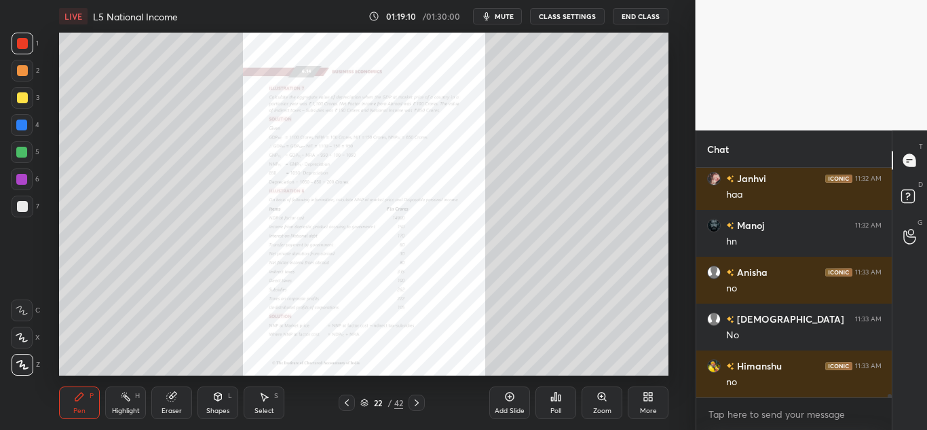
click at [599, 398] on icon at bounding box center [601, 395] width 7 height 7
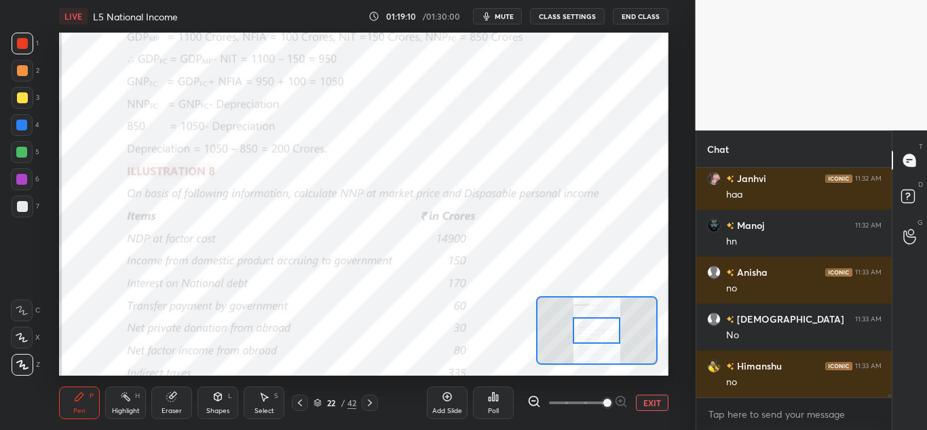
click at [607, 398] on span at bounding box center [607, 402] width 8 height 8
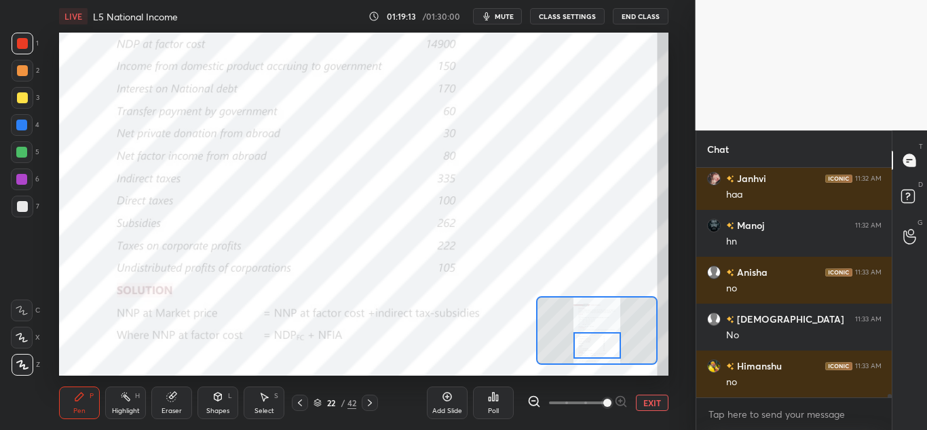
drag, startPoint x: 597, startPoint y: 331, endPoint x: 597, endPoint y: 343, distance: 11.5
click at [597, 343] on div at bounding box center [598, 345] width 48 height 26
click at [218, 400] on icon at bounding box center [218, 398] width 0 height 5
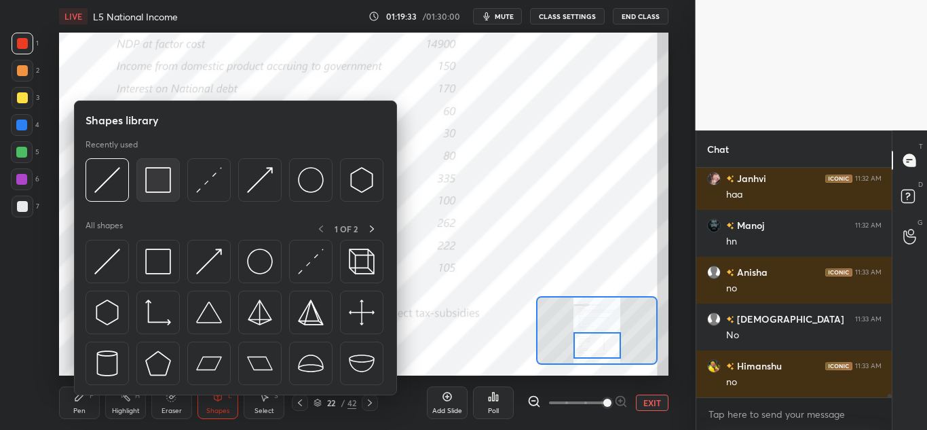
click at [159, 189] on img at bounding box center [158, 180] width 26 height 26
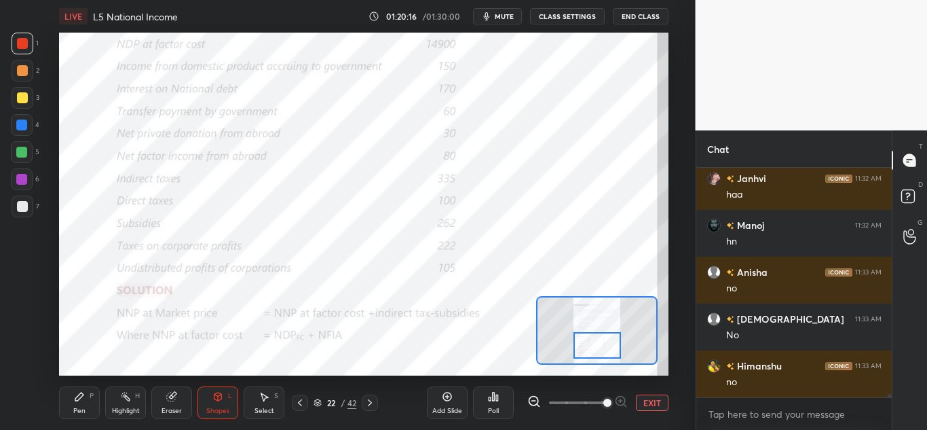
click at [370, 400] on icon at bounding box center [369, 402] width 11 height 11
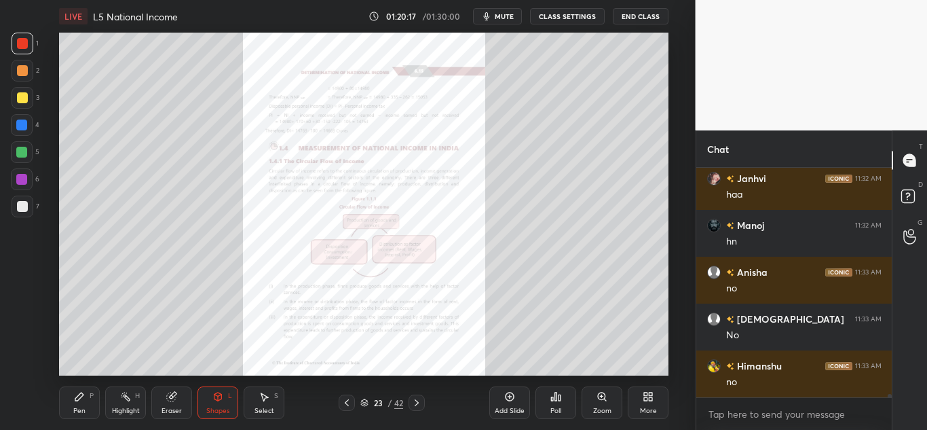
click at [607, 402] on div "Zoom" at bounding box center [602, 402] width 41 height 33
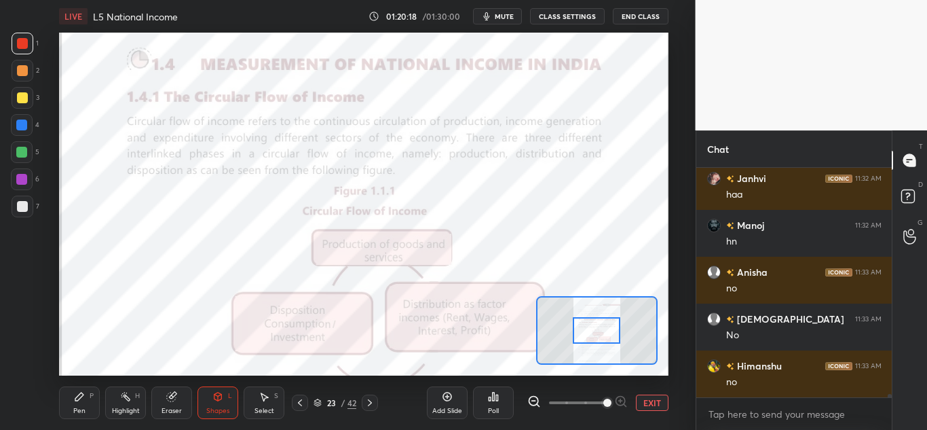
drag, startPoint x: 607, startPoint y: 402, endPoint x: 600, endPoint y: 330, distance: 72.3
click at [605, 402] on span at bounding box center [607, 402] width 8 height 8
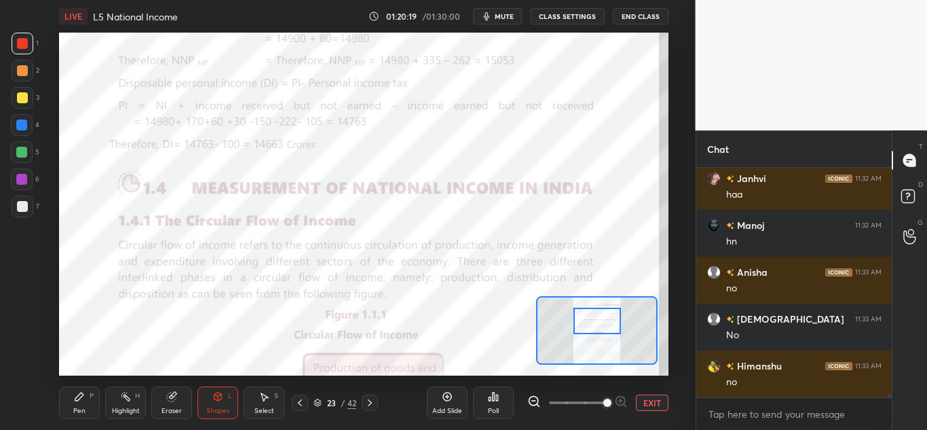
drag, startPoint x: 597, startPoint y: 323, endPoint x: 597, endPoint y: 314, distance: 9.5
click at [597, 314] on div at bounding box center [598, 320] width 48 height 26
click at [294, 405] on div at bounding box center [300, 402] width 16 height 16
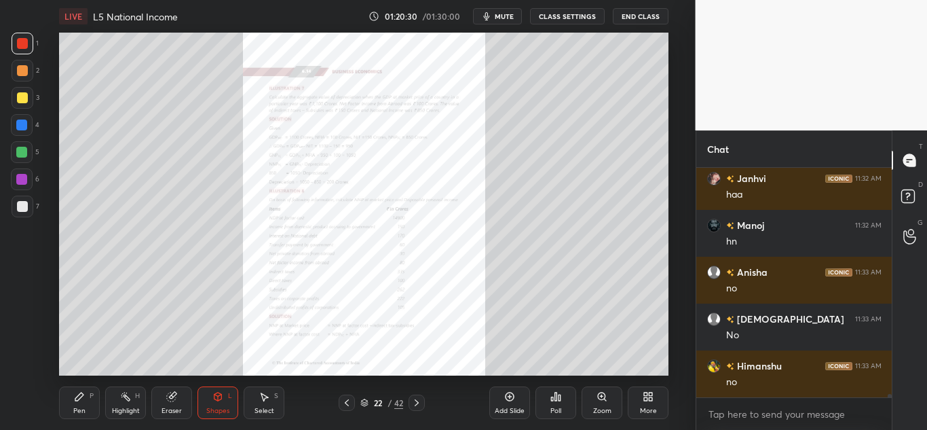
click at [609, 405] on div "Zoom" at bounding box center [602, 402] width 41 height 33
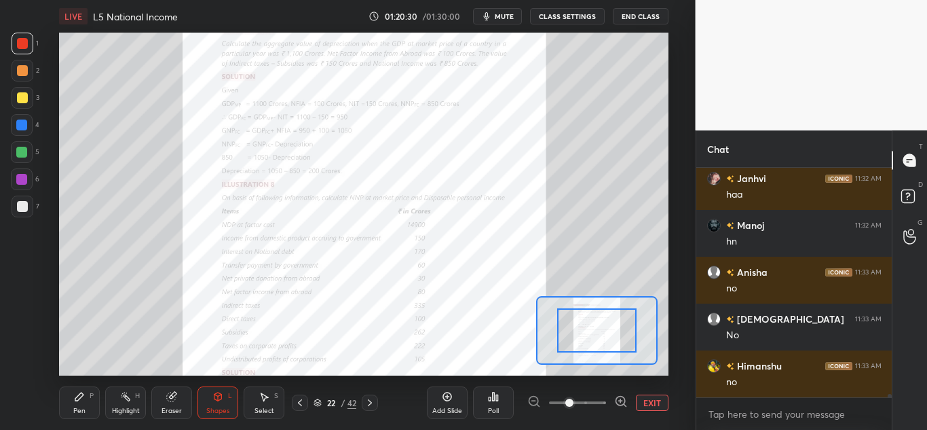
click at [608, 405] on div at bounding box center [577, 402] width 100 height 16
click at [609, 405] on div at bounding box center [577, 402] width 100 height 16
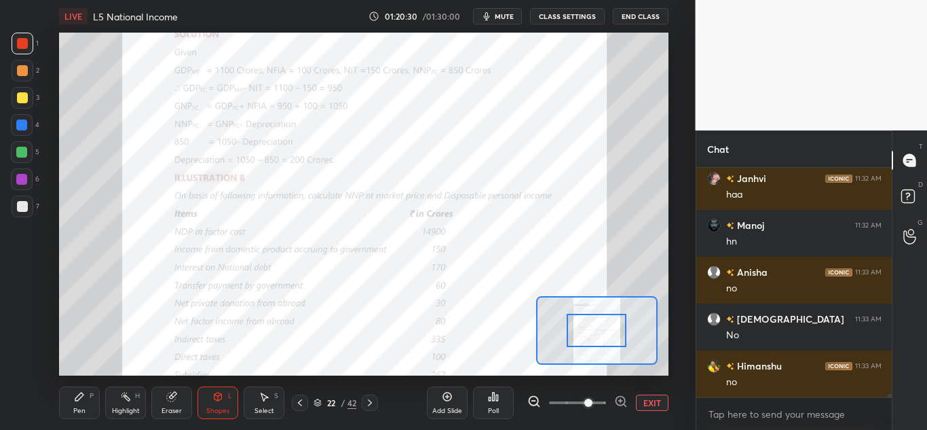
drag, startPoint x: 588, startPoint y: 405, endPoint x: 606, endPoint y: 398, distance: 19.2
click at [606, 401] on span at bounding box center [577, 402] width 57 height 20
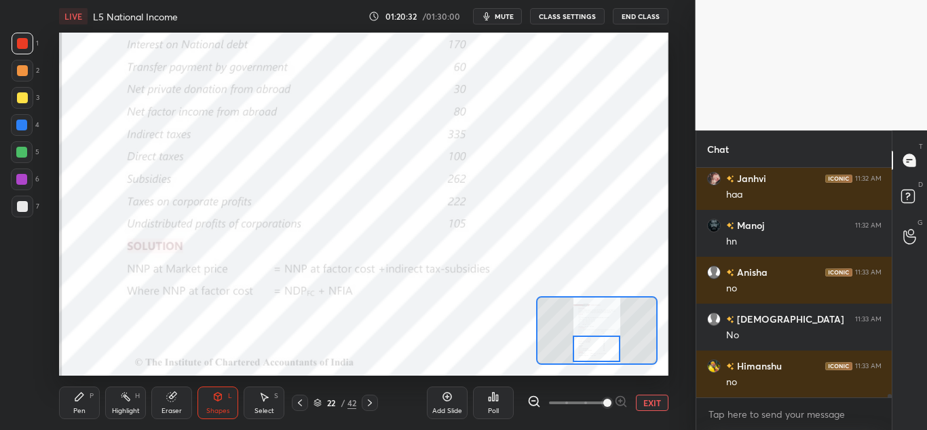
click at [595, 354] on div at bounding box center [597, 348] width 48 height 26
drag, startPoint x: 83, startPoint y: 398, endPoint x: 92, endPoint y: 396, distance: 8.9
click at [85, 398] on icon at bounding box center [79, 396] width 11 height 11
click at [369, 404] on icon at bounding box center [369, 402] width 11 height 11
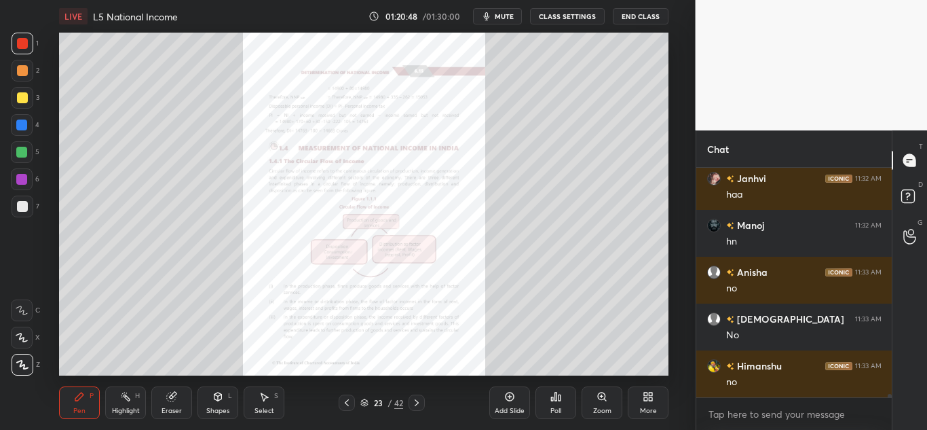
click at [603, 400] on icon at bounding box center [601, 395] width 7 height 7
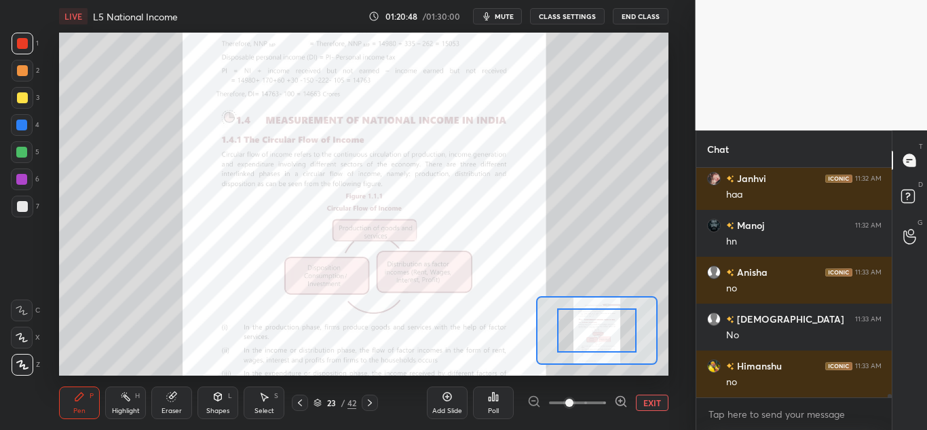
click at [605, 400] on span at bounding box center [577, 402] width 57 height 20
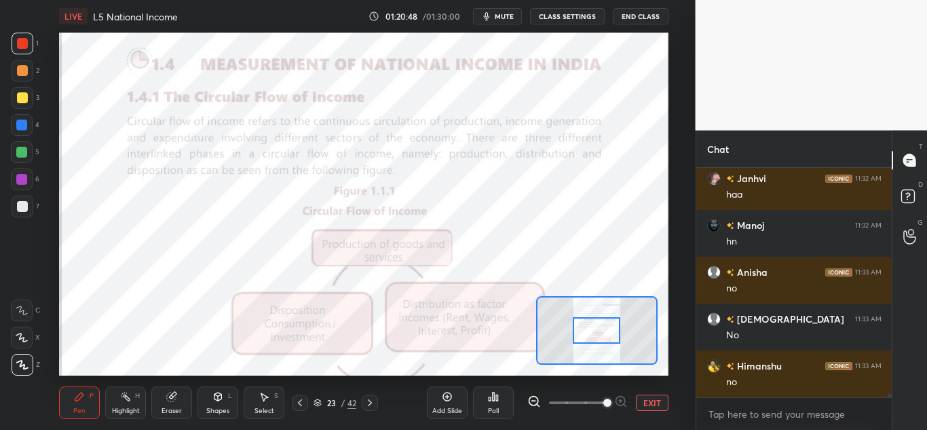
click at [608, 400] on span at bounding box center [607, 402] width 8 height 8
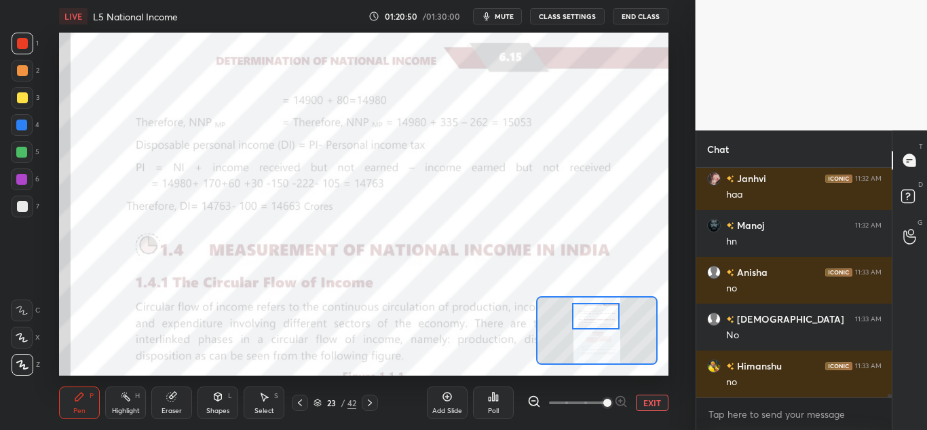
drag, startPoint x: 607, startPoint y: 333, endPoint x: 606, endPoint y: 320, distance: 12.9
click at [606, 320] on div at bounding box center [596, 316] width 48 height 26
click at [297, 405] on icon at bounding box center [300, 402] width 11 height 11
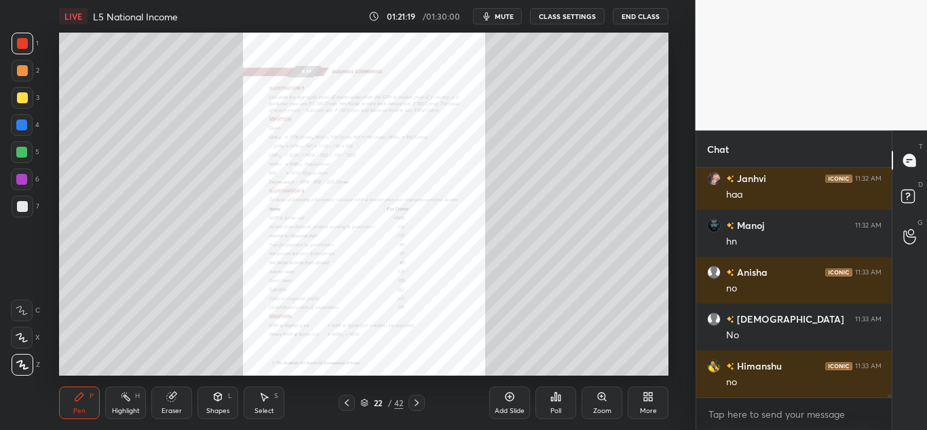
click at [412, 400] on icon at bounding box center [416, 402] width 11 height 11
click at [594, 402] on div "Zoom" at bounding box center [602, 402] width 41 height 33
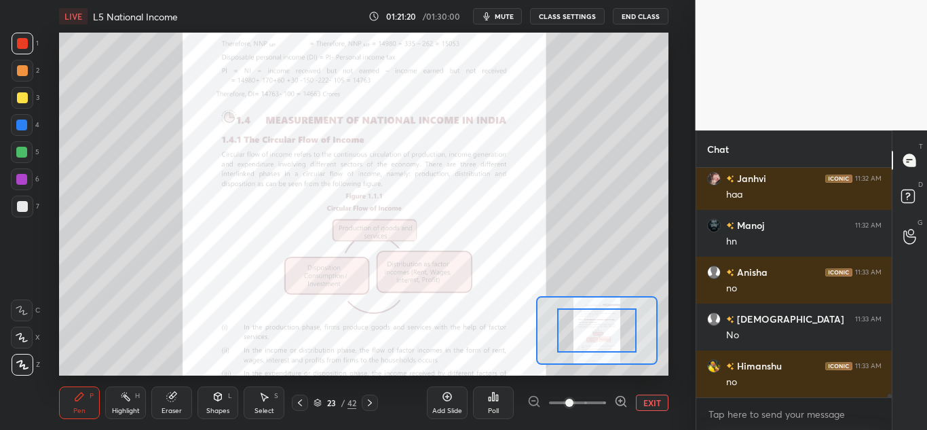
click at [594, 400] on span at bounding box center [577, 402] width 57 height 20
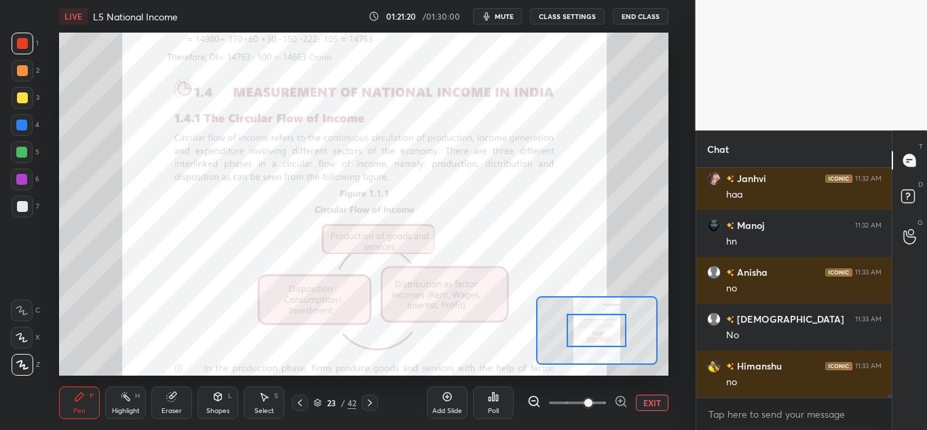
click at [593, 400] on span at bounding box center [588, 402] width 8 height 8
drag, startPoint x: 587, startPoint y: 399, endPoint x: 602, endPoint y: 393, distance: 16.1
click at [593, 398] on span at bounding box center [588, 402] width 8 height 8
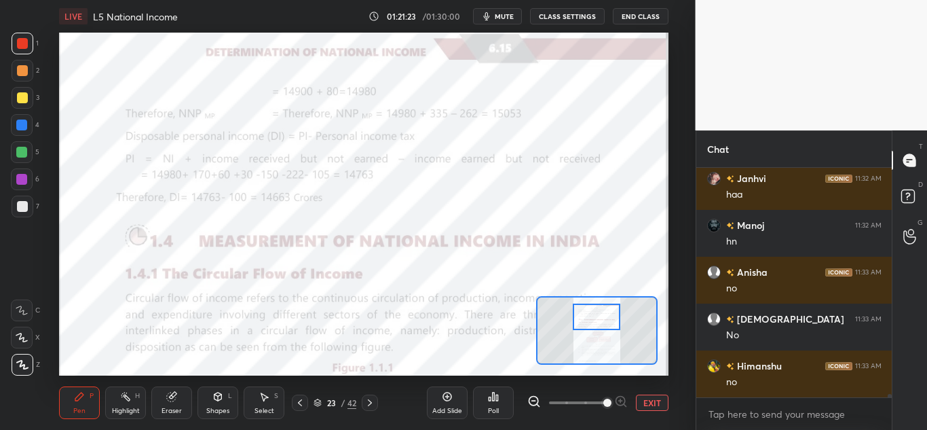
drag, startPoint x: 603, startPoint y: 339, endPoint x: 603, endPoint y: 326, distance: 13.6
click at [603, 326] on div at bounding box center [597, 316] width 48 height 26
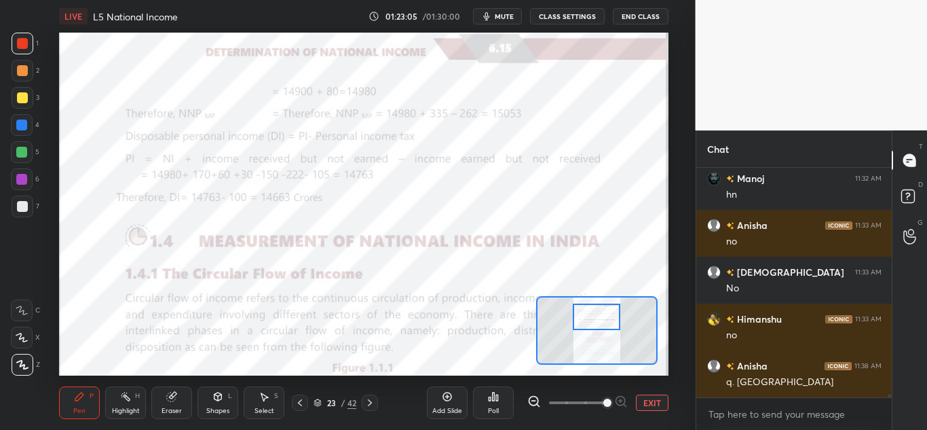
click at [314, 396] on div "23 / 42" at bounding box center [335, 402] width 86 height 16
click at [302, 399] on icon at bounding box center [300, 402] width 11 height 11
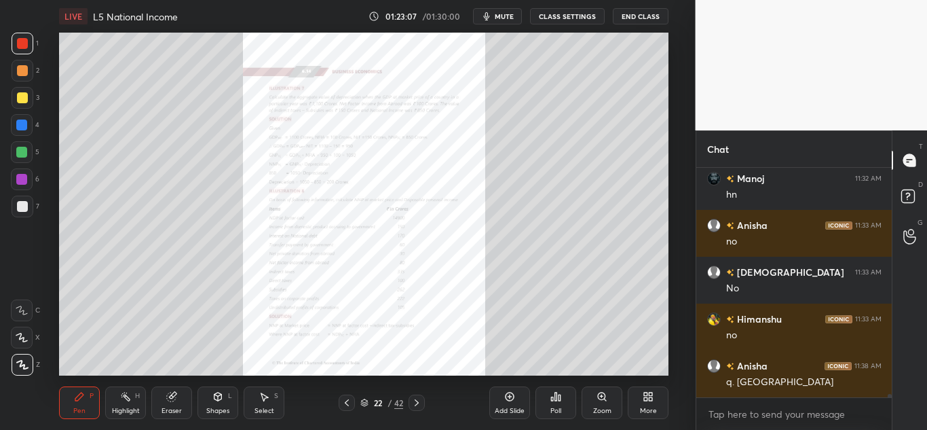
click at [603, 408] on div "Zoom" at bounding box center [602, 410] width 18 height 7
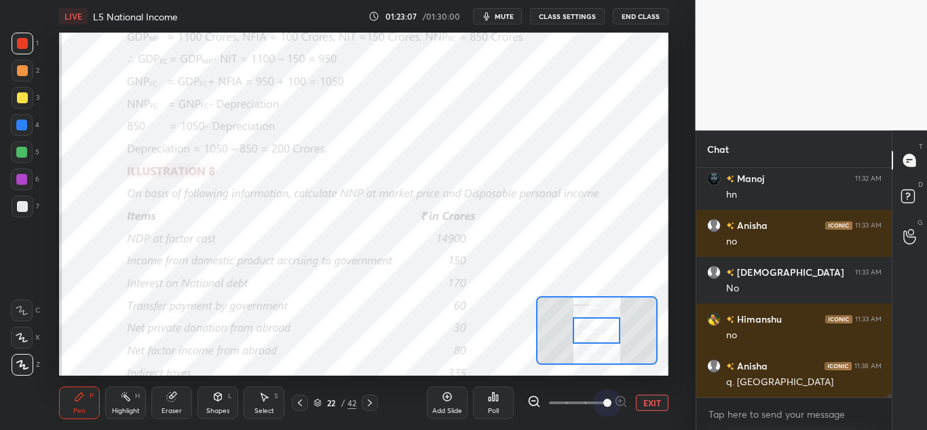
click at [604, 407] on span at bounding box center [577, 402] width 57 height 20
click at [604, 407] on span at bounding box center [607, 402] width 8 height 8
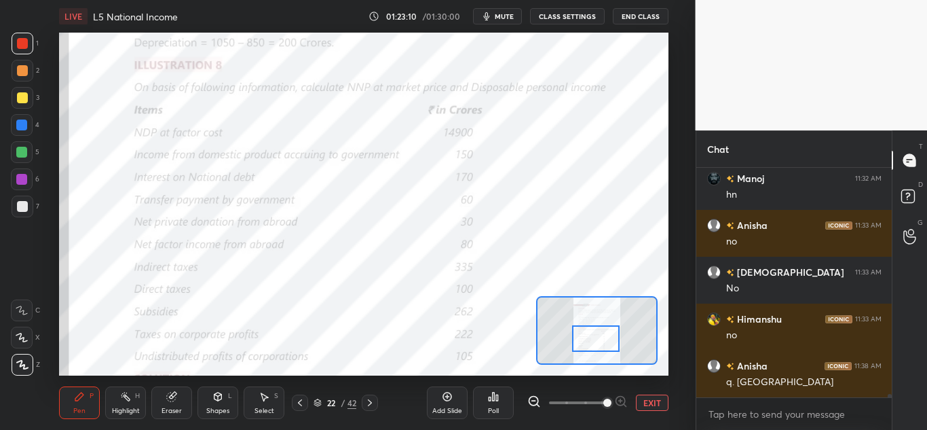
click at [609, 338] on div at bounding box center [596, 338] width 48 height 26
click at [504, 16] on span "mute" at bounding box center [504, 17] width 19 height 10
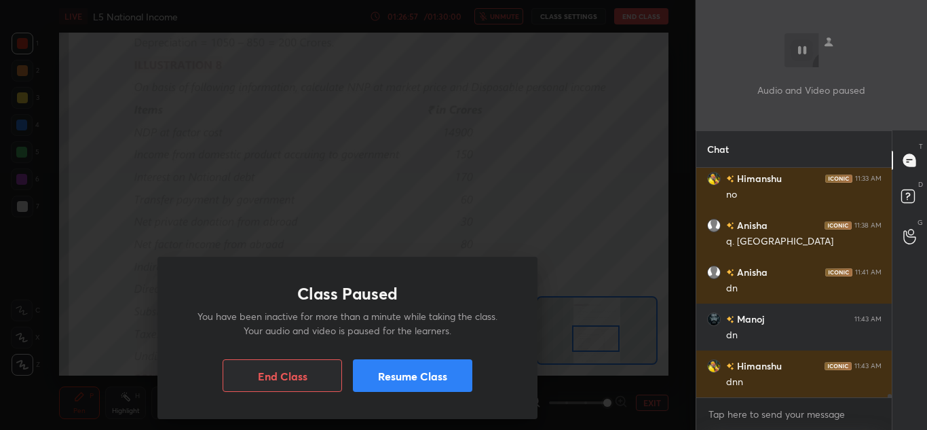
scroll to position [14183, 0]
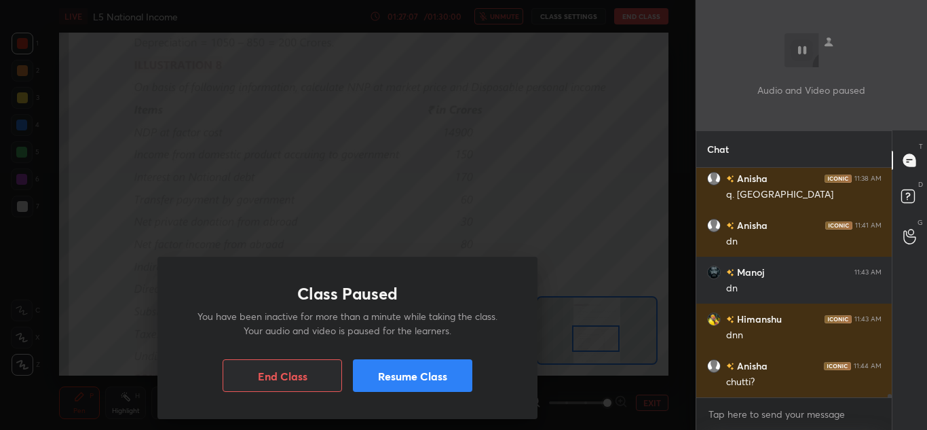
click at [426, 377] on button "Resume Class" at bounding box center [412, 375] width 119 height 33
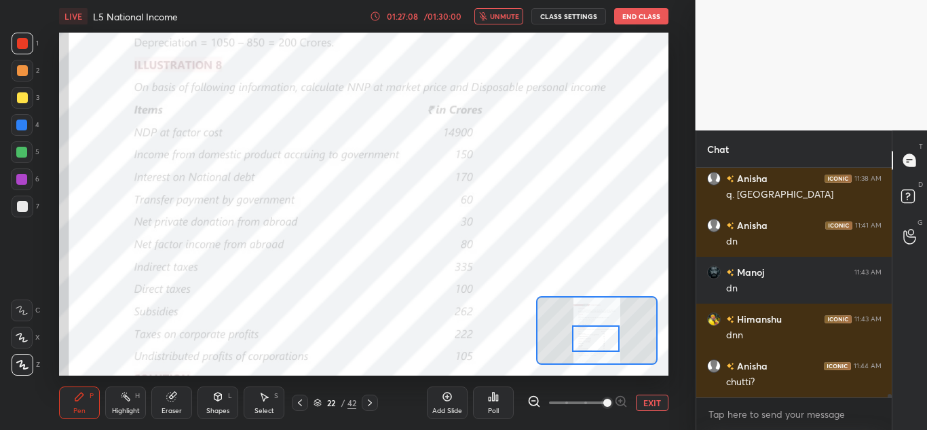
click at [496, 12] on span "unmute" at bounding box center [504, 17] width 29 height 10
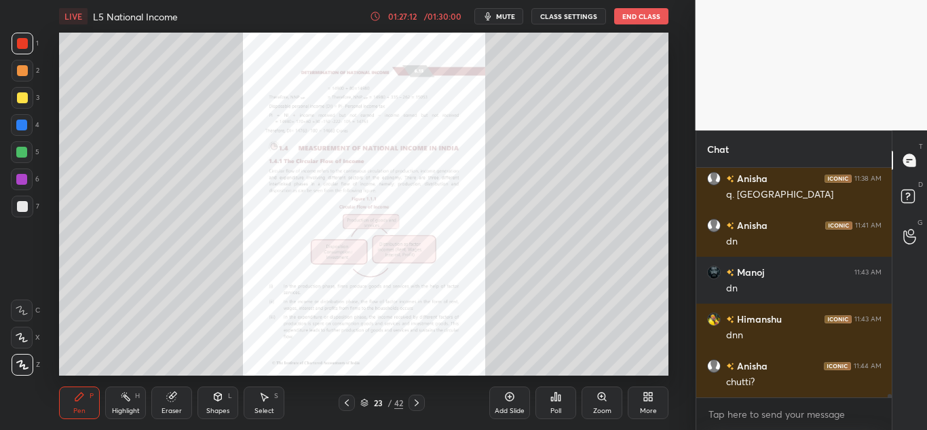
click at [582, 364] on div "Add Slide Poll Zoom More" at bounding box center [578, 402] width 179 height 76
click at [601, 404] on div "Zoom" at bounding box center [602, 402] width 41 height 33
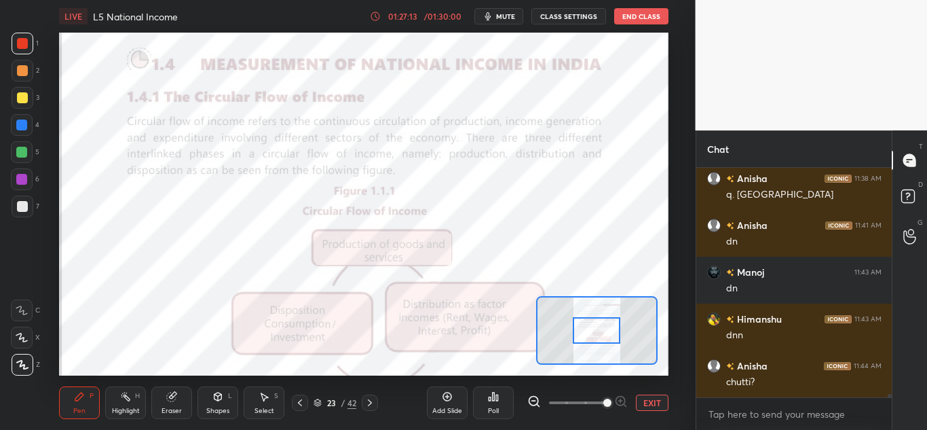
click at [603, 404] on span at bounding box center [607, 402] width 8 height 8
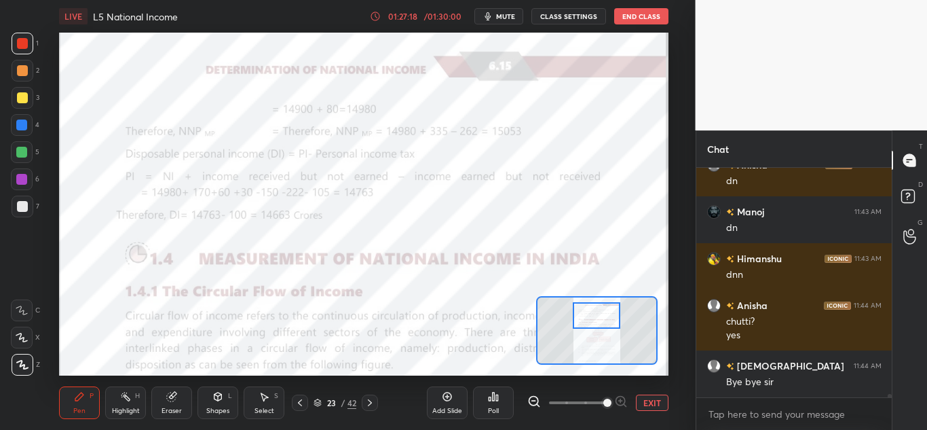
scroll to position [14290, 0]
drag, startPoint x: 602, startPoint y: 332, endPoint x: 602, endPoint y: 317, distance: 14.9
click at [602, 317] on div at bounding box center [597, 315] width 48 height 26
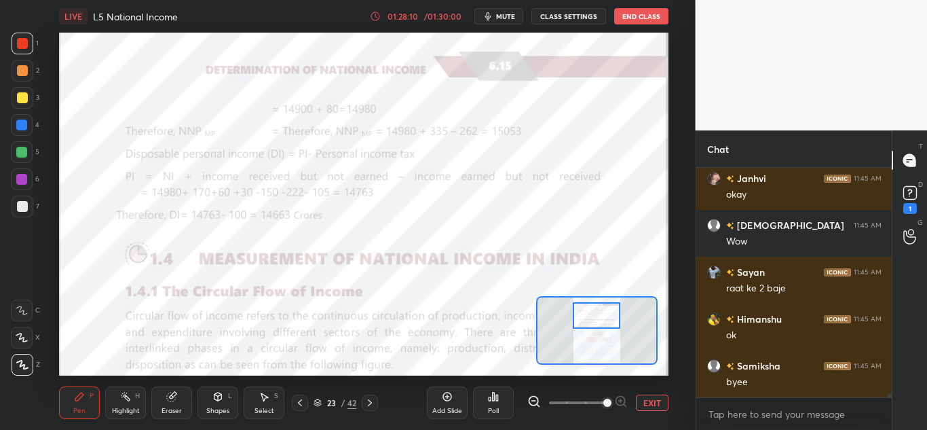
scroll to position [13068, 0]
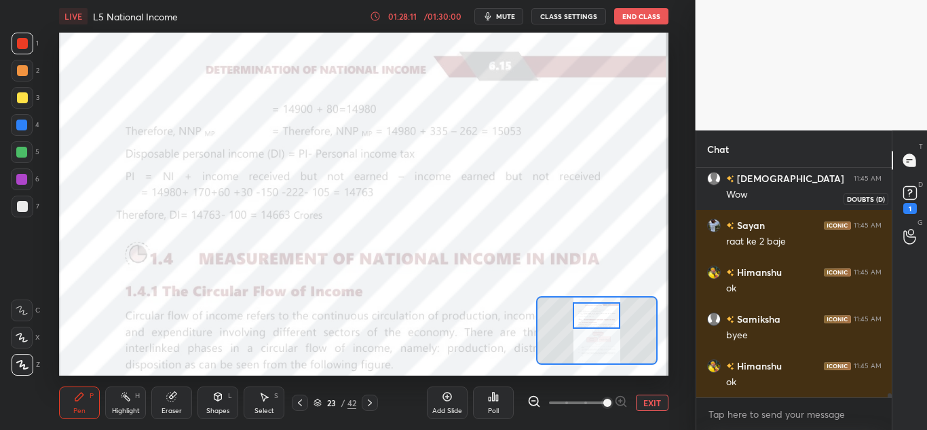
click at [916, 204] on div "1" at bounding box center [910, 208] width 14 height 11
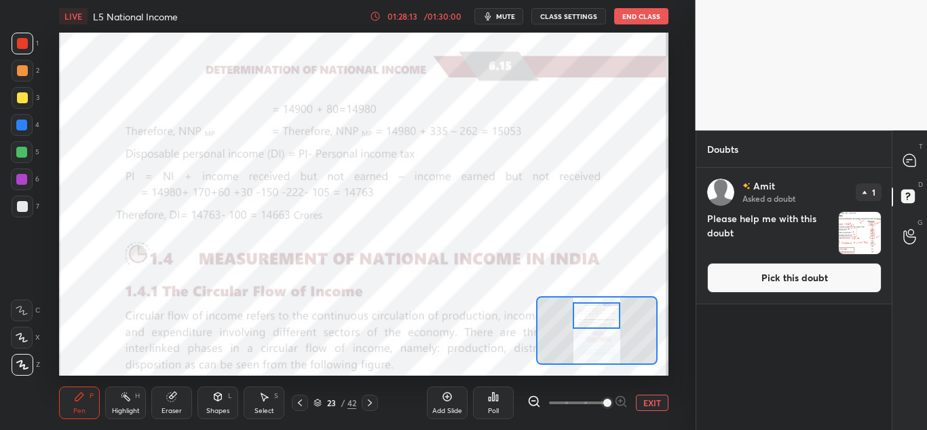
click at [829, 280] on button "Pick this doubt" at bounding box center [794, 278] width 174 height 30
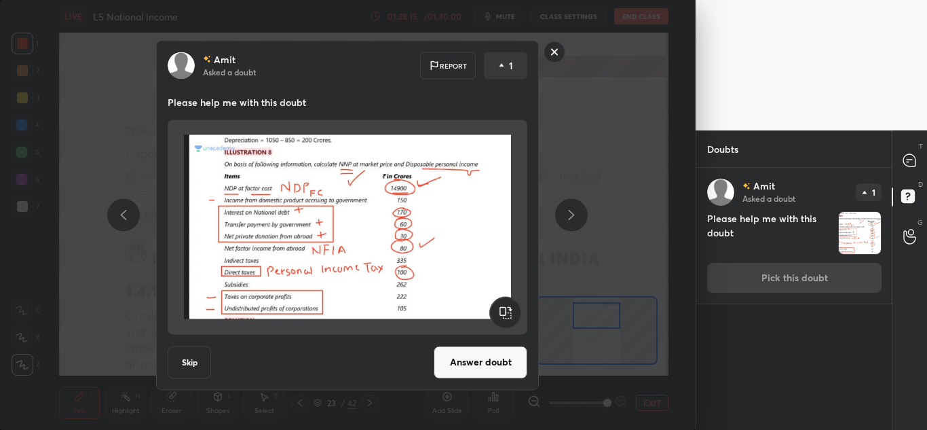
click at [551, 47] on rect at bounding box center [554, 51] width 21 height 21
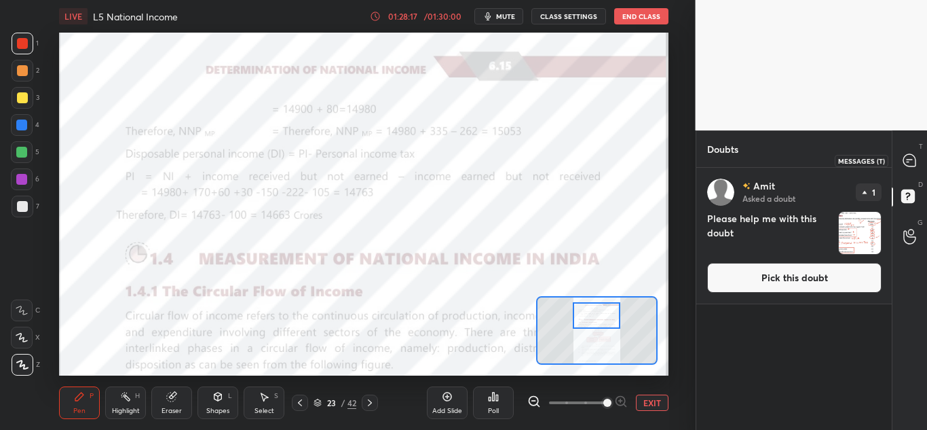
click at [897, 153] on div at bounding box center [910, 160] width 27 height 24
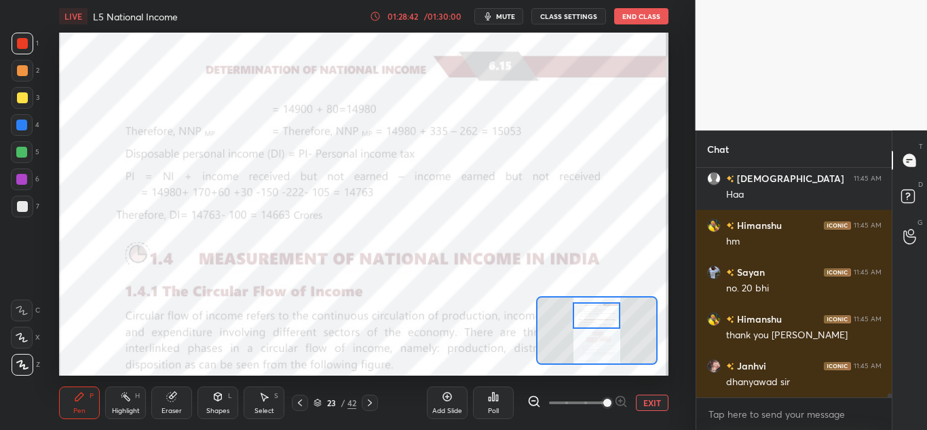
scroll to position [13645, 0]
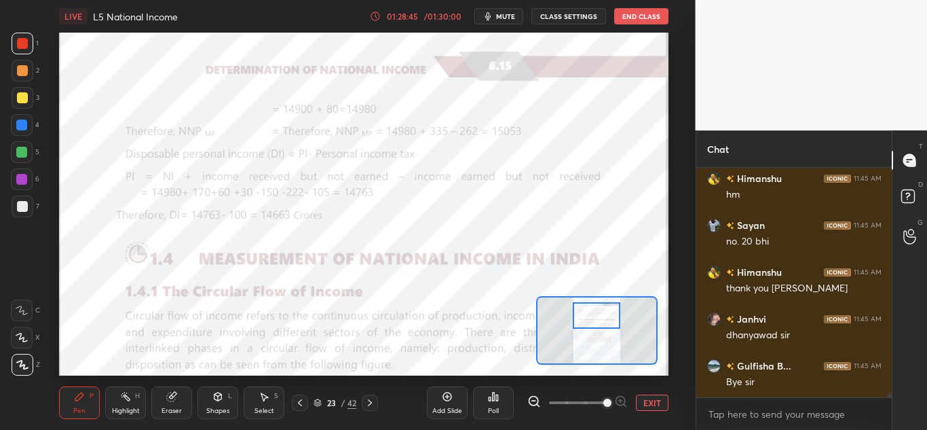
click at [630, 12] on button "End Class" at bounding box center [641, 16] width 54 height 16
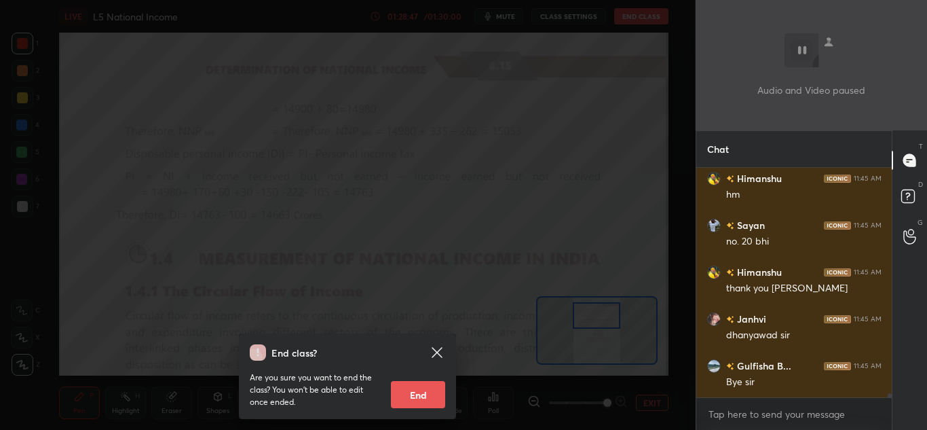
click at [423, 391] on button "End" at bounding box center [418, 394] width 54 height 27
type textarea "x"
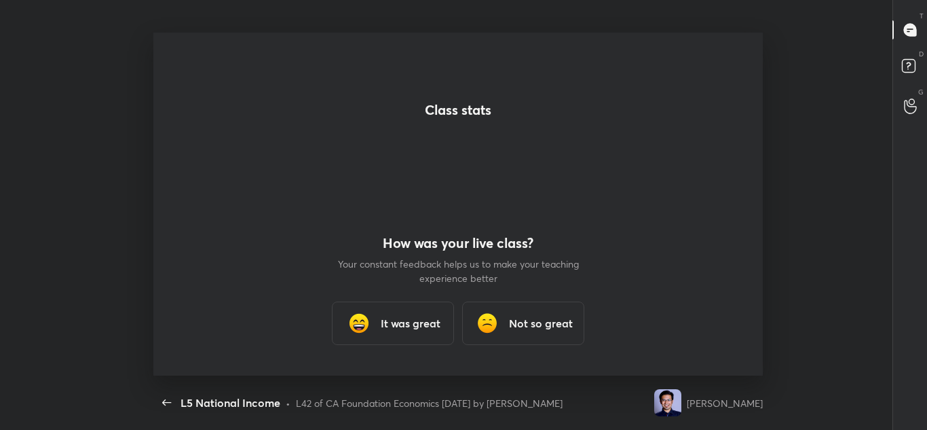
scroll to position [0, 0]
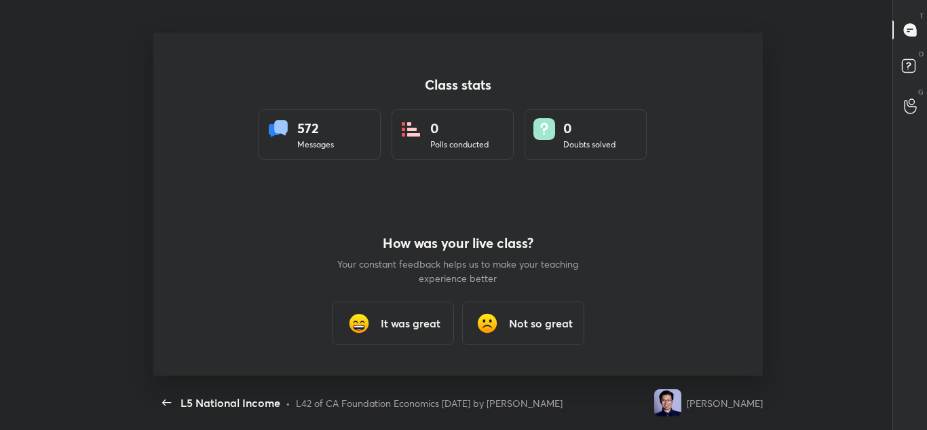
click at [364, 317] on img at bounding box center [358, 322] width 27 height 27
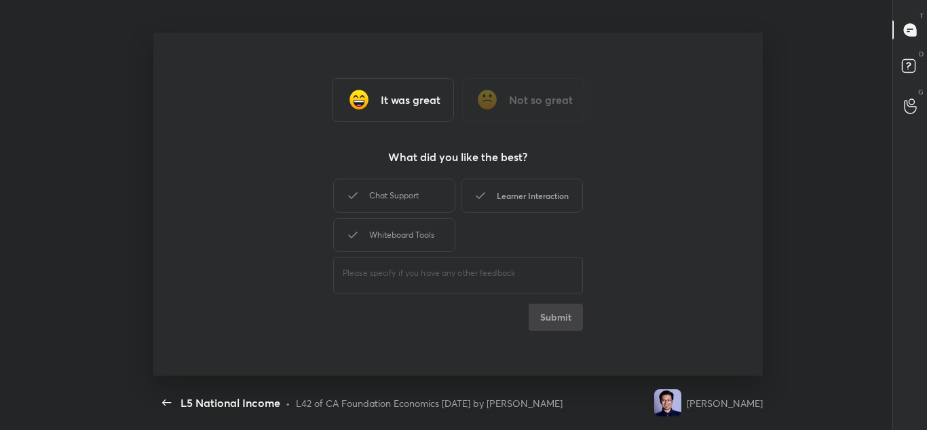
click at [537, 198] on div "Learner Interaction" at bounding box center [522, 196] width 122 height 34
click at [561, 308] on button "Submit" at bounding box center [556, 316] width 54 height 27
